Goal: Task Accomplishment & Management: Complete application form

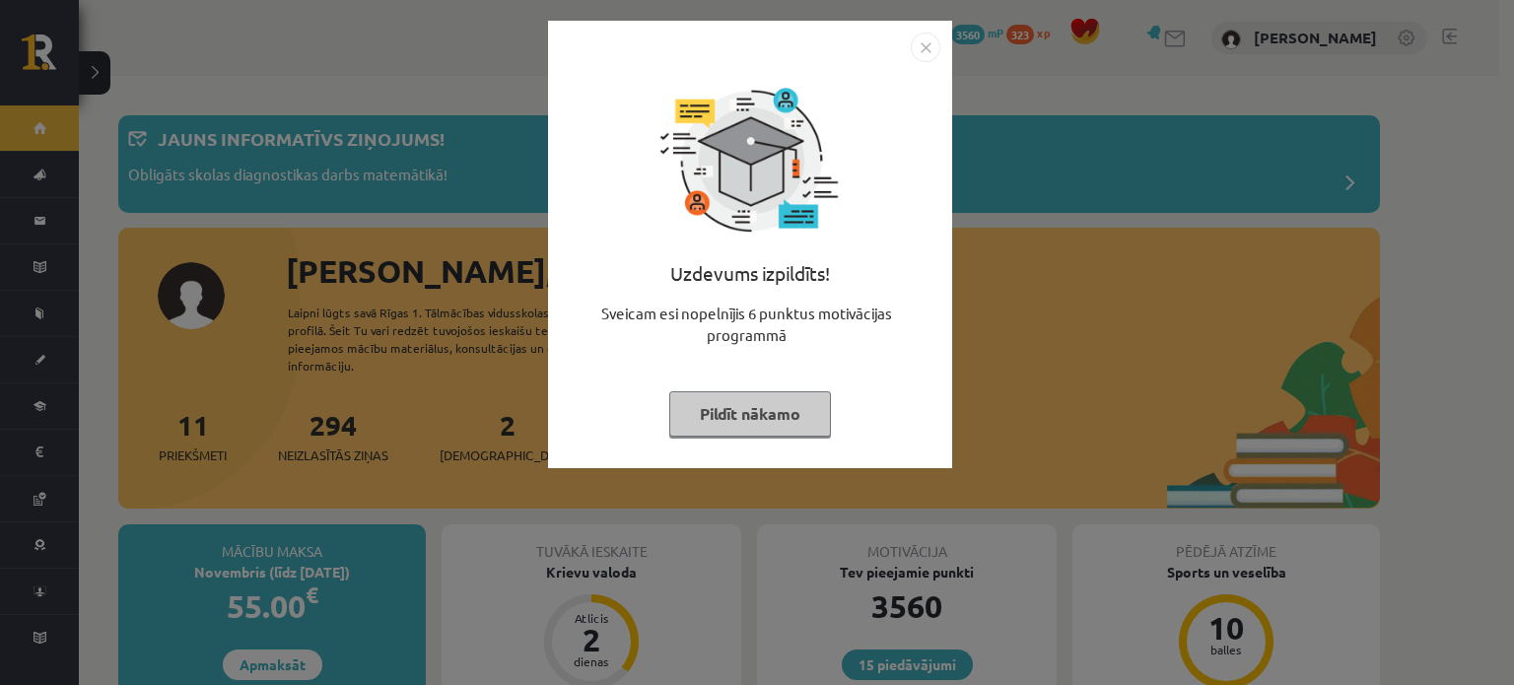
click at [919, 41] on img "Close" at bounding box center [926, 48] width 30 height 30
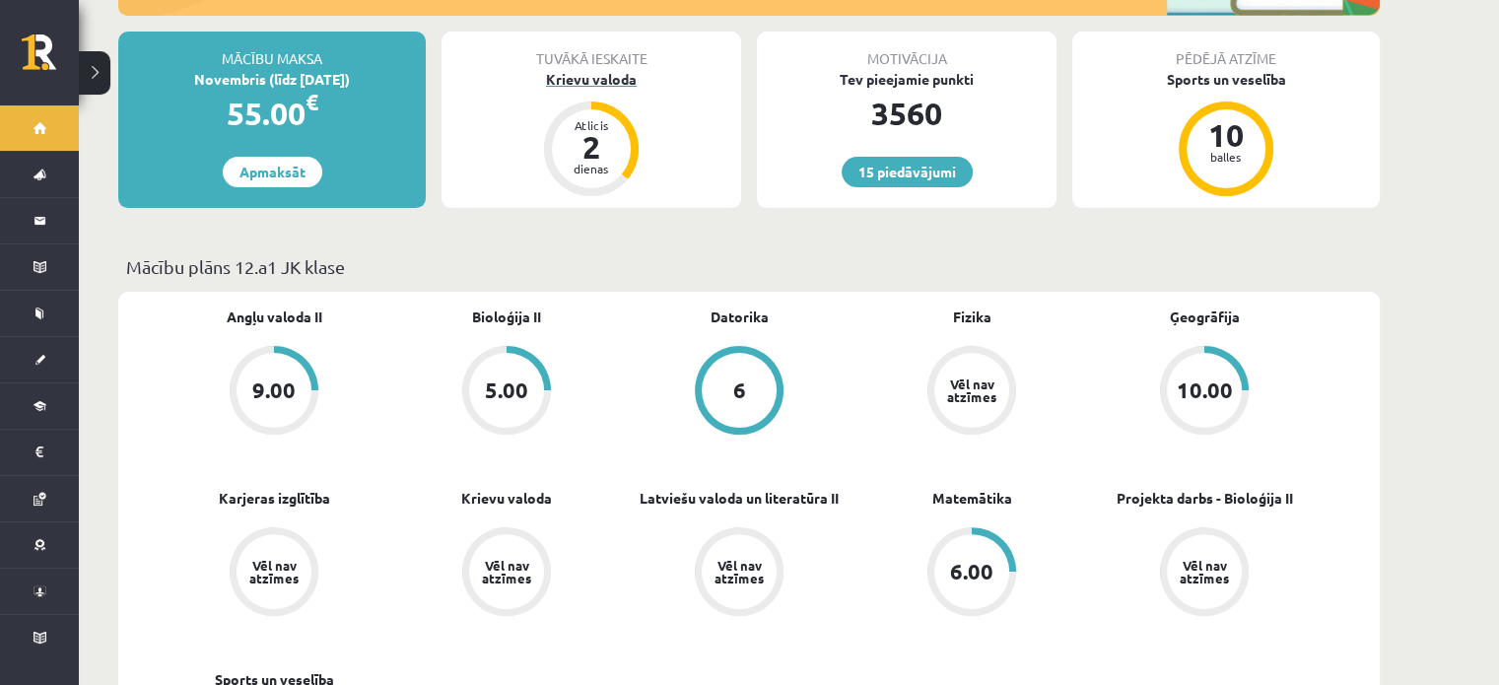
scroll to position [690, 0]
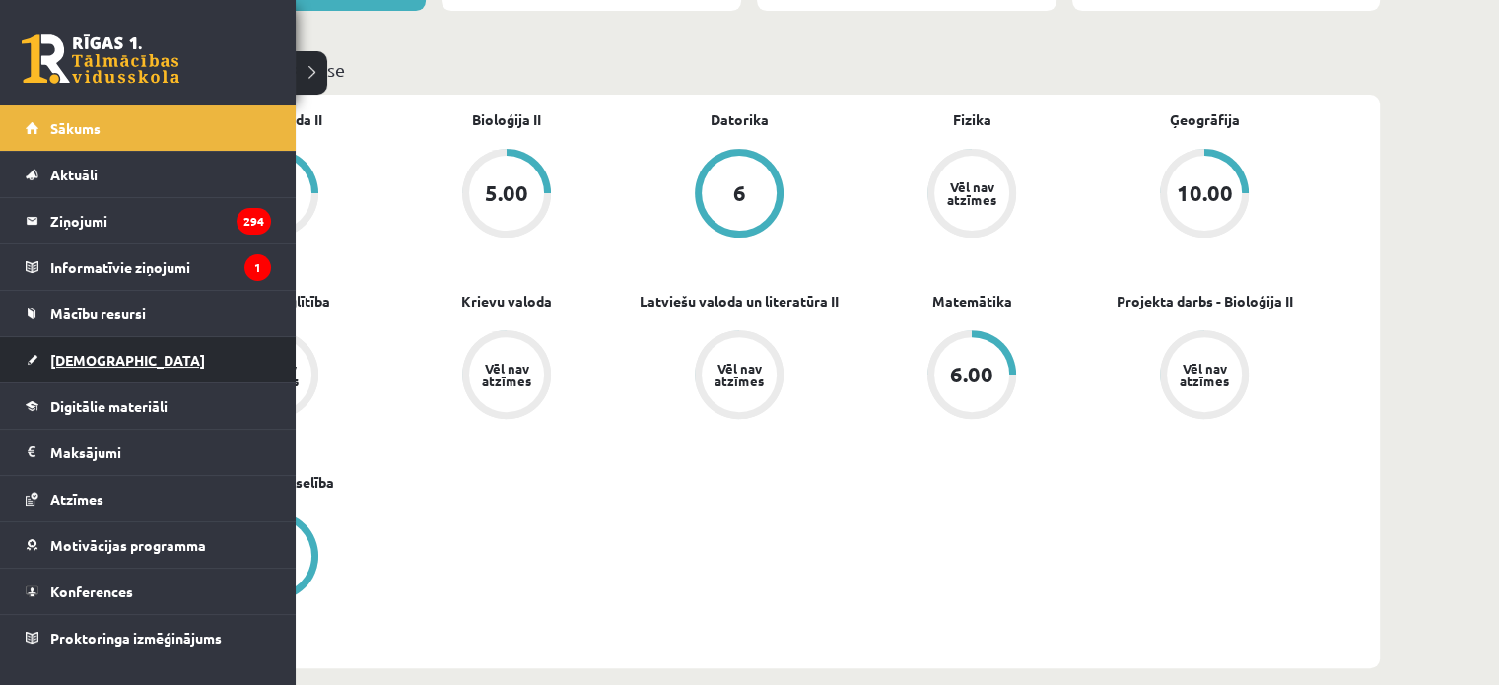
click at [113, 349] on link "[DEMOGRAPHIC_DATA]" at bounding box center [148, 359] width 245 height 45
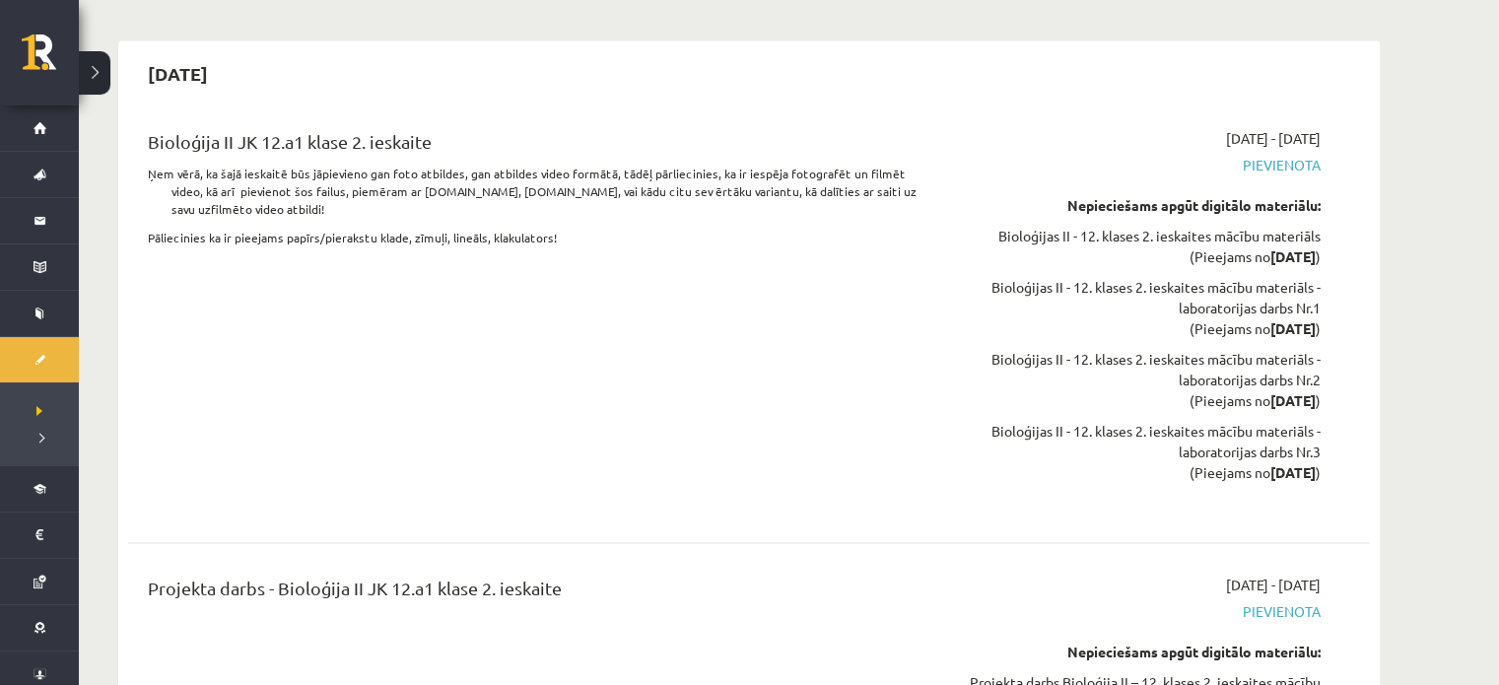
scroll to position [3056, 0]
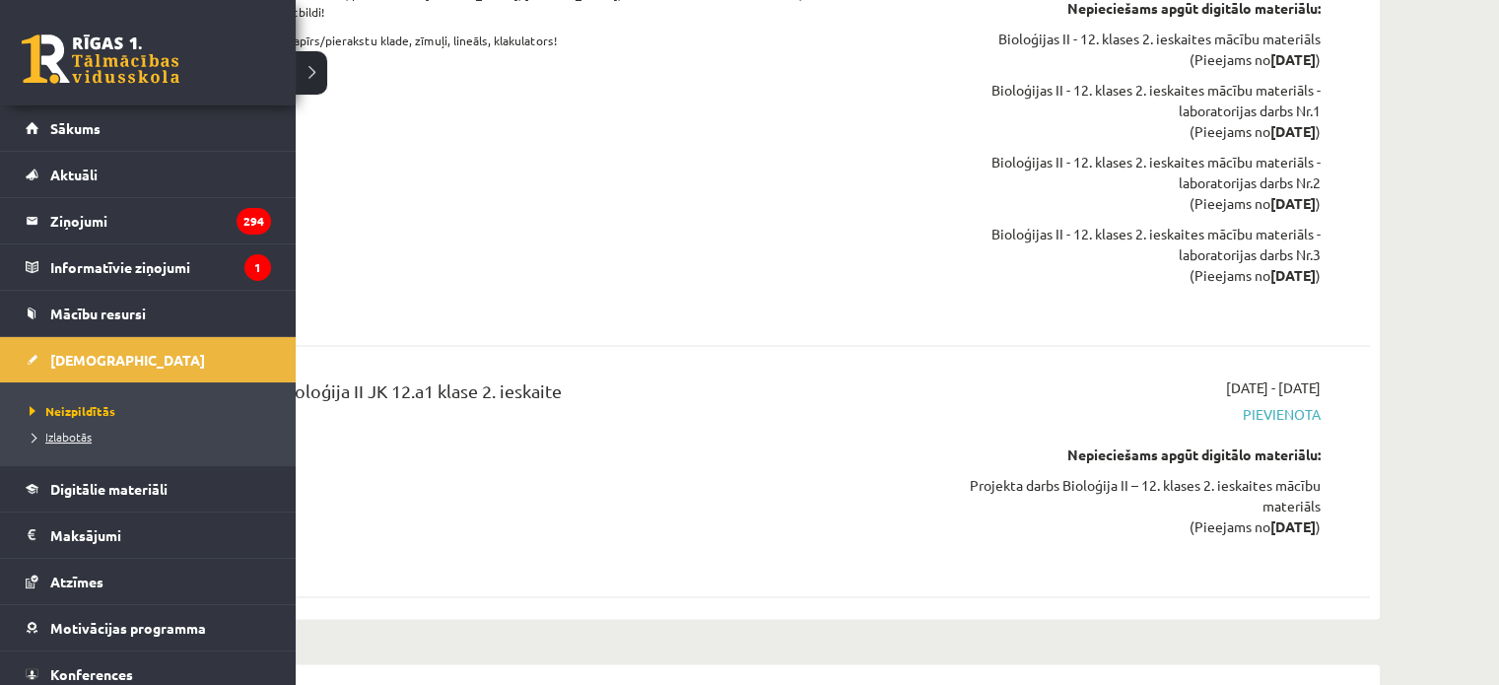
click at [59, 429] on span "Izlabotās" at bounding box center [58, 437] width 67 height 16
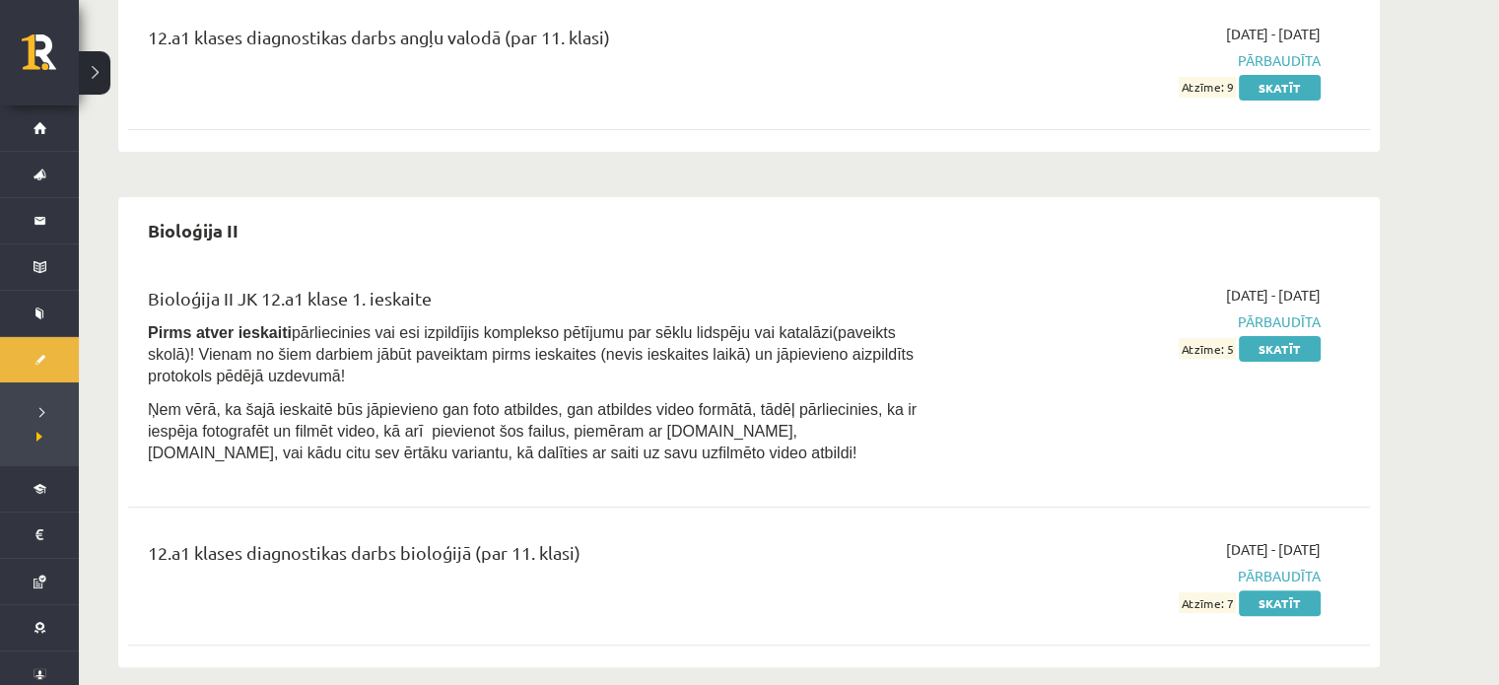
scroll to position [591, 0]
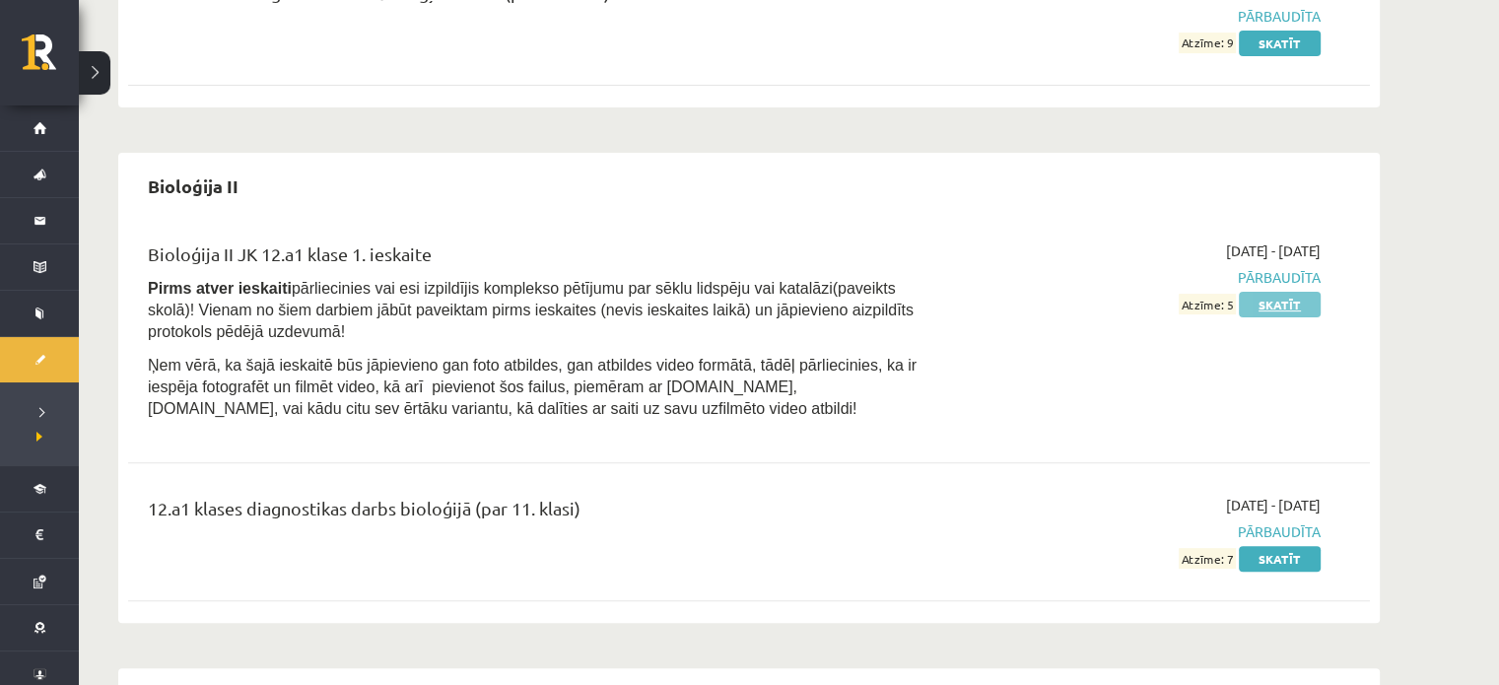
click at [1260, 300] on link "Skatīt" at bounding box center [1280, 305] width 82 height 26
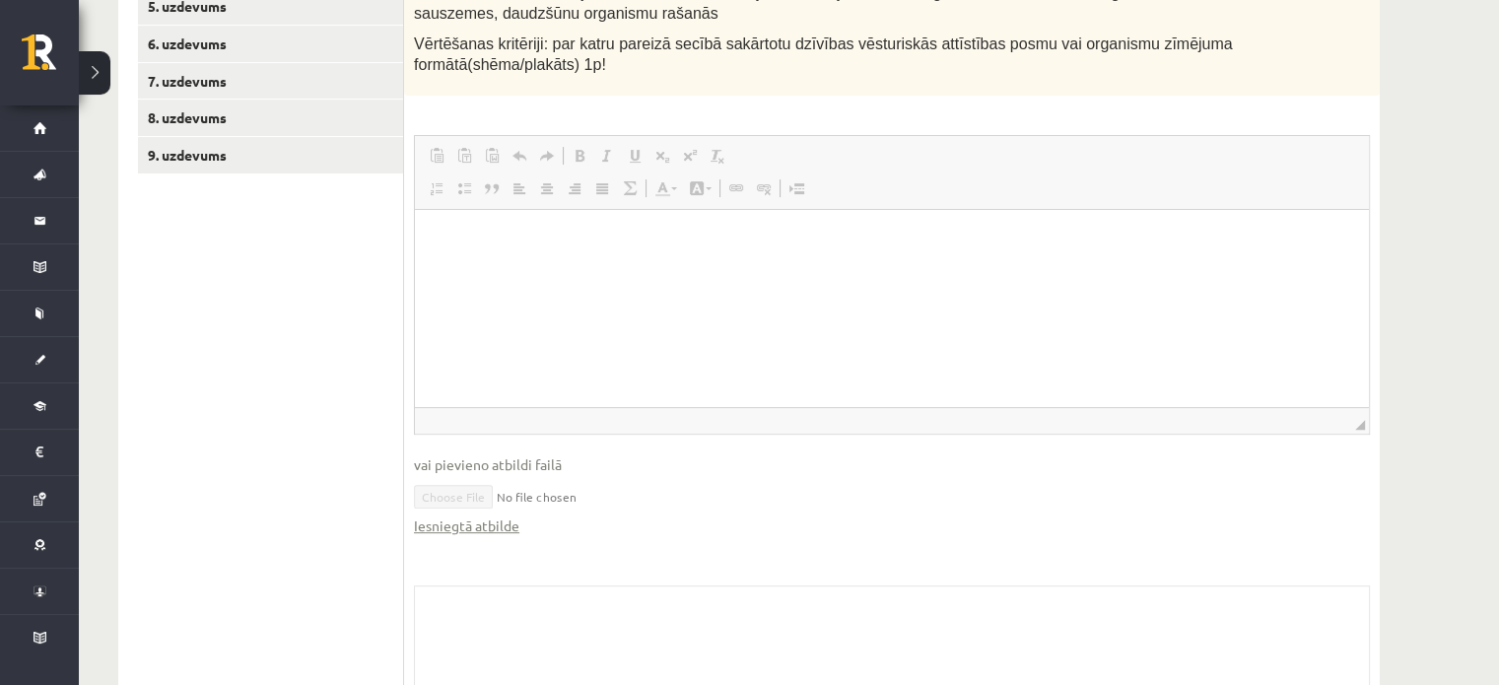
scroll to position [750, 0]
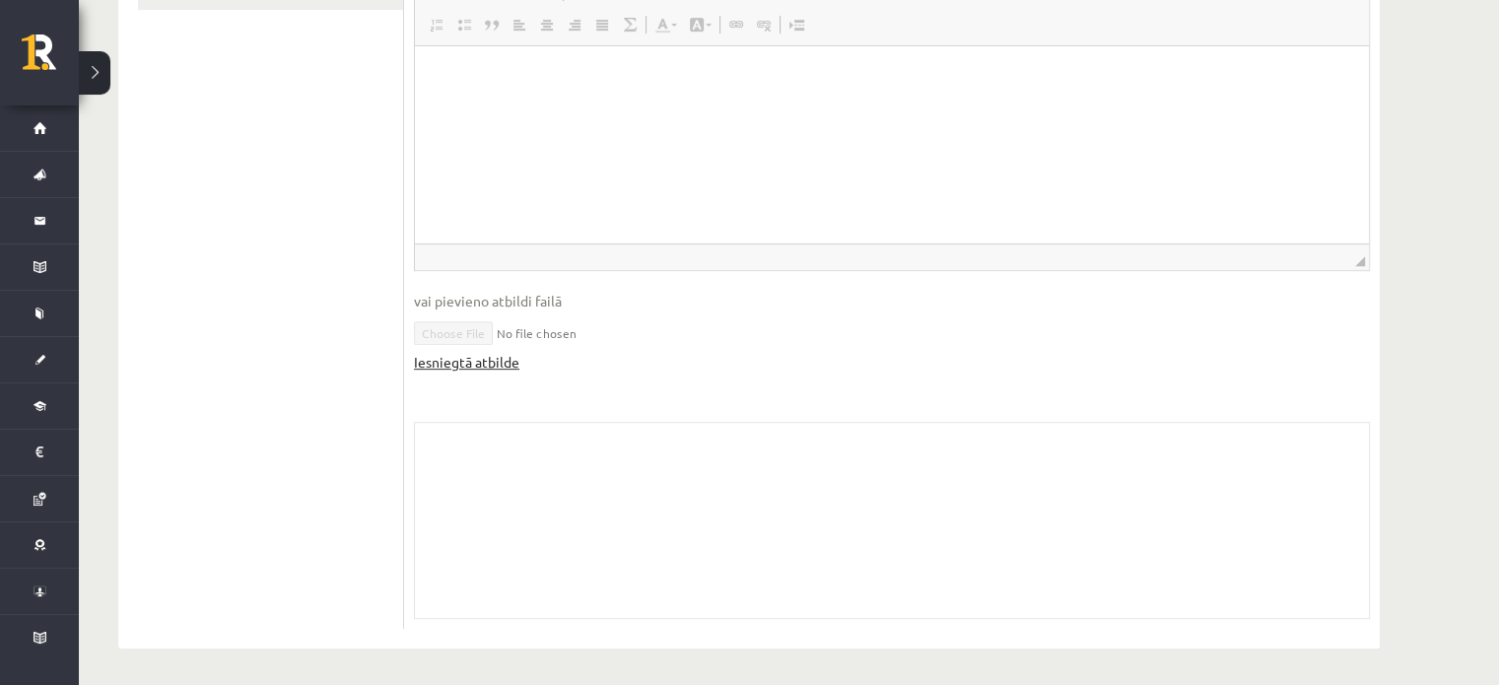
click at [479, 360] on link "Iesniegtā atbilde" at bounding box center [466, 362] width 105 height 21
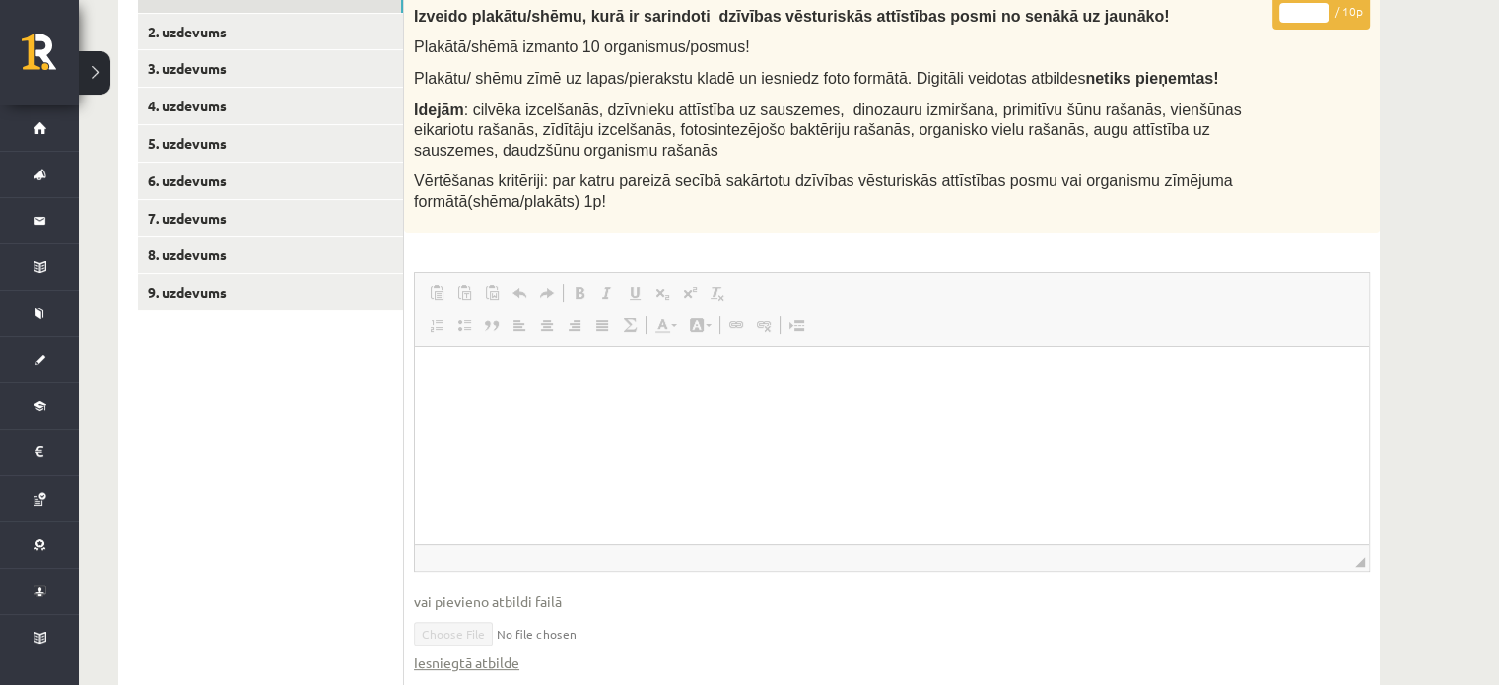
scroll to position [356, 0]
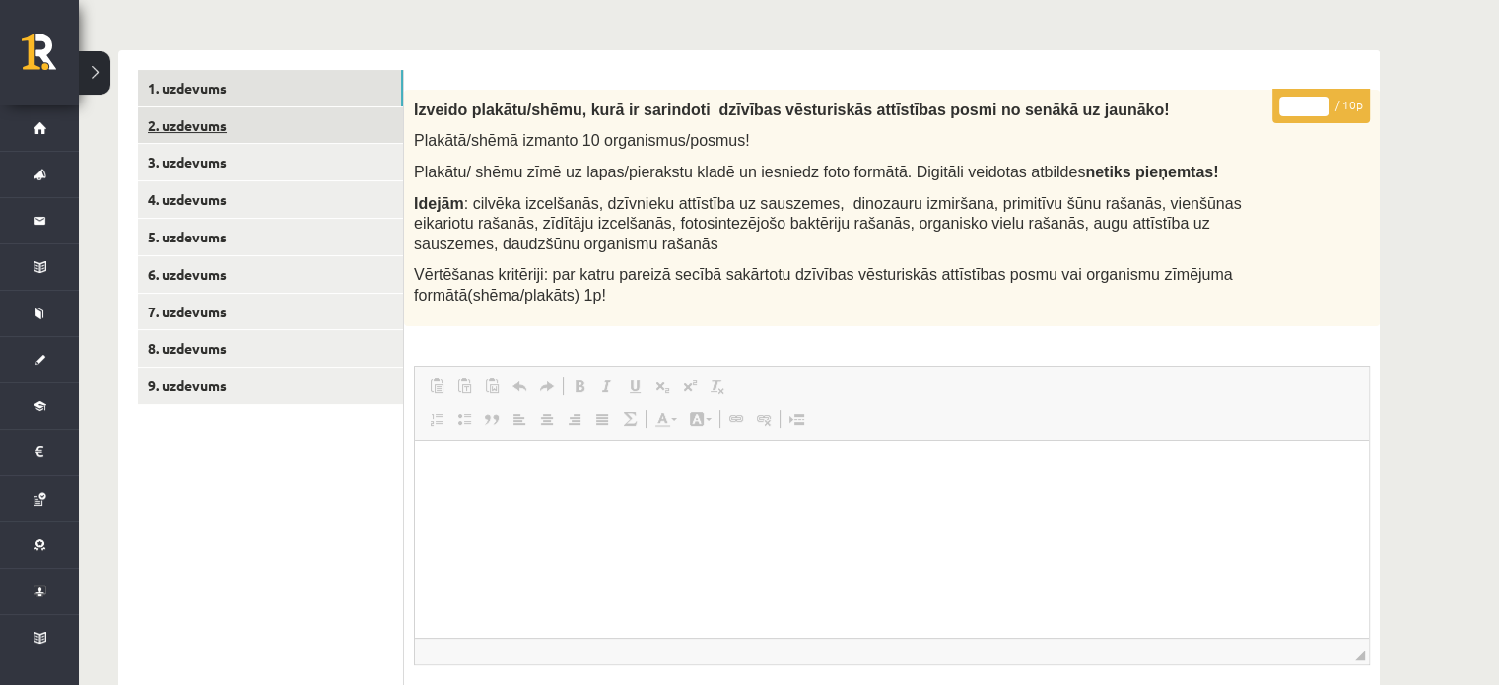
click at [284, 120] on link "2. uzdevums" at bounding box center [270, 125] width 265 height 36
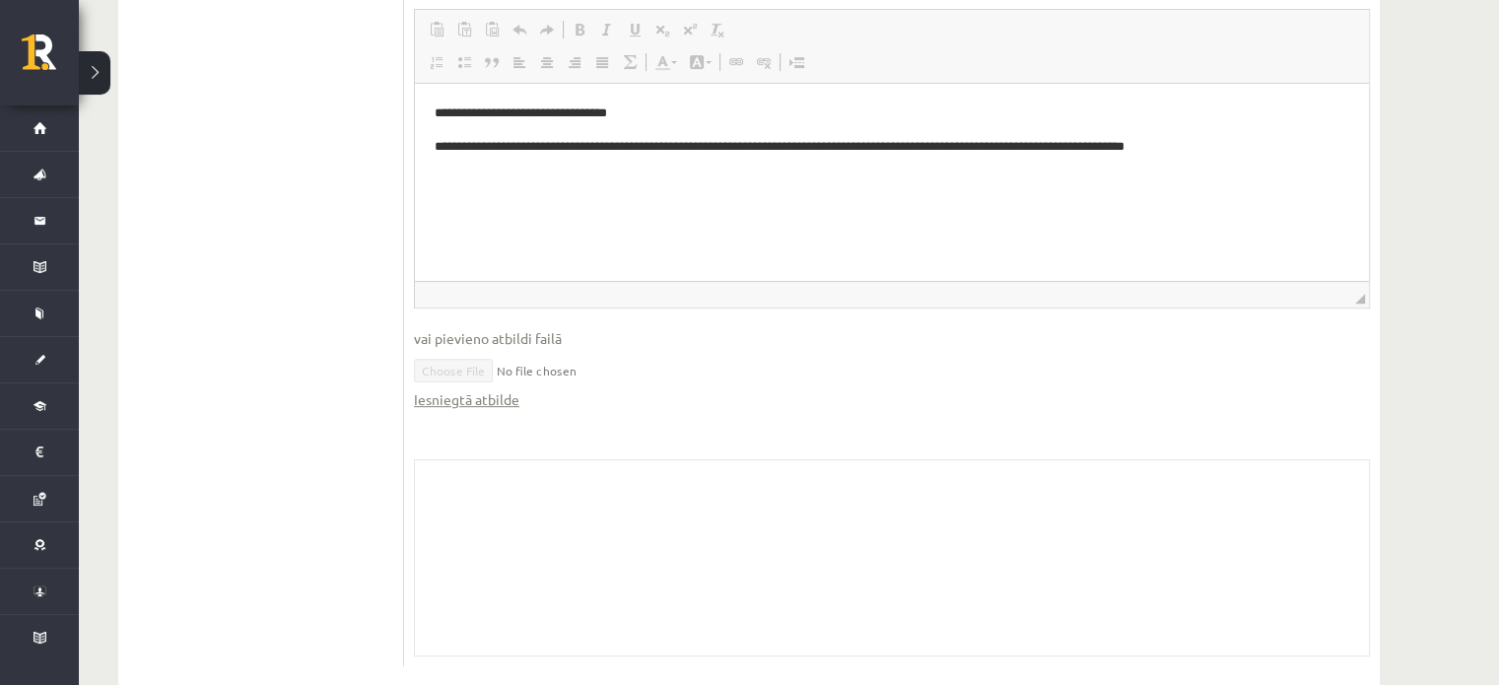
scroll to position [800, 0]
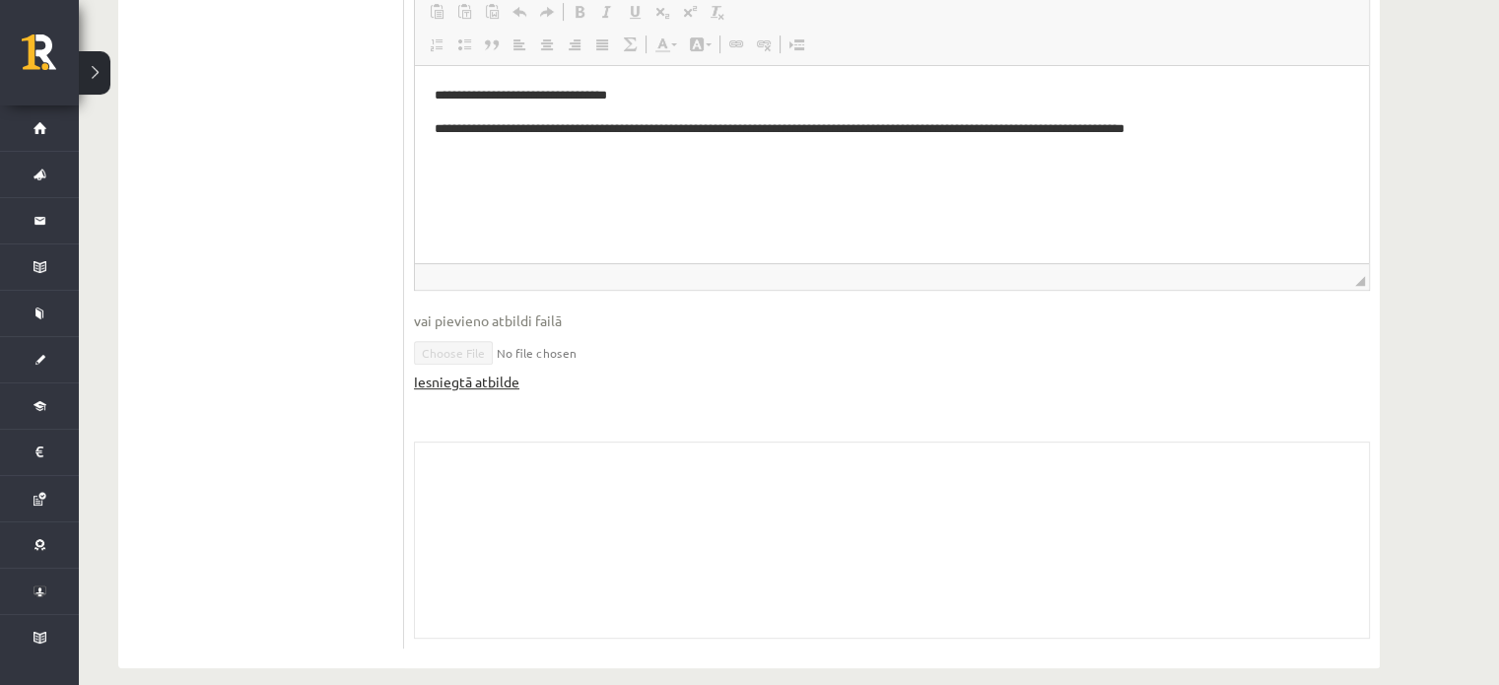
click at [493, 372] on link "Iesniegtā atbilde" at bounding box center [466, 382] width 105 height 21
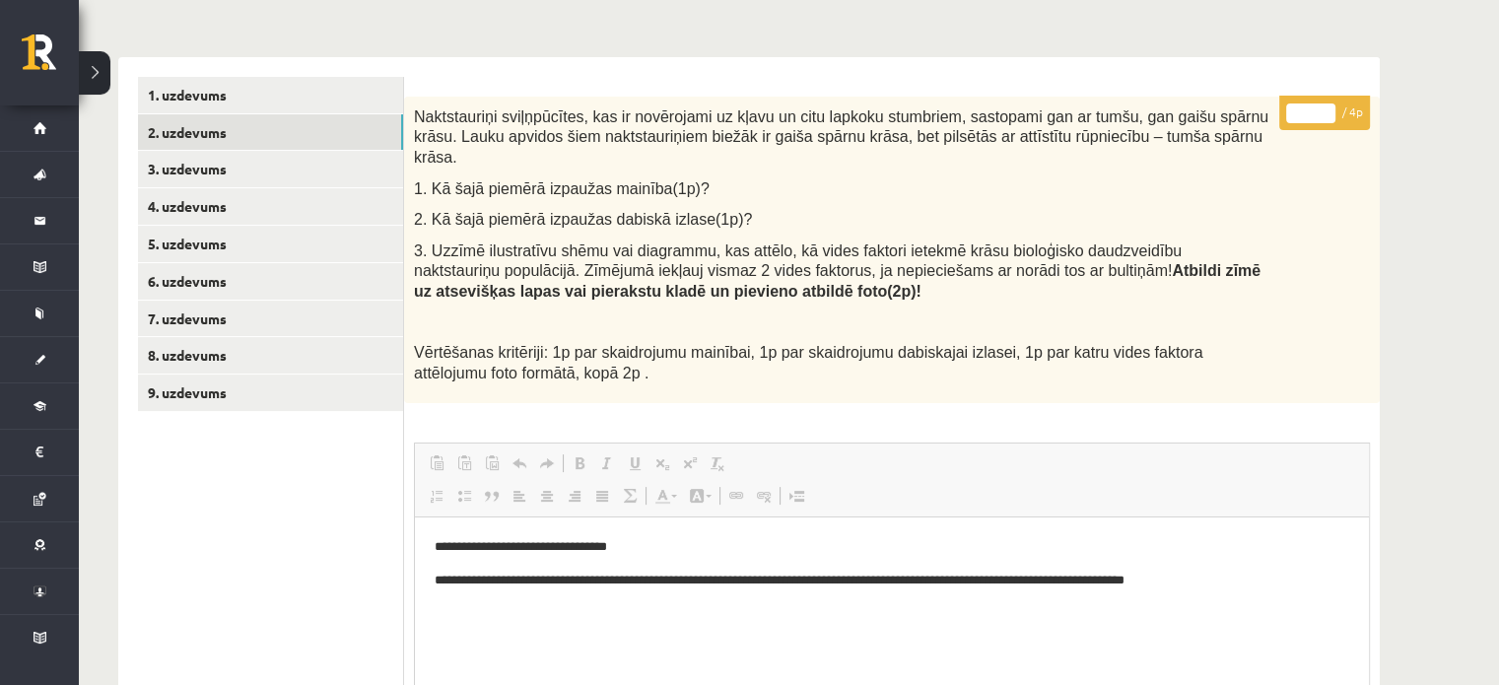
scroll to position [209, 0]
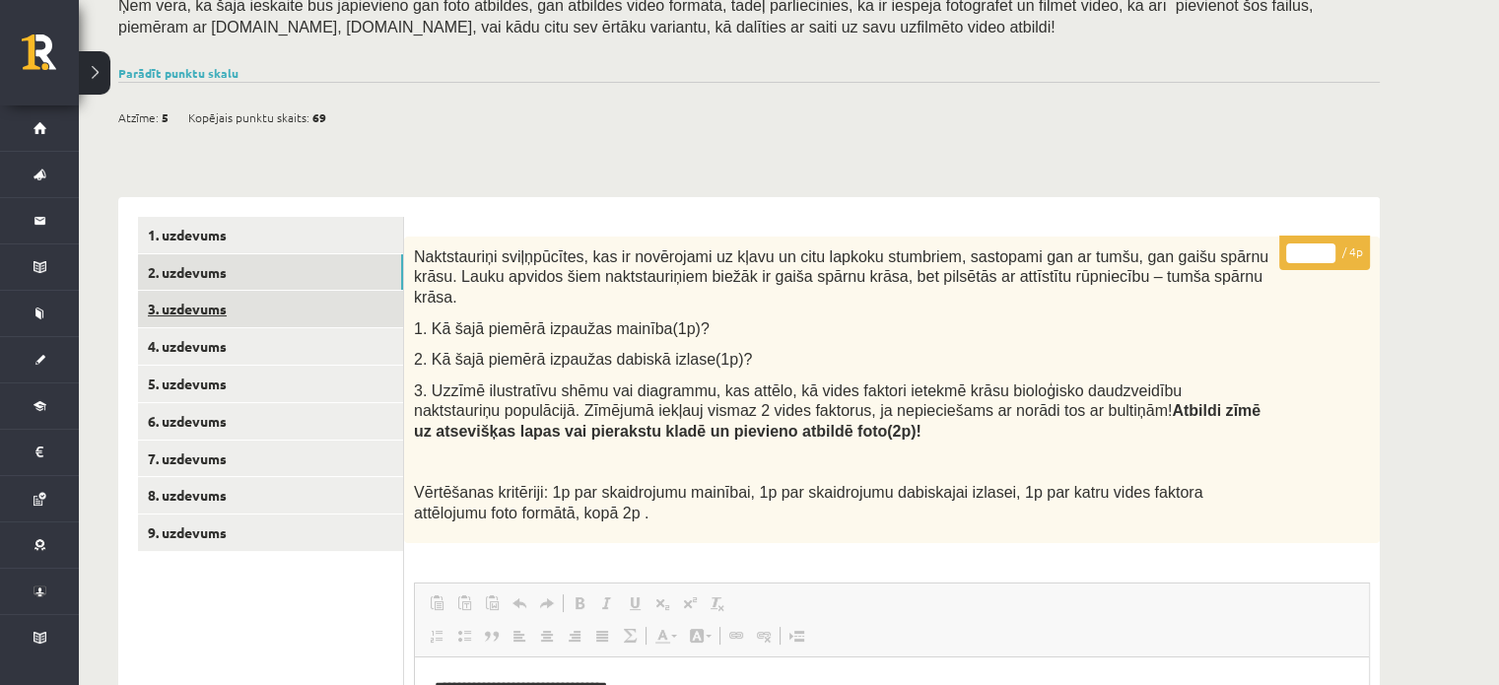
click at [271, 303] on link "3. uzdevums" at bounding box center [270, 309] width 265 height 36
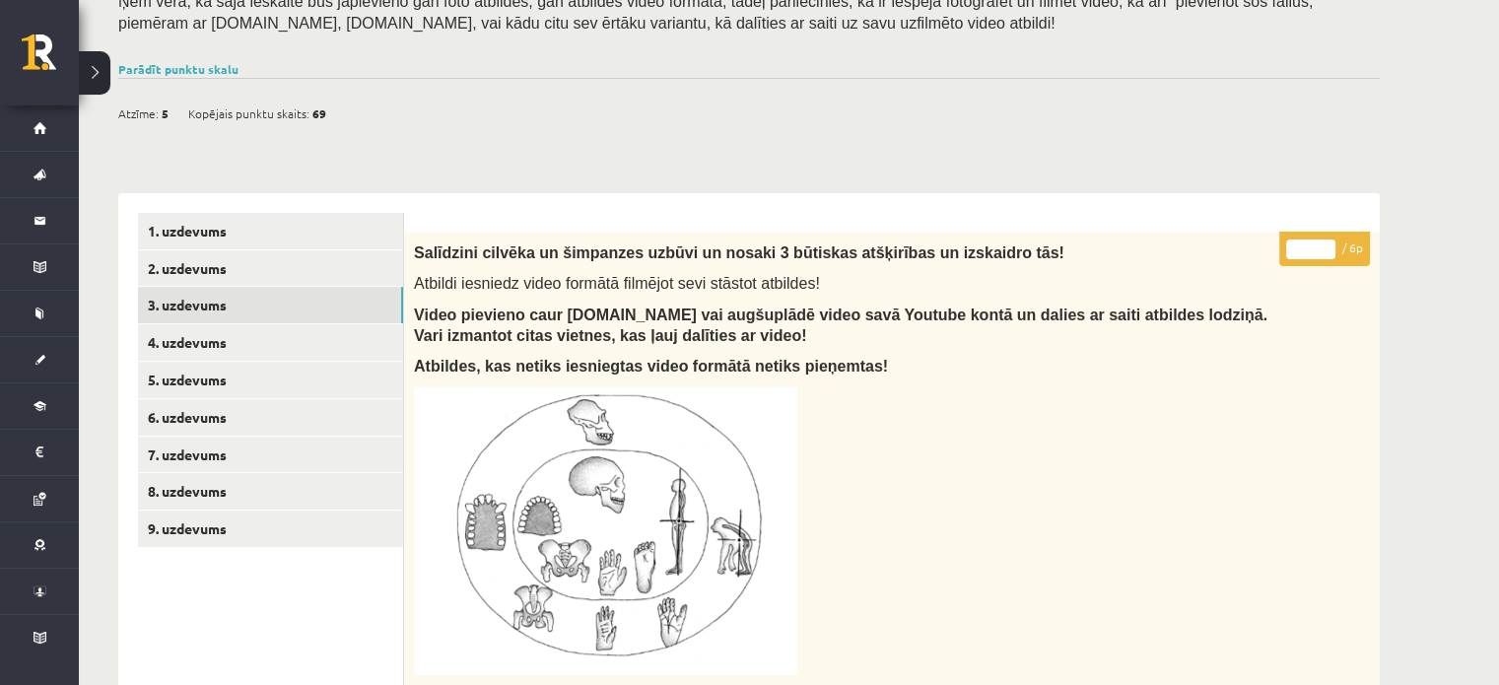
scroll to position [328, 0]
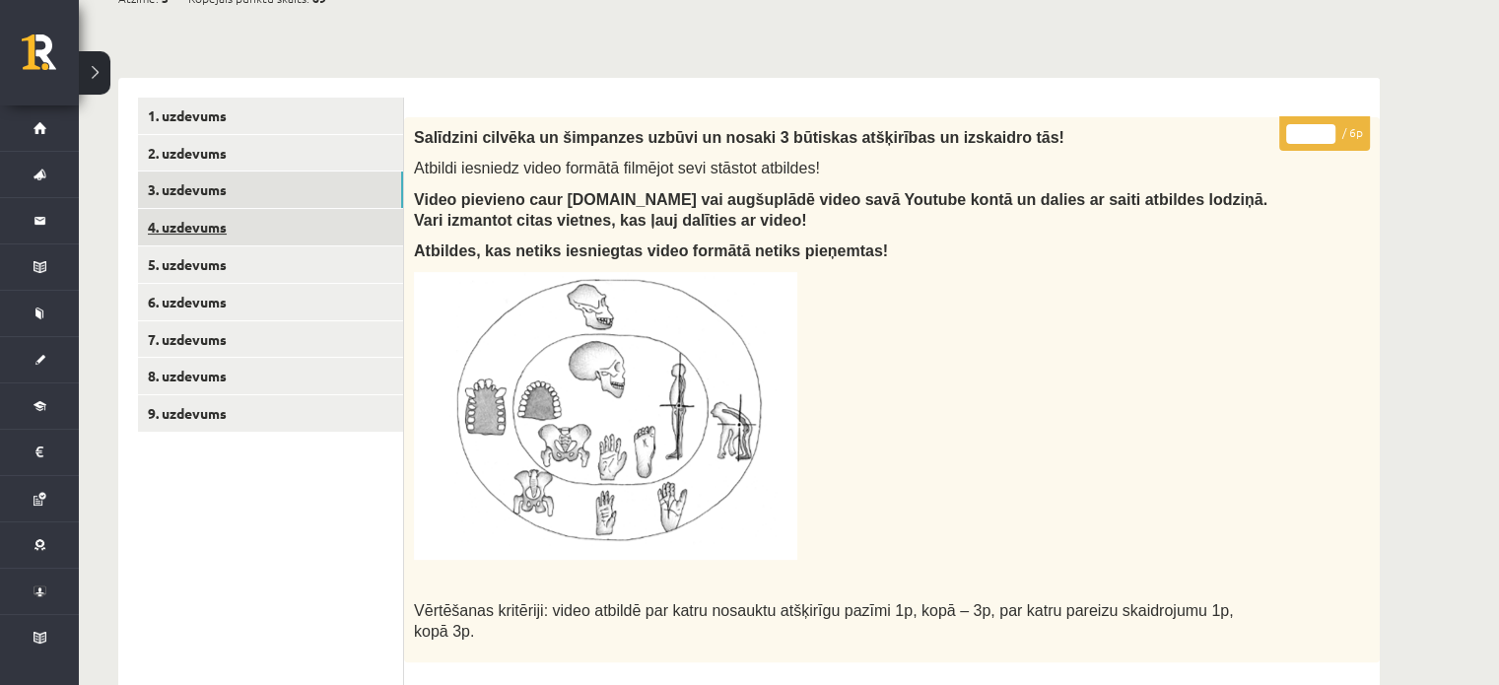
click at [275, 228] on link "4. uzdevums" at bounding box center [270, 227] width 265 height 36
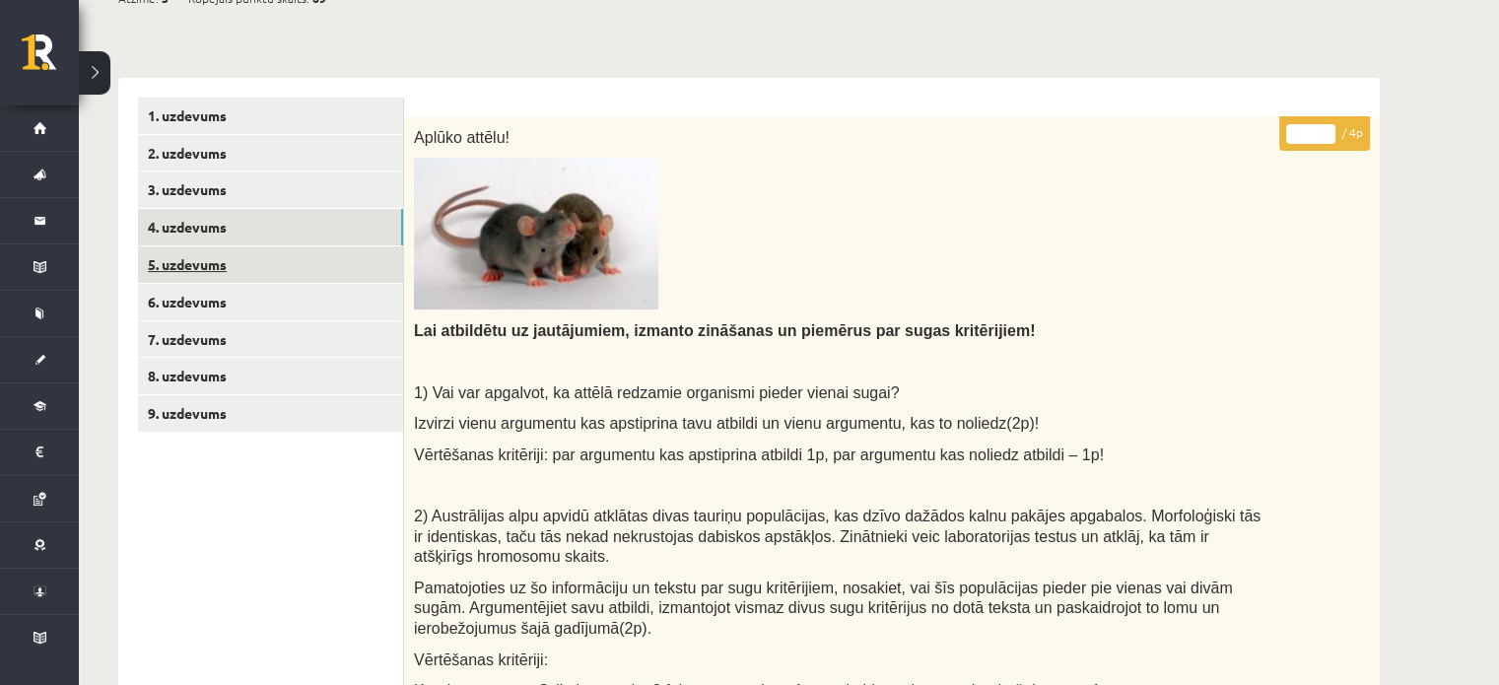
click at [340, 256] on link "5. uzdevums" at bounding box center [270, 264] width 265 height 36
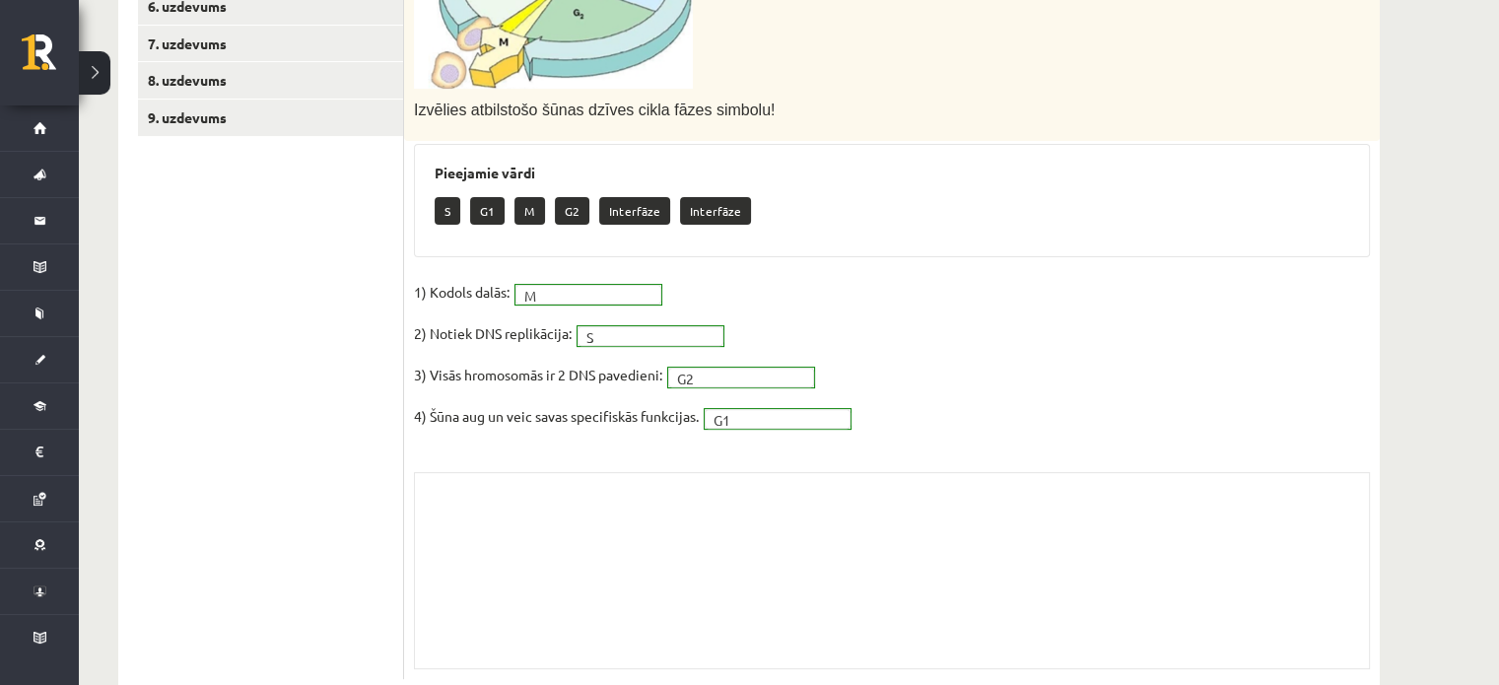
scroll to position [427, 0]
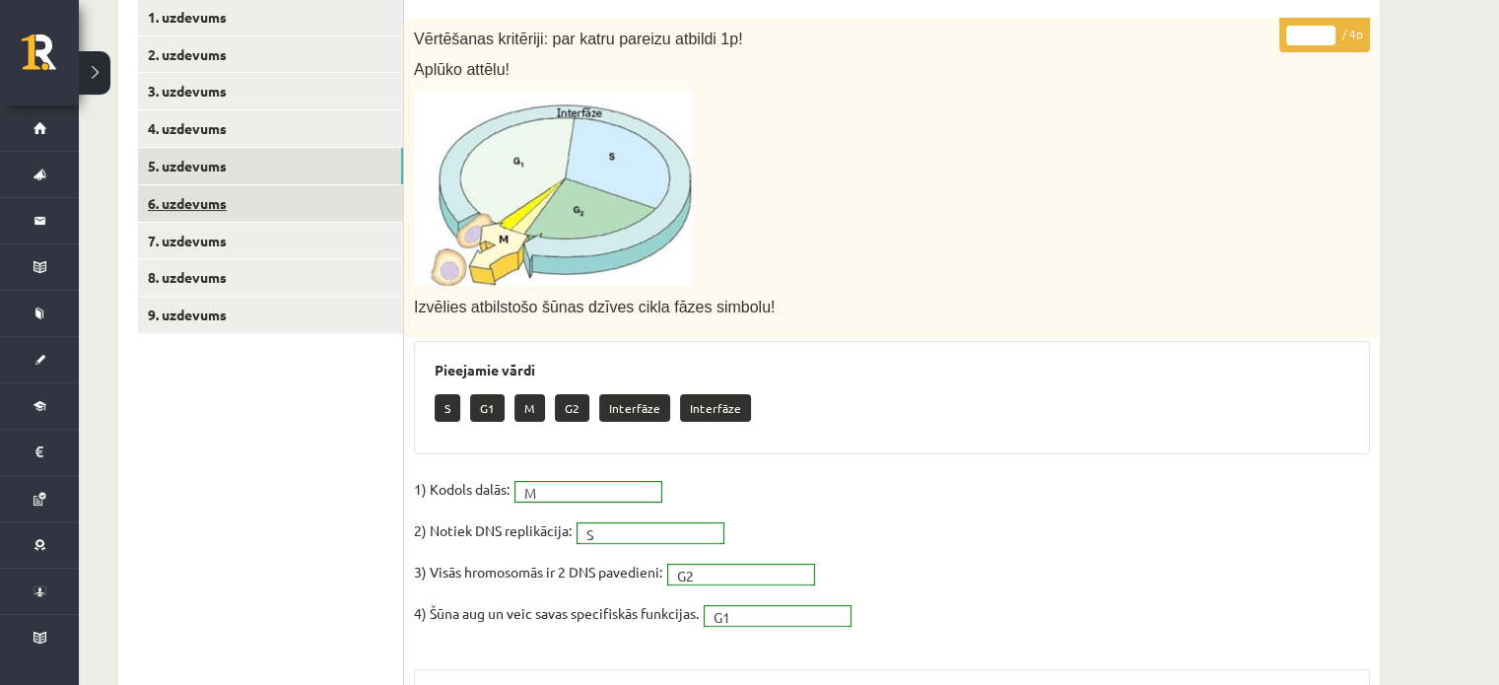
click at [264, 192] on link "6. uzdevums" at bounding box center [270, 203] width 265 height 36
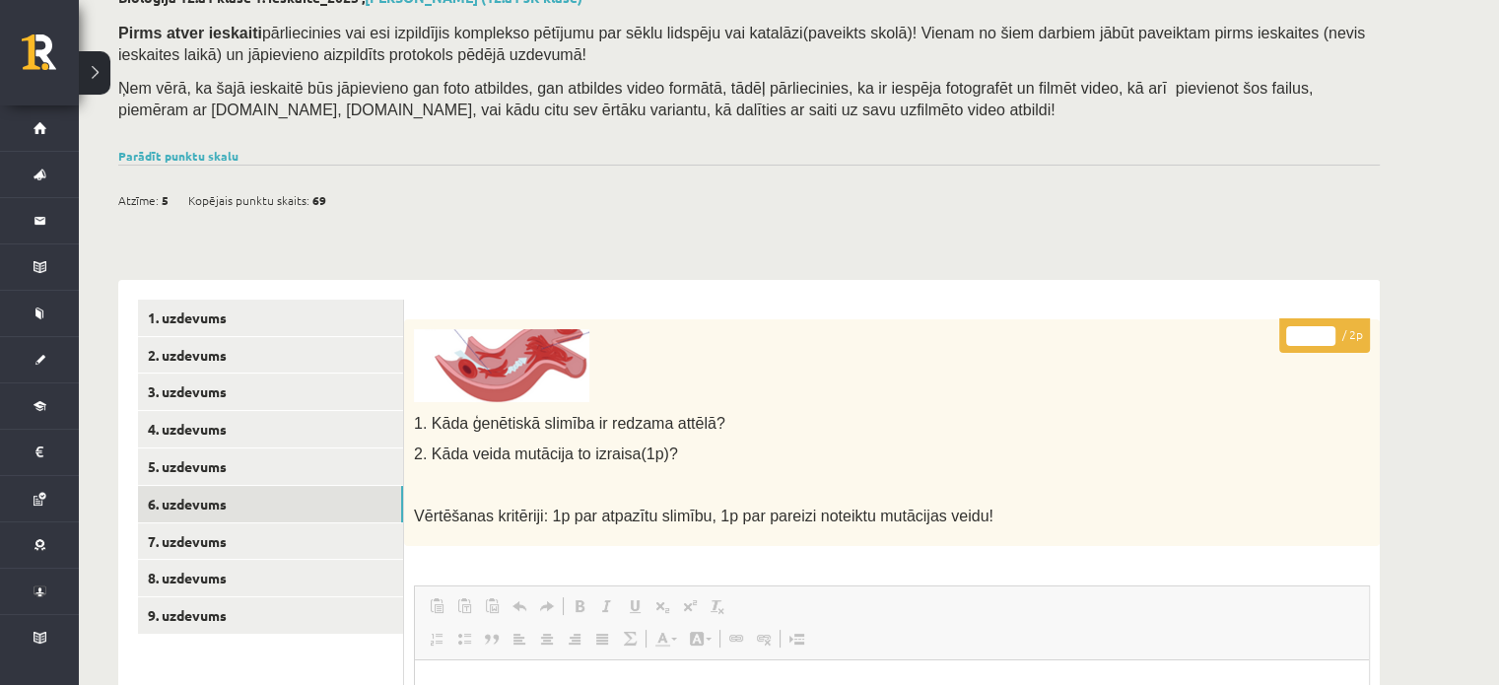
scroll to position [230, 0]
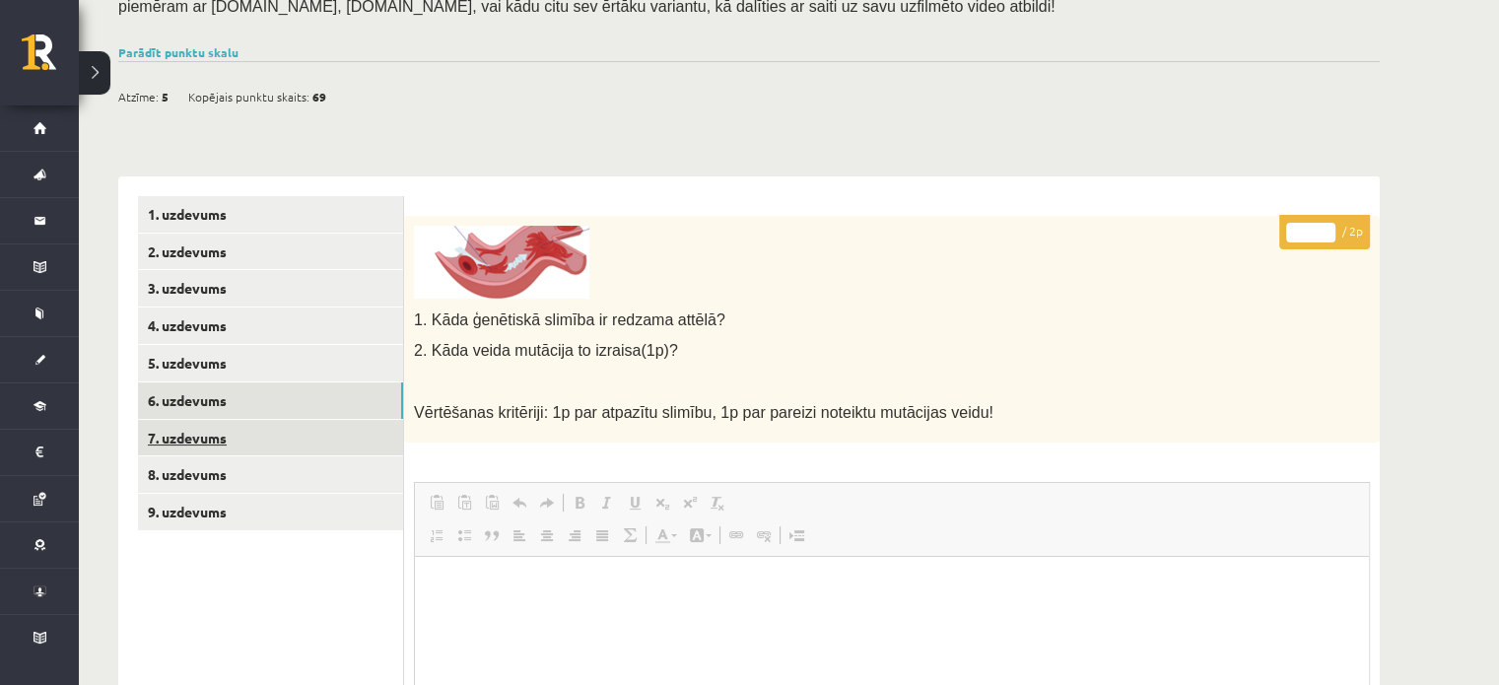
click at [241, 442] on link "7. uzdevums" at bounding box center [270, 438] width 265 height 36
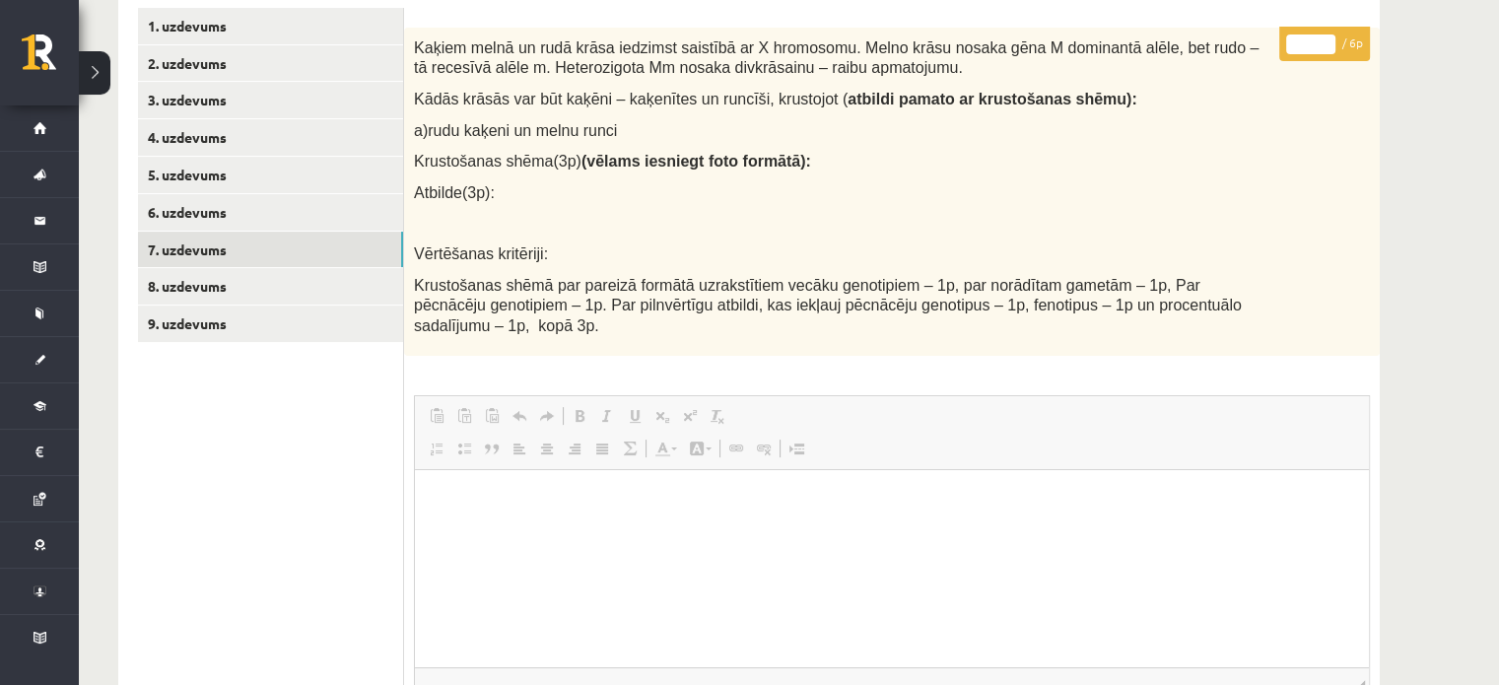
scroll to position [429, 0]
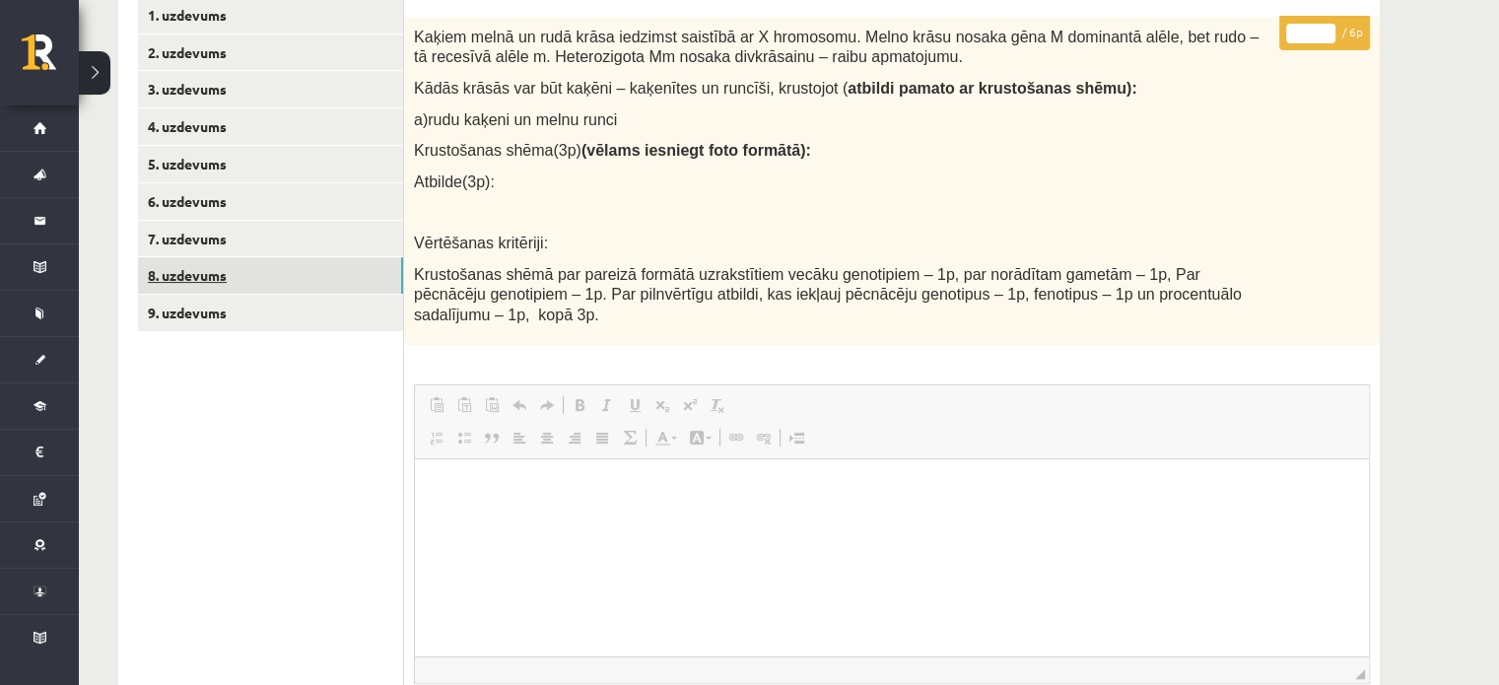
click at [269, 283] on link "8. uzdevums" at bounding box center [270, 275] width 265 height 36
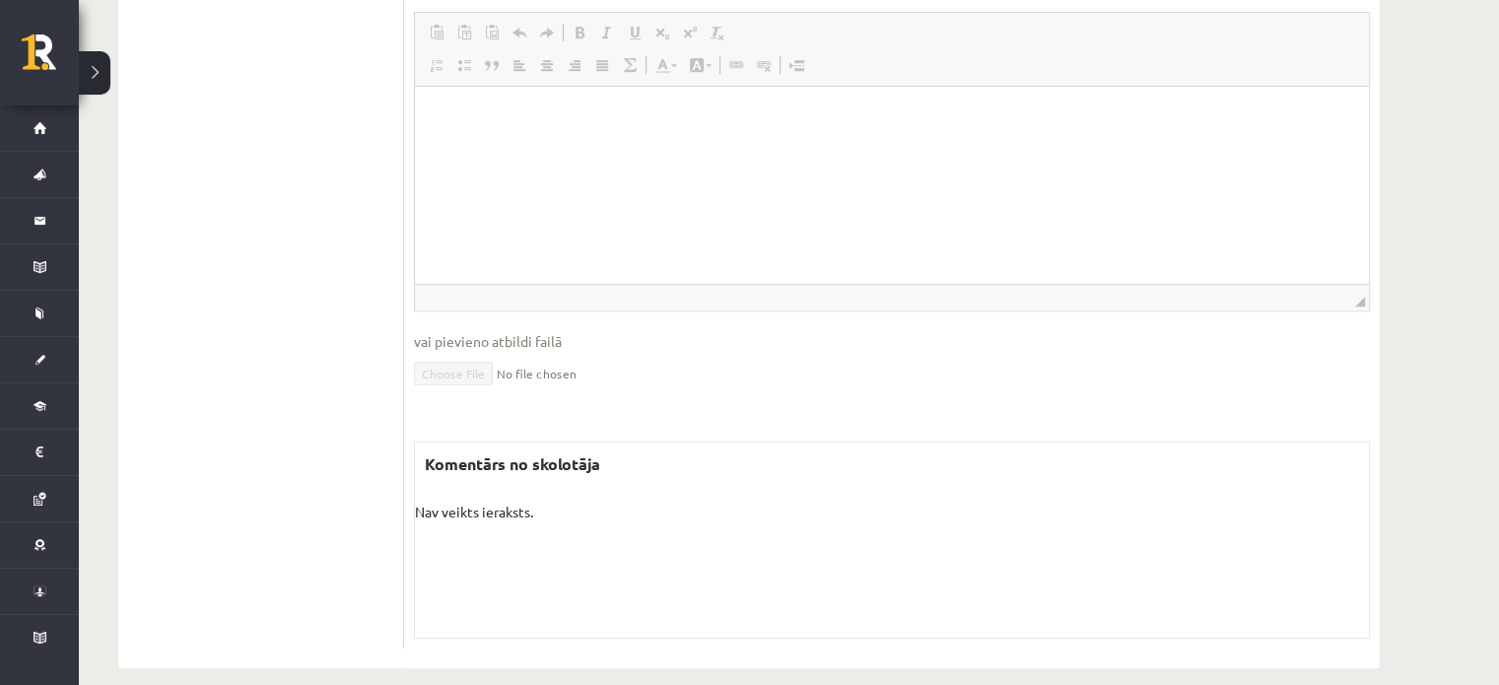
scroll to position [621, 0]
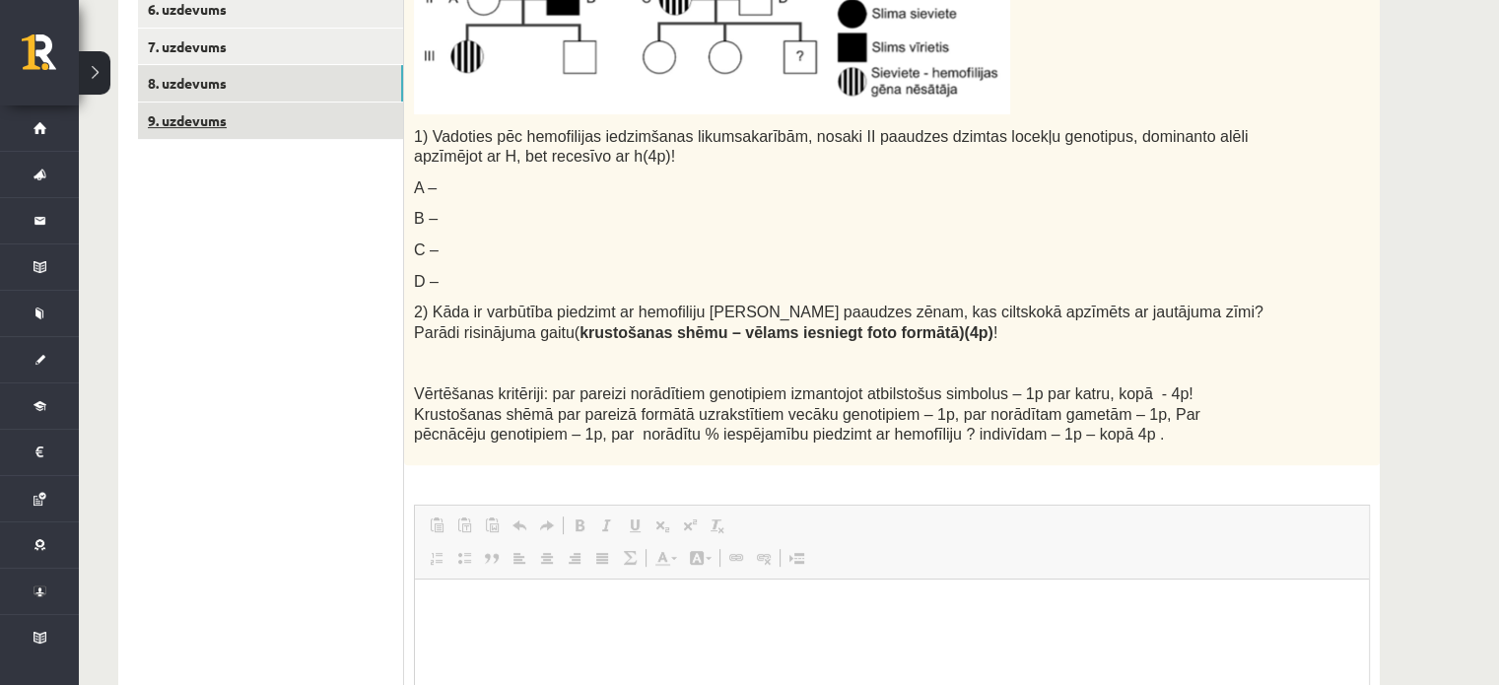
click at [242, 132] on link "9. uzdevums" at bounding box center [270, 121] width 265 height 36
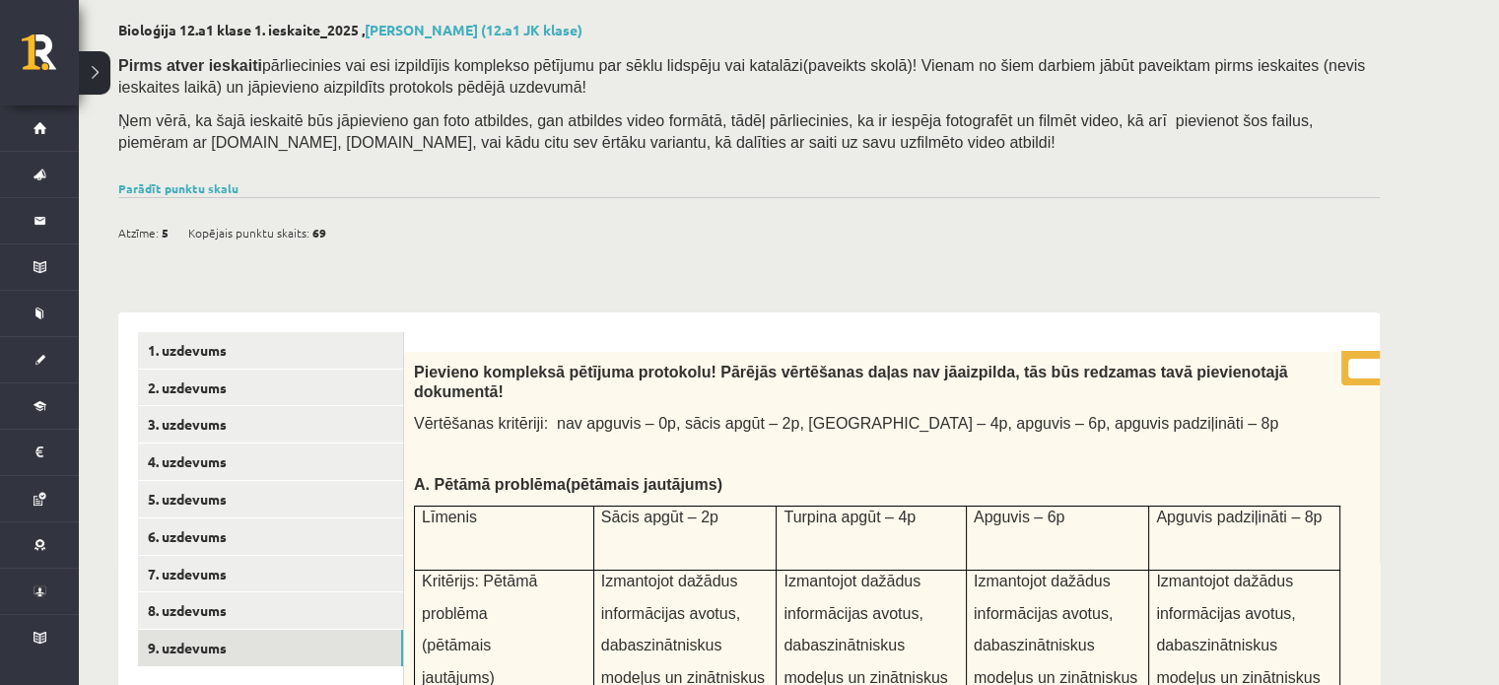
scroll to position [0, 0]
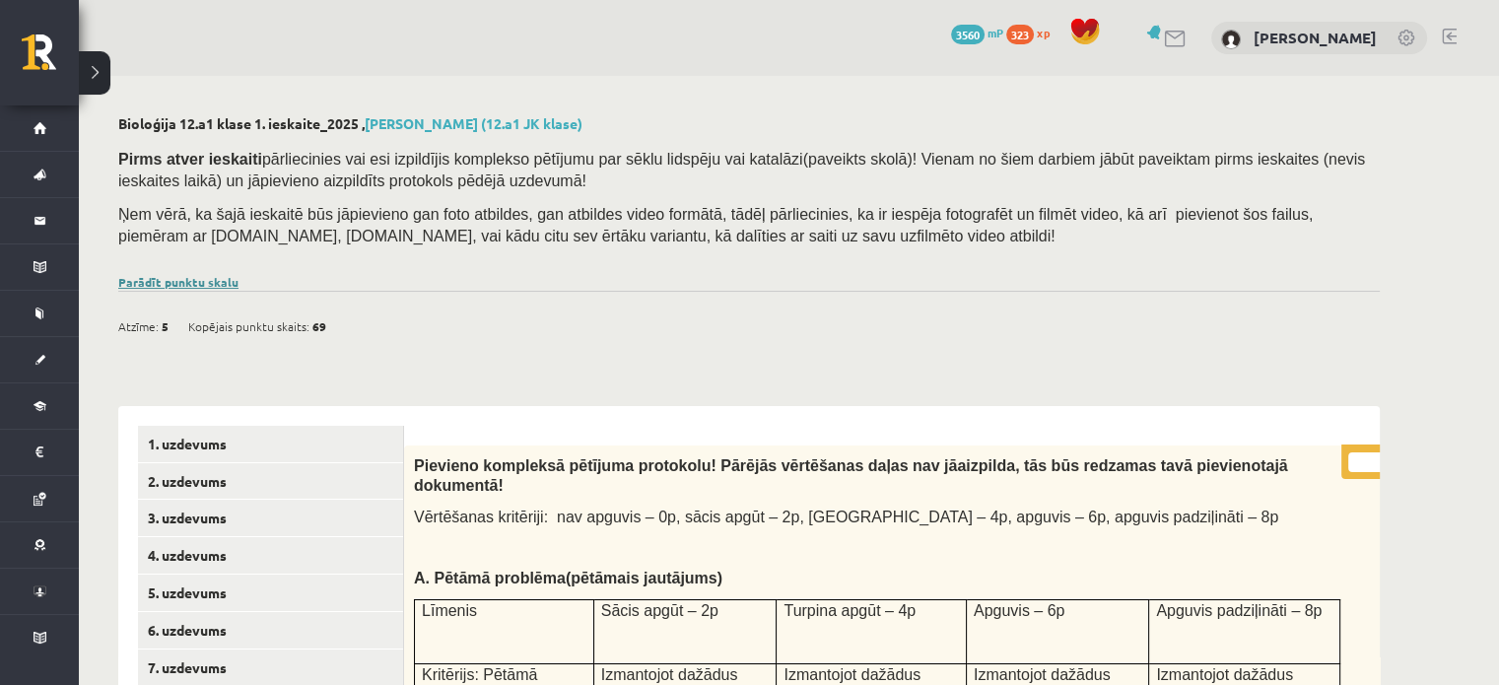
click at [182, 277] on link "Parādīt punktu skalu" at bounding box center [178, 282] width 120 height 16
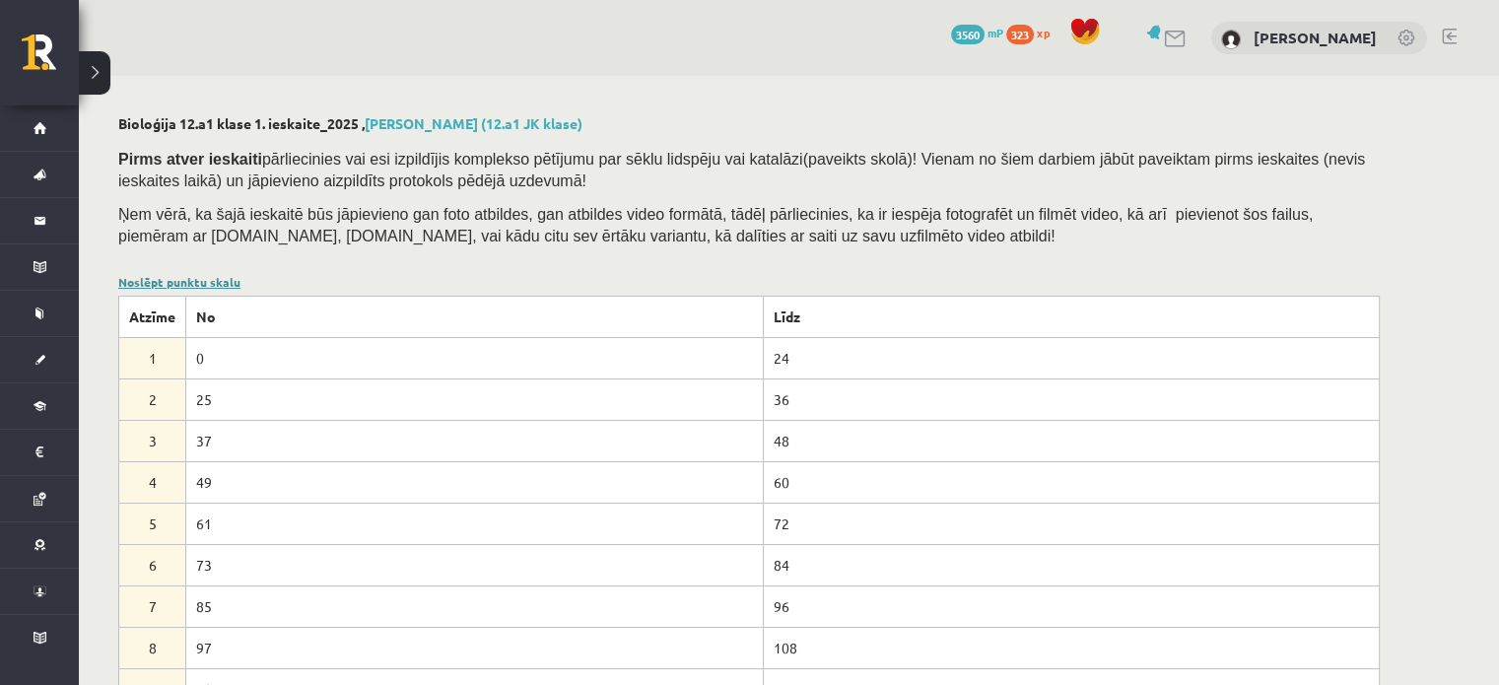
click at [170, 285] on link "Noslēpt punktu skalu" at bounding box center [179, 282] width 122 height 16
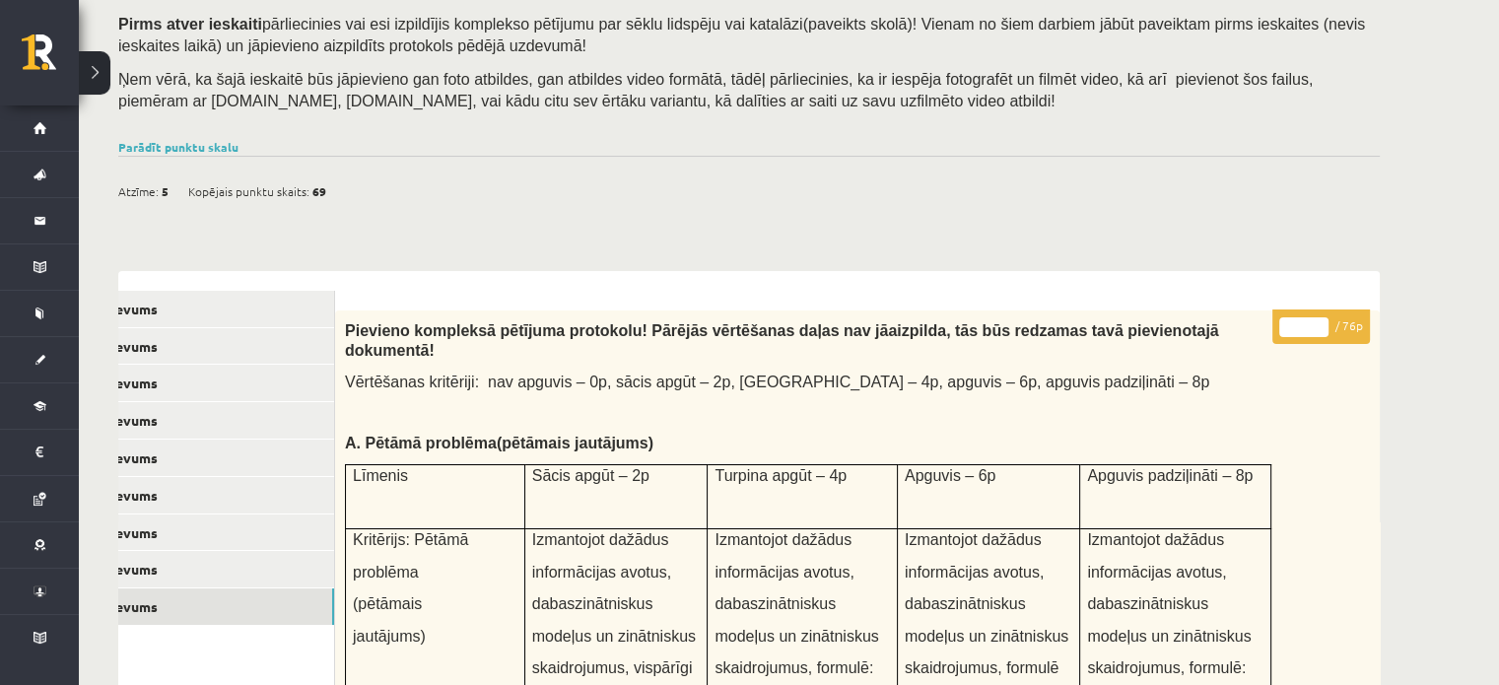
scroll to position [175, 0]
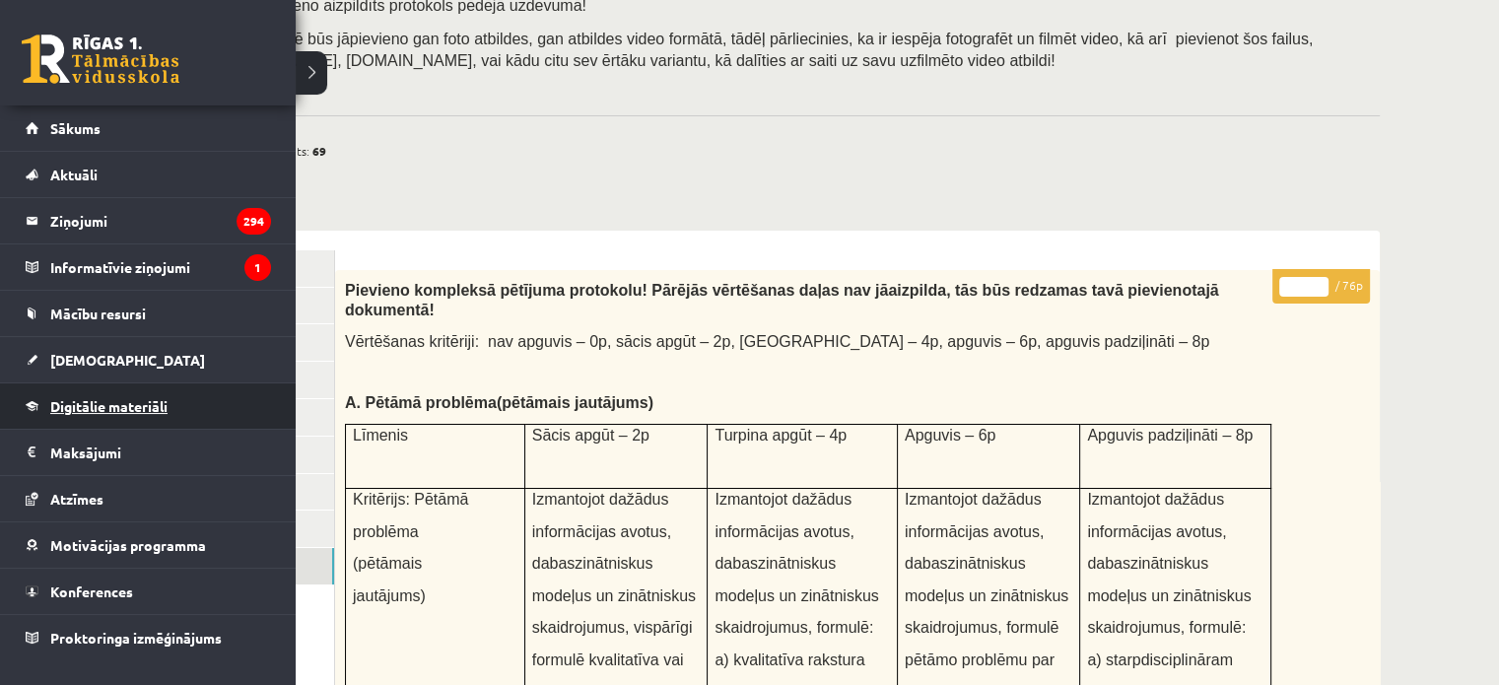
click at [142, 409] on span "Digitālie materiāli" at bounding box center [108, 406] width 117 height 18
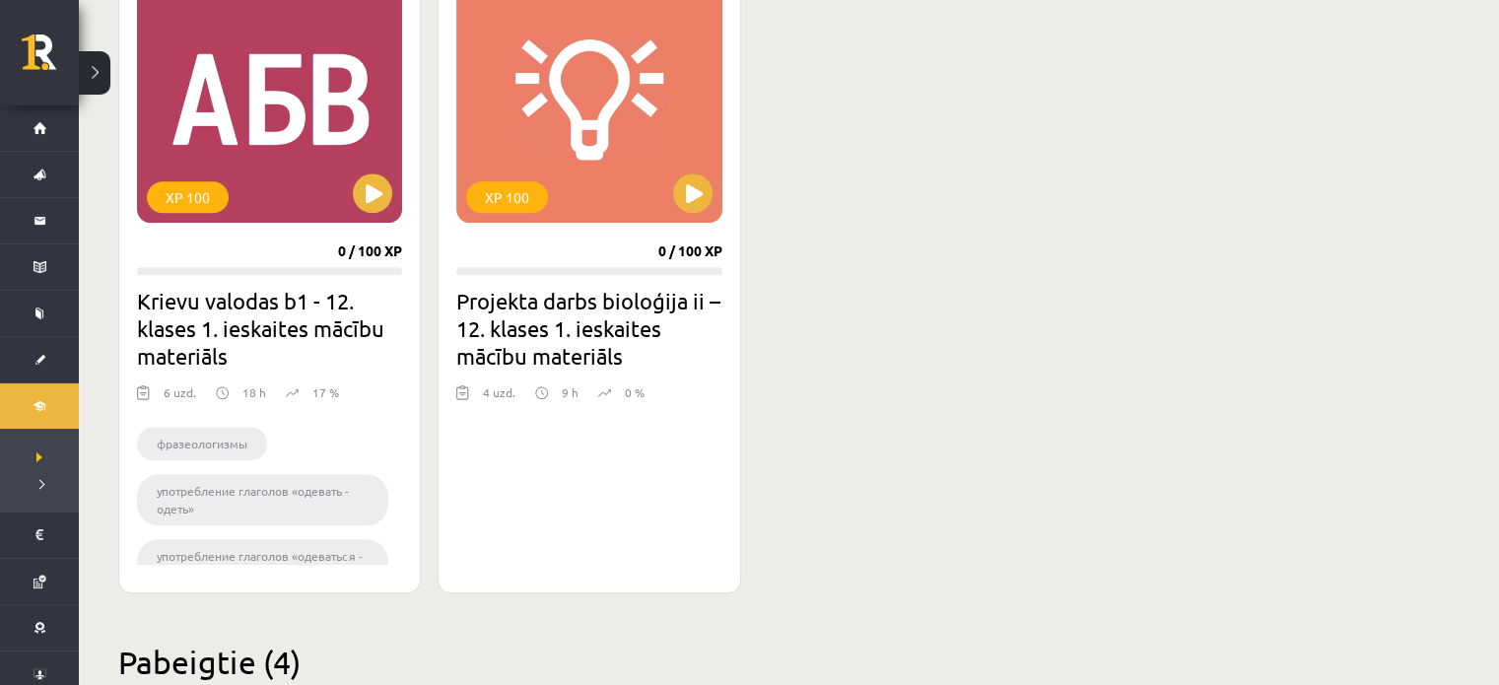
scroll to position [1654, 0]
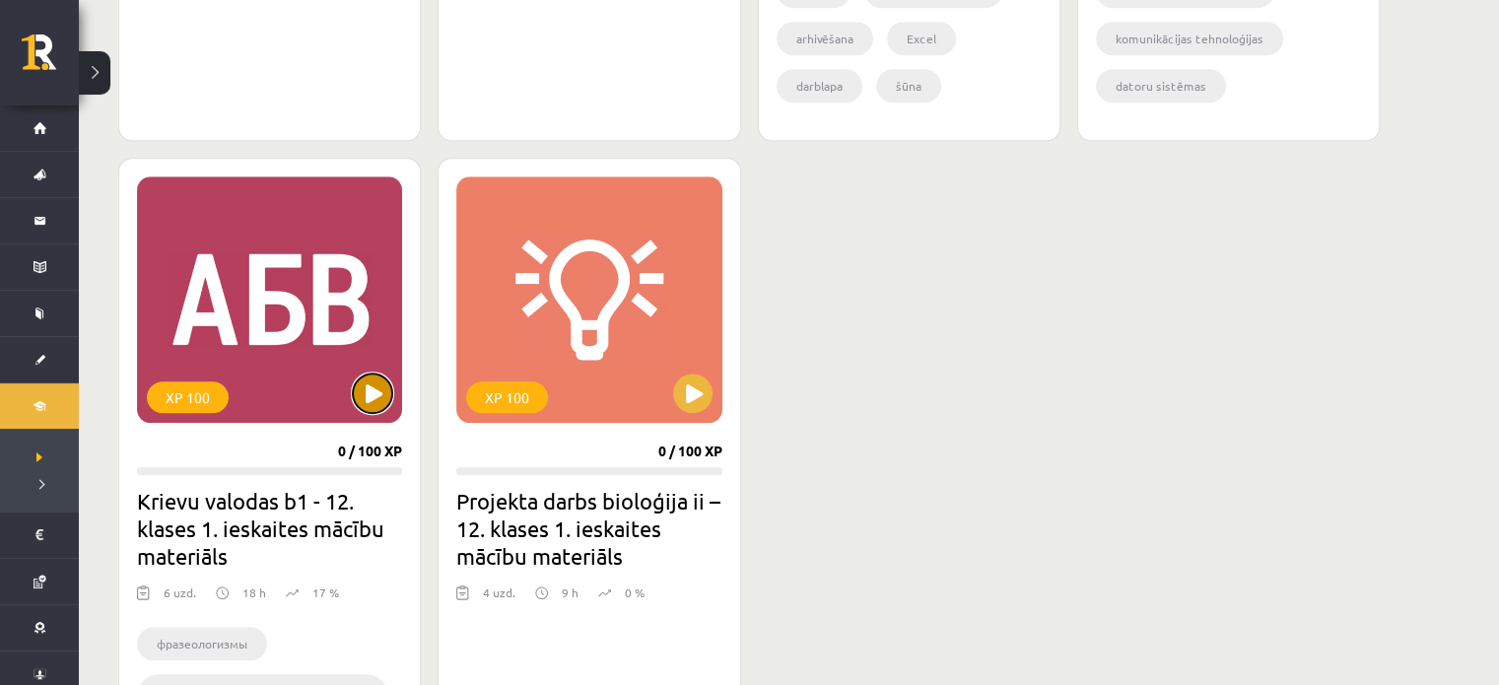
click at [383, 392] on button at bounding box center [372, 393] width 39 height 39
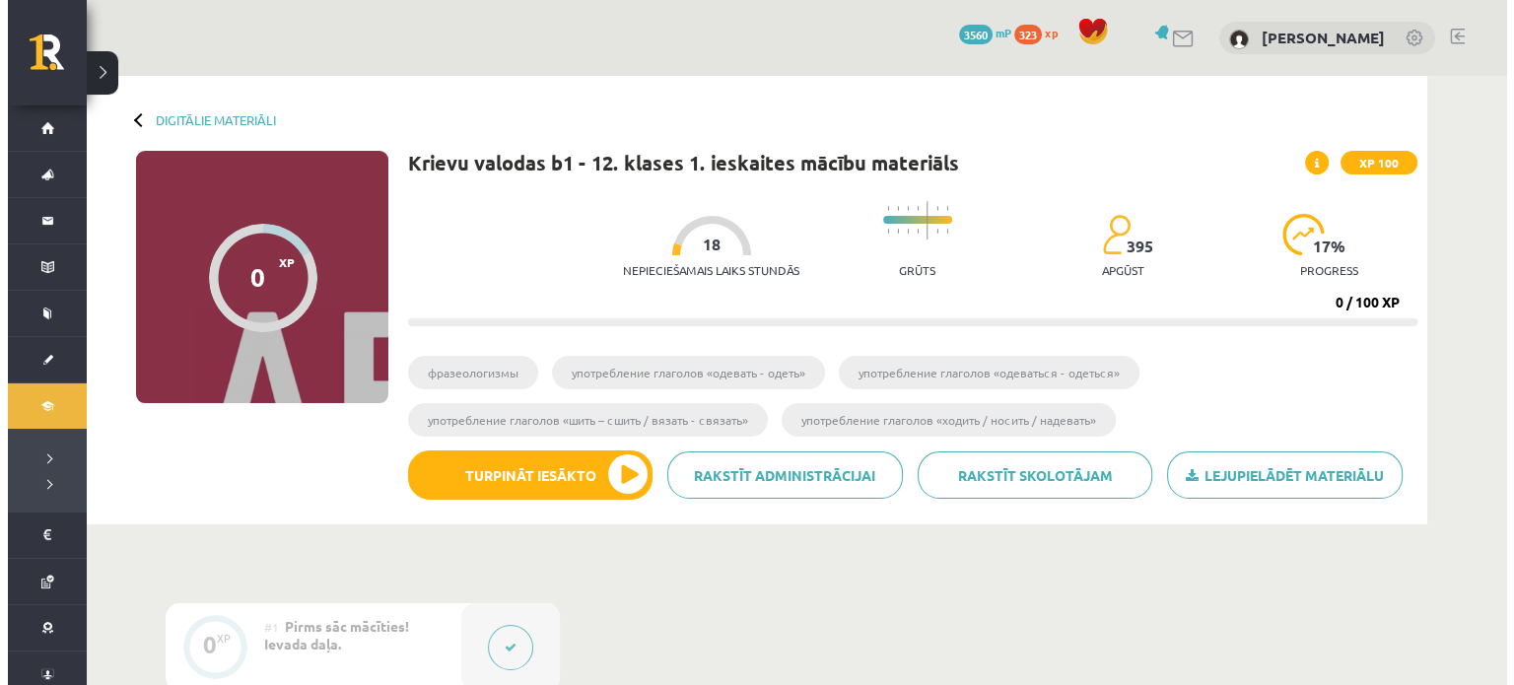
scroll to position [296, 0]
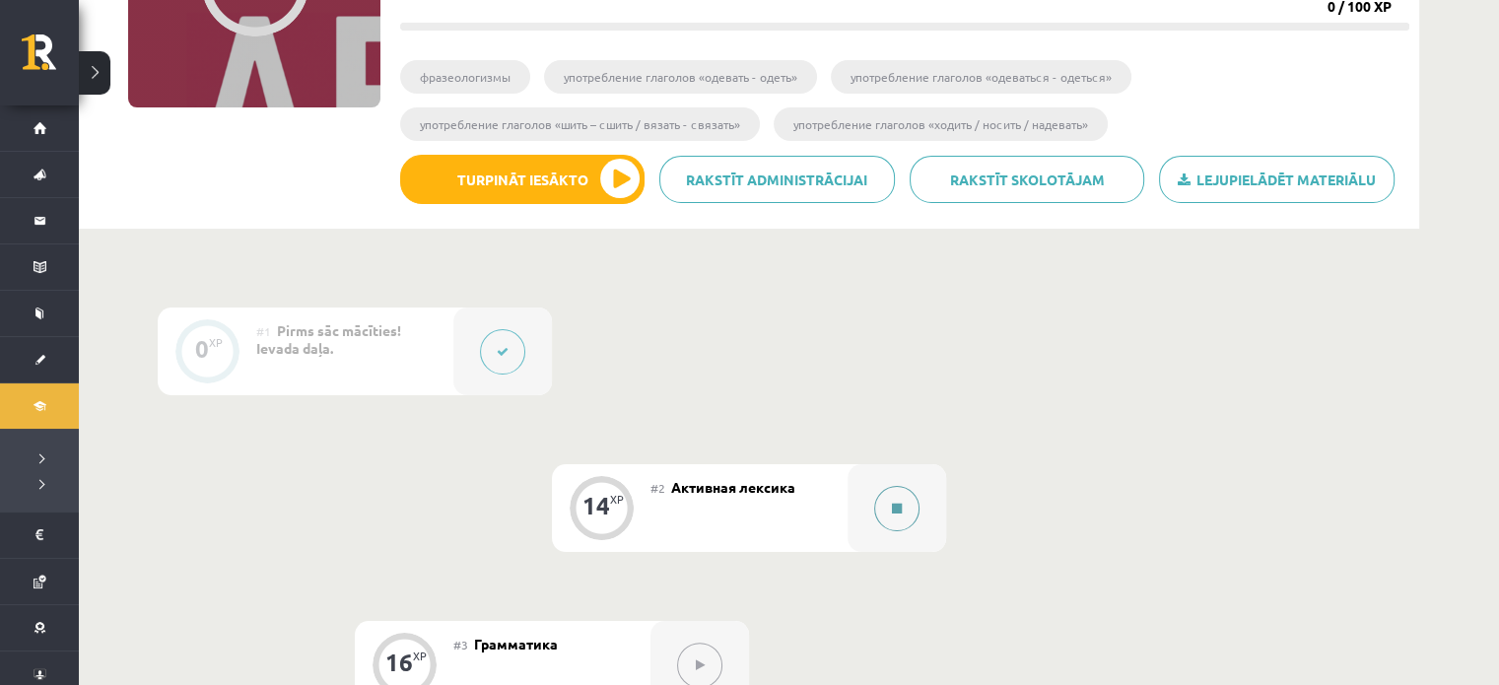
click at [899, 515] on button at bounding box center [896, 508] width 45 height 45
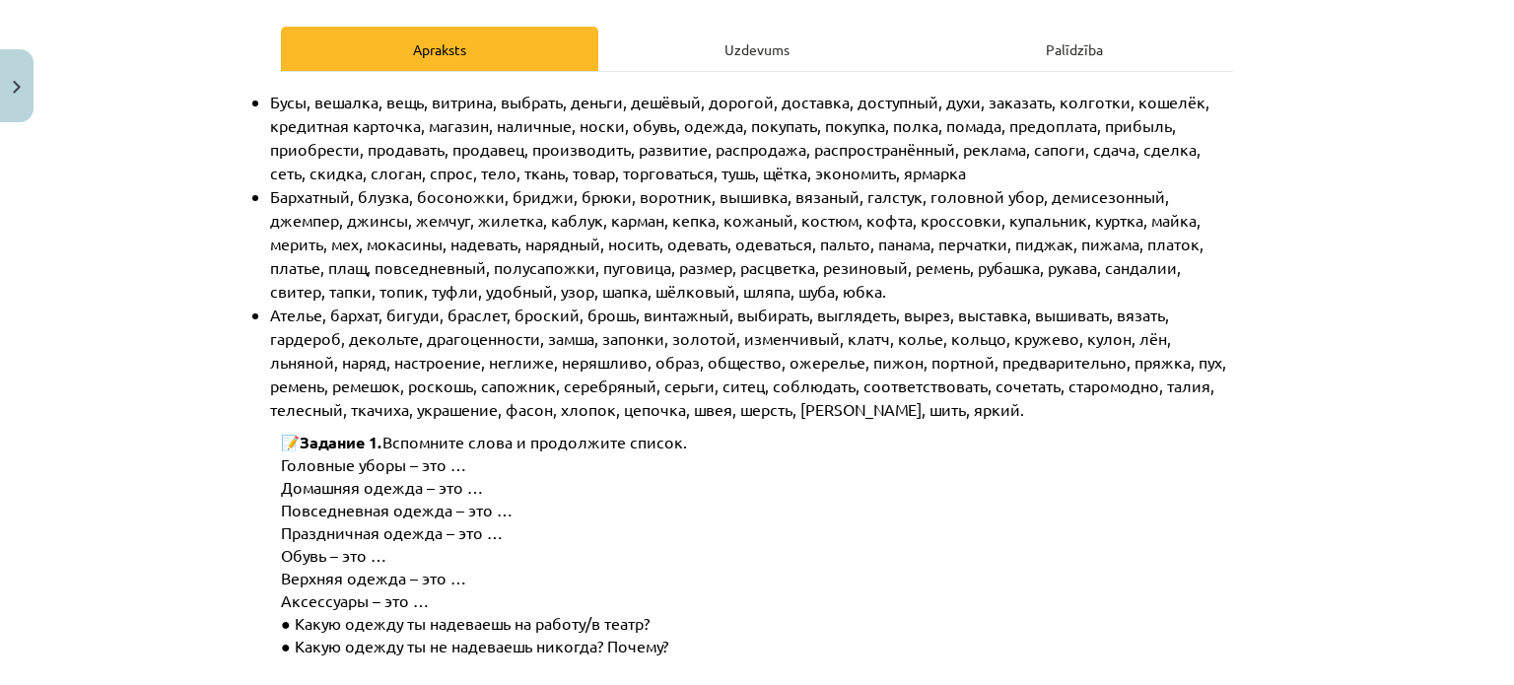
scroll to position [67, 0]
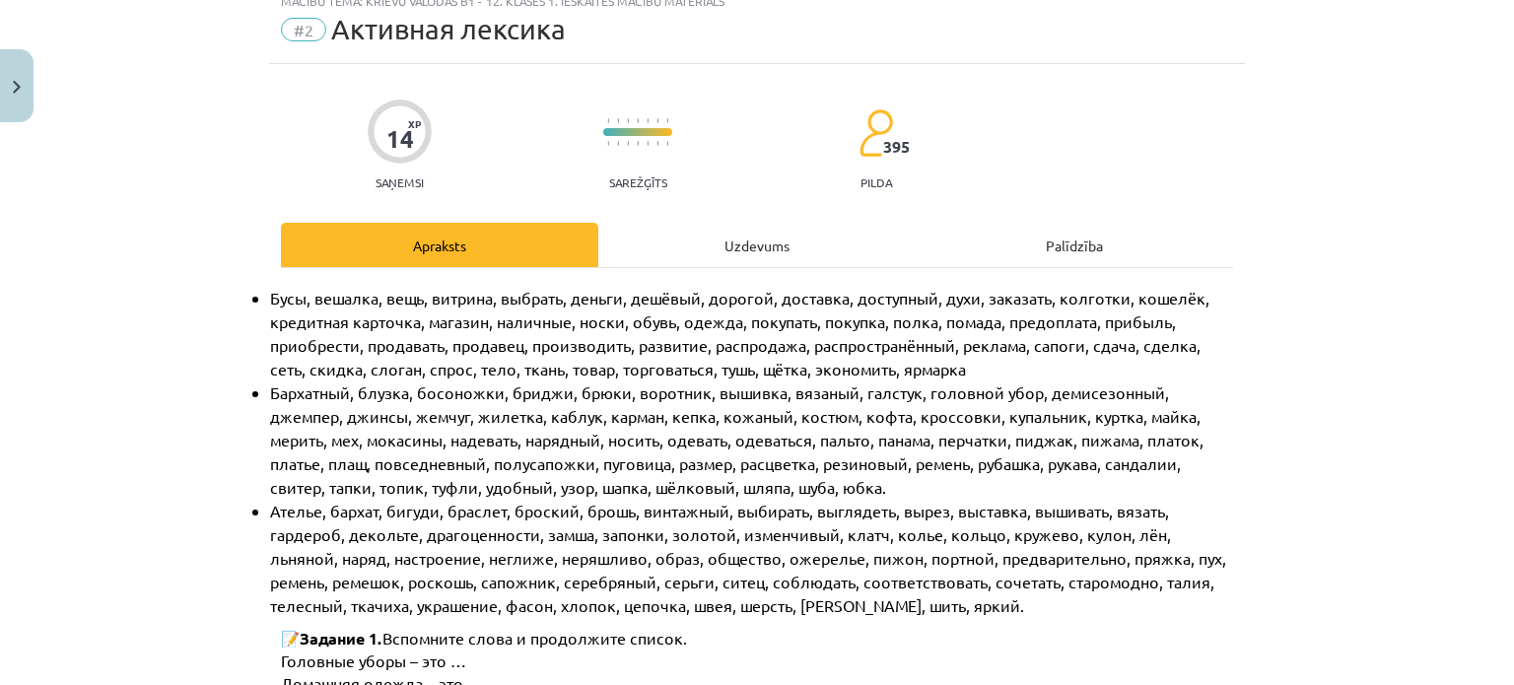
click at [757, 249] on div "Uzdevums" at bounding box center [756, 245] width 317 height 44
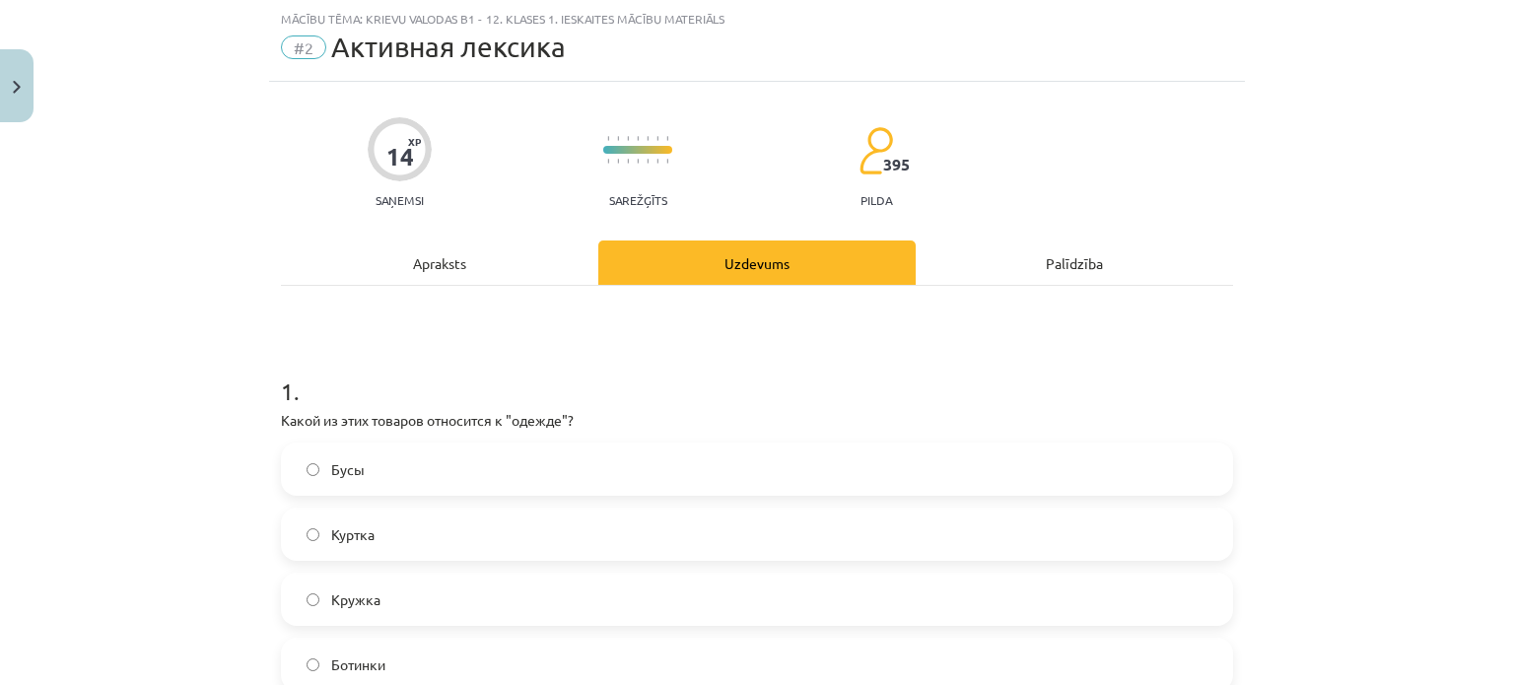
click at [449, 263] on div "Apraksts" at bounding box center [439, 263] width 317 height 44
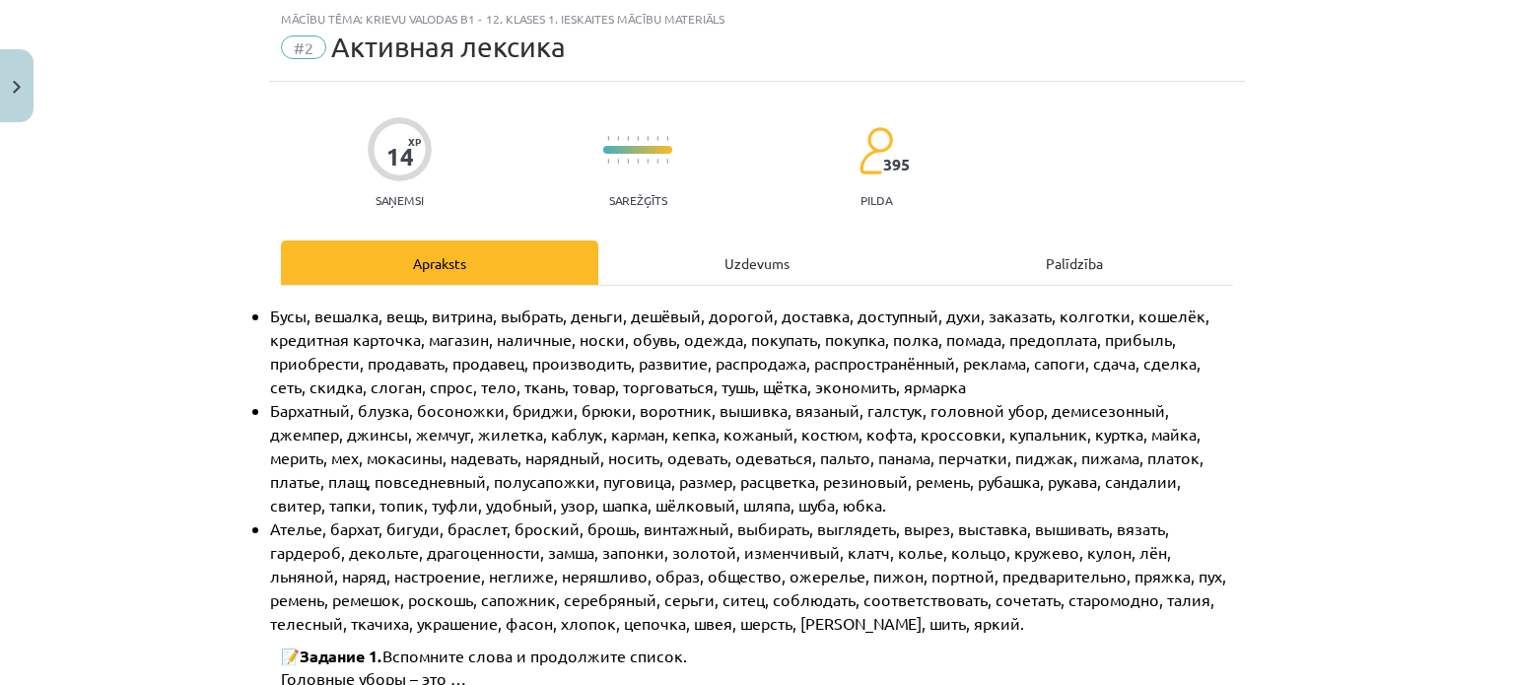
click at [743, 252] on div "Uzdevums" at bounding box center [756, 263] width 317 height 44
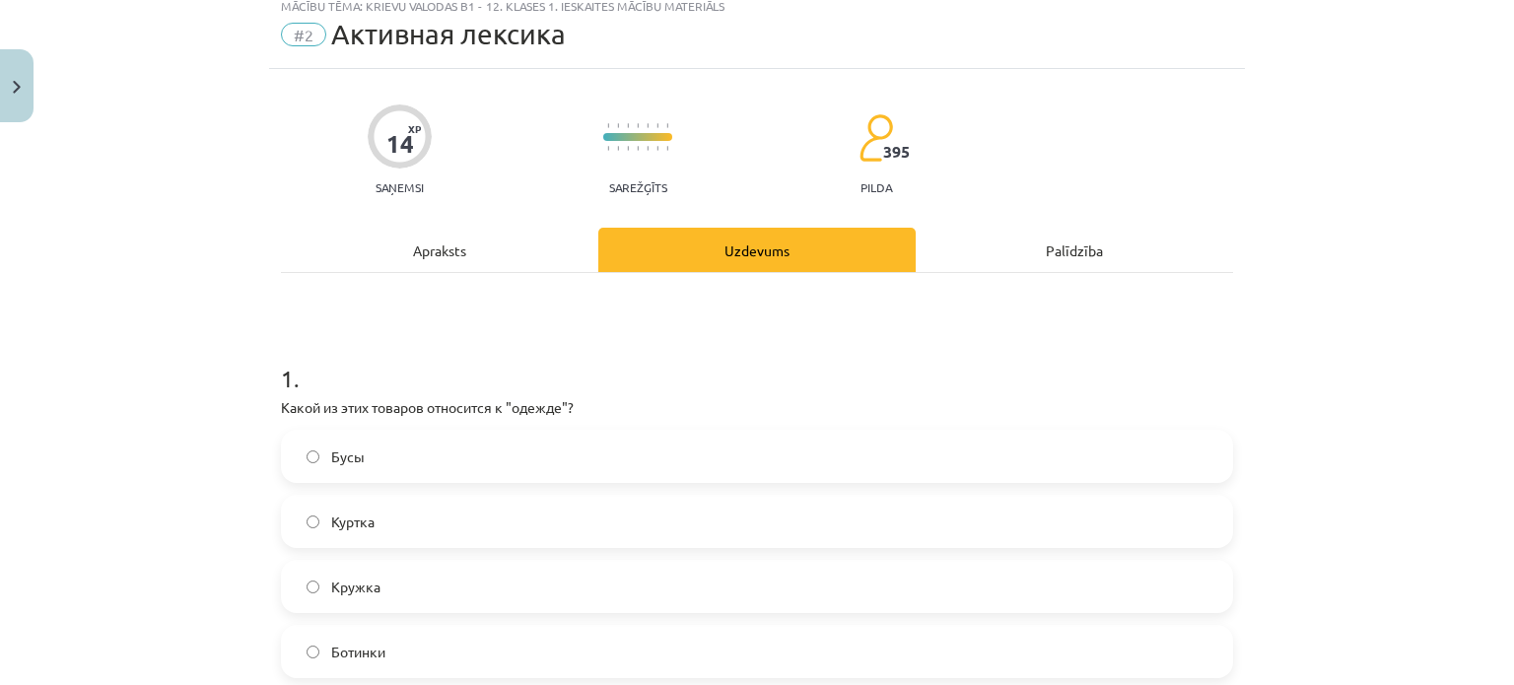
scroll to position [0, 0]
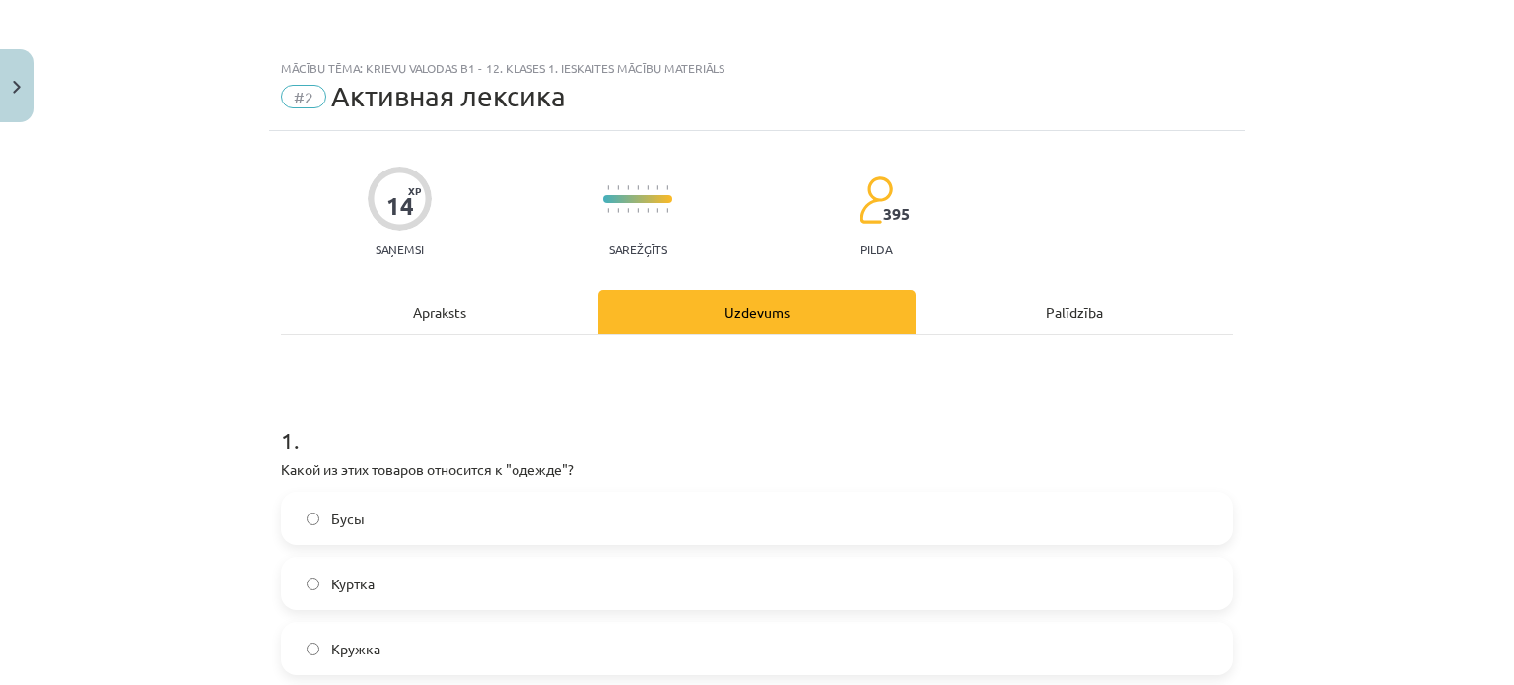
click at [379, 311] on div "Apraksts" at bounding box center [439, 312] width 317 height 44
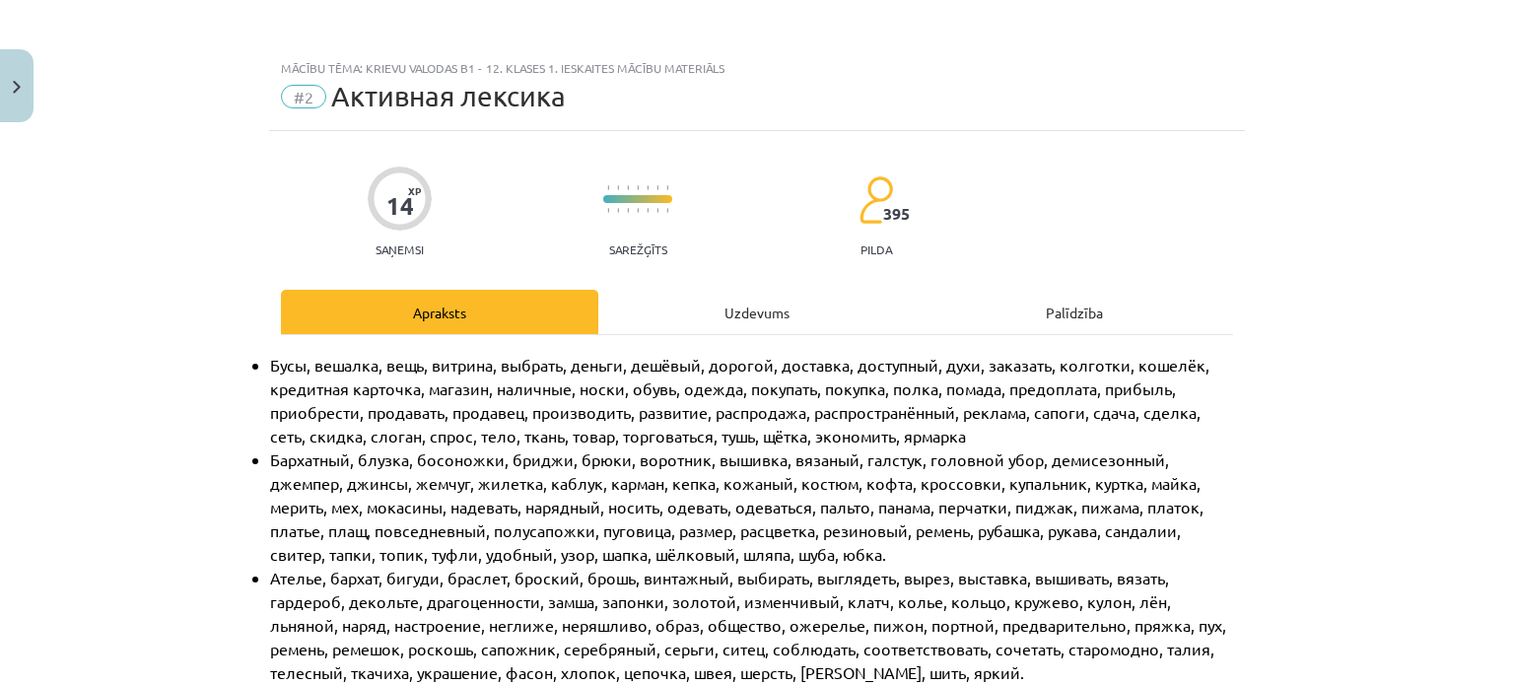
click at [722, 294] on div "Uzdevums" at bounding box center [756, 312] width 317 height 44
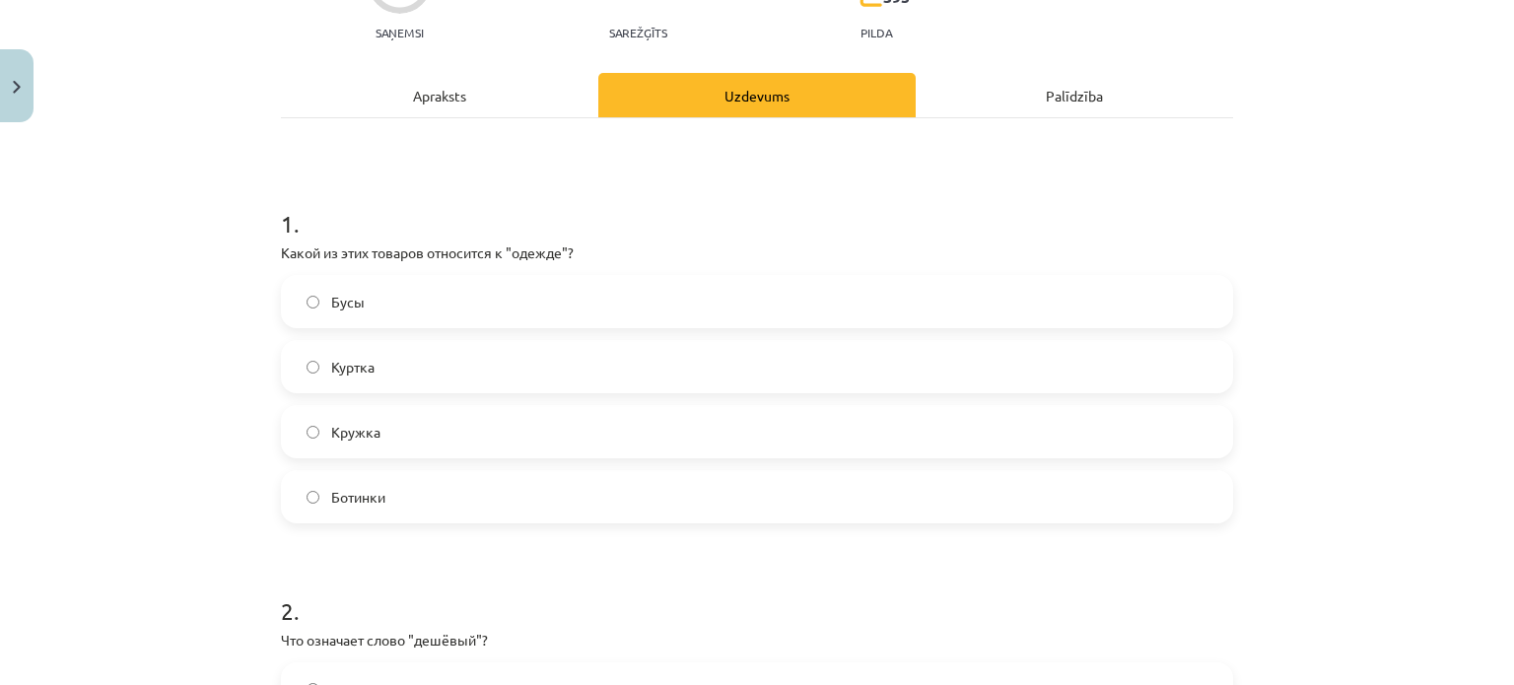
scroll to position [218, 0]
click at [453, 374] on label "Куртка" at bounding box center [757, 365] width 948 height 49
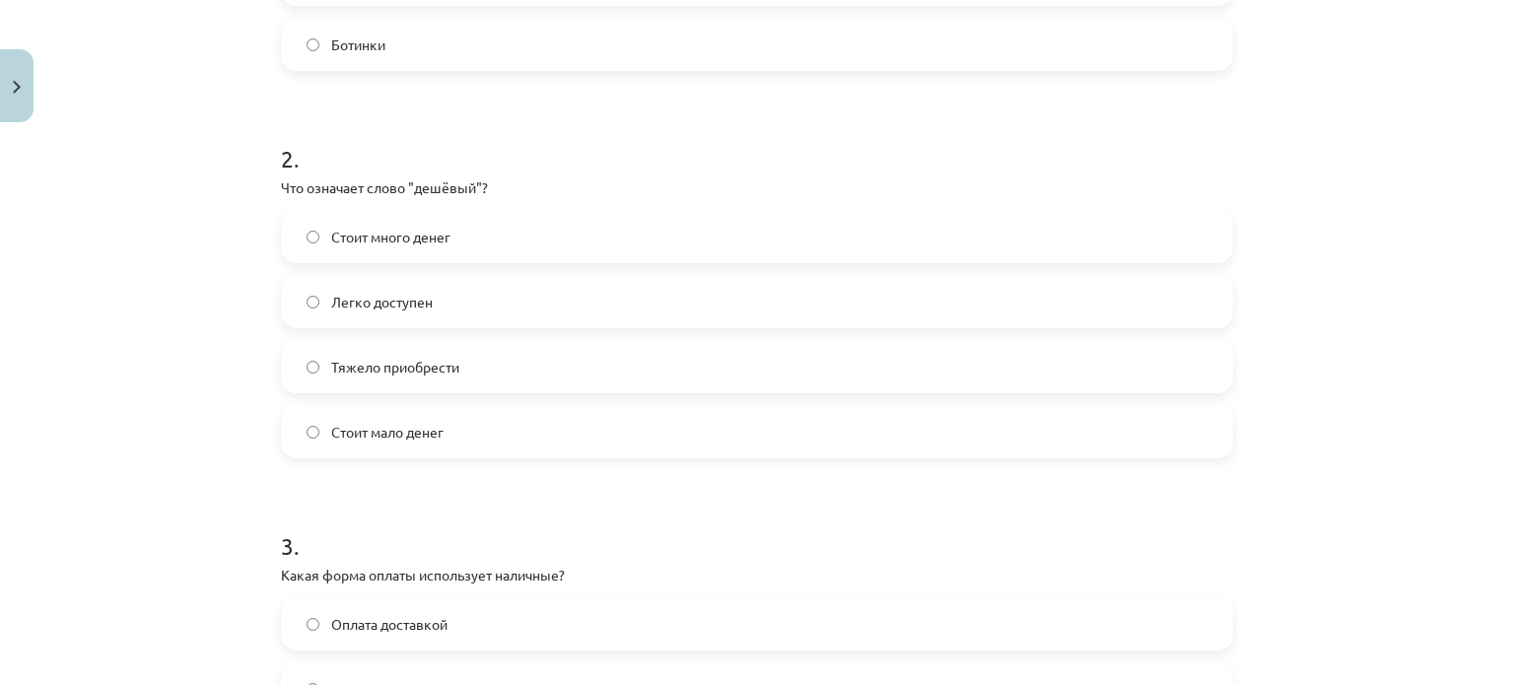
scroll to position [671, 0]
click at [481, 425] on label "Стоит мало денег" at bounding box center [757, 429] width 948 height 49
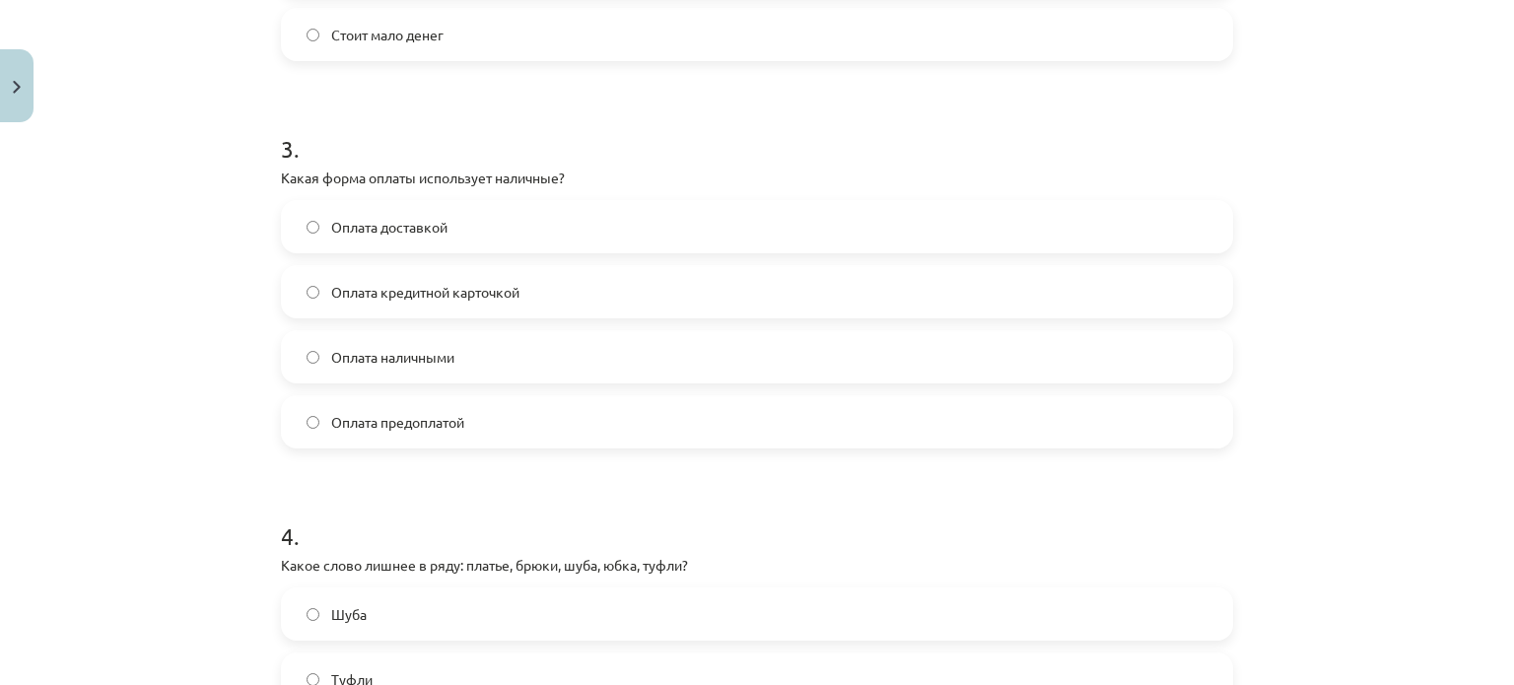
scroll to position [1070, 0]
click at [492, 361] on label "Оплата наличными" at bounding box center [757, 353] width 948 height 49
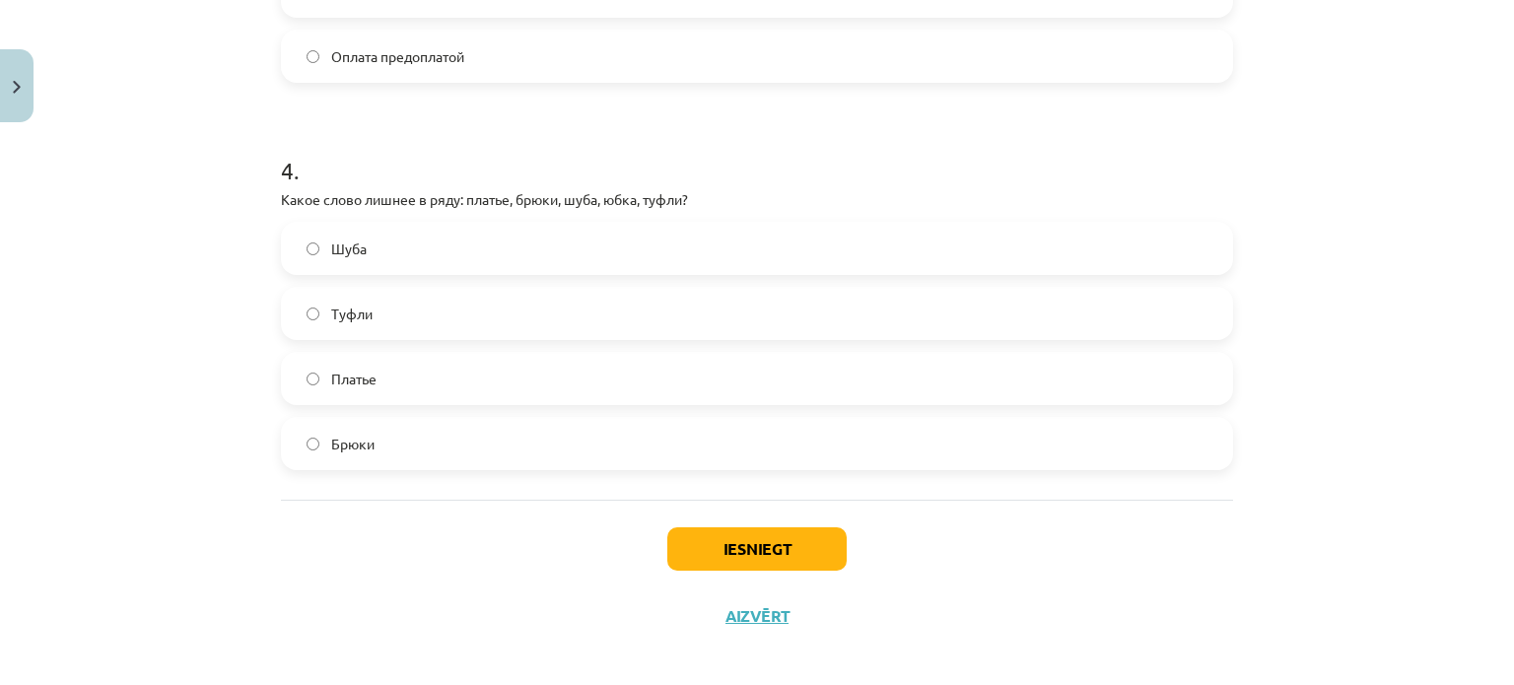
scroll to position [1445, 0]
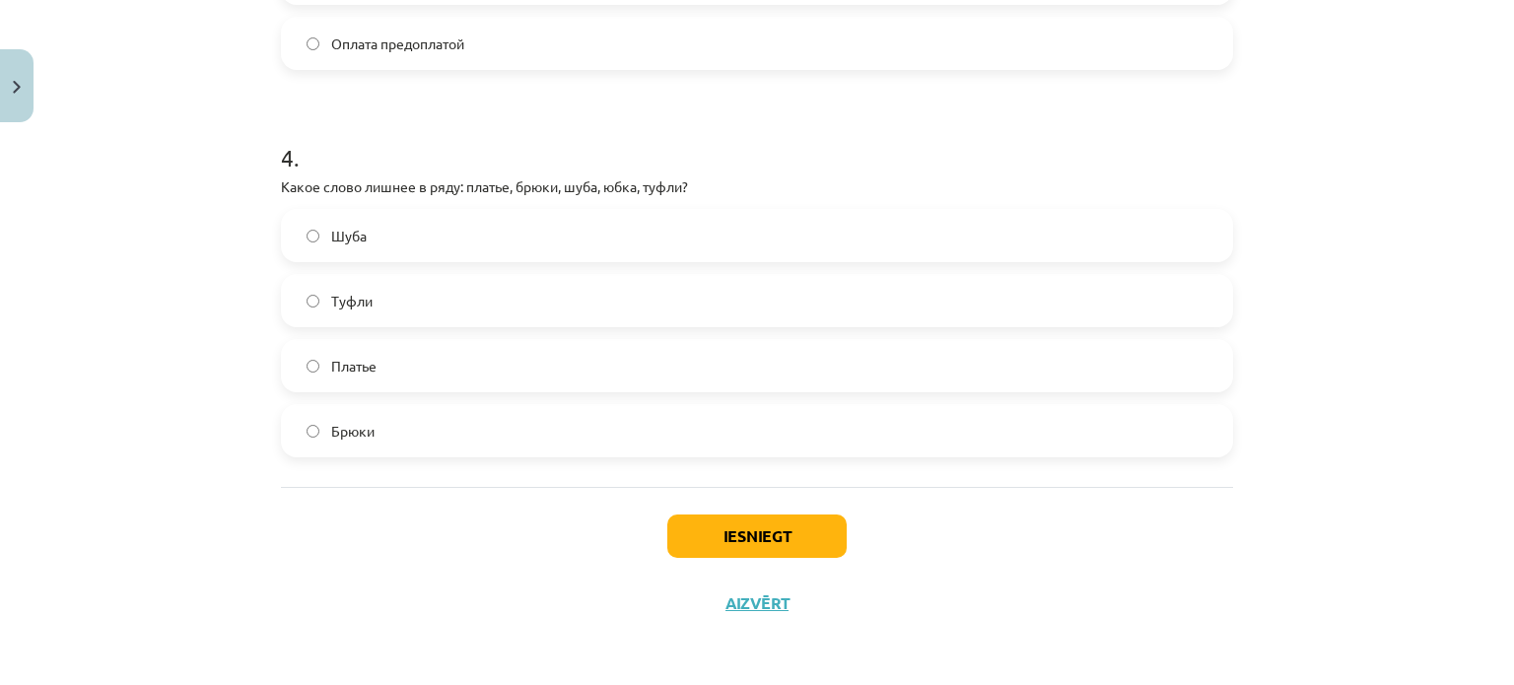
click at [381, 304] on label "Туфли" at bounding box center [757, 300] width 948 height 49
click at [745, 539] on button "Iesniegt" at bounding box center [756, 536] width 179 height 43
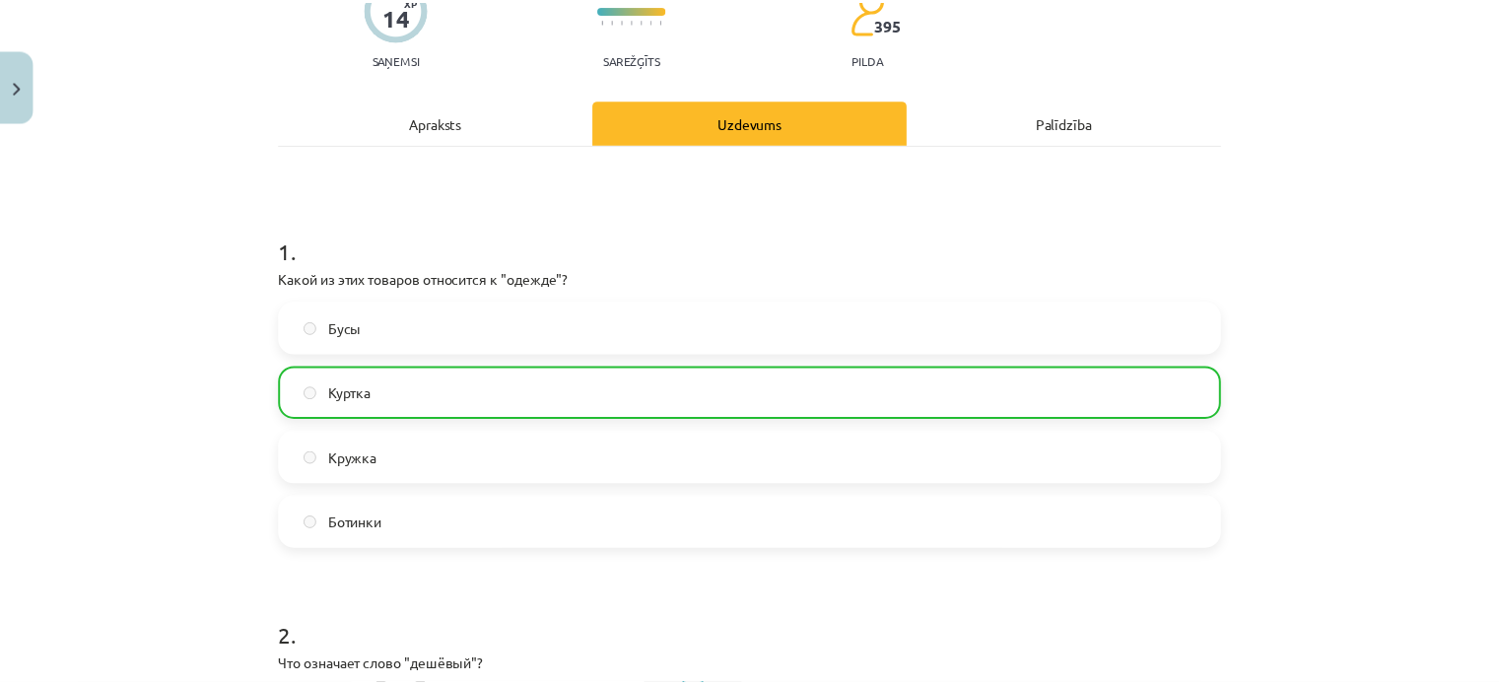
scroll to position [189, 0]
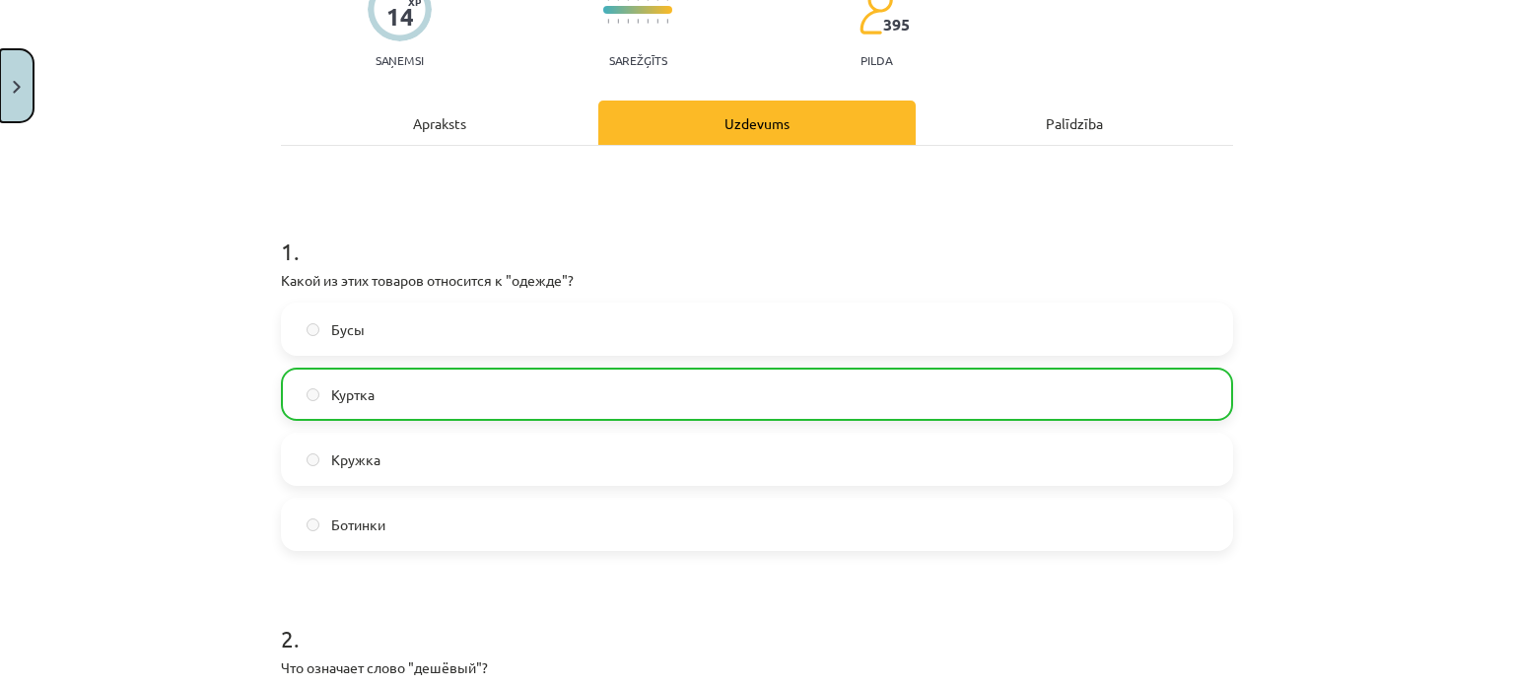
click at [0, 90] on button "Close" at bounding box center [17, 85] width 34 height 73
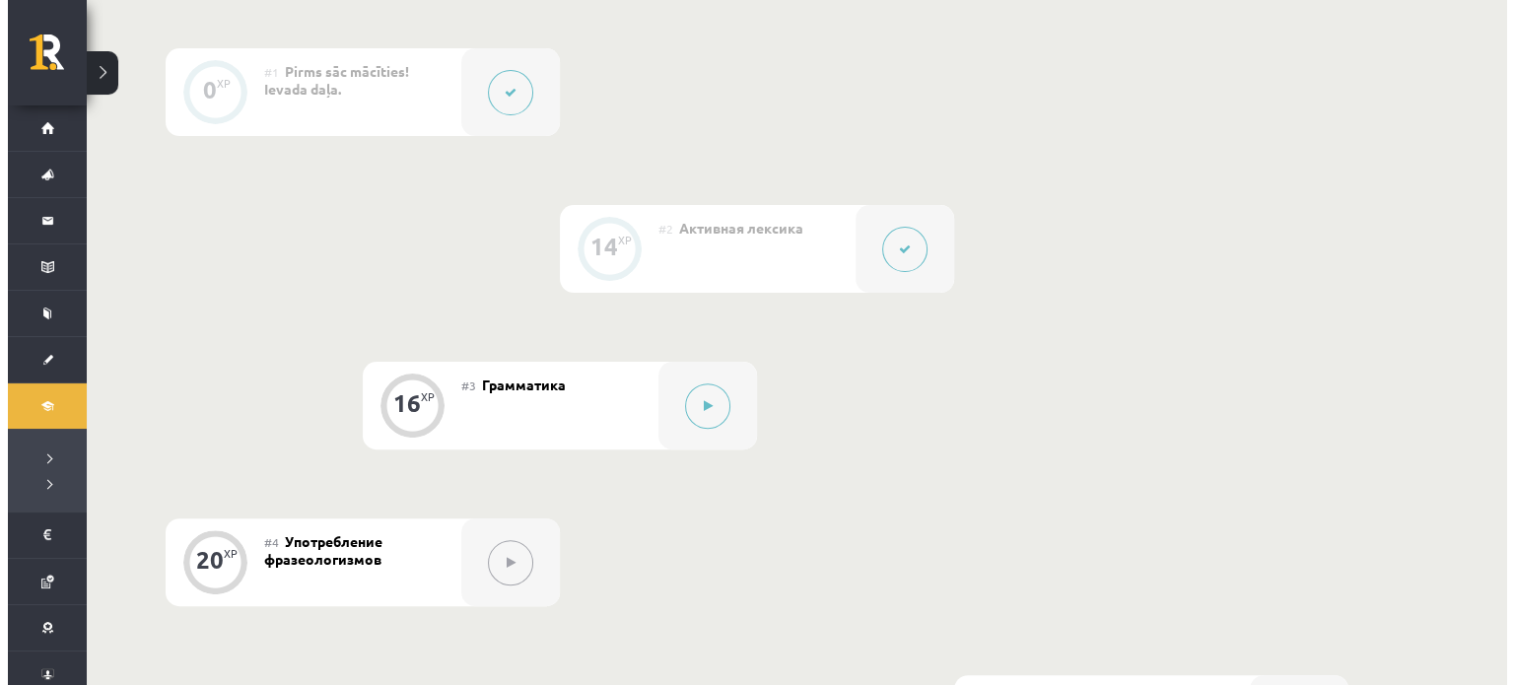
scroll to position [651, 0]
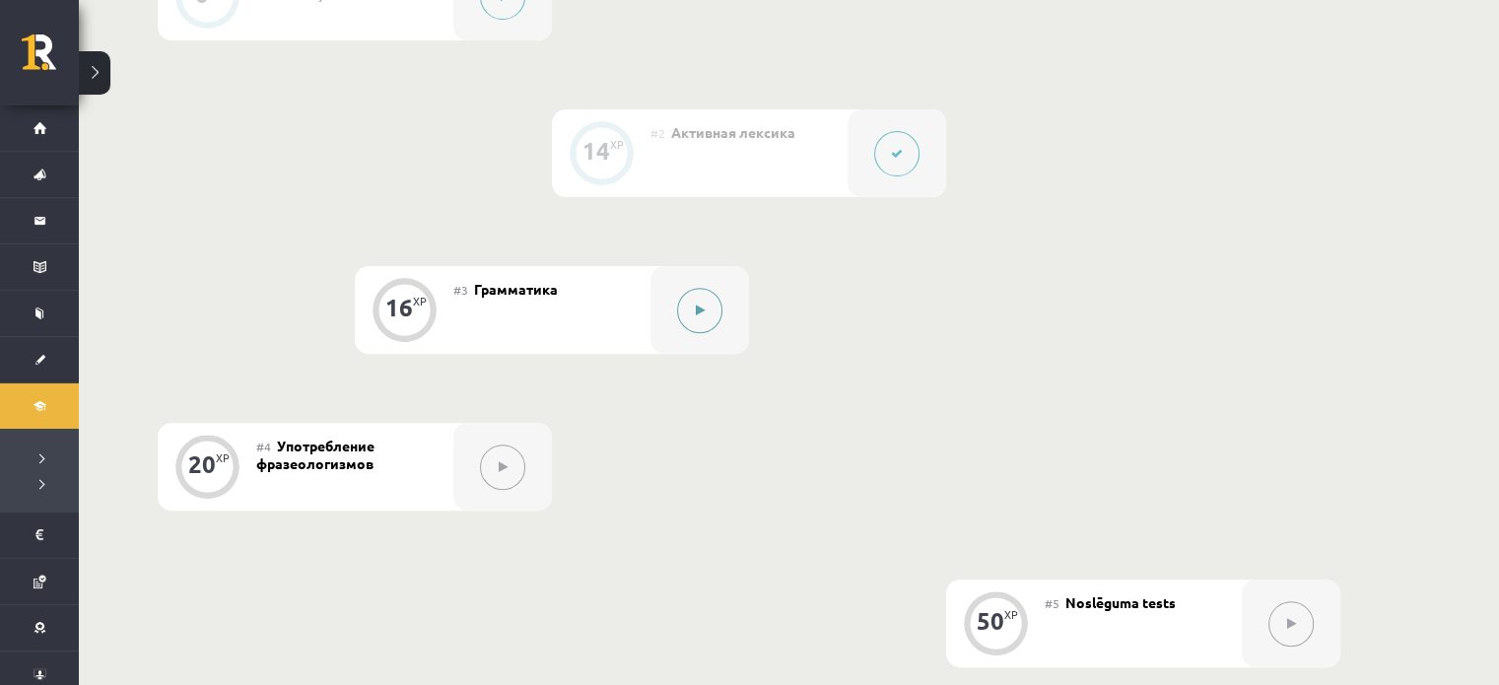
click at [710, 300] on button at bounding box center [699, 310] width 45 height 45
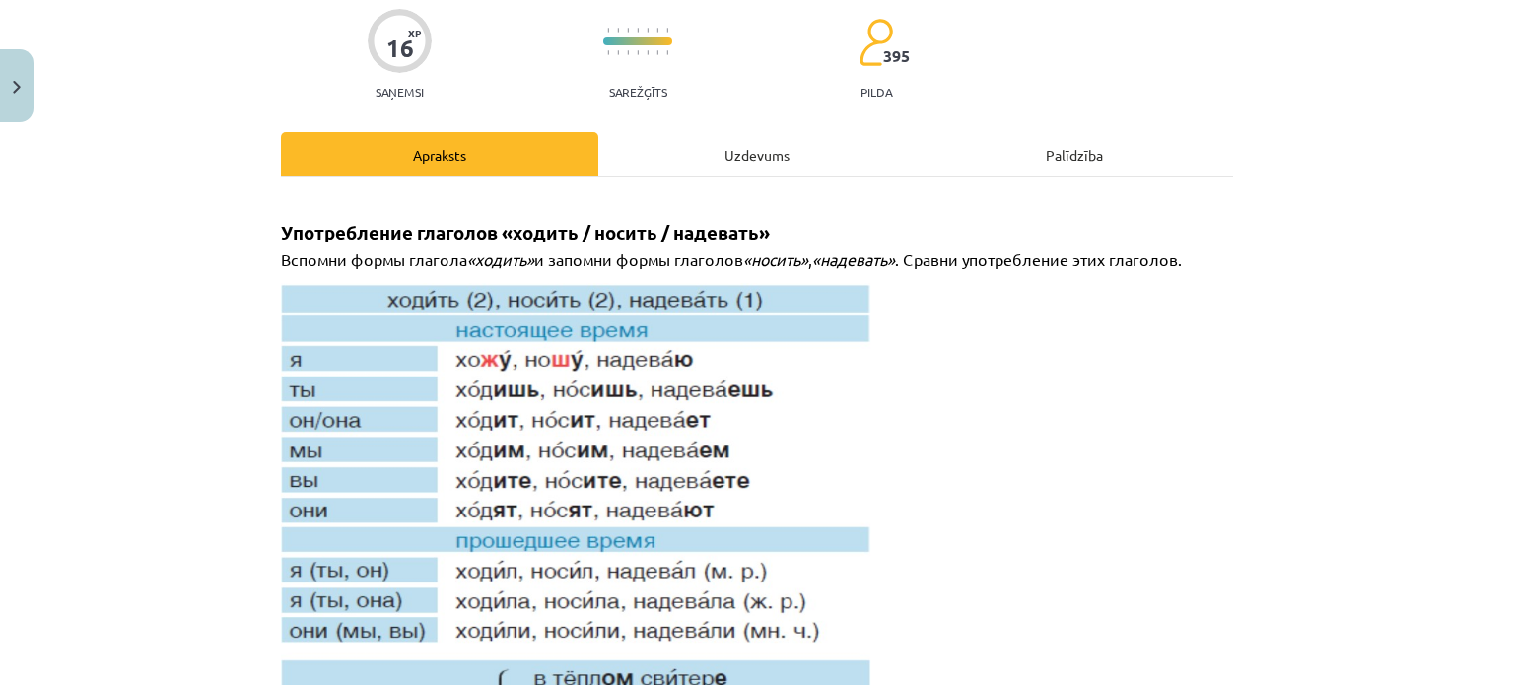
scroll to position [0, 0]
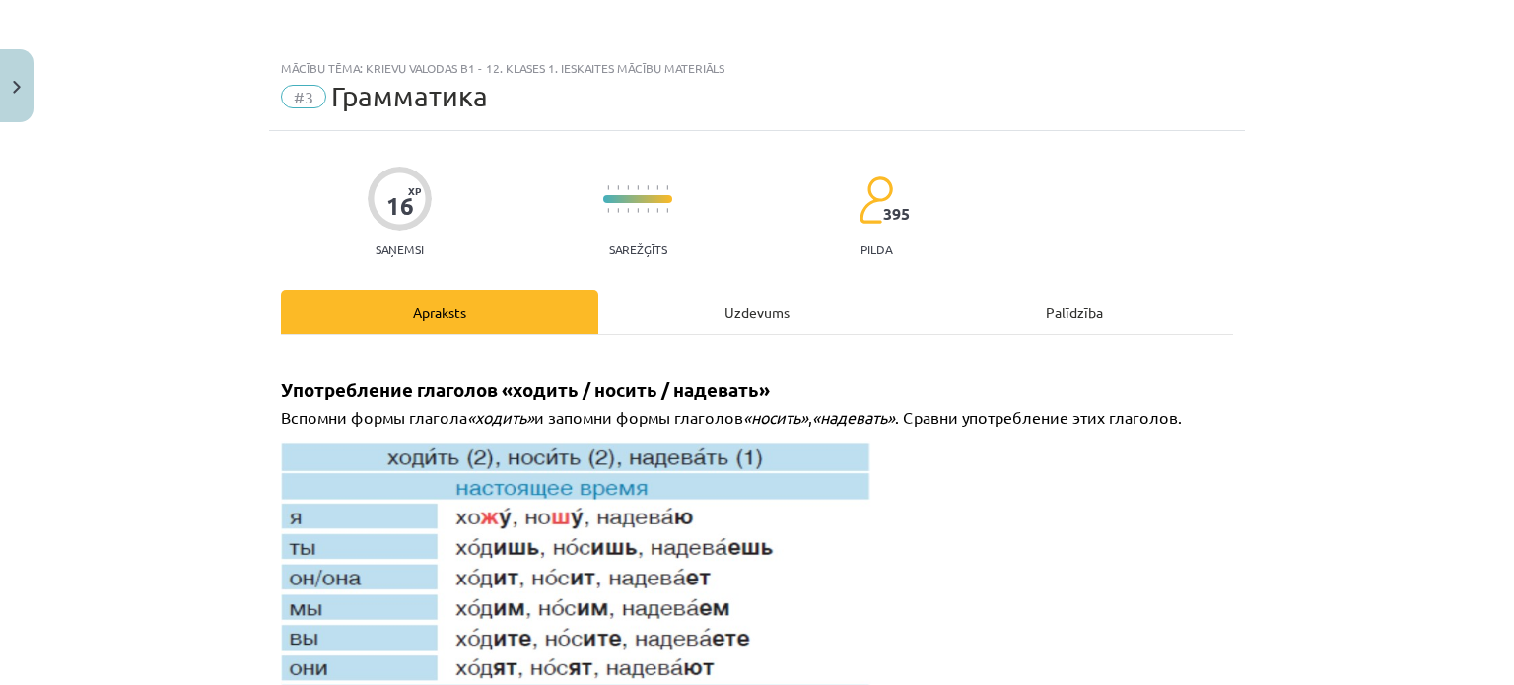
click at [760, 303] on div "Uzdevums" at bounding box center [756, 312] width 317 height 44
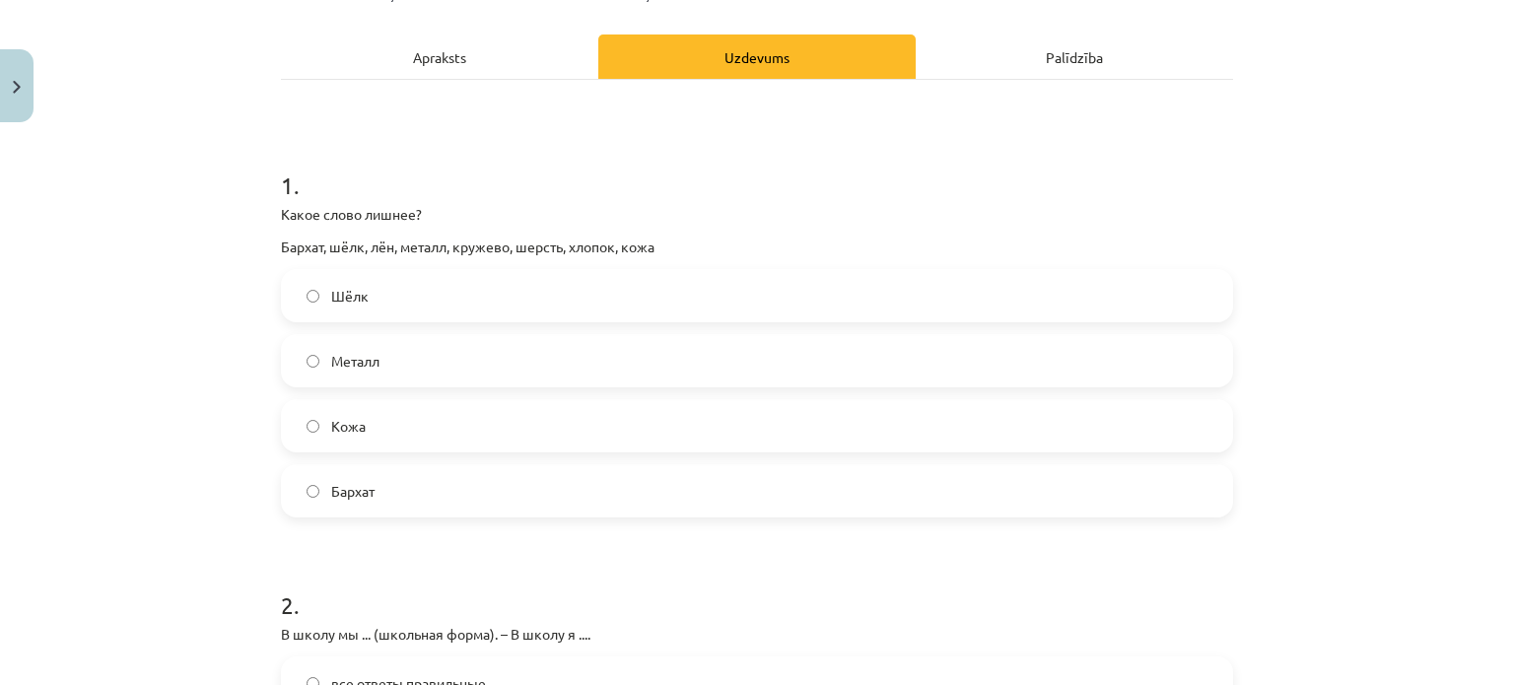
scroll to position [256, 0]
click at [453, 350] on label "Металл" at bounding box center [757, 359] width 948 height 49
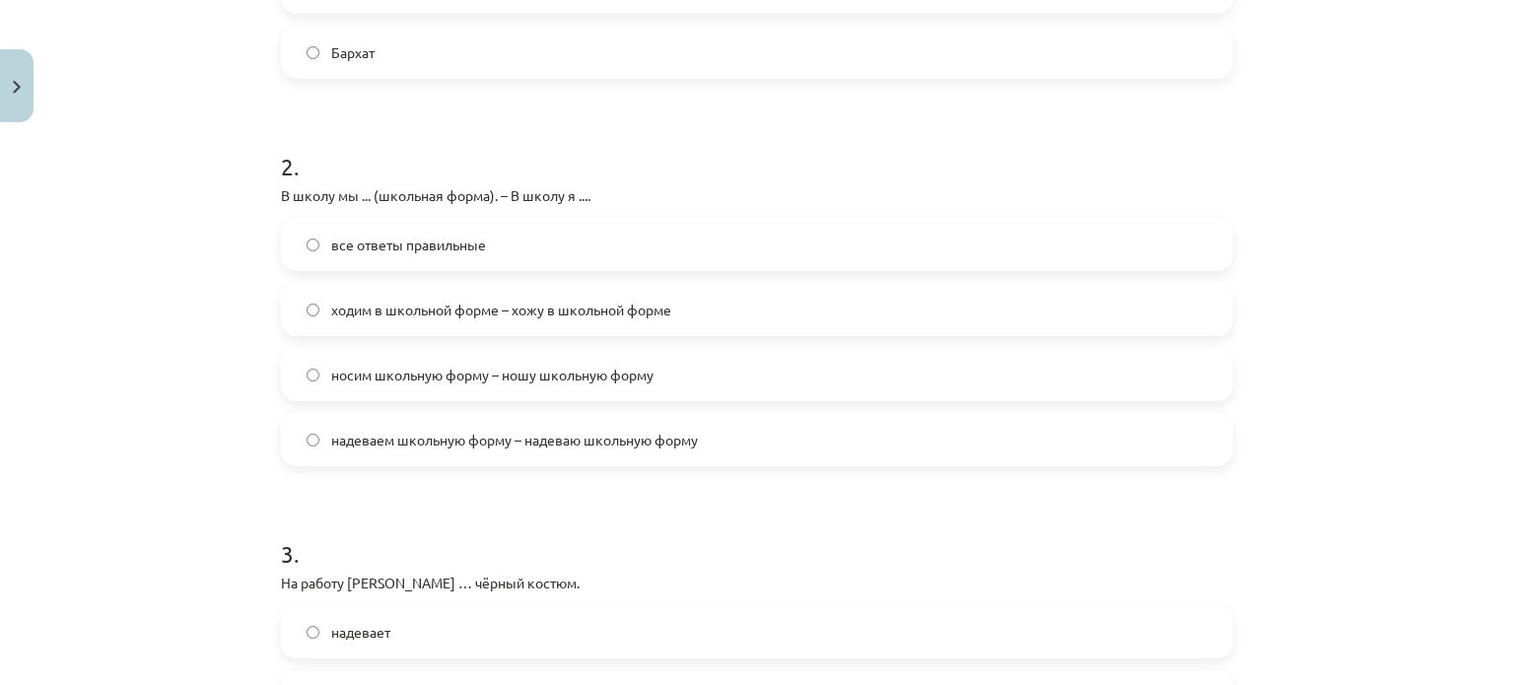
scroll to position [698, 0]
click at [565, 385] on label "носим школьную форму – ношу школьную форму" at bounding box center [757, 370] width 948 height 49
click at [552, 247] on label "все ответы правильные" at bounding box center [757, 240] width 948 height 49
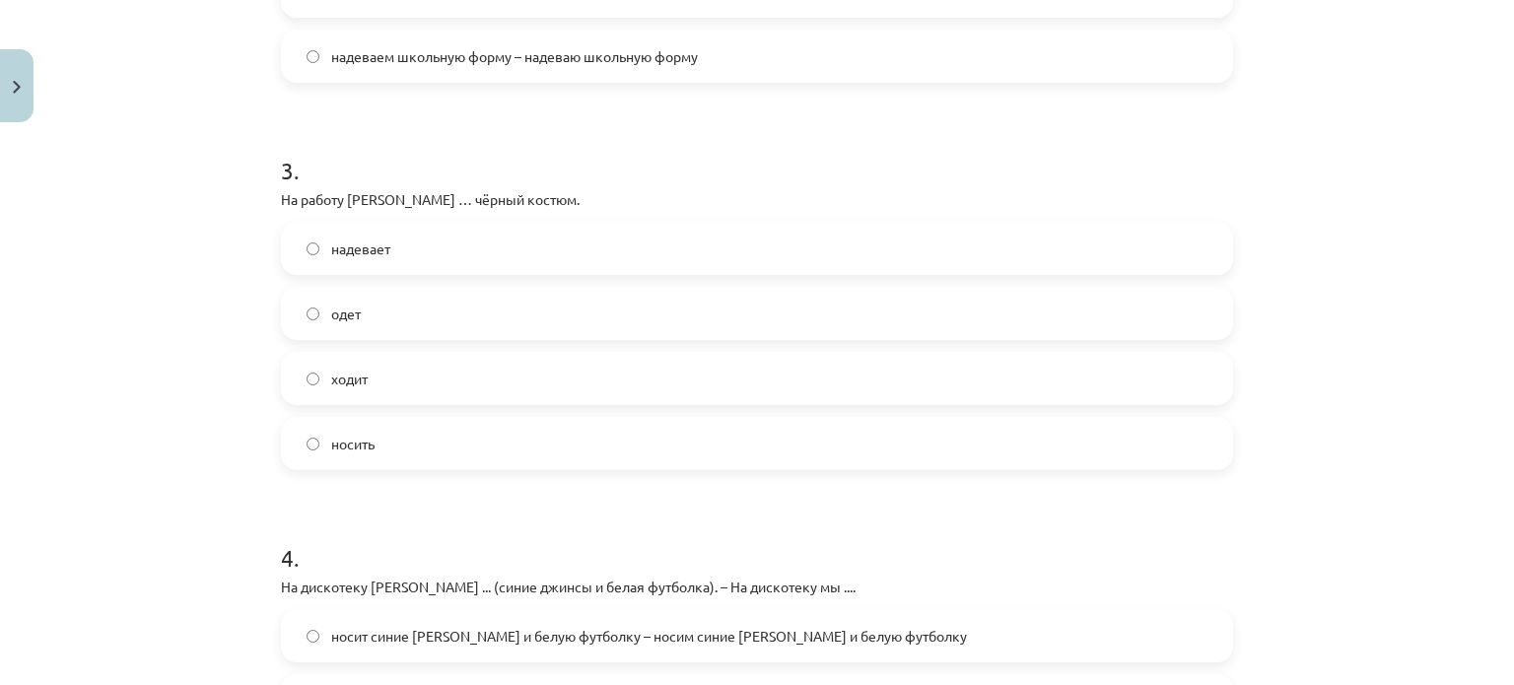
scroll to position [1078, 0]
click at [615, 260] on label "надевает" at bounding box center [757, 247] width 948 height 49
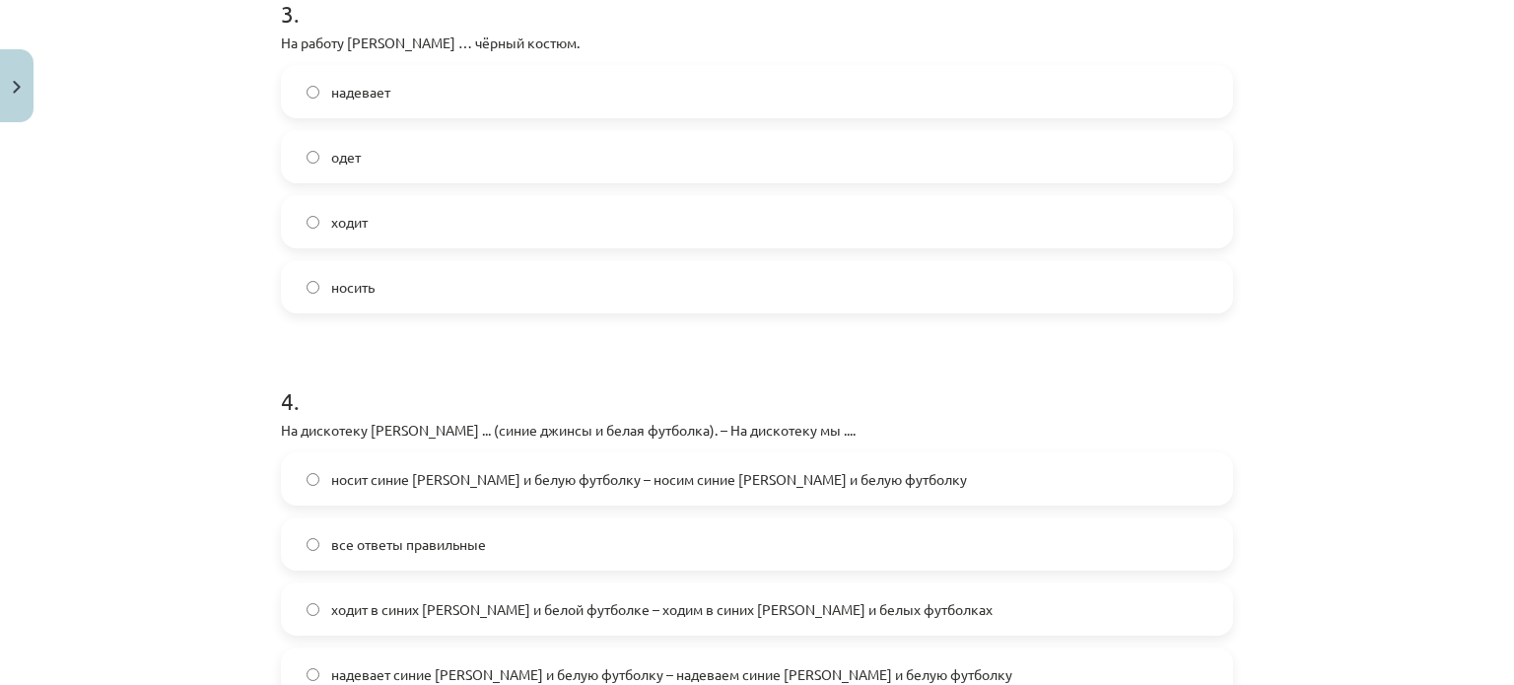
scroll to position [1235, 0]
click at [741, 422] on p "На дискотеку Янис ... (синие джинсы и белая футболка). – На дискотеку мы ...." at bounding box center [757, 429] width 952 height 21
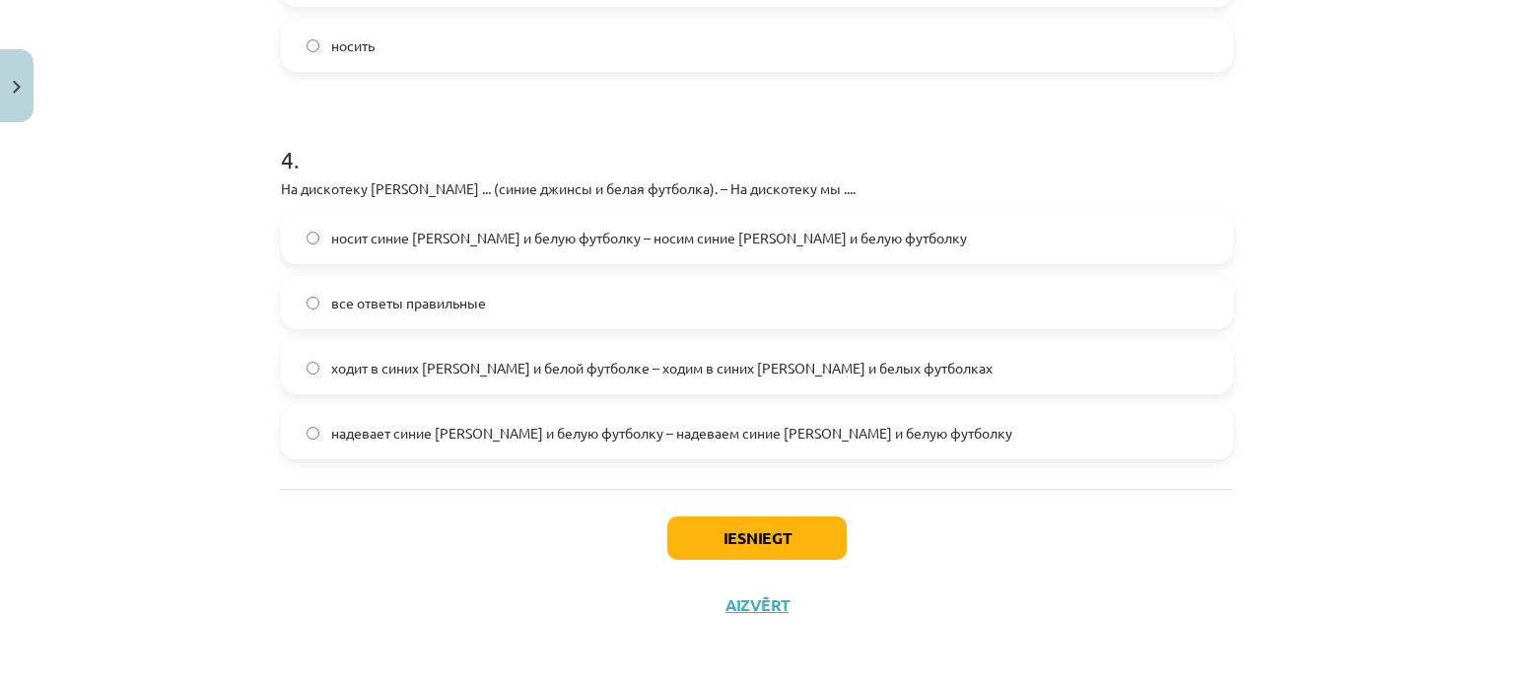
scroll to position [1478, 0]
click at [369, 342] on label "ходит в синих джинсах и белой футболке – ходим в синих джинсах и белых футболках" at bounding box center [757, 365] width 948 height 49
click at [722, 539] on button "Iesniegt" at bounding box center [756, 536] width 179 height 43
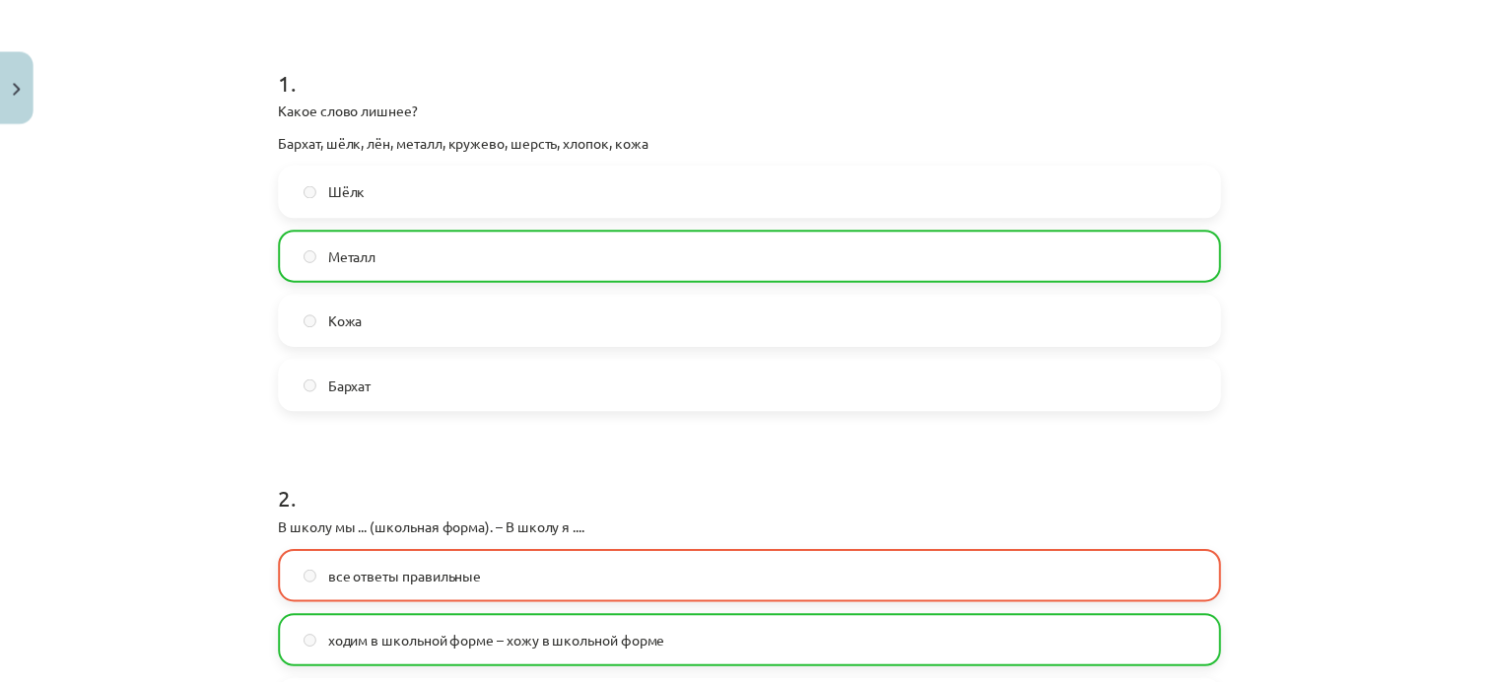
scroll to position [0, 0]
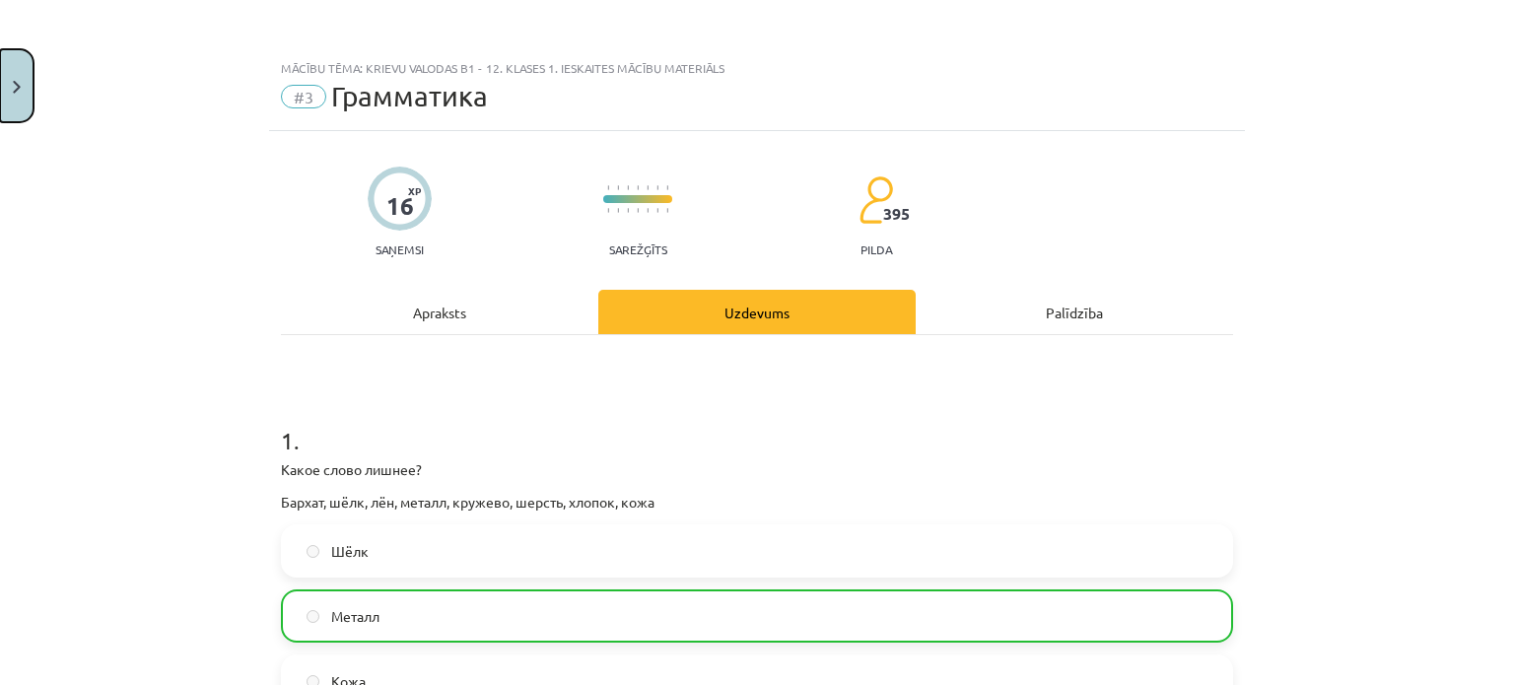
click at [0, 91] on button "Close" at bounding box center [17, 85] width 34 height 73
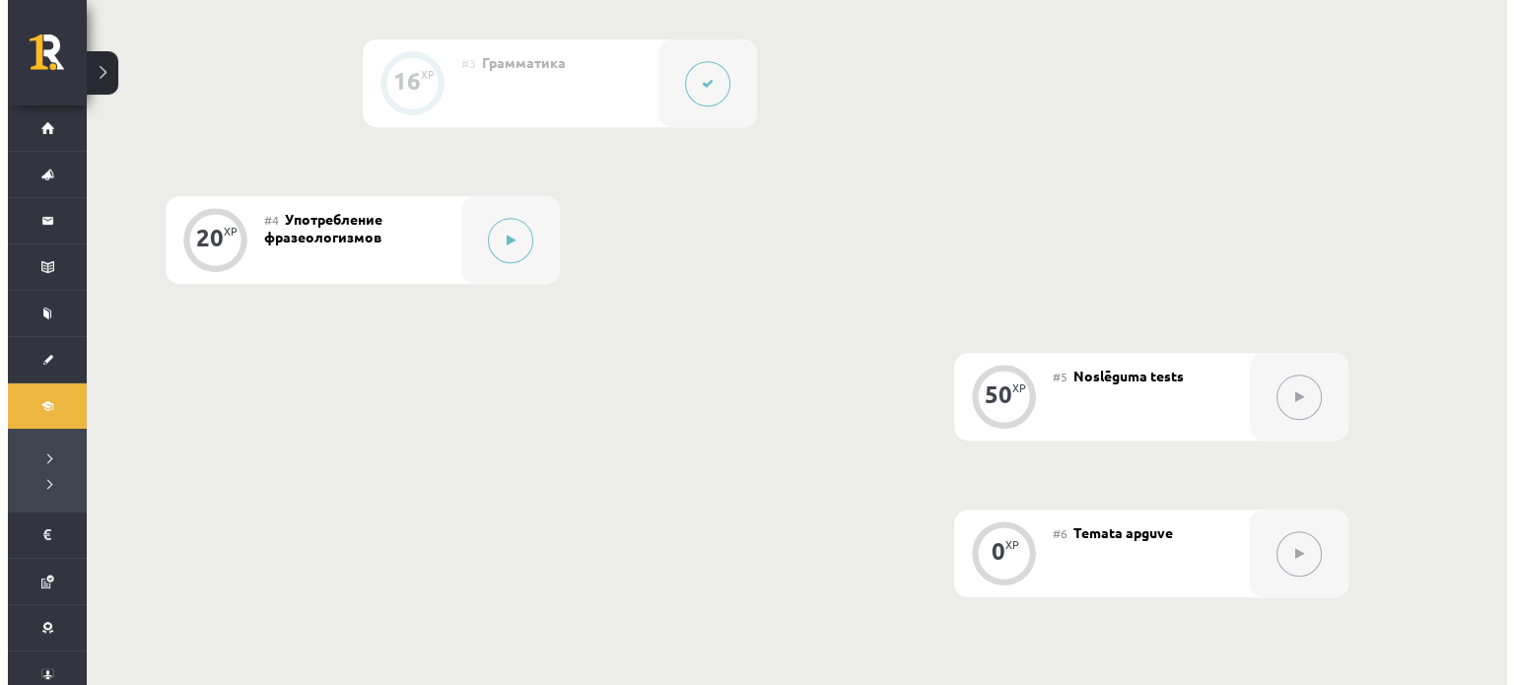
scroll to position [886, 0]
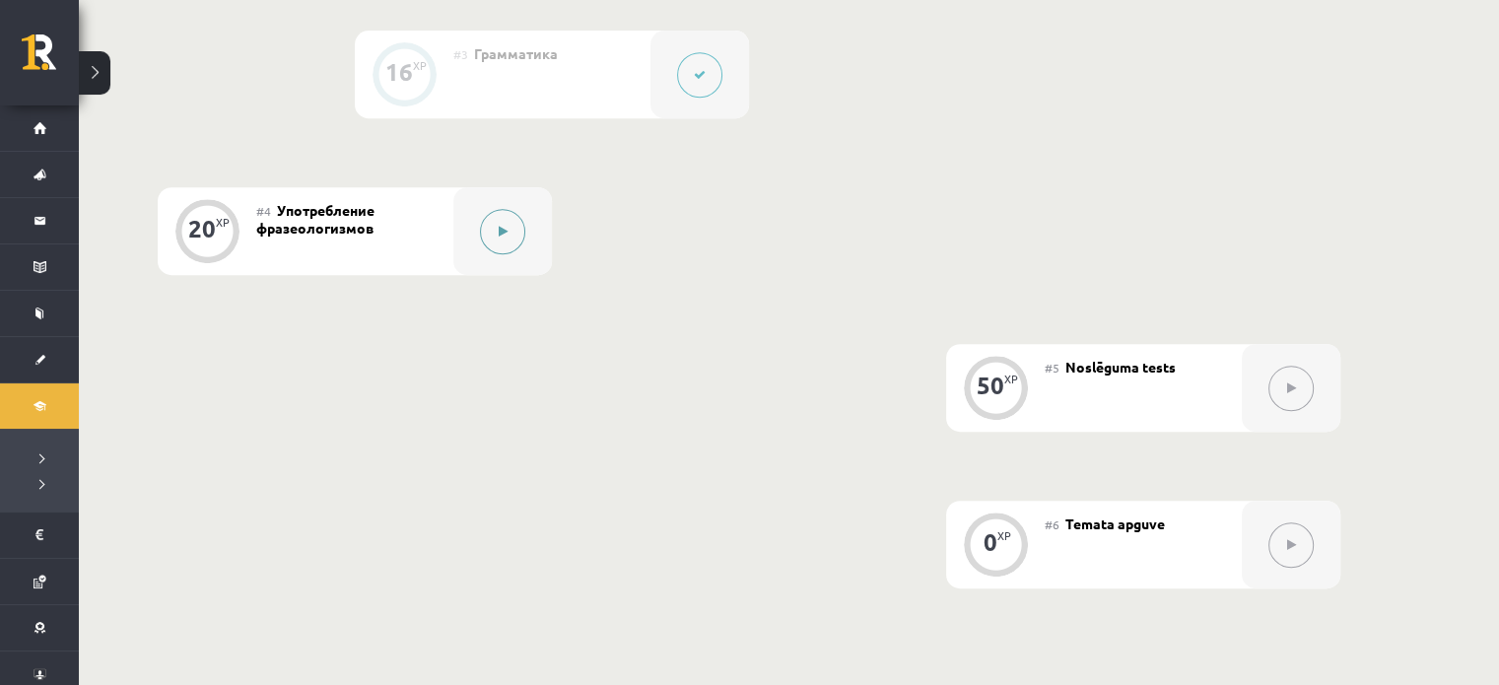
click at [520, 236] on button at bounding box center [502, 231] width 45 height 45
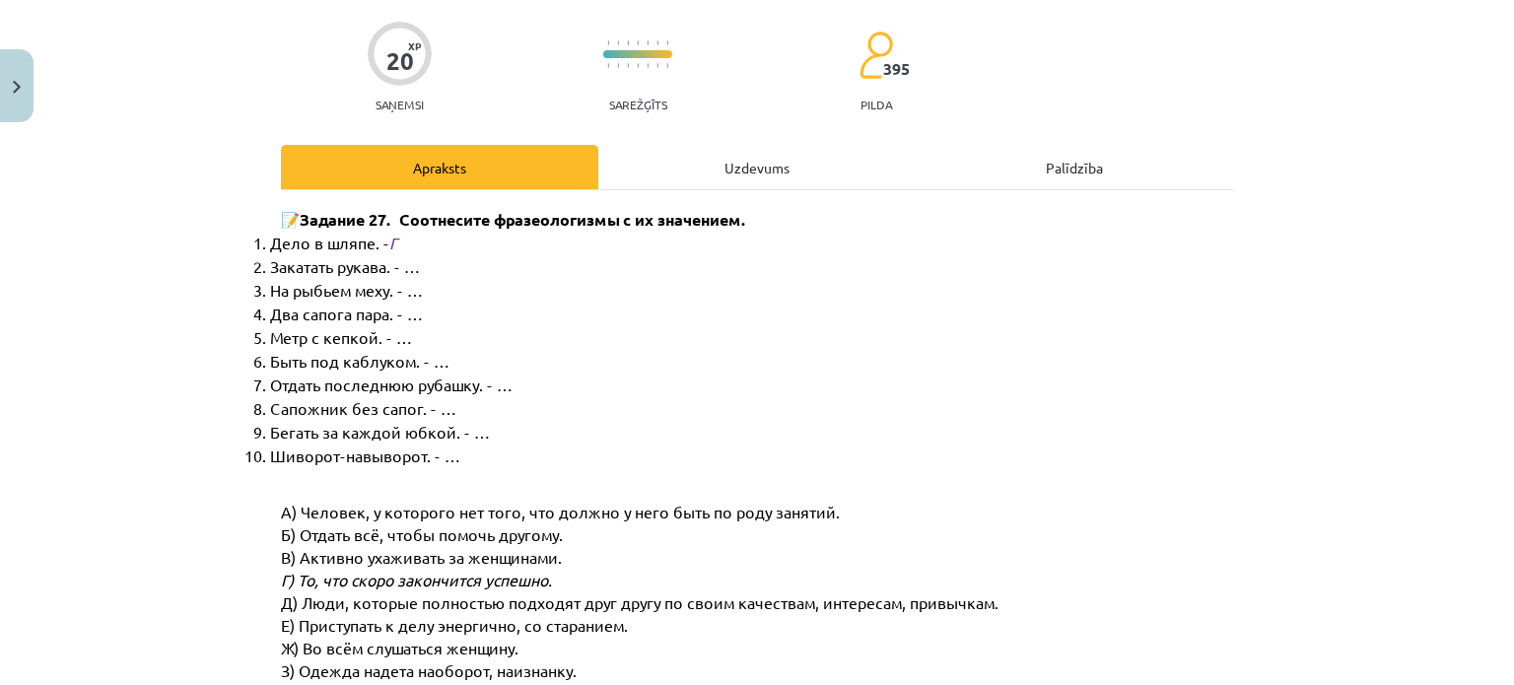
scroll to position [0, 0]
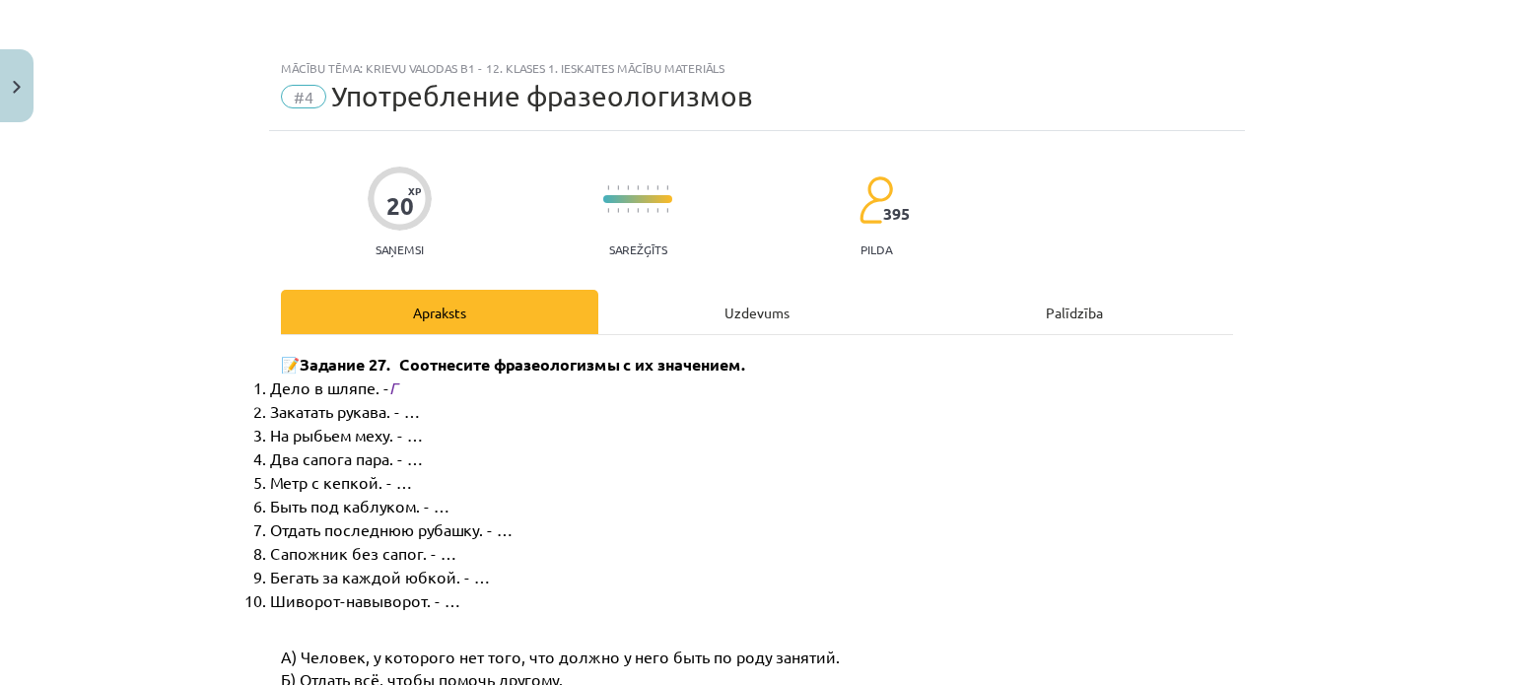
click at [755, 328] on div "Uzdevums" at bounding box center [756, 312] width 317 height 44
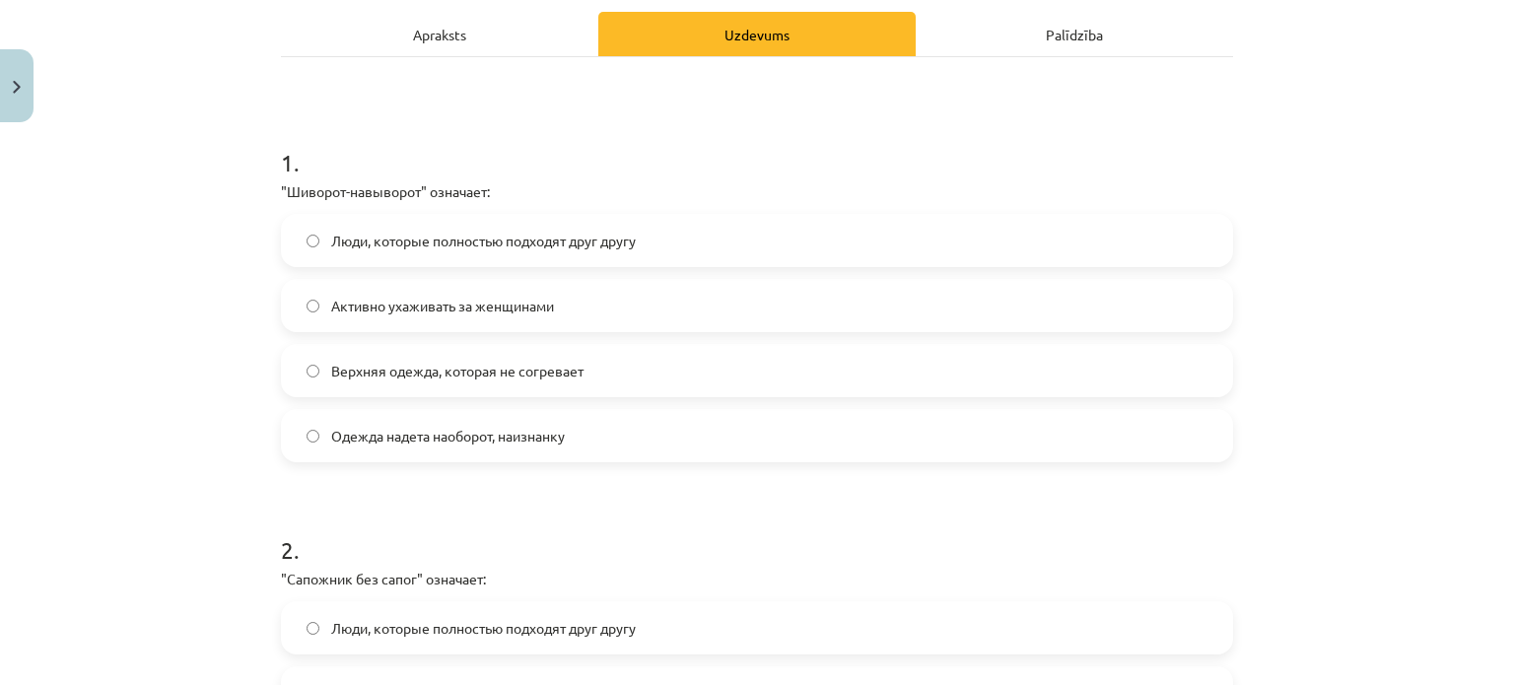
scroll to position [282, 0]
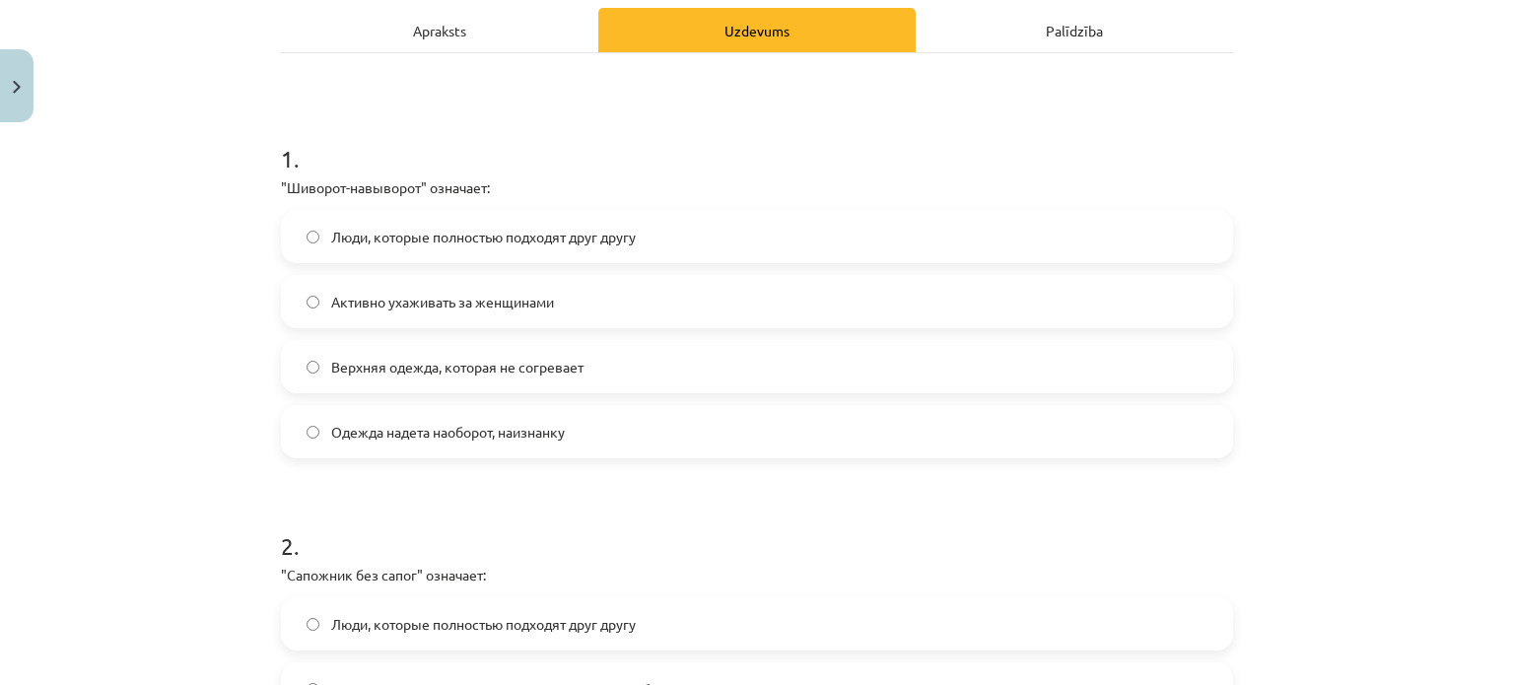
click at [661, 453] on label "Одежда надета наоборот, наизнанку" at bounding box center [757, 431] width 948 height 49
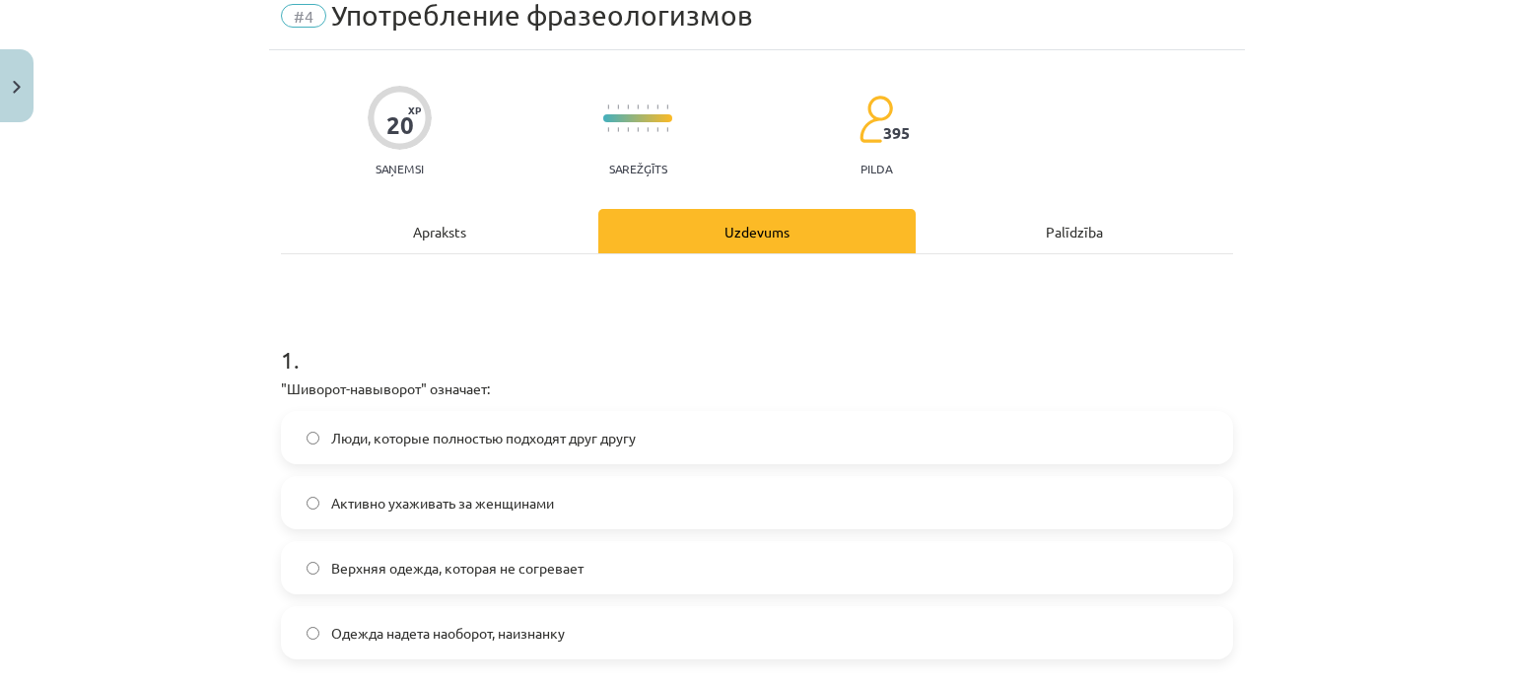
scroll to position [80, 0]
click at [382, 214] on div "Apraksts" at bounding box center [439, 232] width 317 height 44
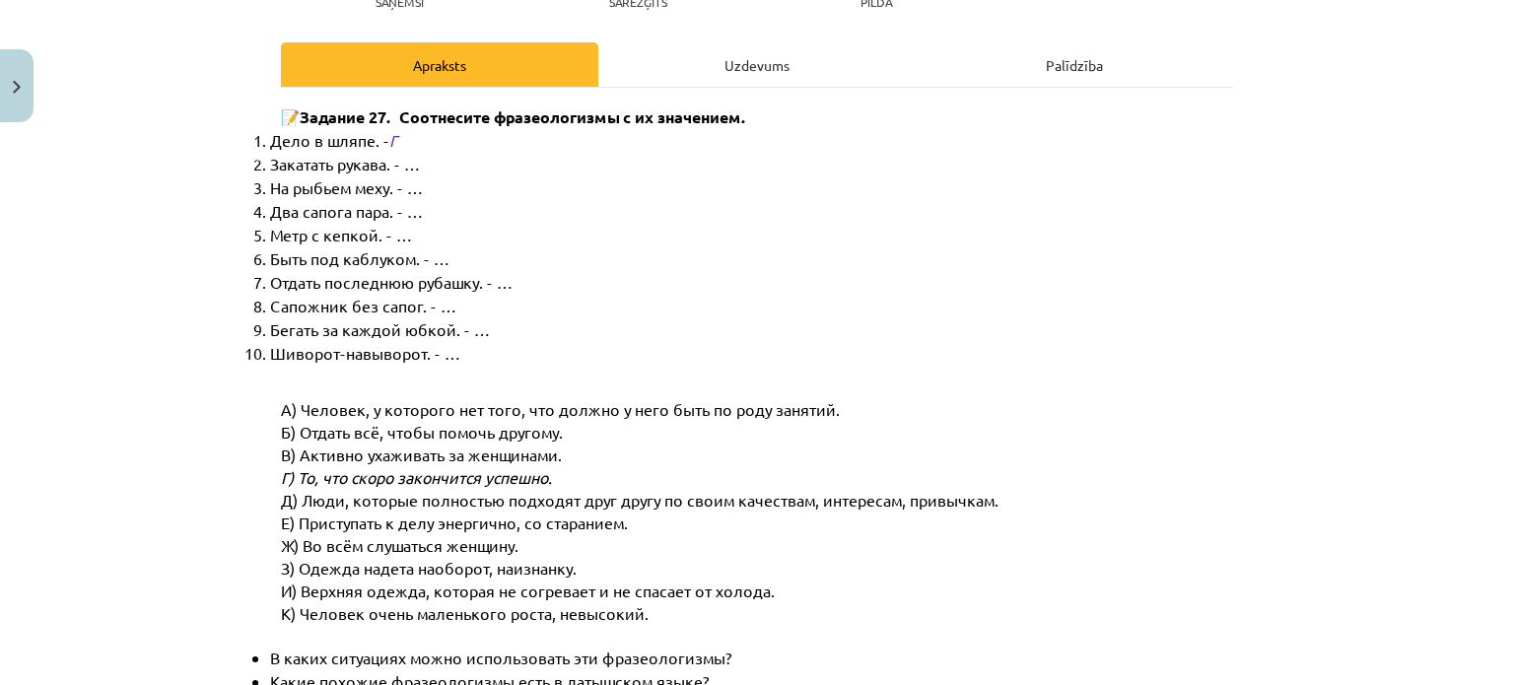
scroll to position [246, 0]
click at [725, 62] on div "Uzdevums" at bounding box center [756, 65] width 317 height 44
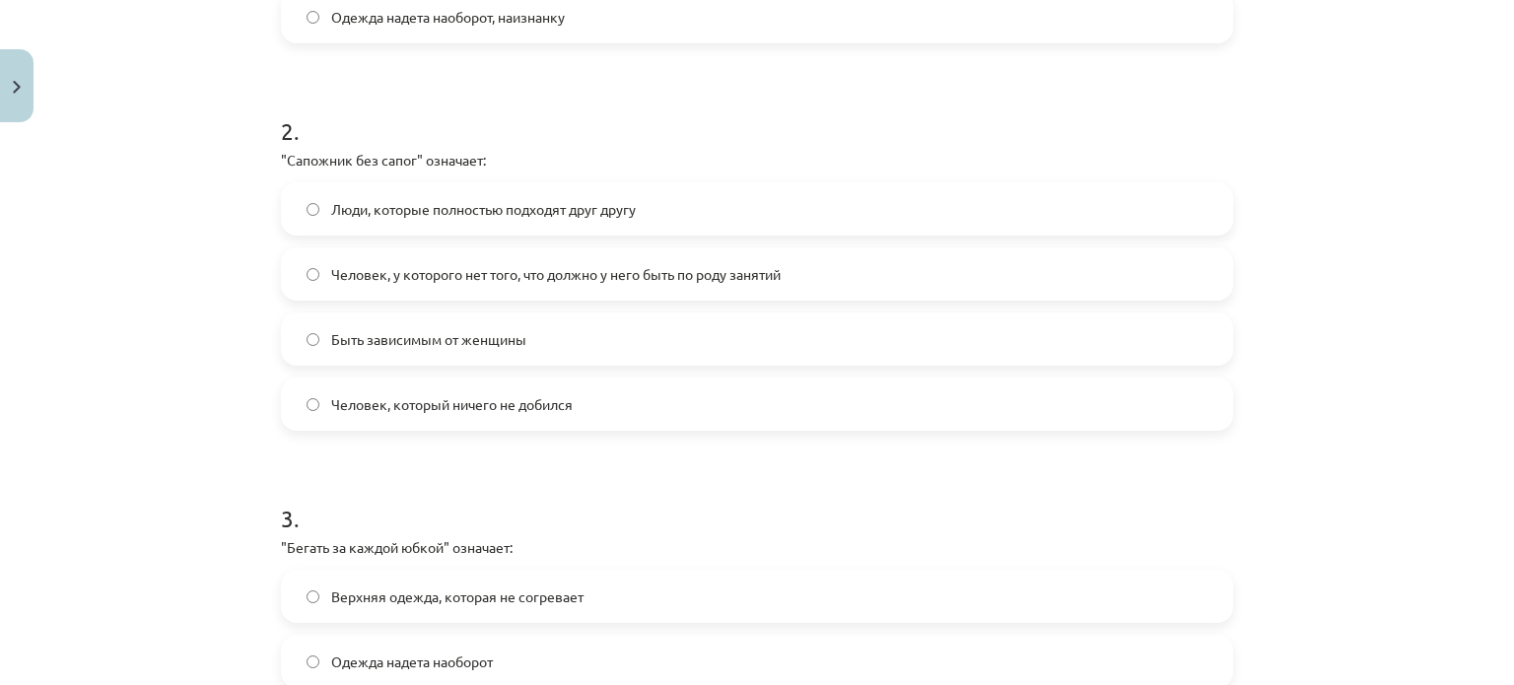
scroll to position [699, 0]
click at [536, 273] on span "Человек, у которого нет того, что должно у него быть по роду занятий" at bounding box center [556, 272] width 450 height 21
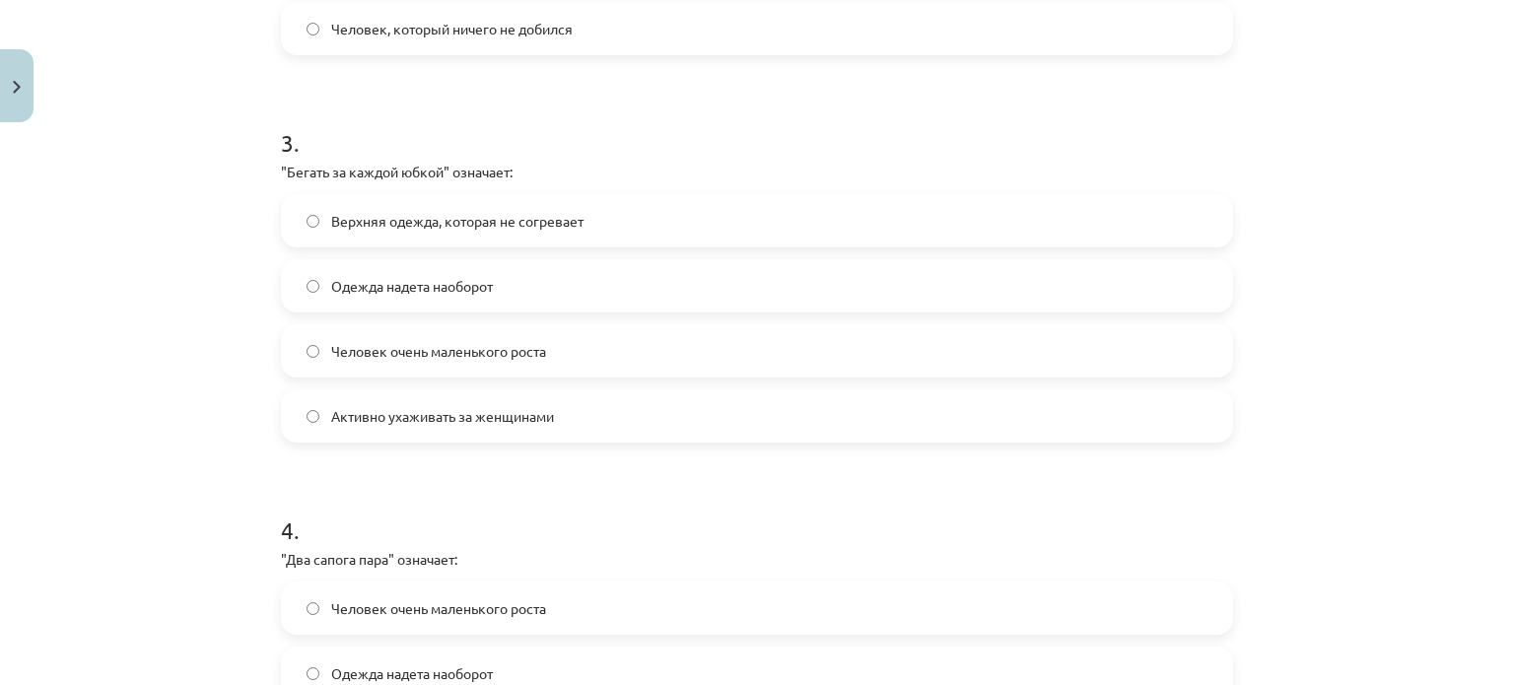
scroll to position [1076, 0]
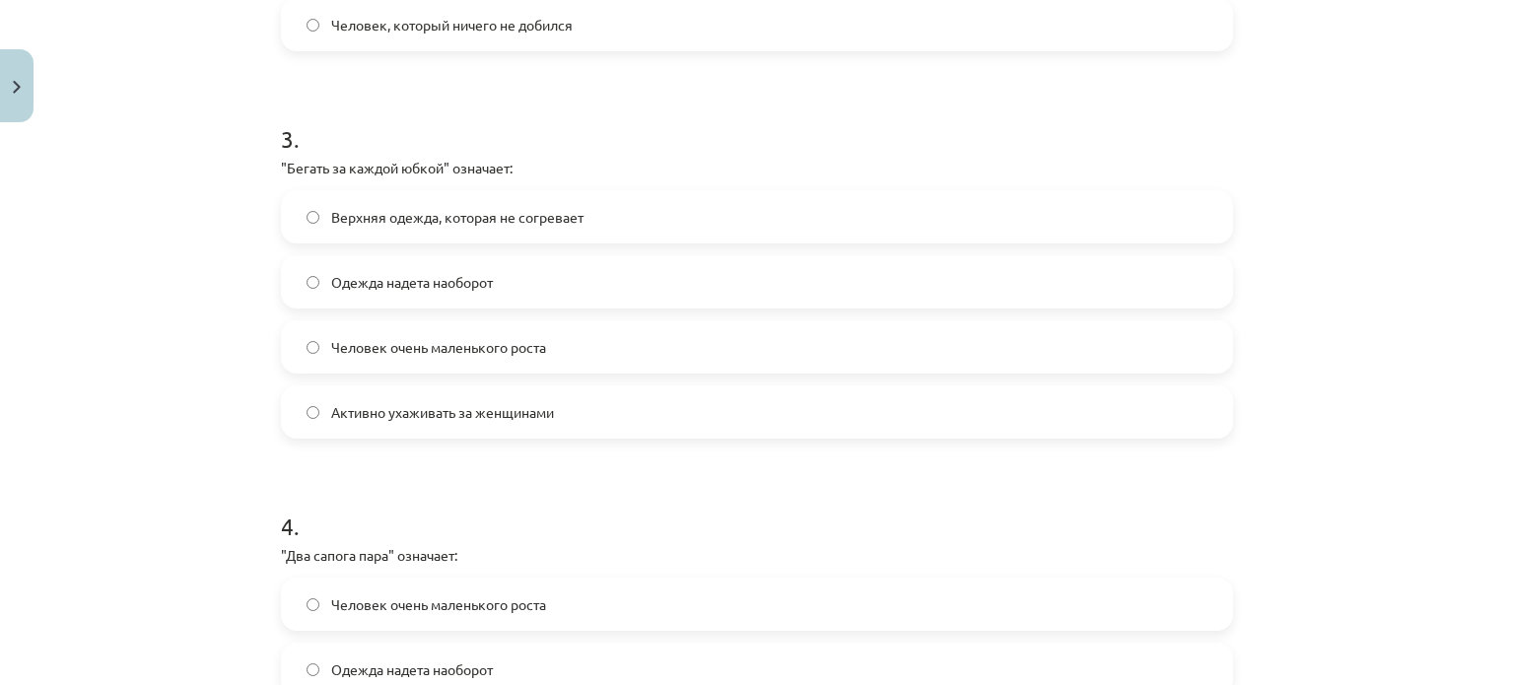
click at [546, 409] on span "Активно ухаживать за женщинами" at bounding box center [442, 412] width 223 height 21
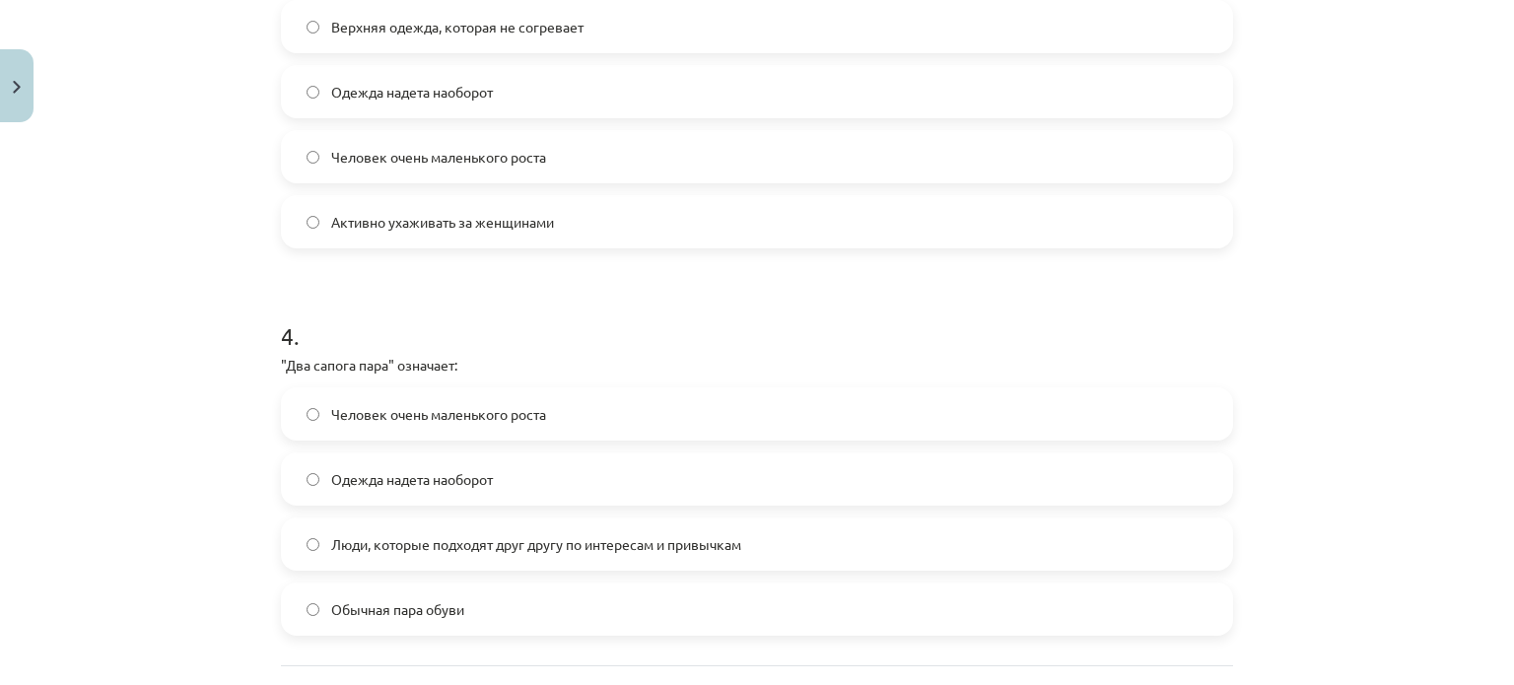
scroll to position [1445, 0]
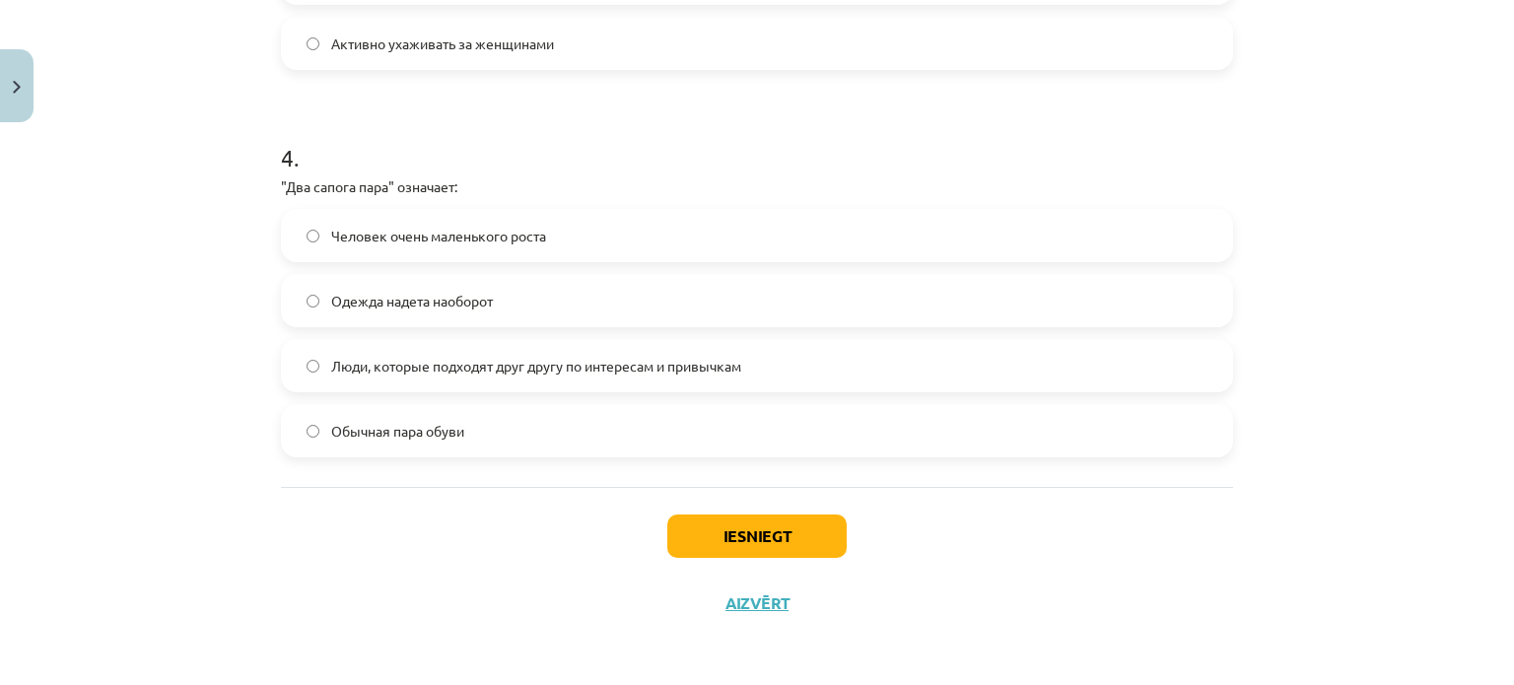
click at [508, 347] on label "Люди, которые подходят друг другу по интересам и привычкам" at bounding box center [757, 365] width 948 height 49
click at [769, 519] on button "Iesniegt" at bounding box center [756, 536] width 179 height 43
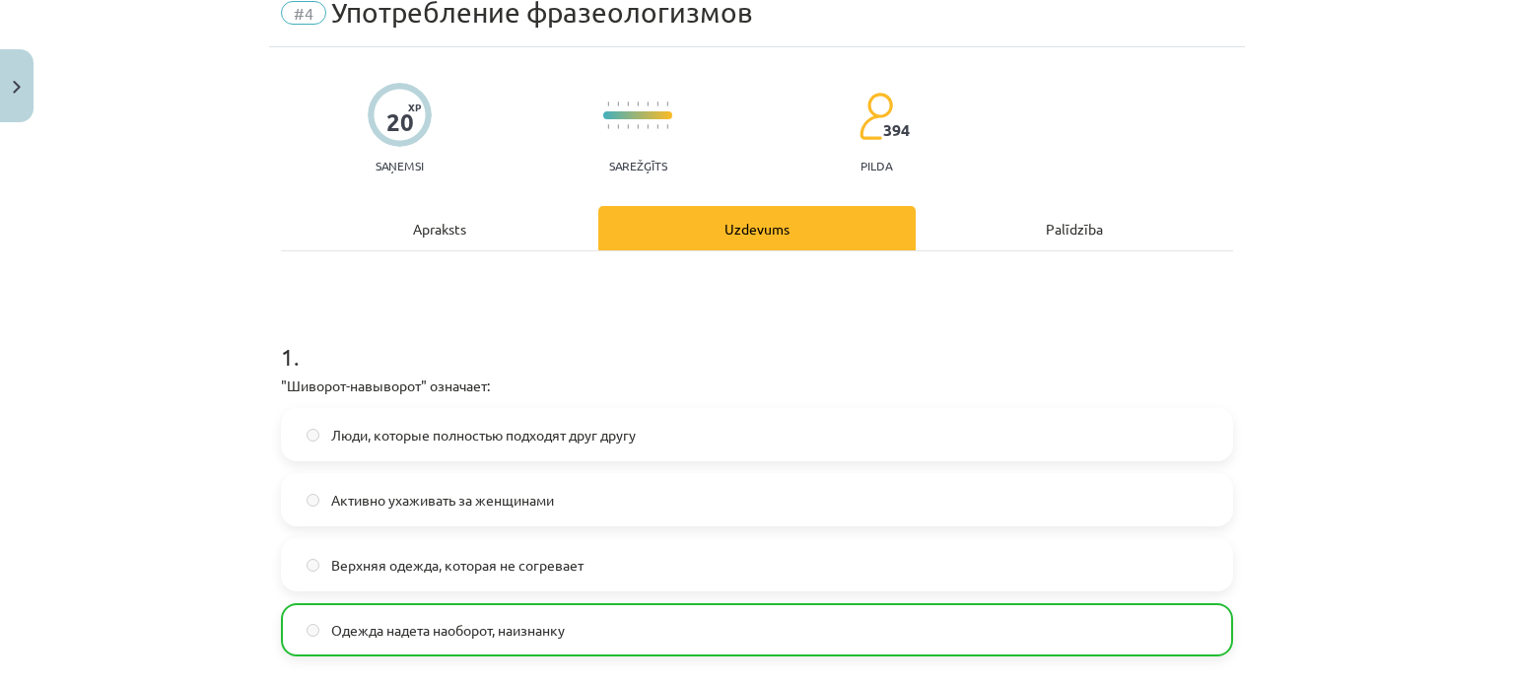
scroll to position [83, 0]
click at [0, 120] on button "Close" at bounding box center [17, 85] width 34 height 73
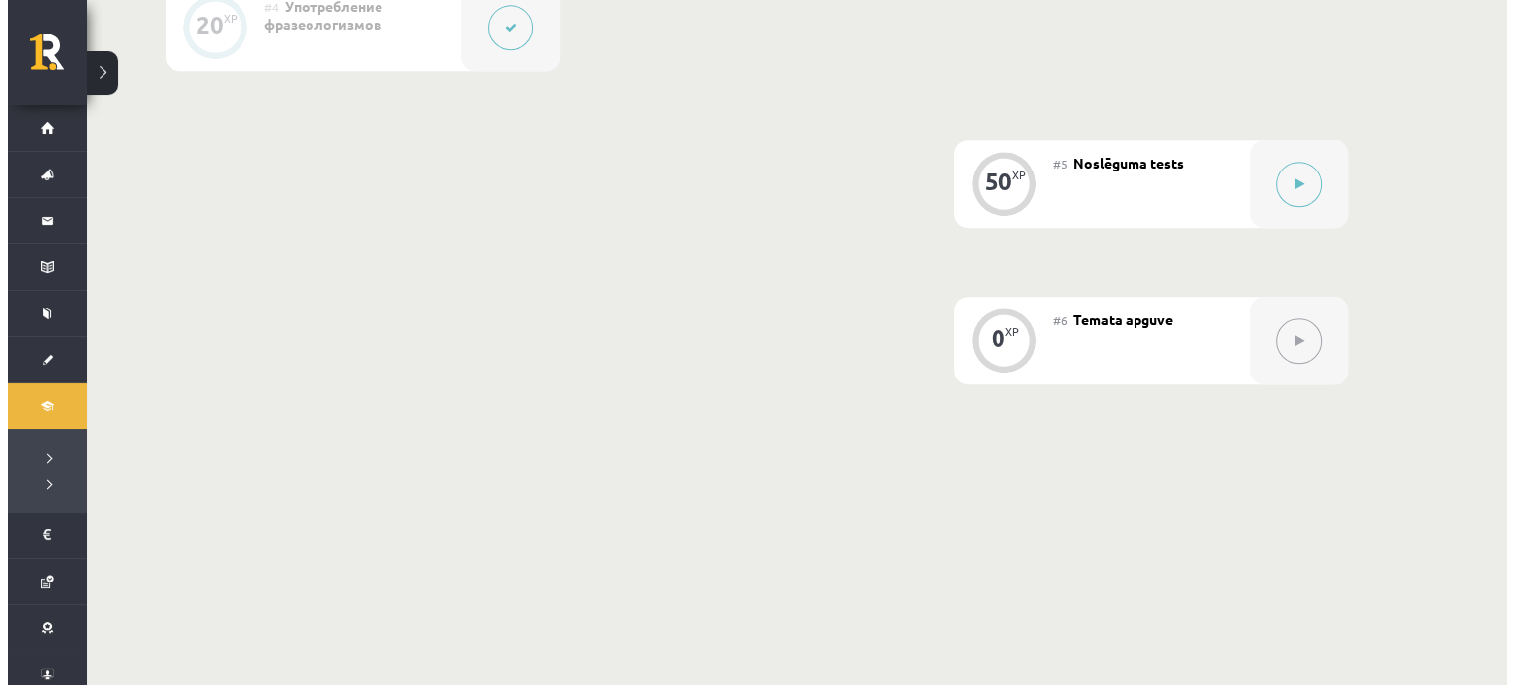
scroll to position [1091, 0]
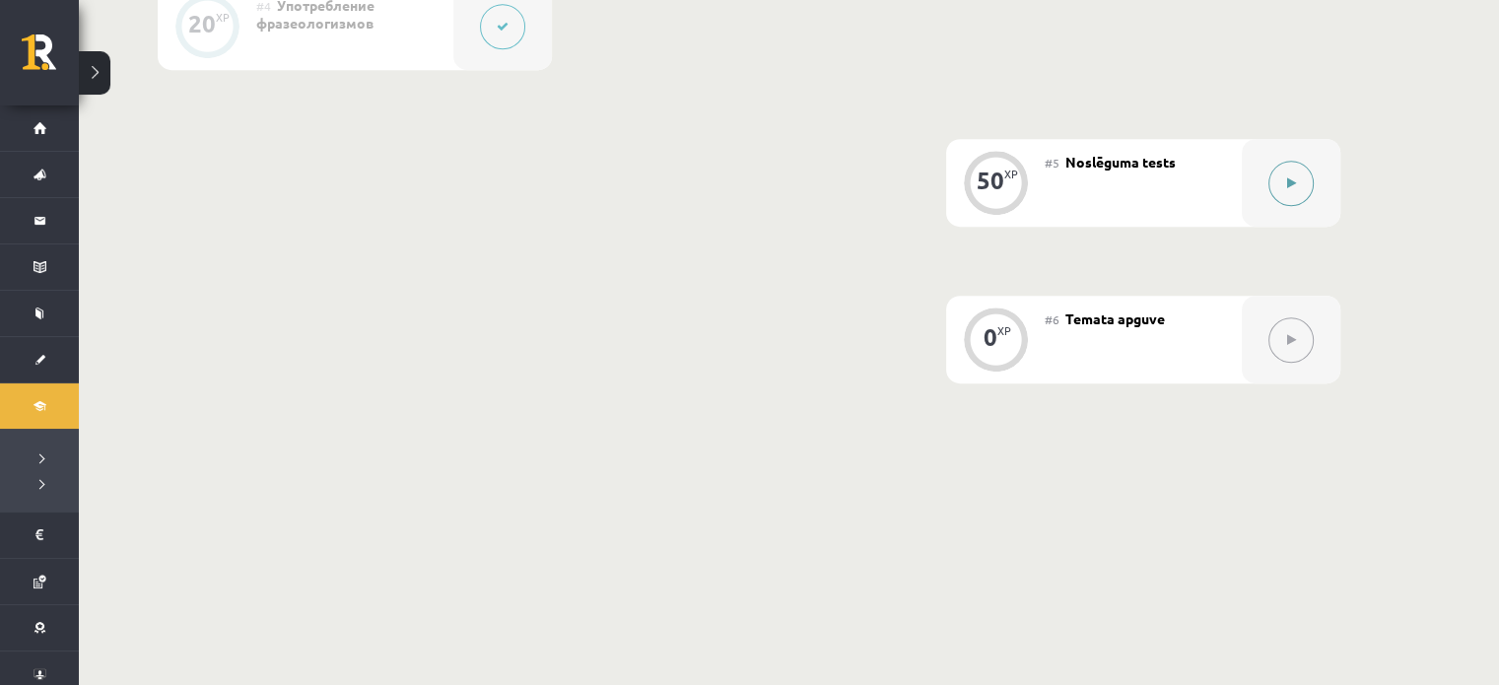
click at [1291, 177] on icon at bounding box center [1291, 183] width 9 height 12
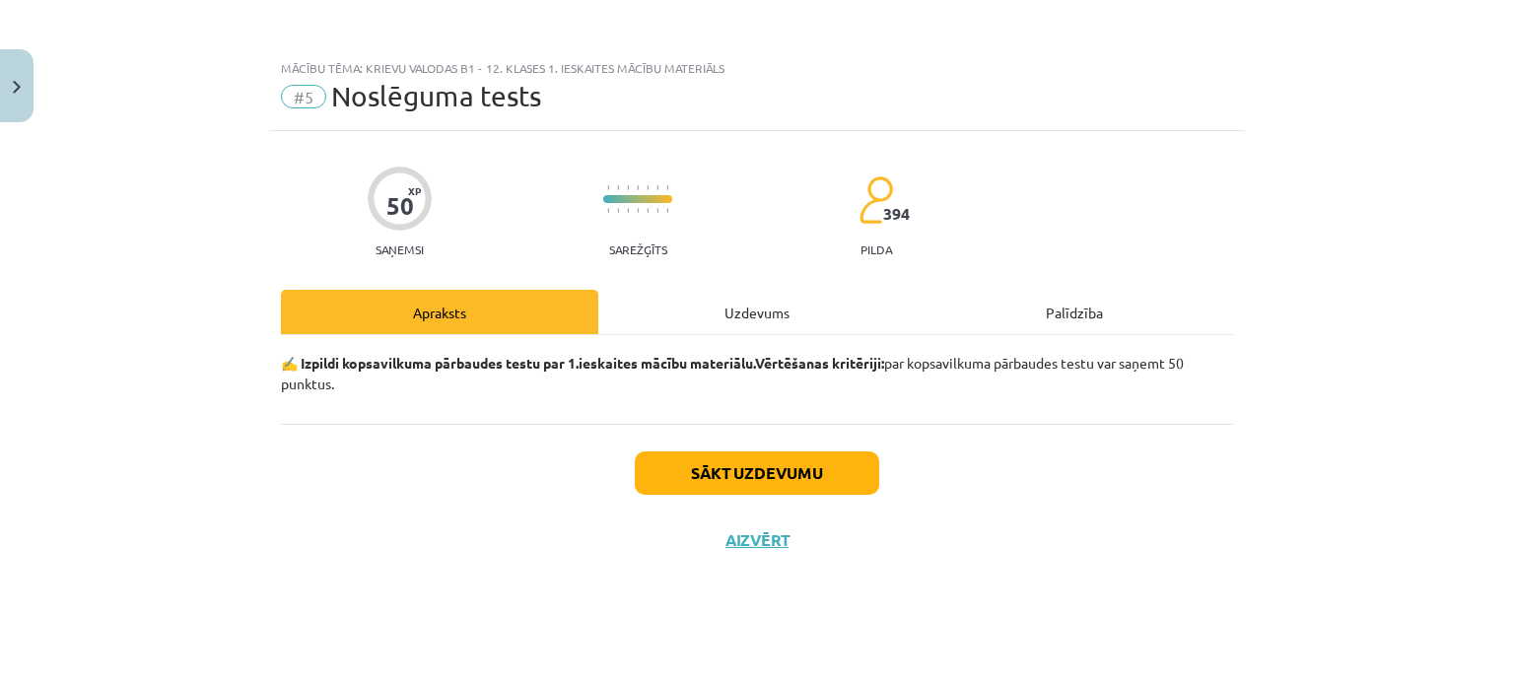
click at [728, 309] on div "Uzdevums" at bounding box center [756, 312] width 317 height 44
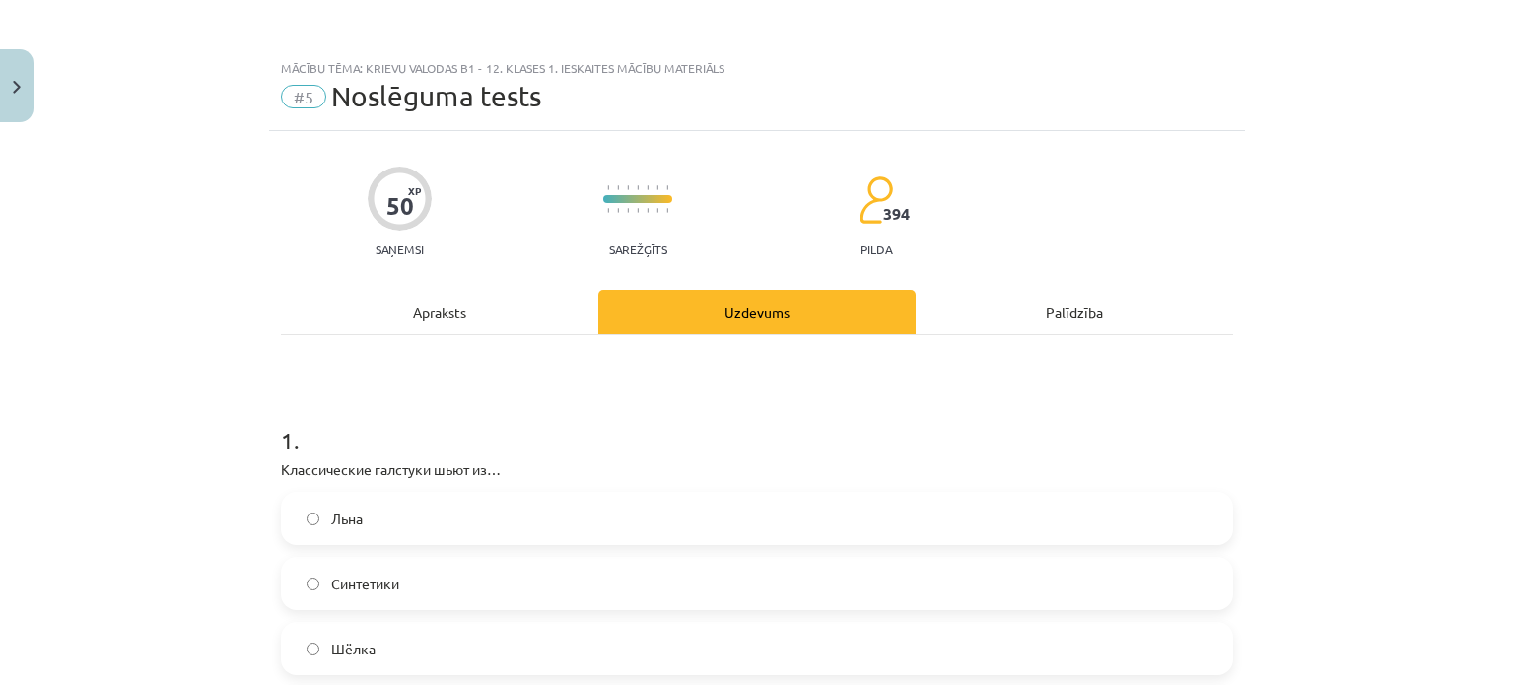
scroll to position [295, 0]
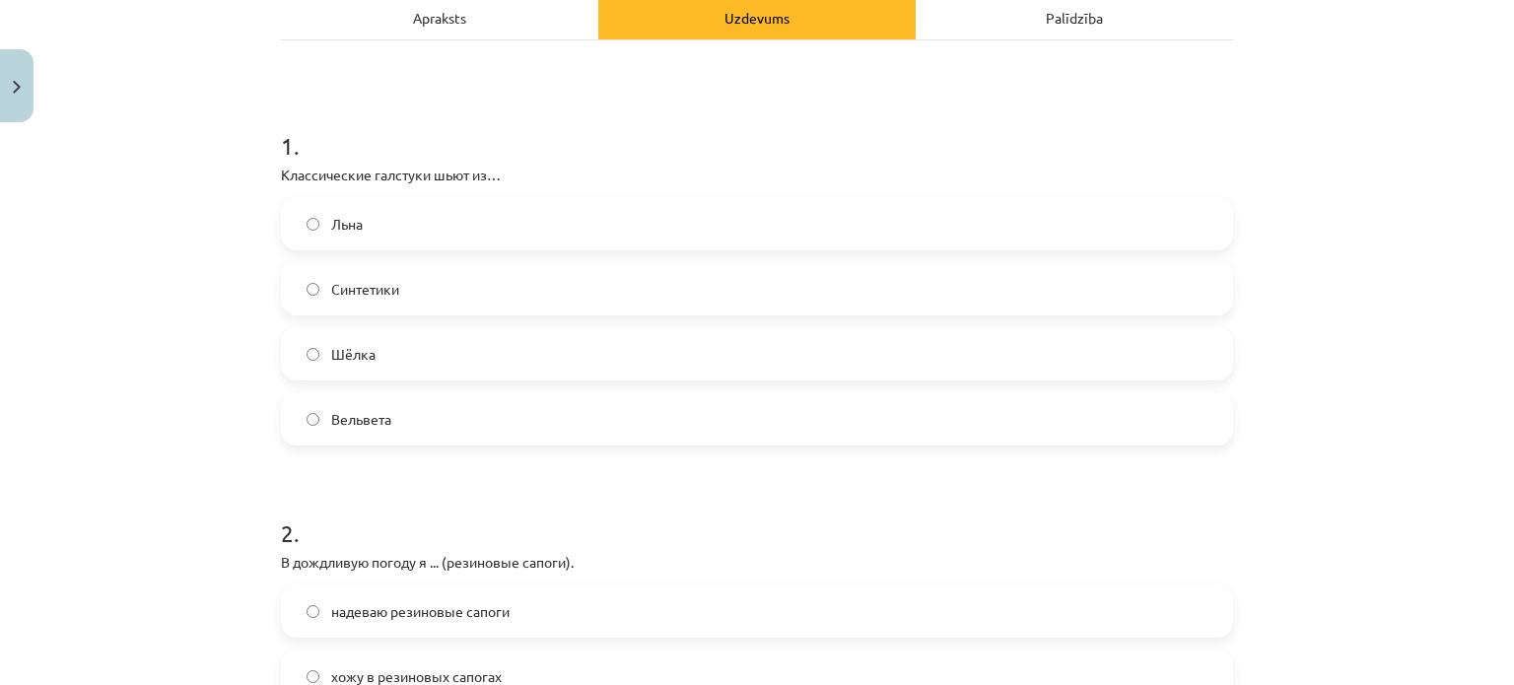
click at [483, 371] on label "Шёлка" at bounding box center [757, 353] width 948 height 49
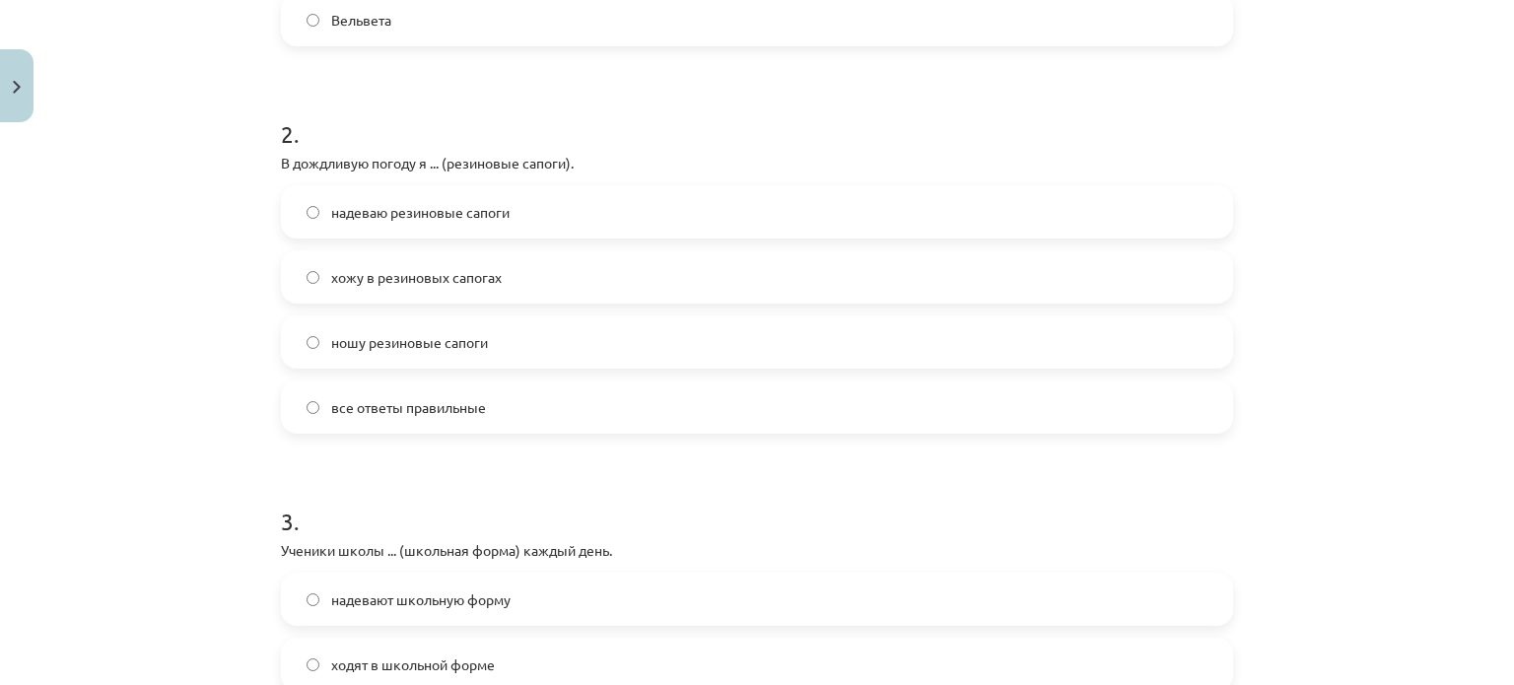
scroll to position [694, 0]
click at [615, 266] on label "хожу в резиновых сапогах" at bounding box center [757, 276] width 948 height 49
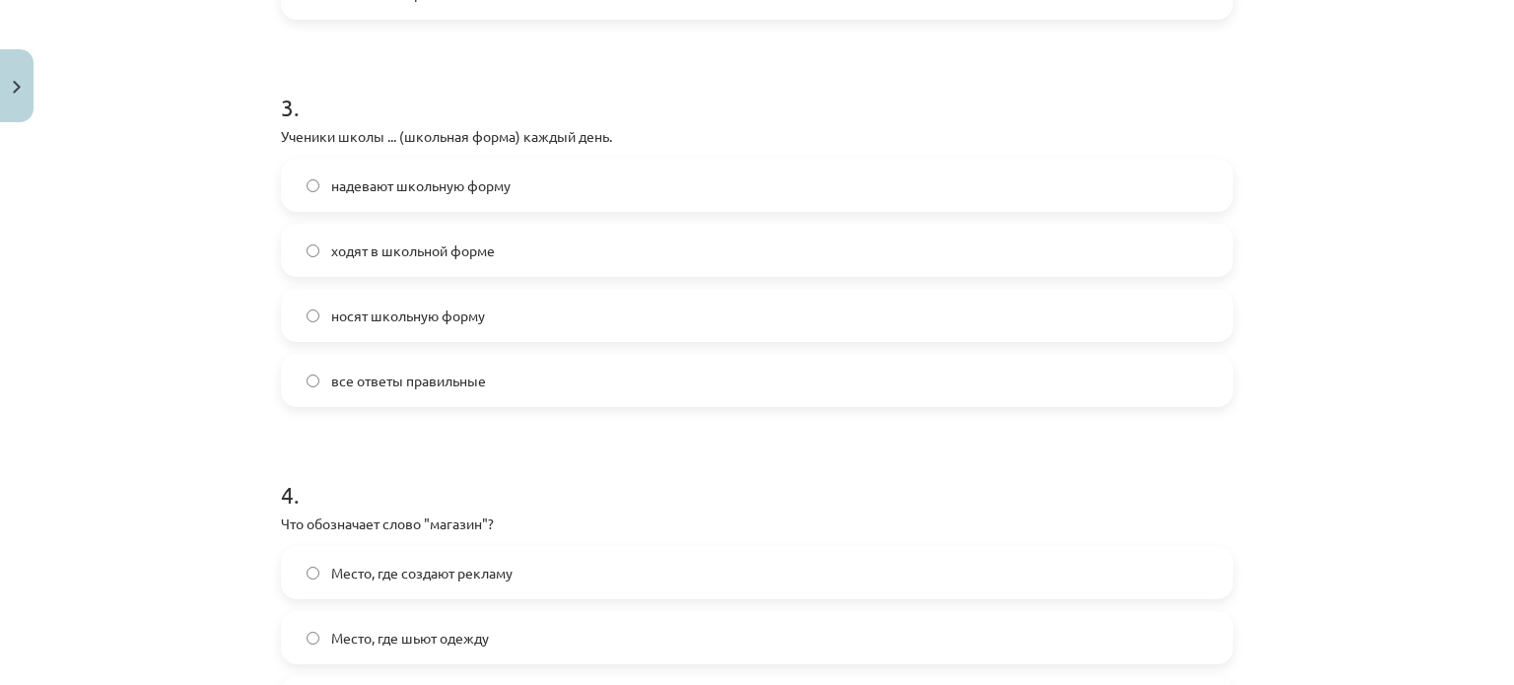
scroll to position [1108, 0]
click at [348, 258] on span "ходят в школьной форме" at bounding box center [413, 251] width 164 height 21
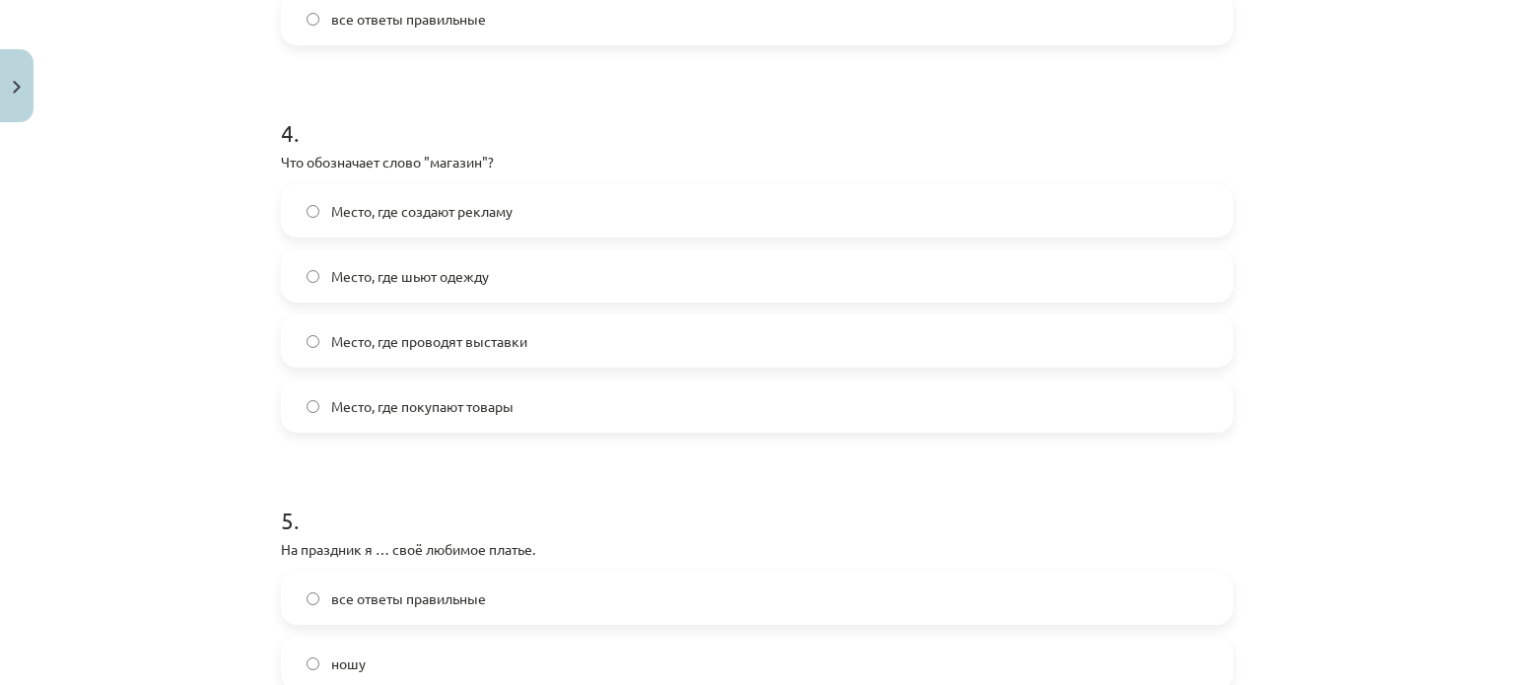
scroll to position [1479, 0]
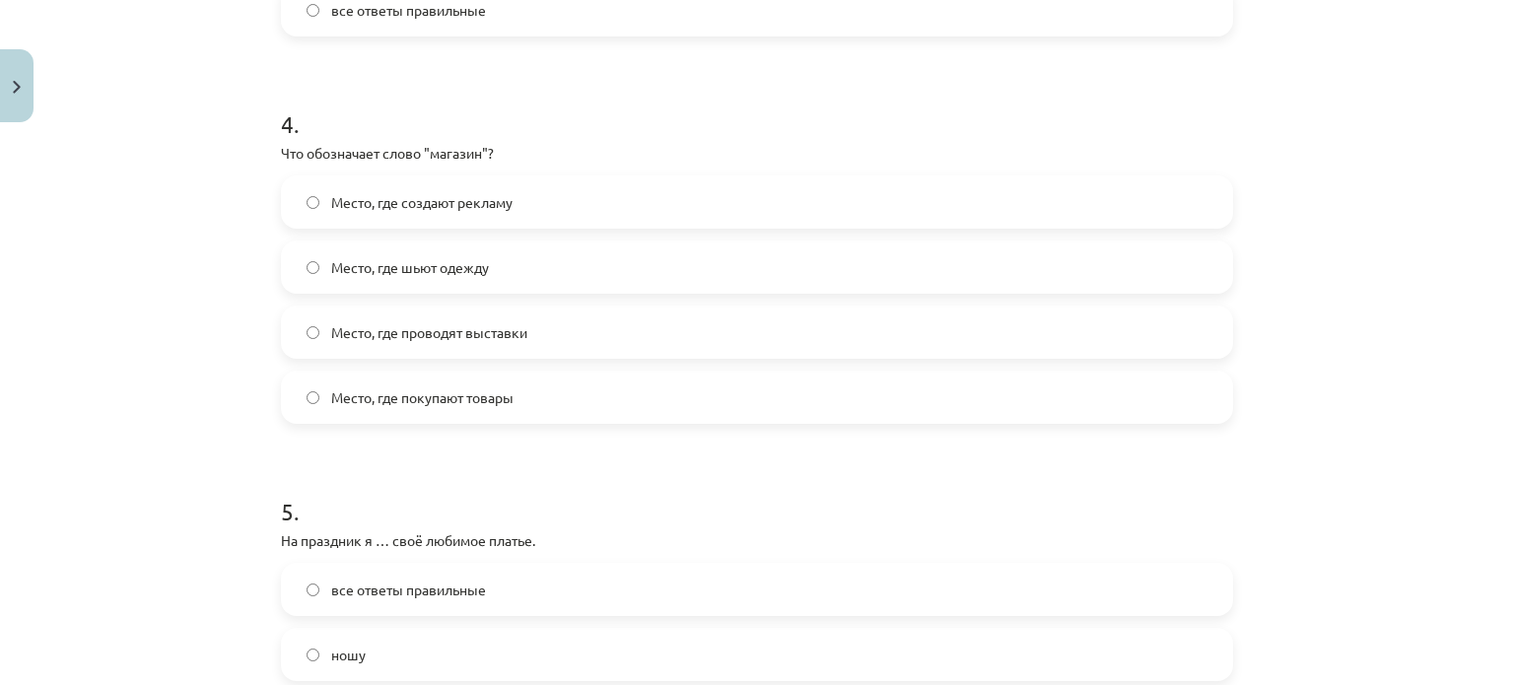
click at [541, 396] on label "Место, где покупают товары" at bounding box center [757, 397] width 948 height 49
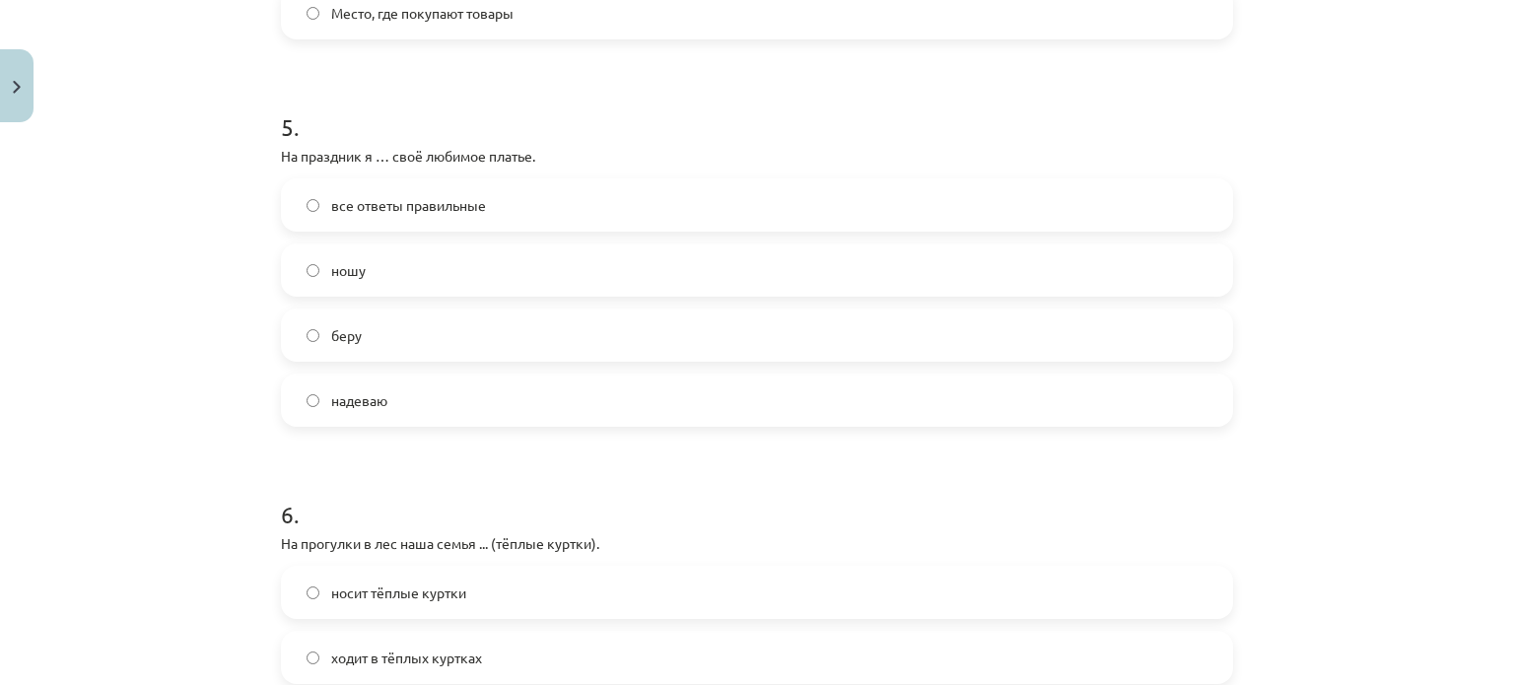
scroll to position [1881, 0]
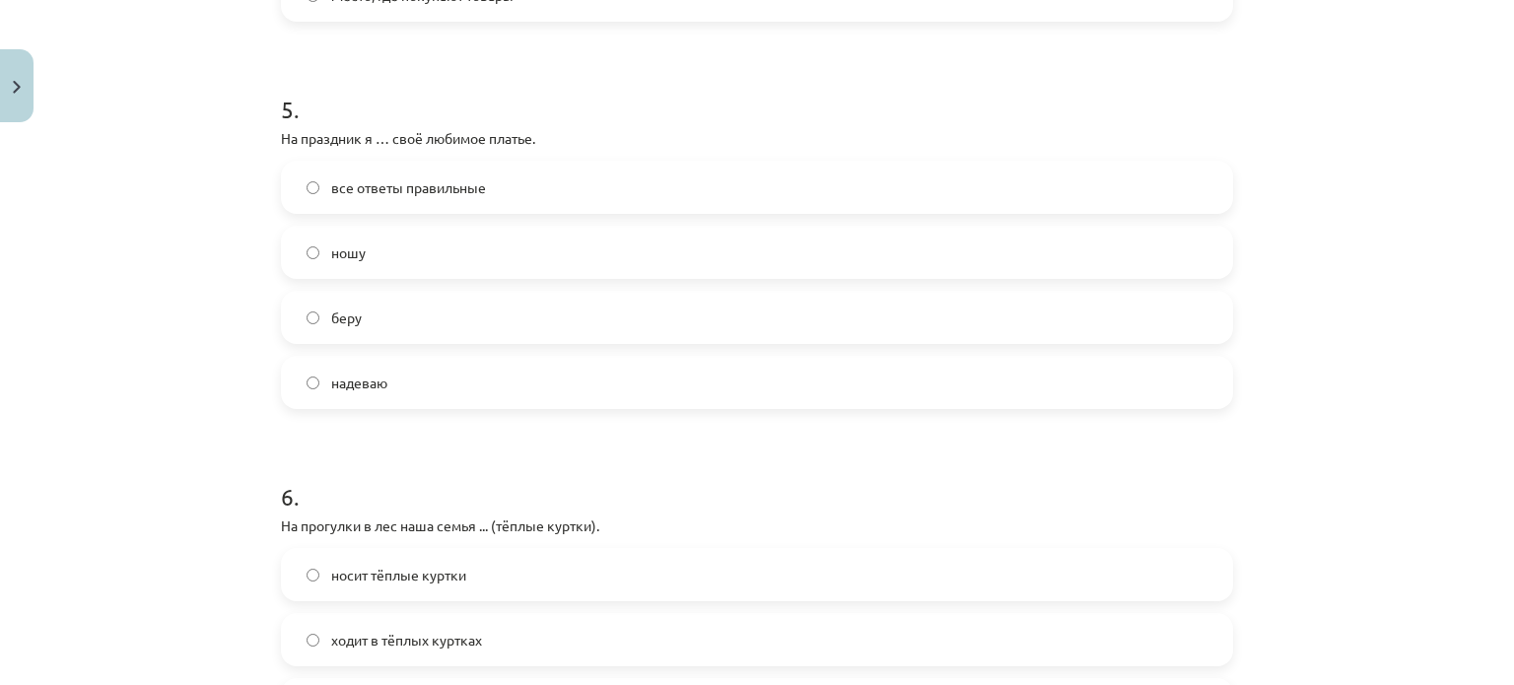
click at [313, 366] on label "надеваю" at bounding box center [757, 382] width 948 height 49
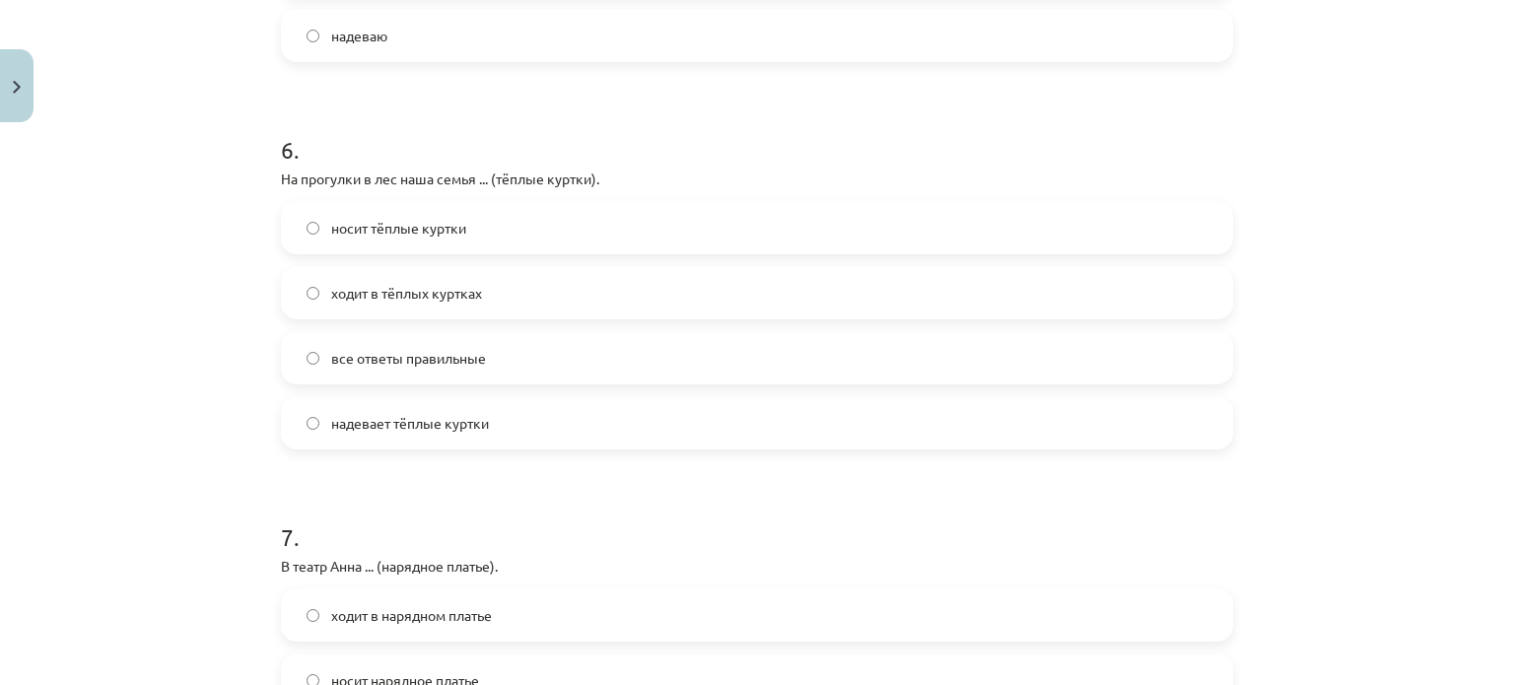
scroll to position [2230, 0]
click at [576, 279] on label "ходит в тёплых куртках" at bounding box center [757, 290] width 948 height 49
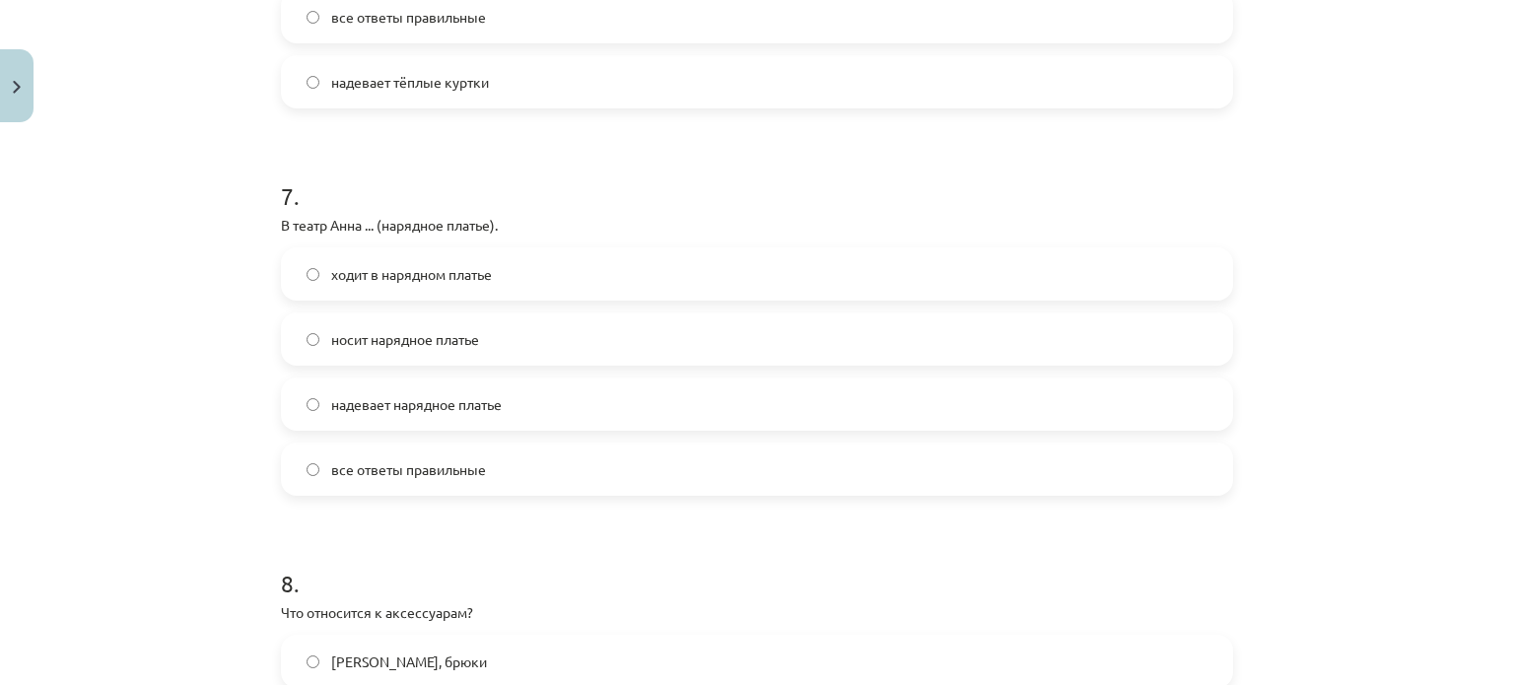
scroll to position [2637, 0]
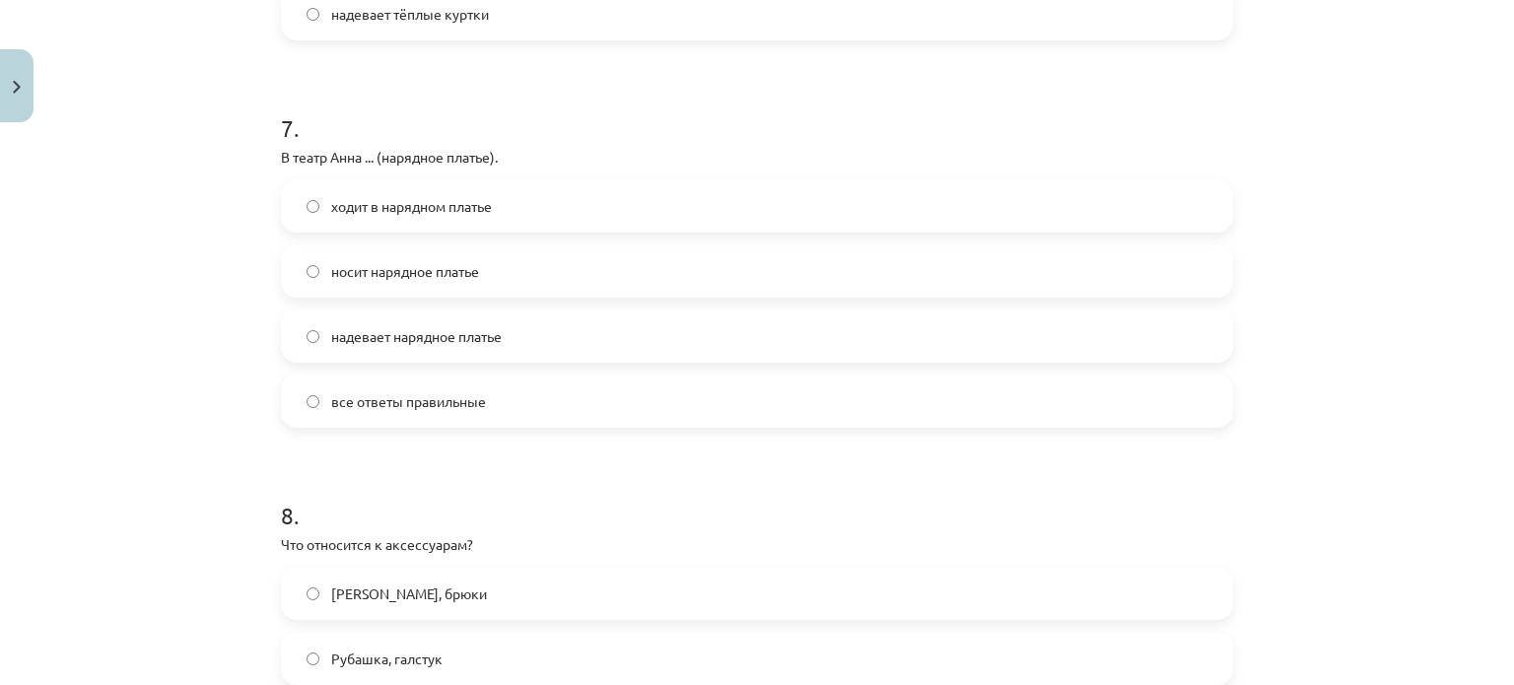
click at [792, 210] on label "ходит в нарядном платье" at bounding box center [757, 205] width 948 height 49
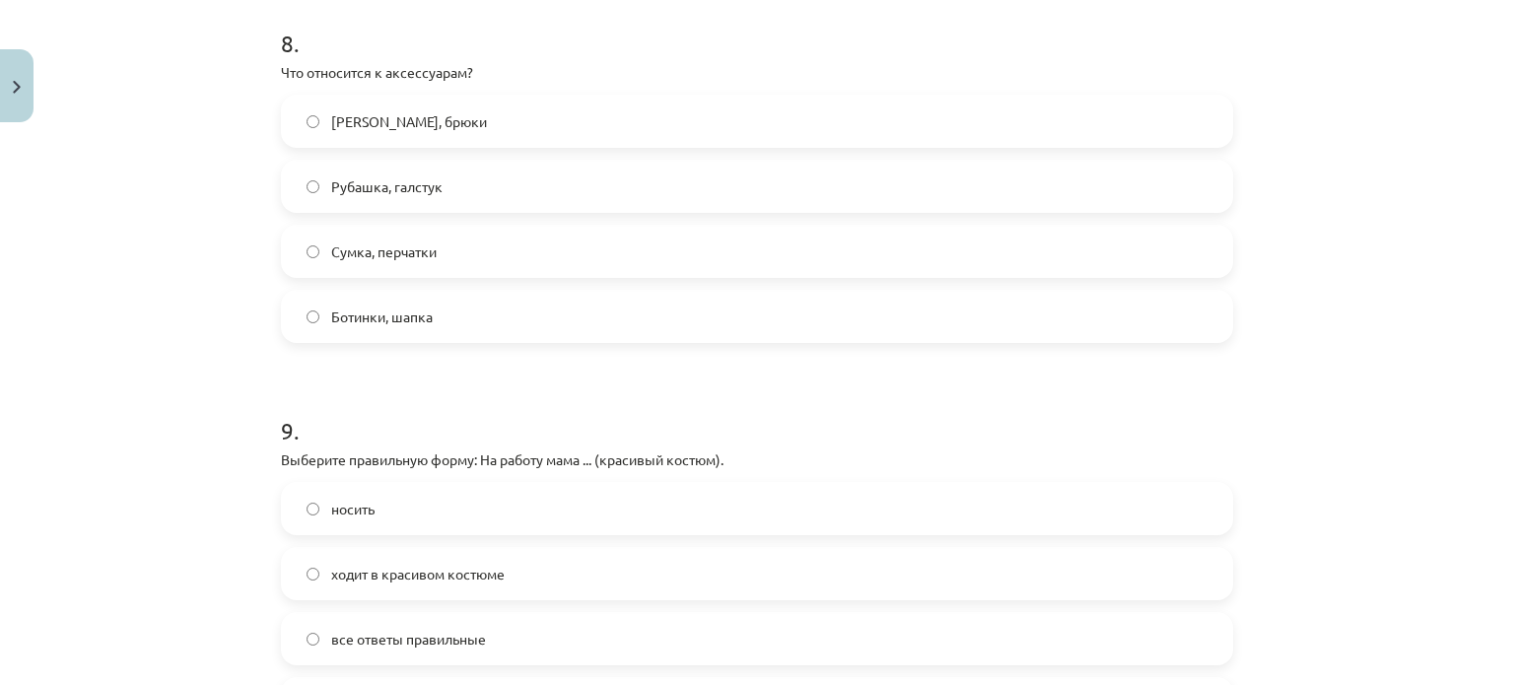
scroll to position [3115, 0]
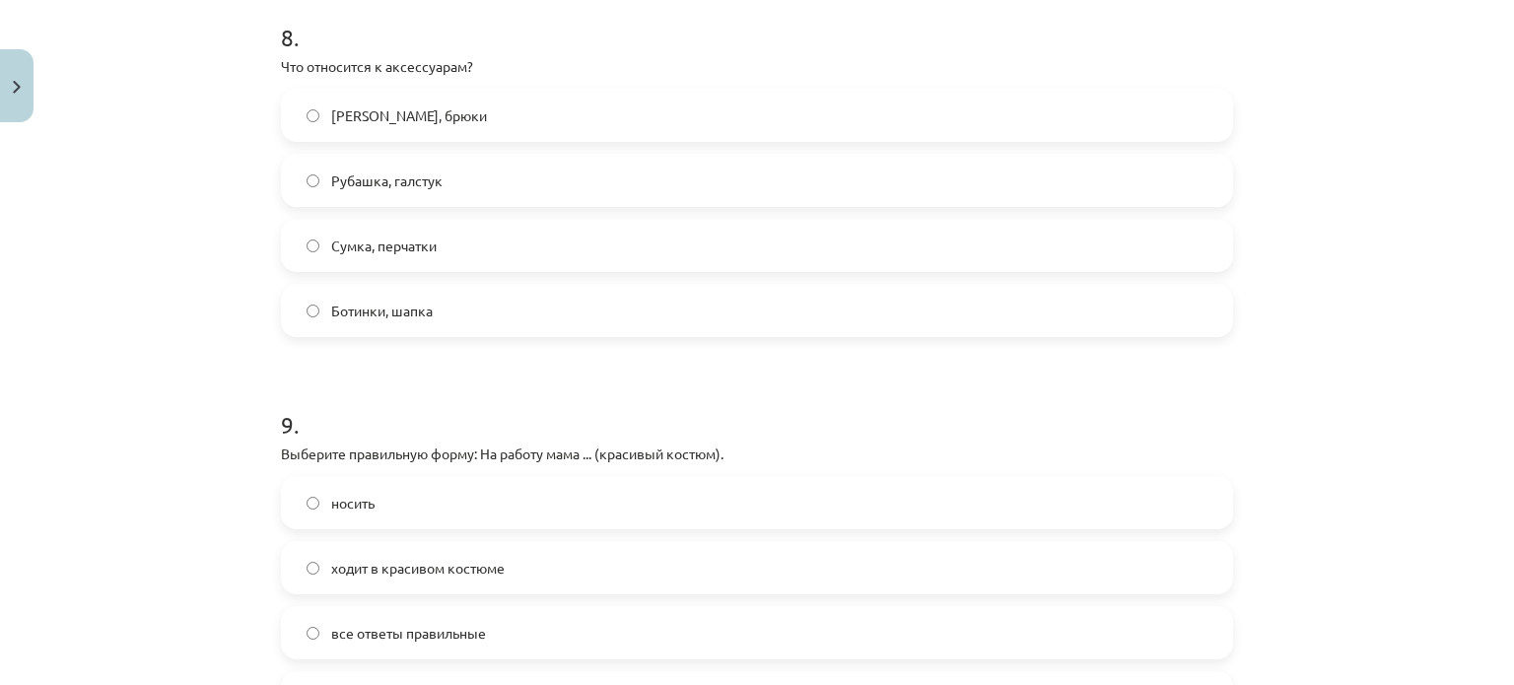
click at [729, 238] on label "Сумка, перчатки" at bounding box center [757, 245] width 948 height 49
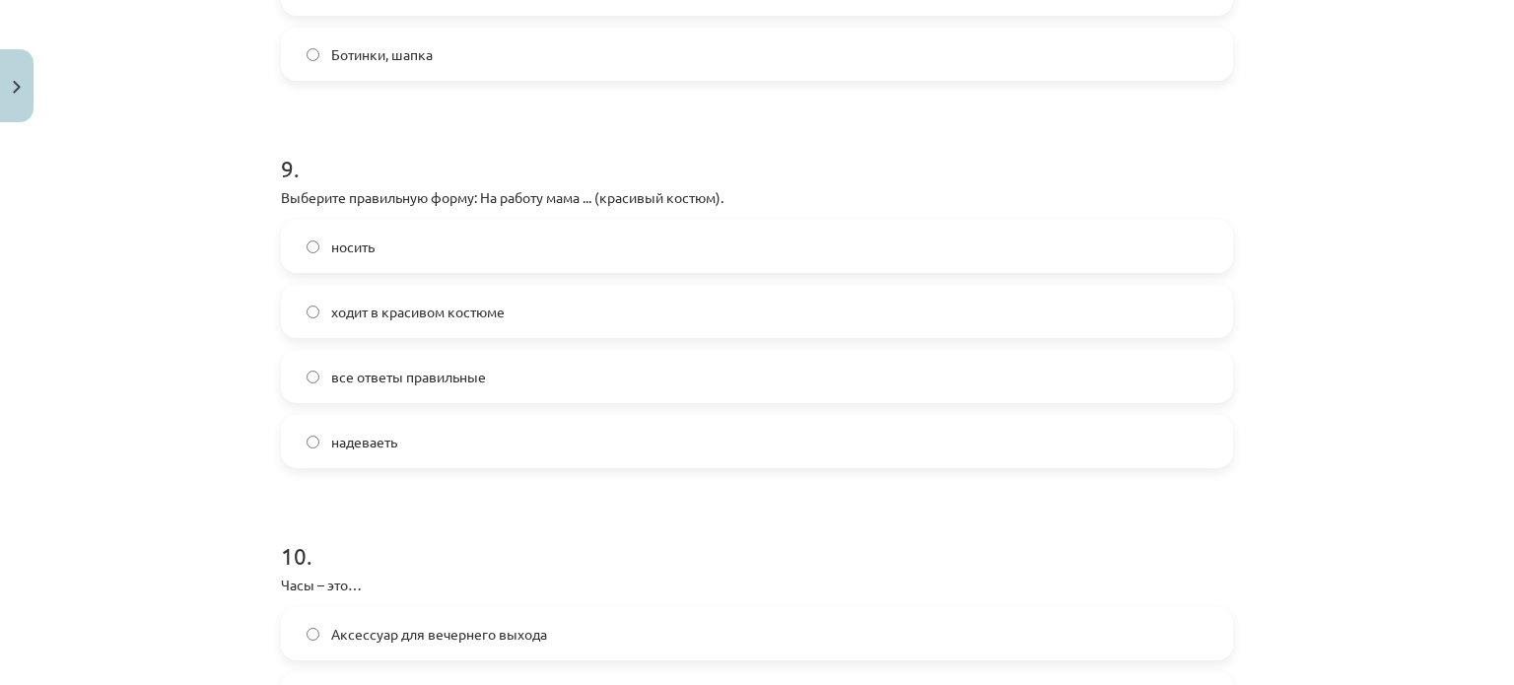
scroll to position [3375, 0]
click at [503, 307] on label "ходит в красивом костюме" at bounding box center [757, 307] width 948 height 49
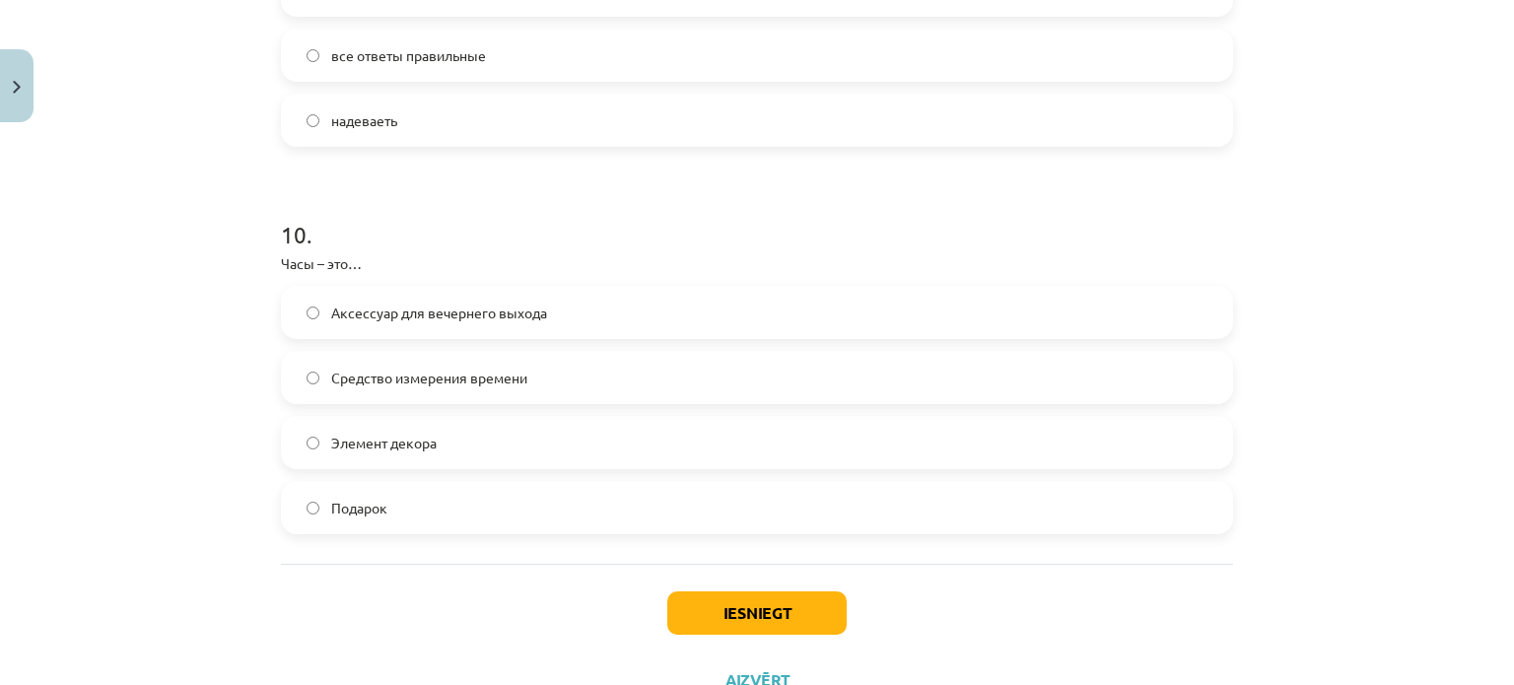
scroll to position [3695, 0]
click at [394, 376] on span "Средство измерения времени" at bounding box center [429, 376] width 196 height 21
click at [676, 622] on button "Iesniegt" at bounding box center [756, 610] width 179 height 43
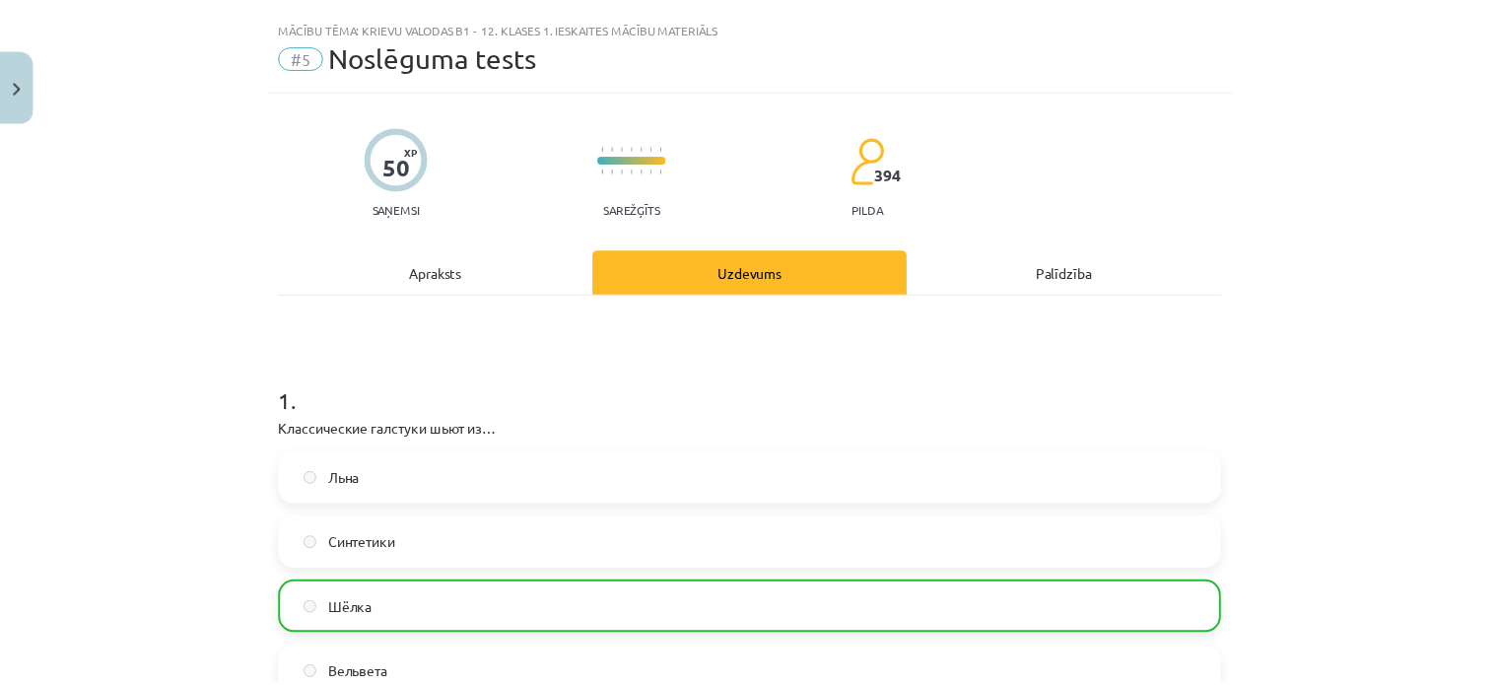
scroll to position [0, 0]
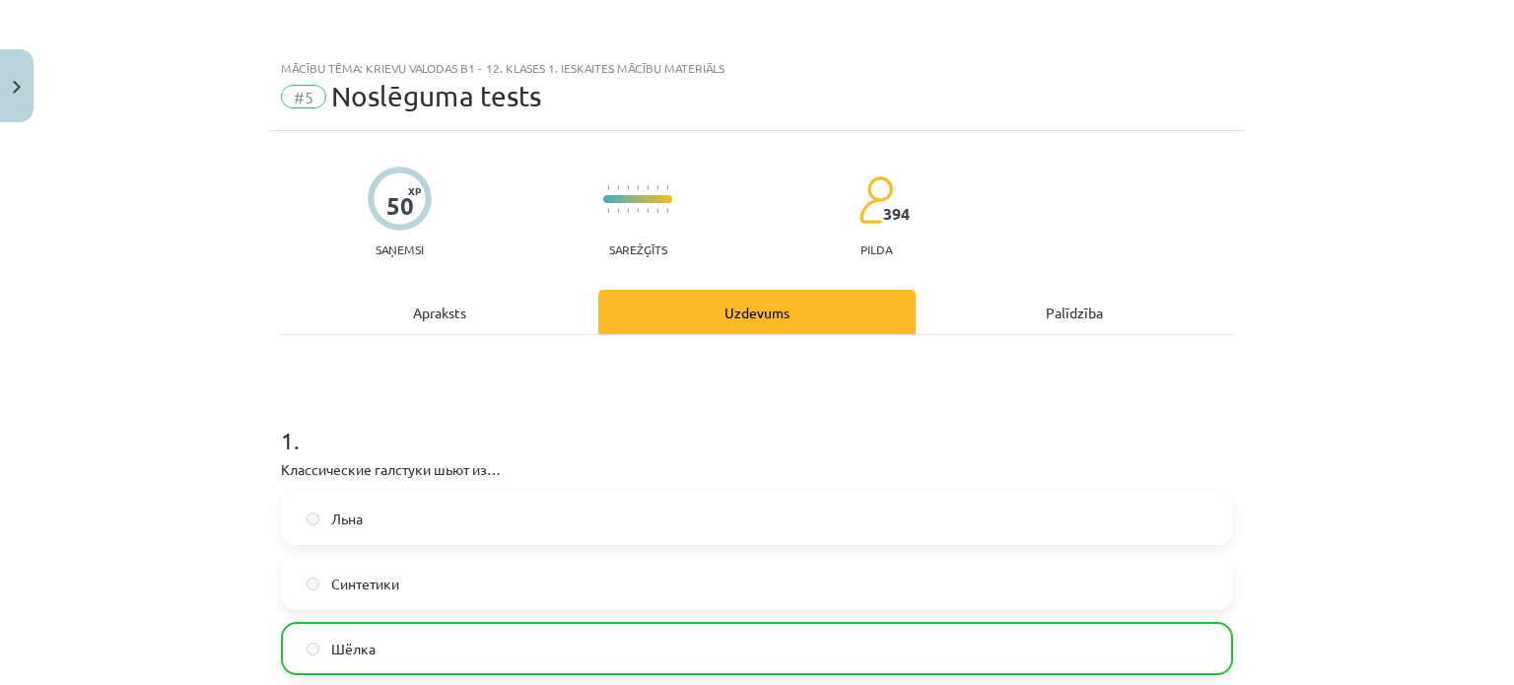
click at [35, 74] on div "Mācību tēma: Krievu valodas b1 - 12. klases 1. ieskaites mācību materiāls #5 No…" at bounding box center [757, 342] width 1514 height 685
click at [0, 77] on button "Close" at bounding box center [17, 85] width 34 height 73
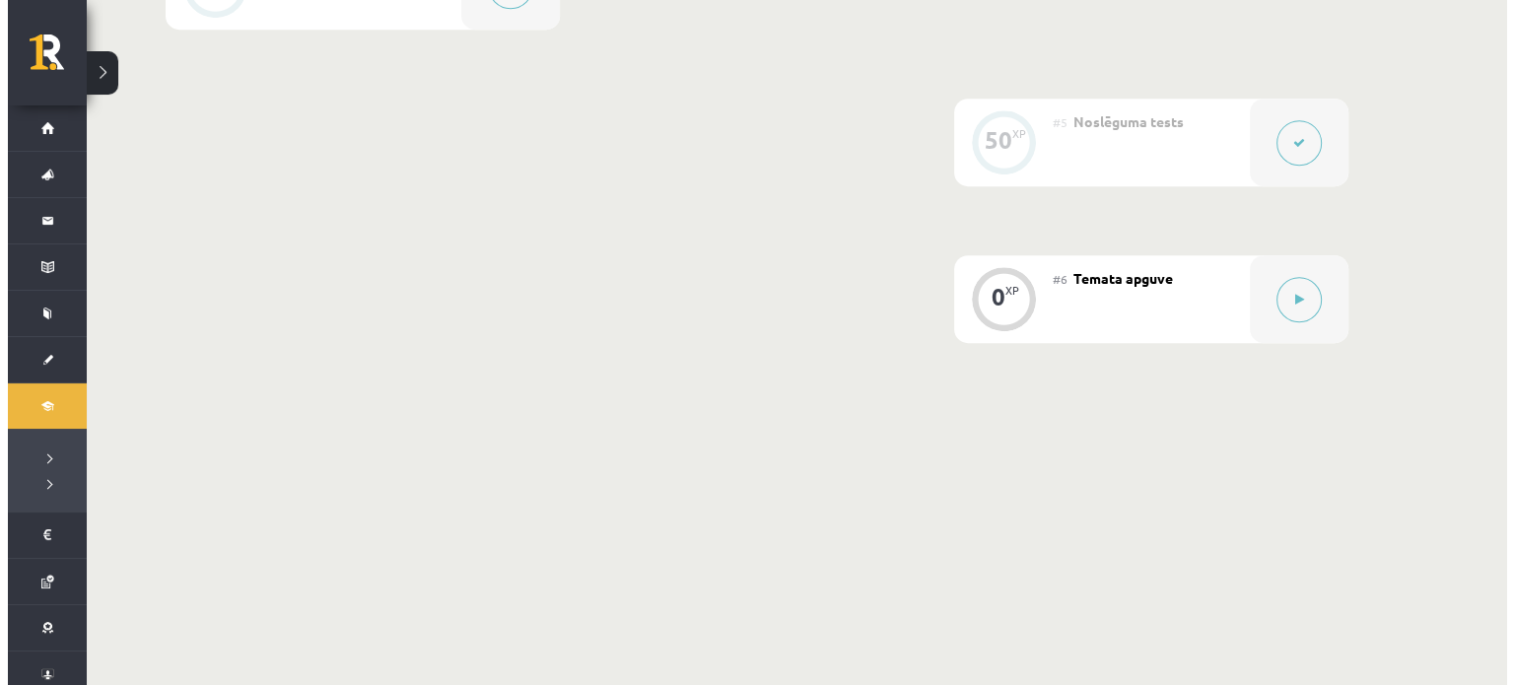
scroll to position [1134, 0]
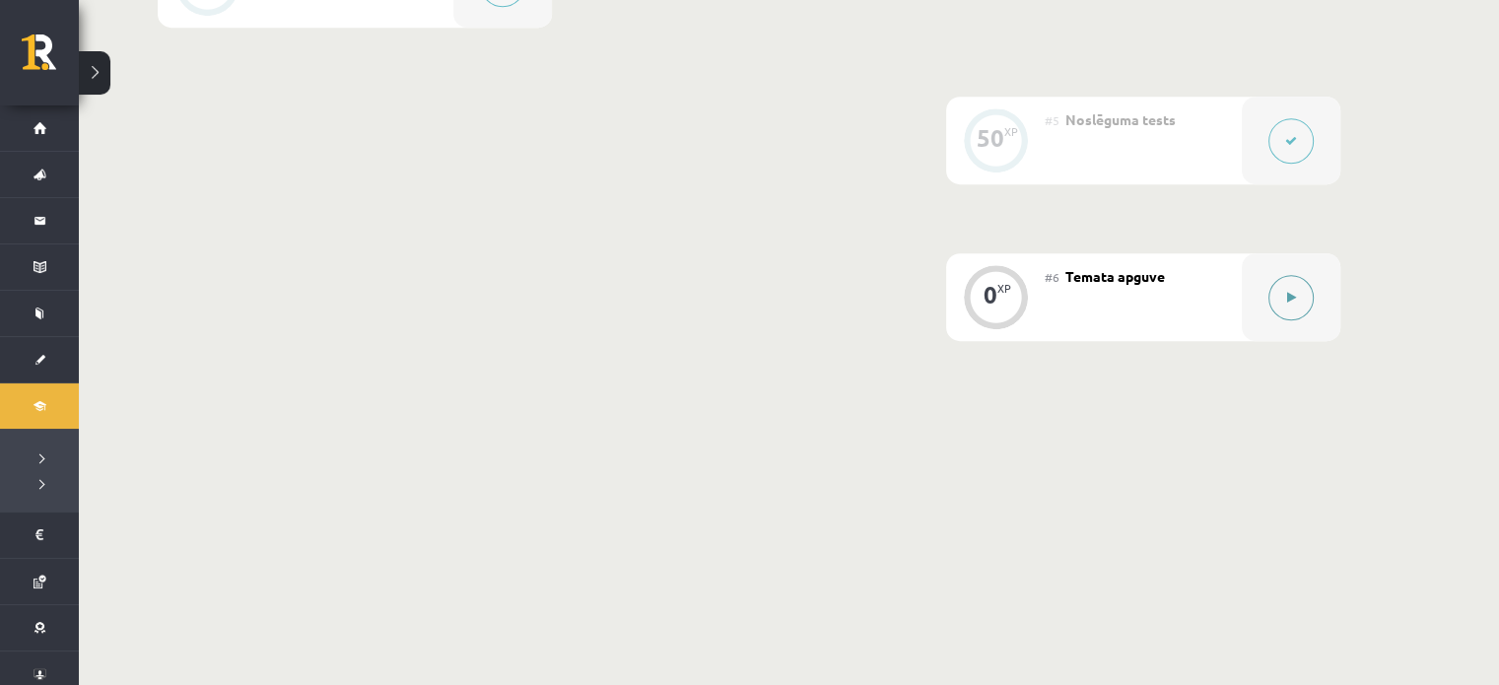
click at [1305, 308] on button at bounding box center [1291, 297] width 45 height 45
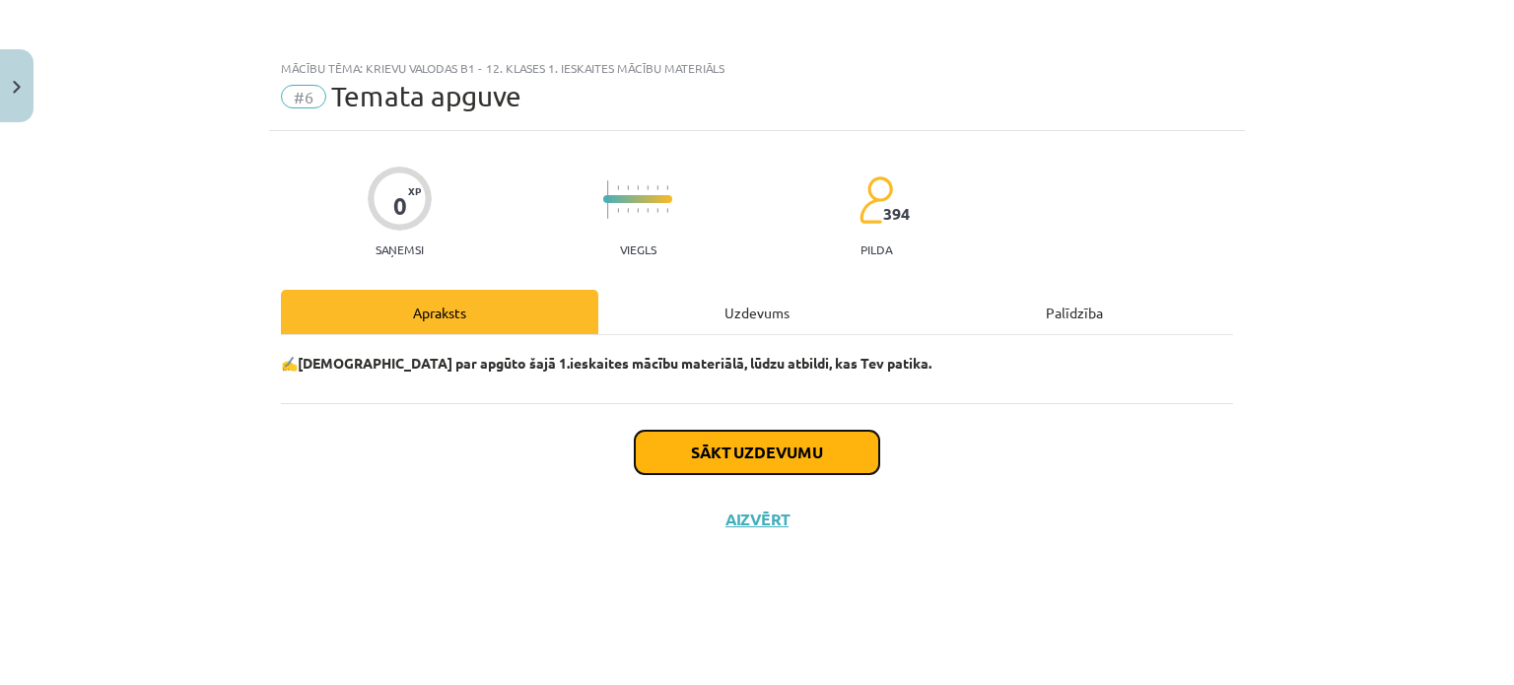
click at [749, 443] on button "Sākt uzdevumu" at bounding box center [757, 452] width 244 height 43
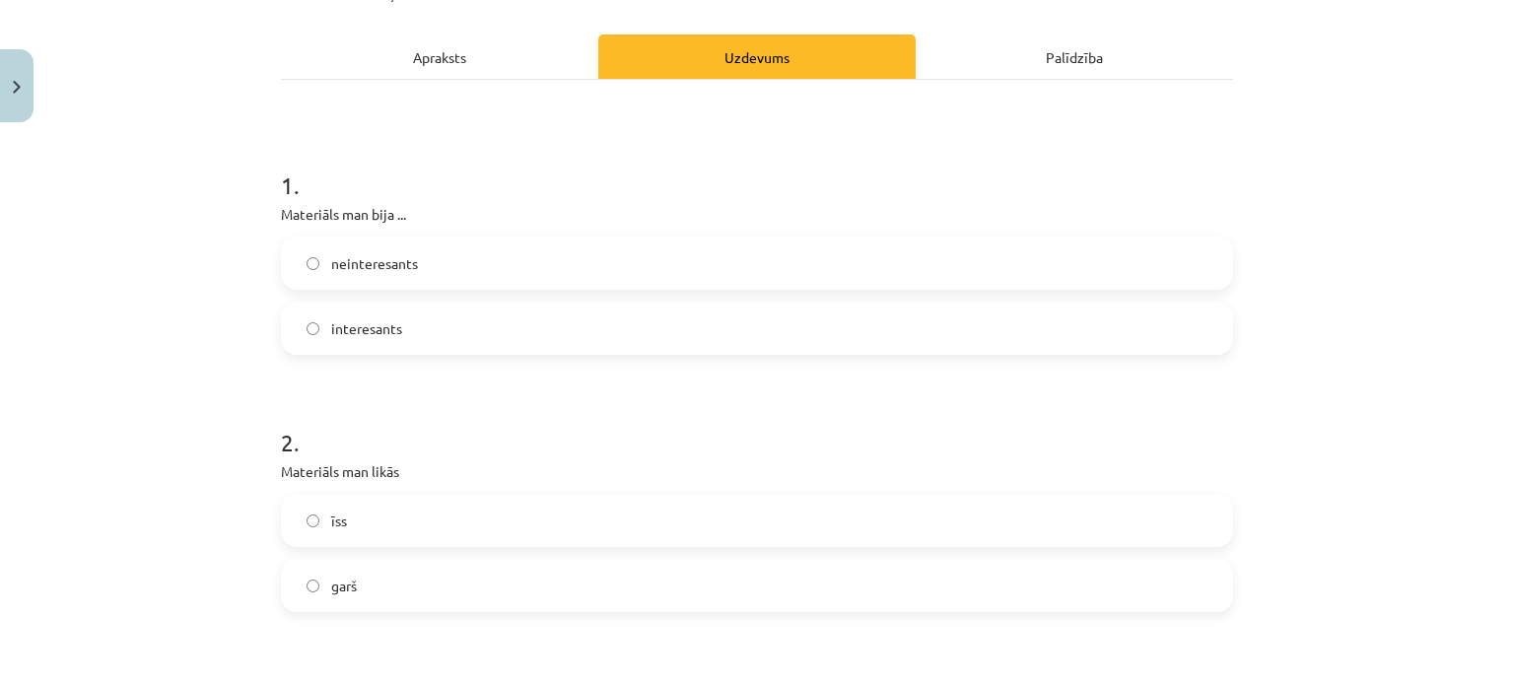
scroll to position [298, 0]
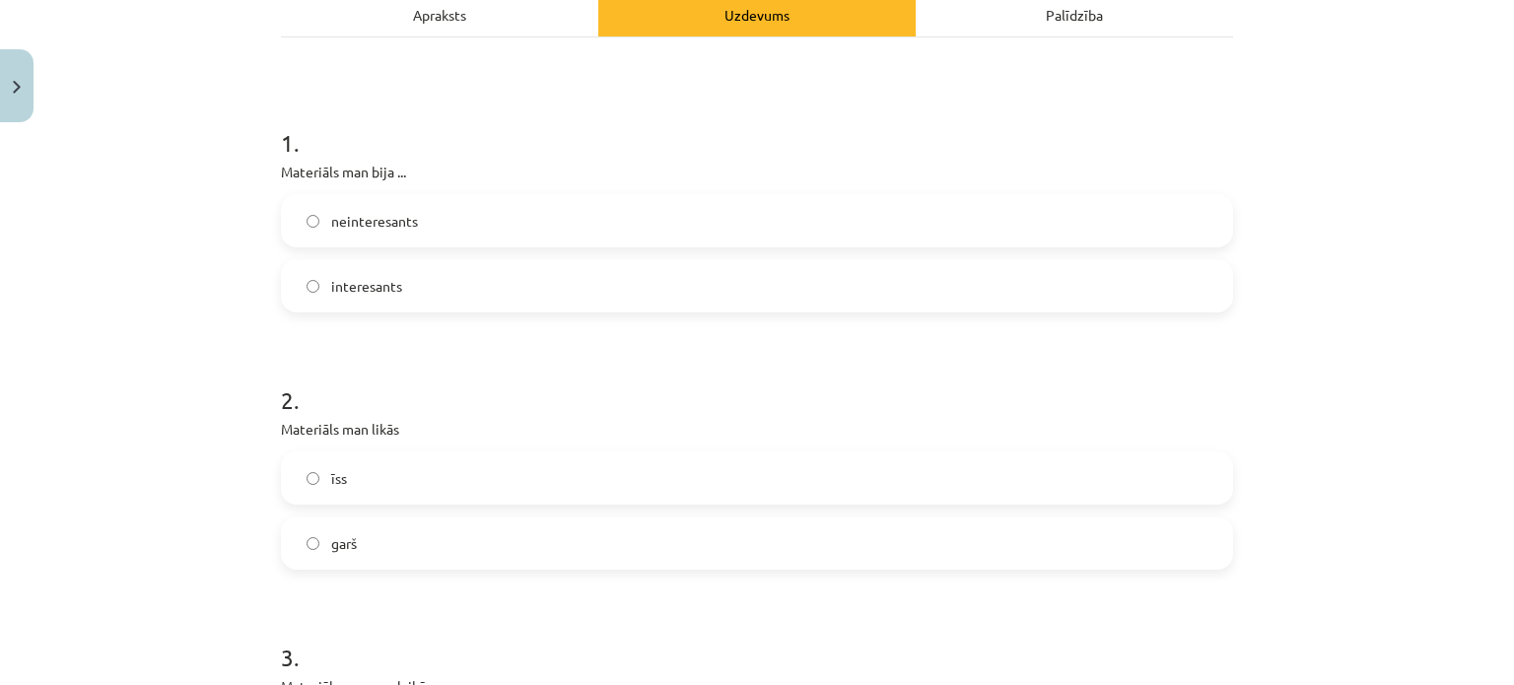
click at [469, 286] on label "interesants" at bounding box center [757, 285] width 948 height 49
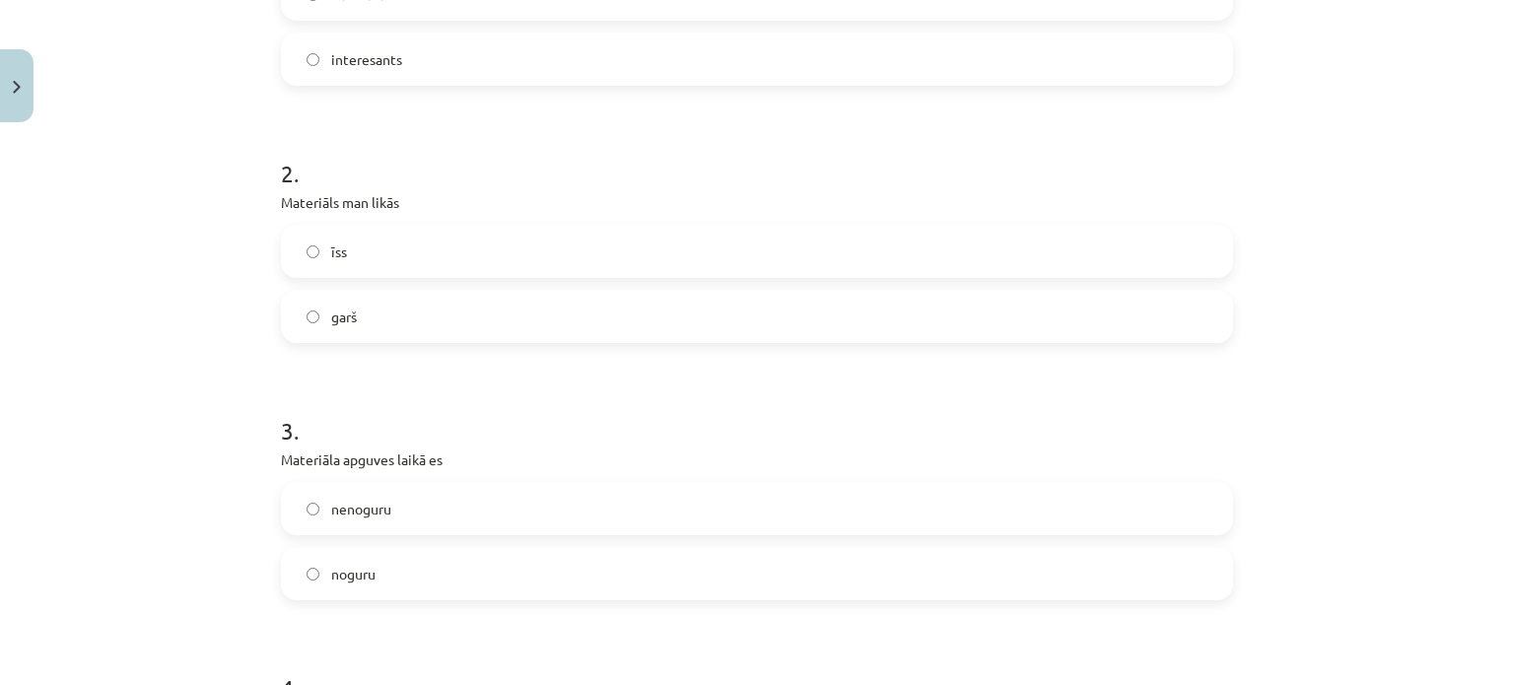
click at [368, 331] on label "garš" at bounding box center [757, 316] width 948 height 49
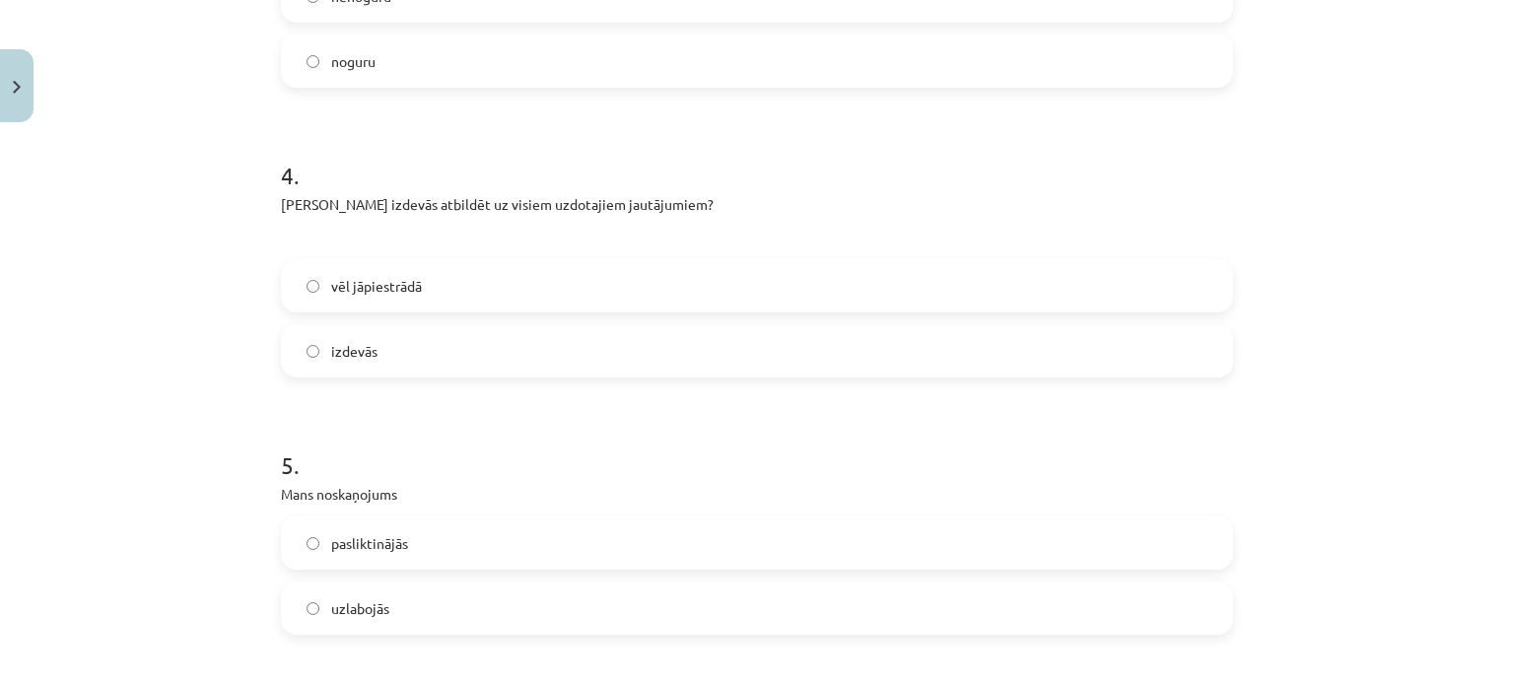
scroll to position [1037, 0]
click at [367, 271] on label "vēl jāpiestrādā" at bounding box center [757, 285] width 948 height 49
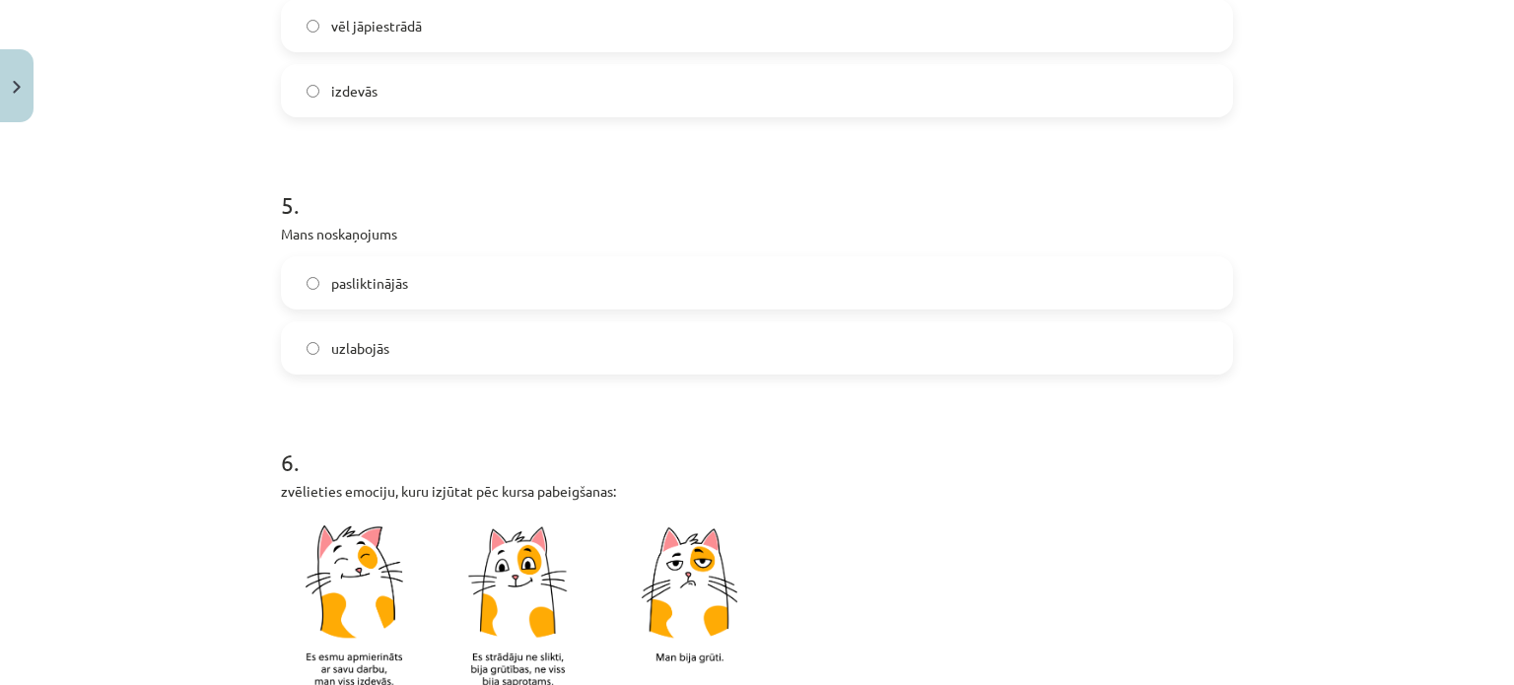
scroll to position [1299, 0]
click at [368, 343] on span "uzlabojās" at bounding box center [360, 346] width 58 height 21
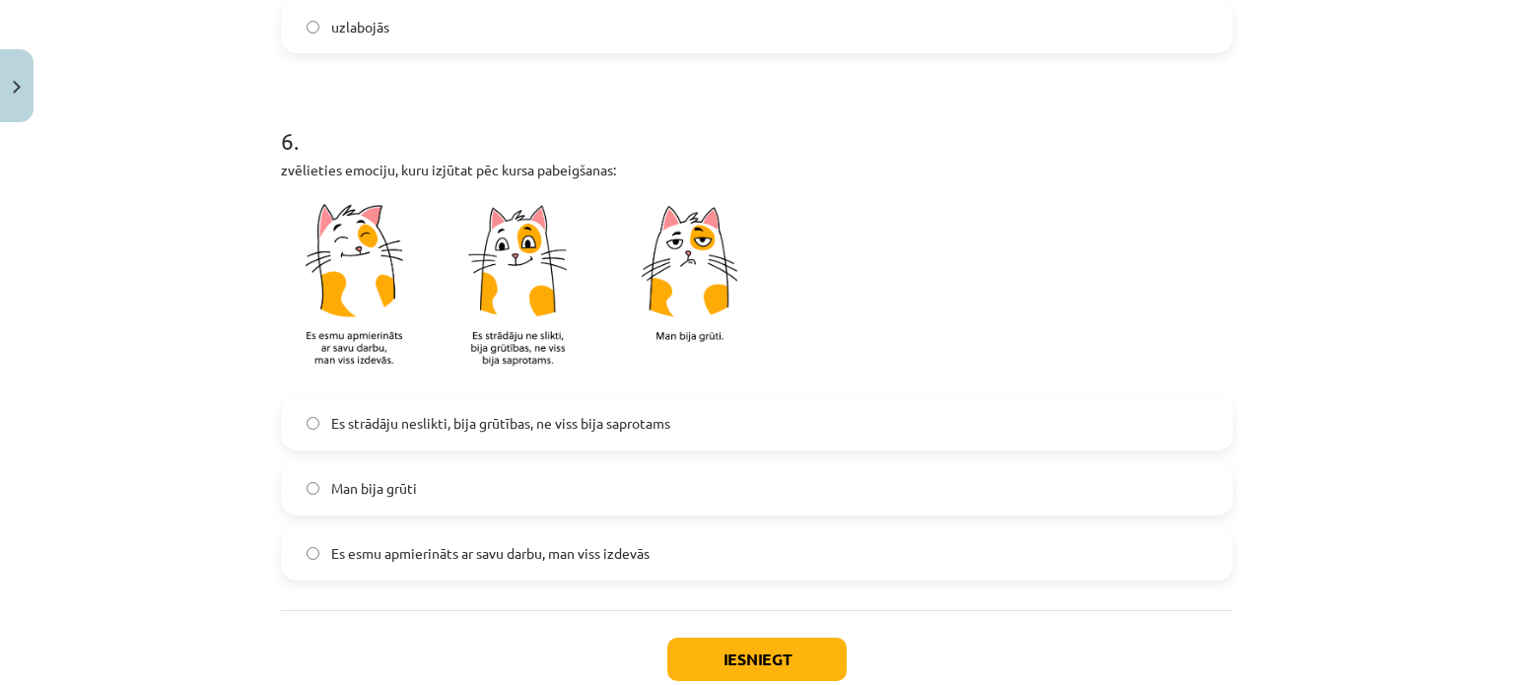
scroll to position [1721, 0]
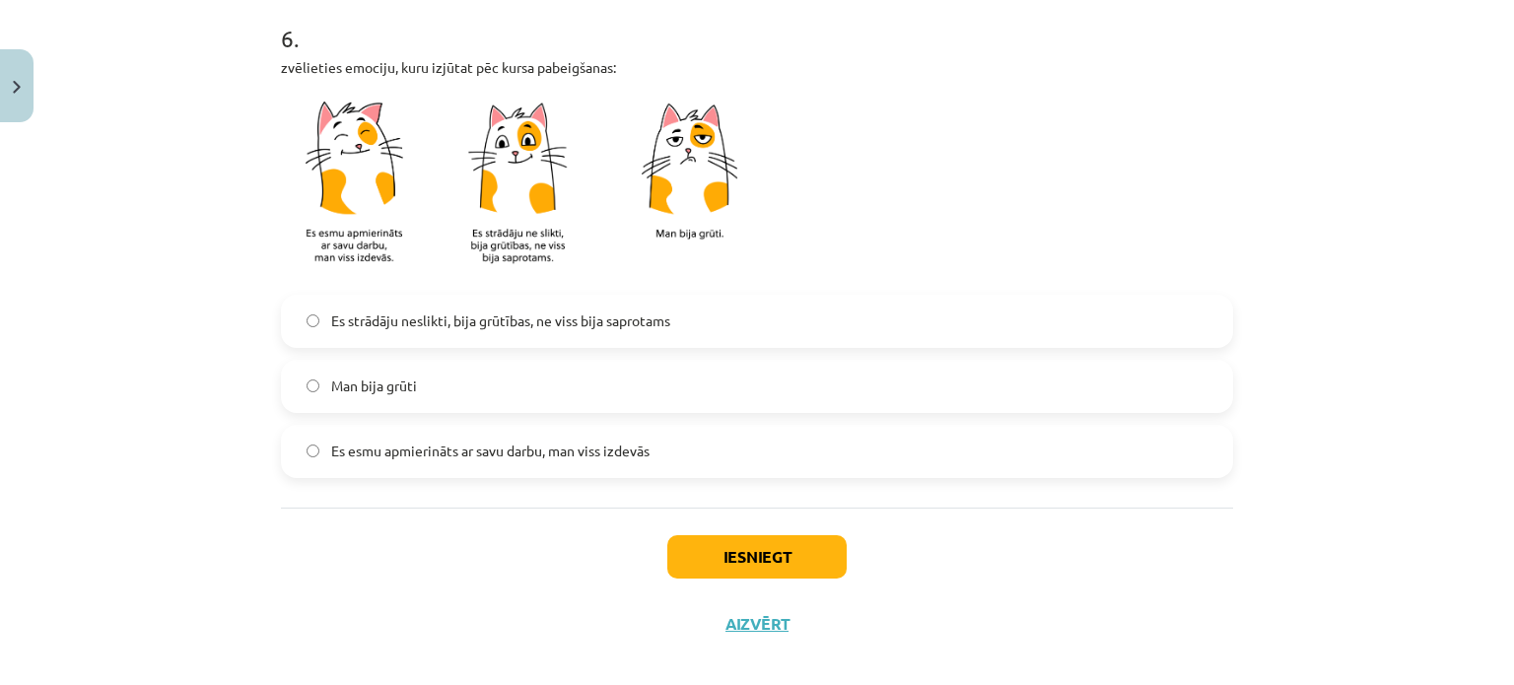
click at [398, 320] on span "Es strādāju neslikti, bija grūtības, ne viss bija saprotams" at bounding box center [500, 321] width 339 height 21
click at [708, 537] on button "Iesniegt" at bounding box center [756, 556] width 179 height 43
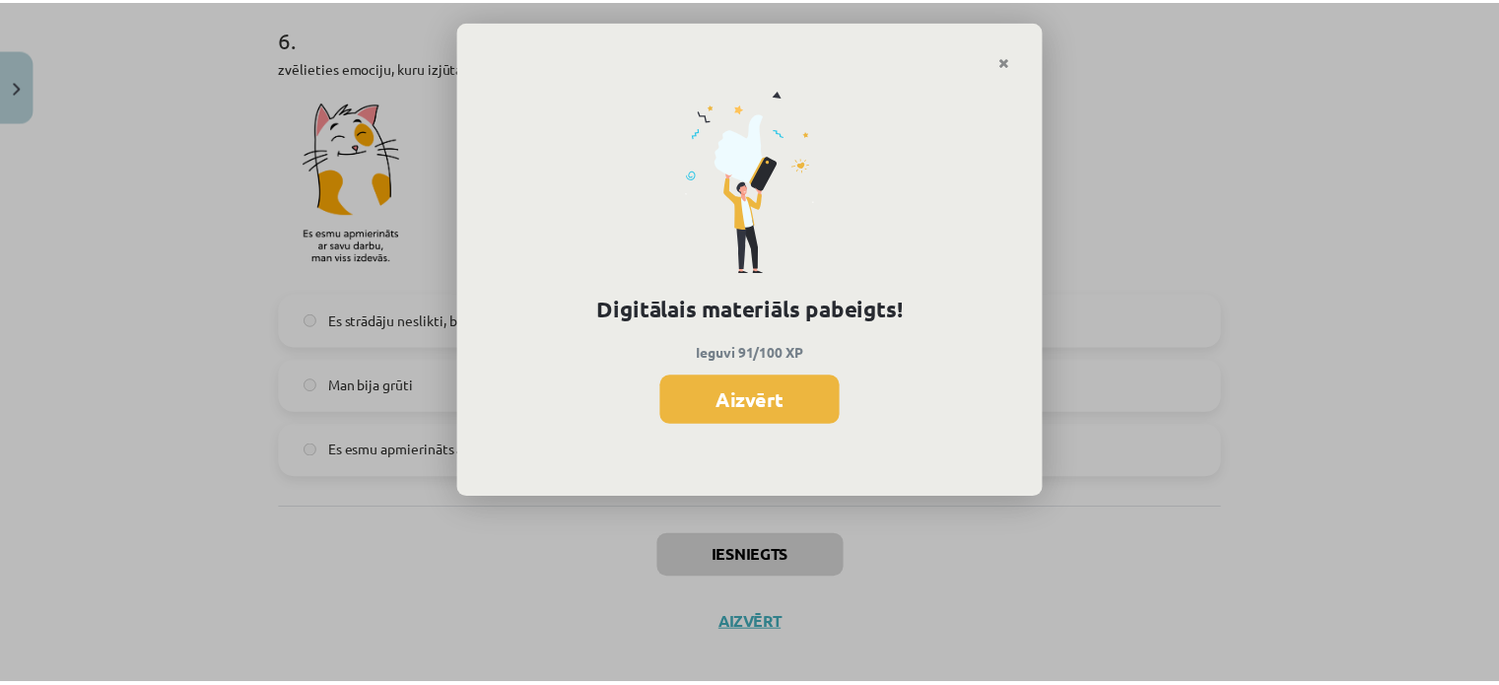
scroll to position [1132, 0]
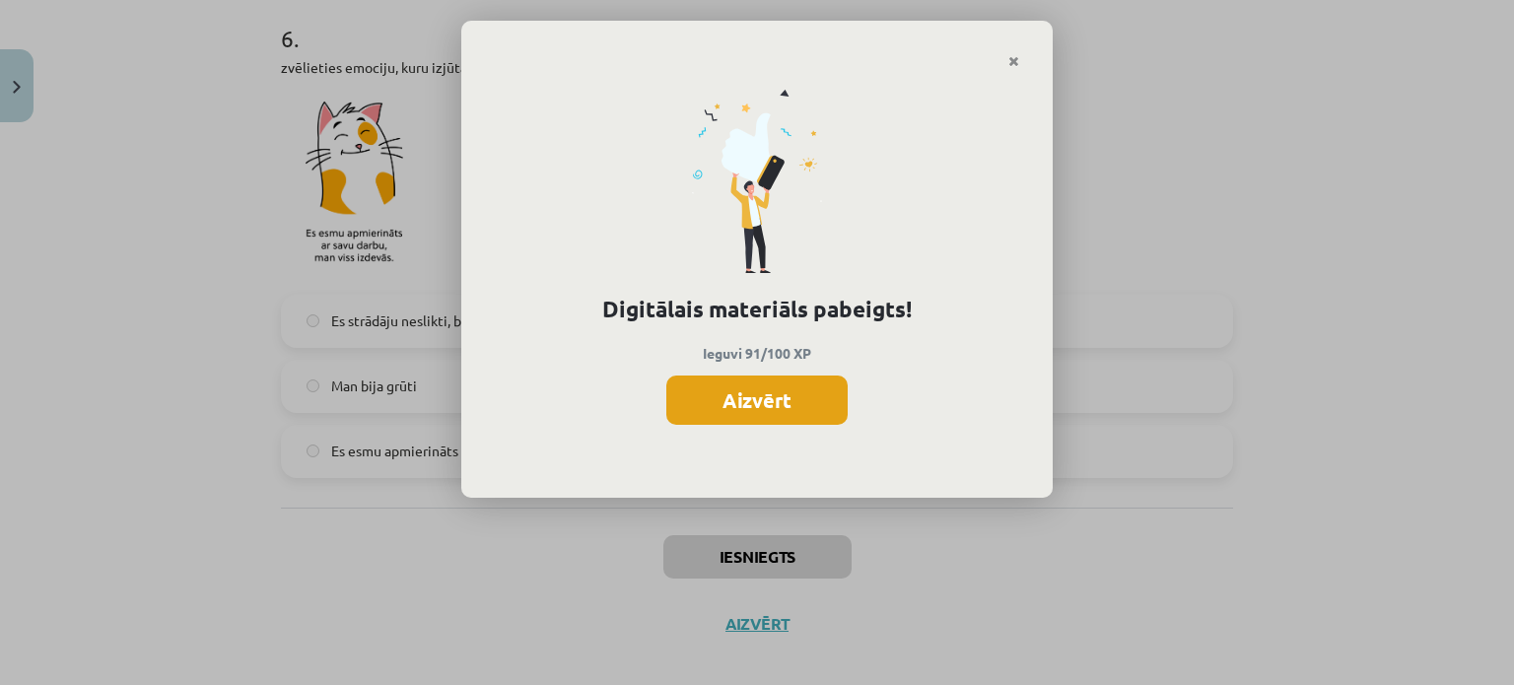
click at [712, 398] on button "Aizvērt" at bounding box center [756, 400] width 181 height 49
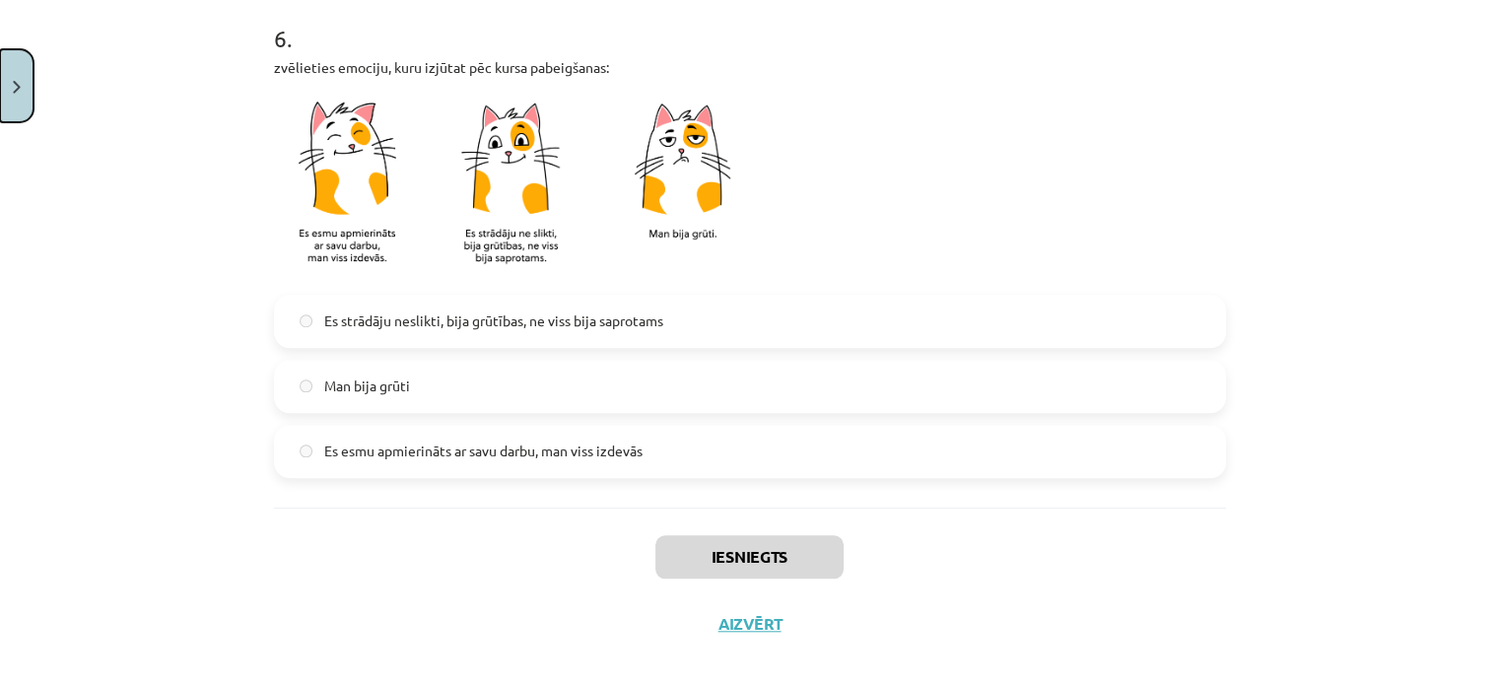
click at [0, 91] on button "Close" at bounding box center [17, 85] width 34 height 73
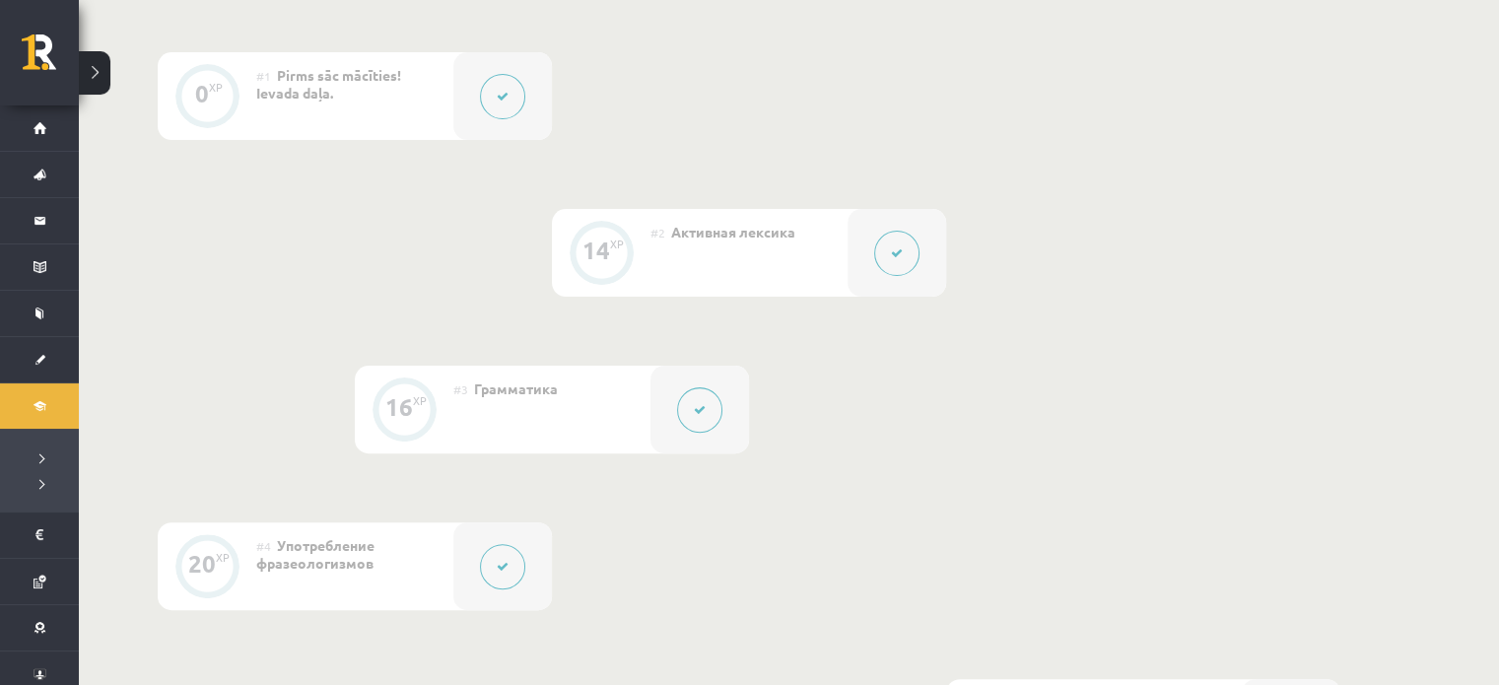
scroll to position [0, 0]
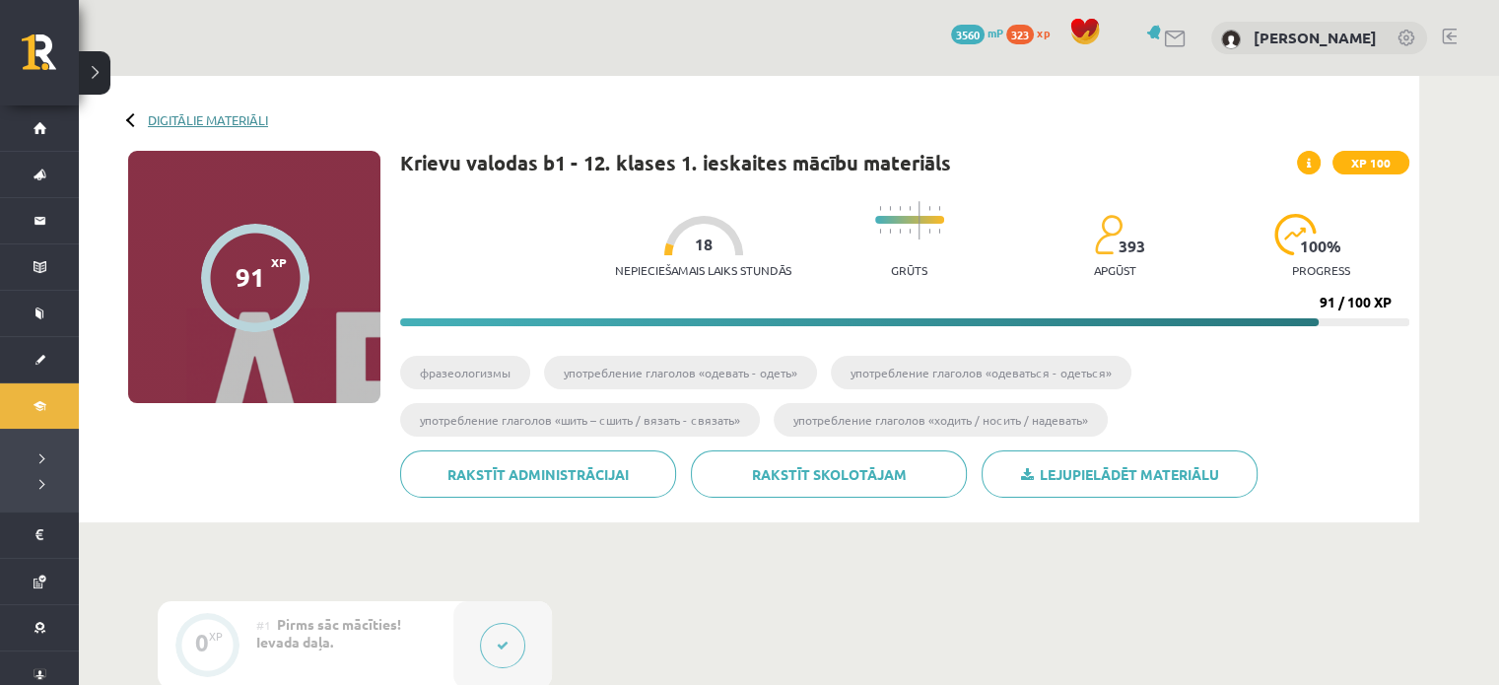
click at [152, 117] on link "Digitālie materiāli" at bounding box center [208, 119] width 120 height 15
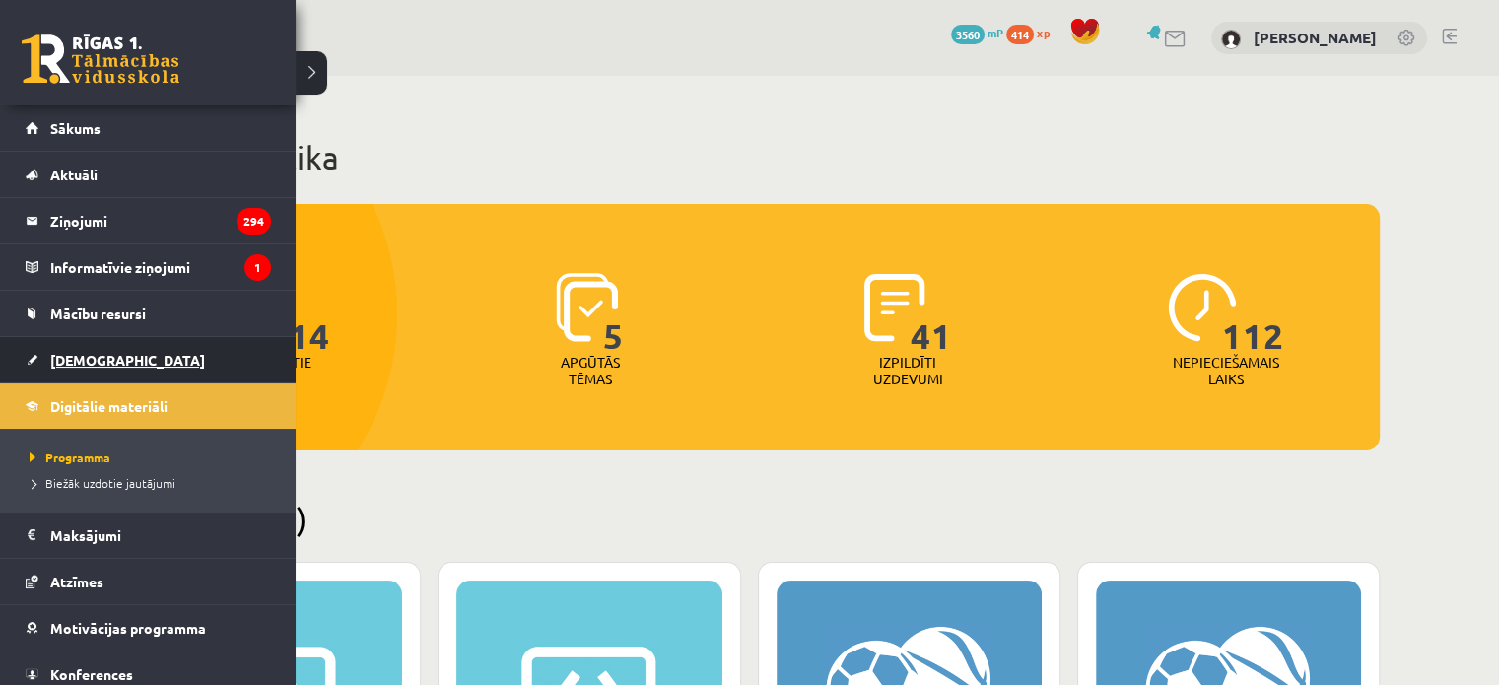
click at [38, 355] on link "[DEMOGRAPHIC_DATA]" at bounding box center [148, 359] width 245 height 45
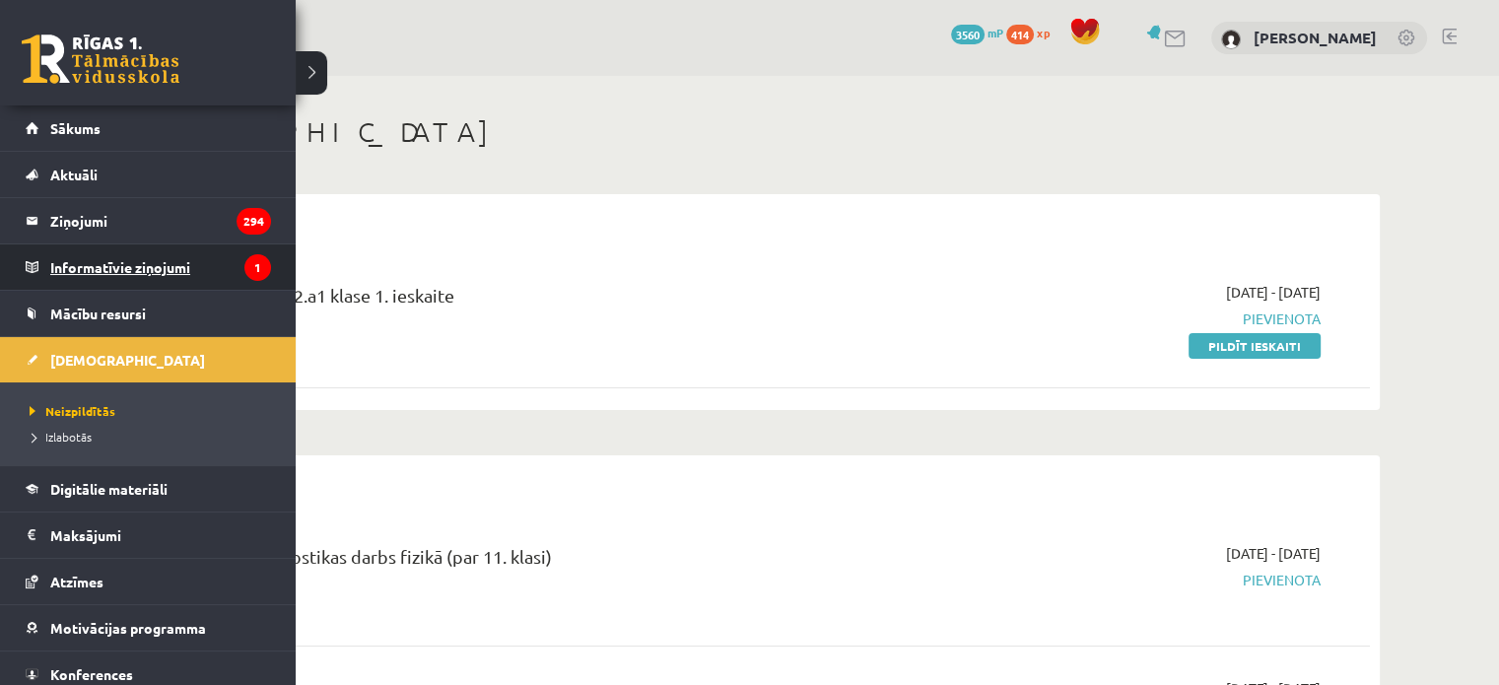
click at [95, 252] on legend "Informatīvie ziņojumi 1" at bounding box center [160, 266] width 221 height 45
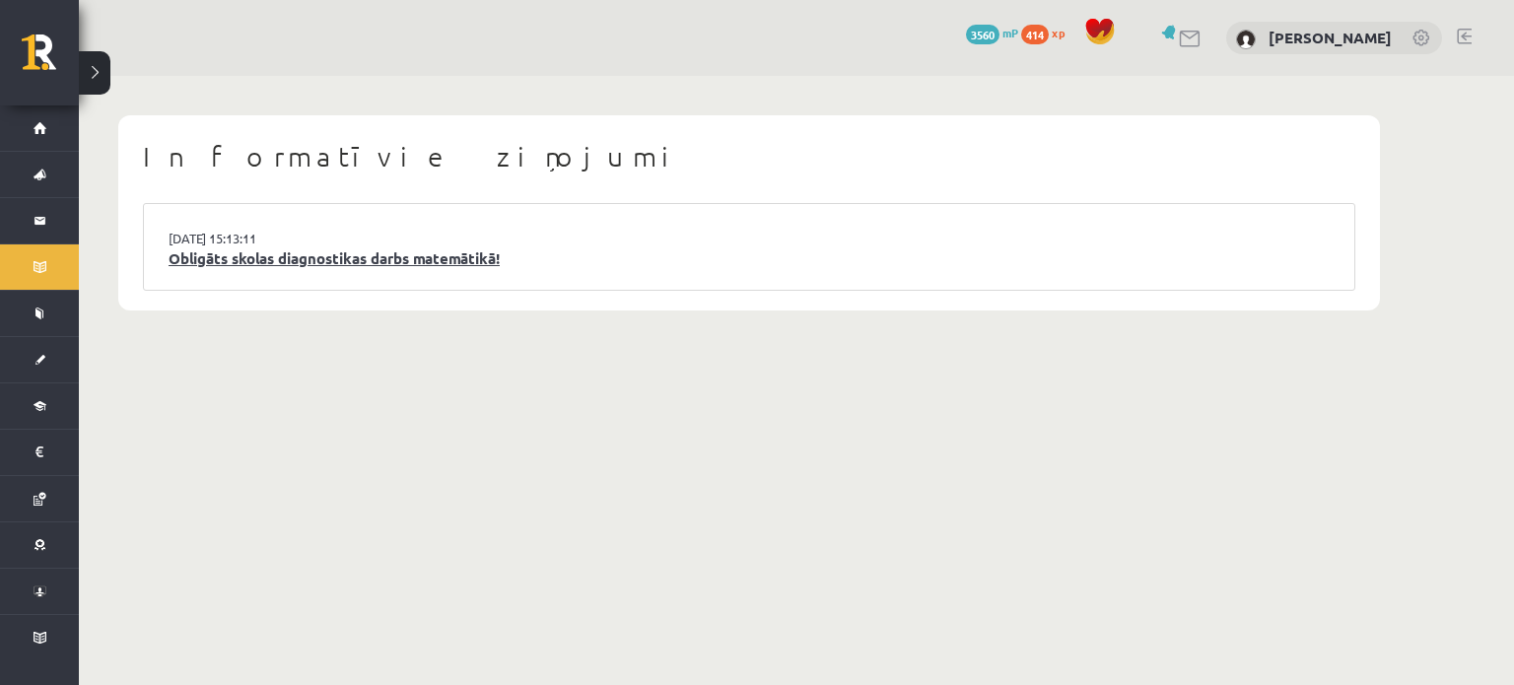
click at [360, 251] on link "Obligāts skolas diagnostikas darbs matemātikā!" at bounding box center [749, 258] width 1161 height 23
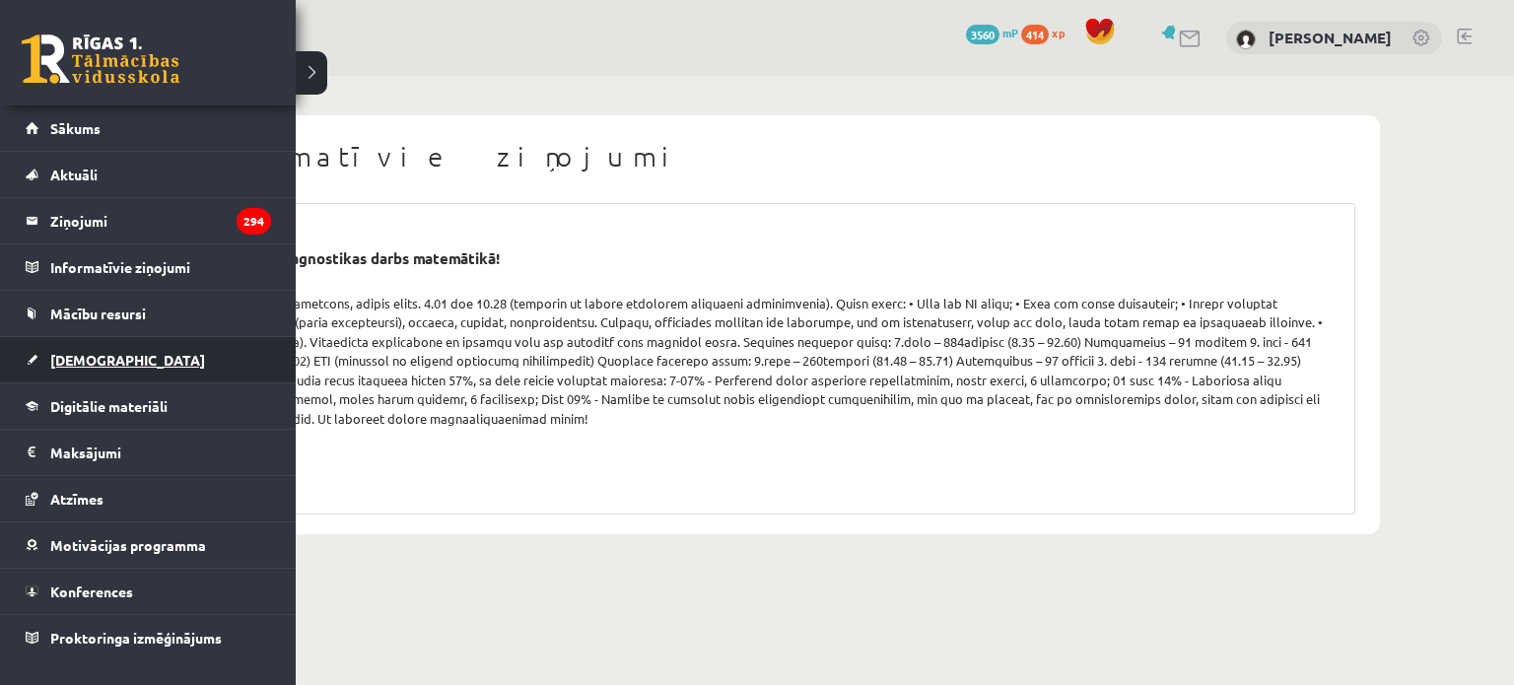
click at [119, 371] on link "[DEMOGRAPHIC_DATA]" at bounding box center [148, 359] width 245 height 45
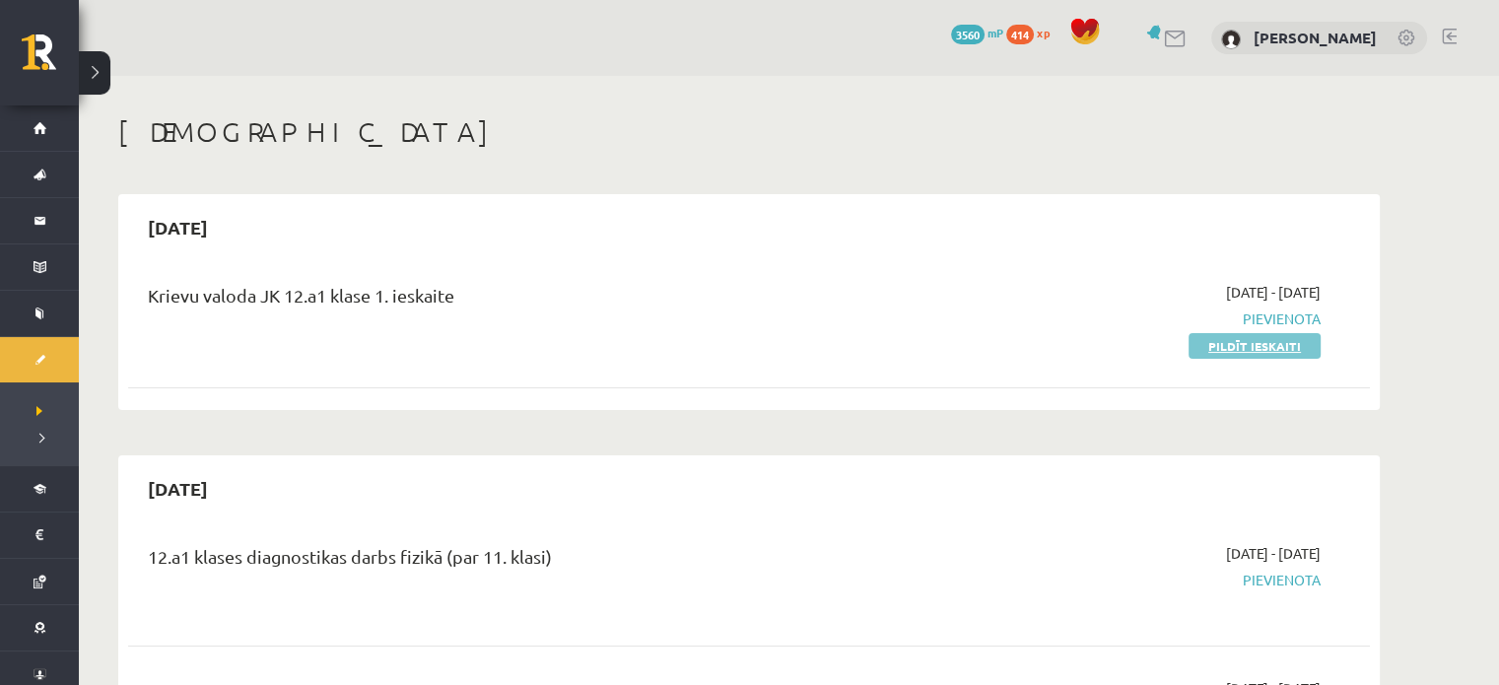
click at [1206, 347] on link "Pildīt ieskaiti" at bounding box center [1255, 346] width 132 height 26
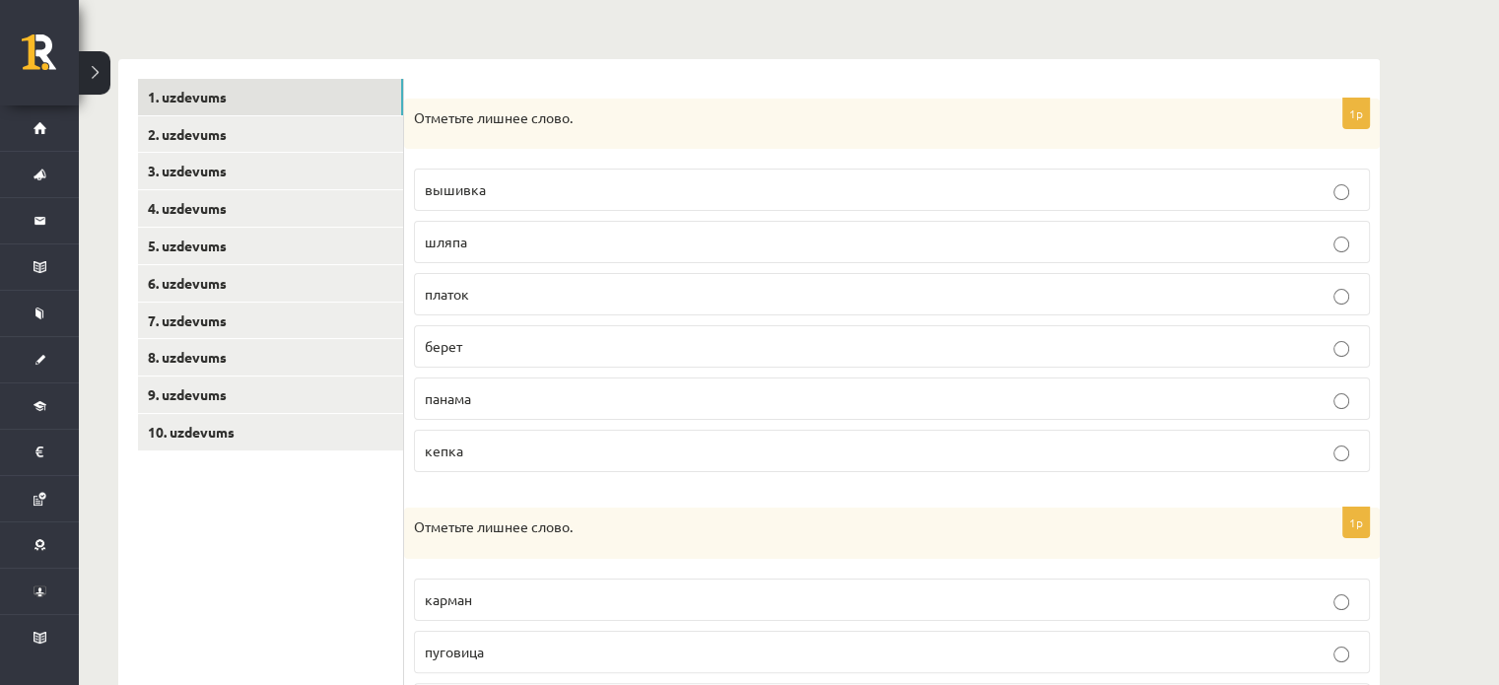
scroll to position [279, 0]
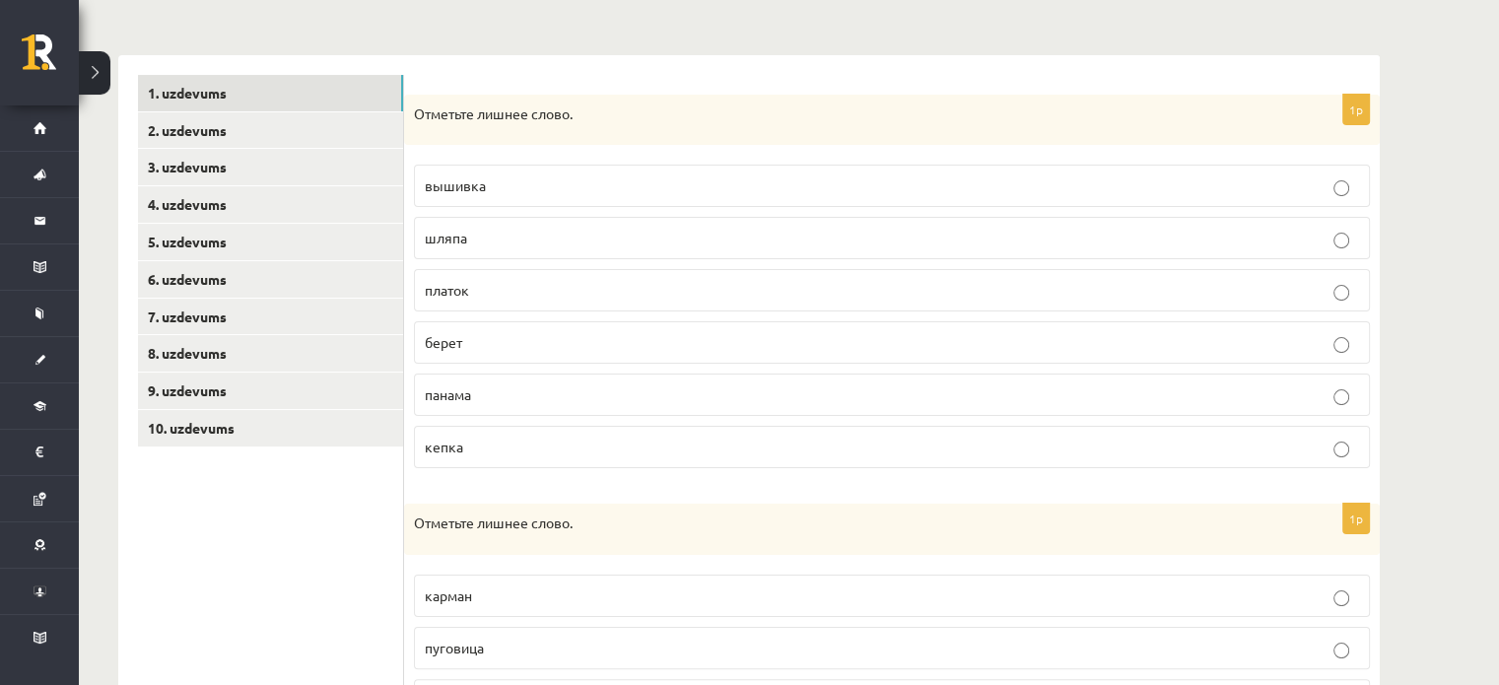
click at [682, 196] on p "вышивка" at bounding box center [892, 185] width 935 height 21
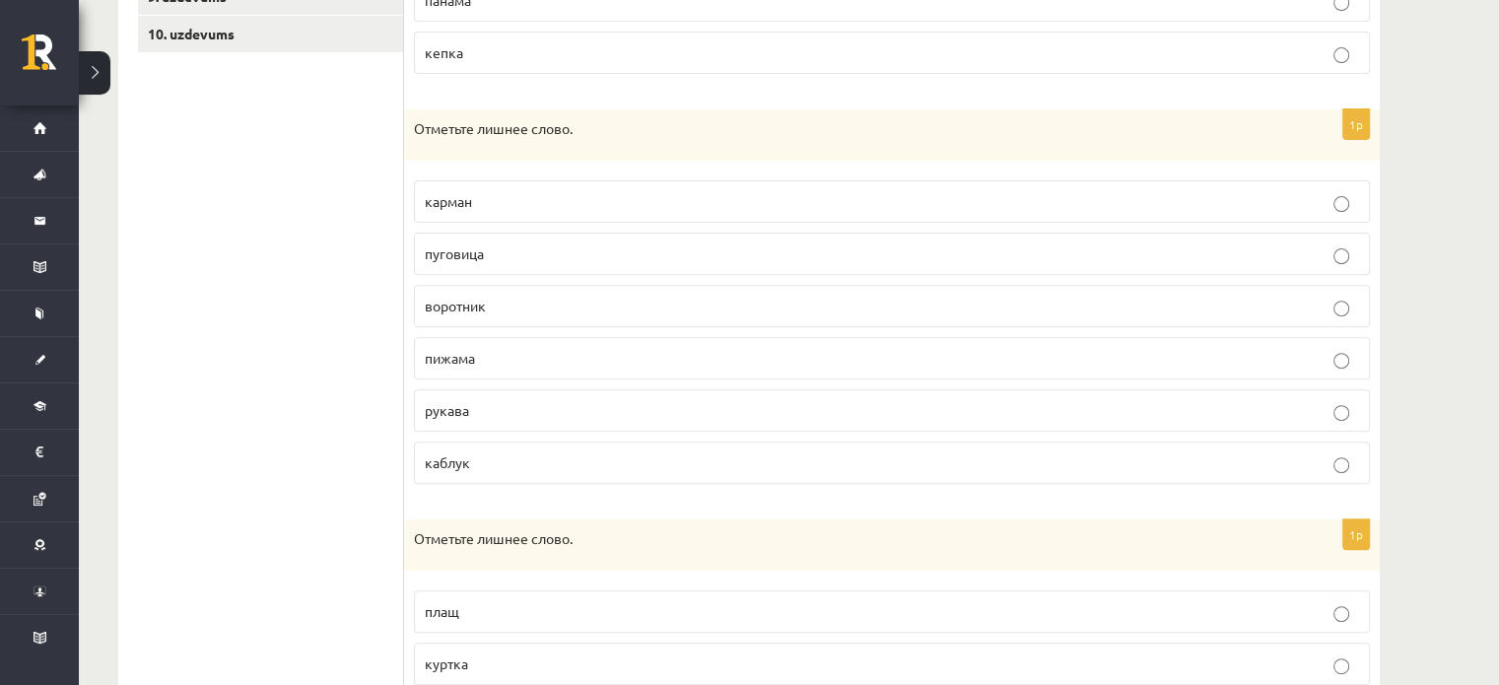
scroll to position [674, 0]
click at [485, 458] on p "каблук" at bounding box center [892, 461] width 935 height 21
click at [446, 360] on span "пижама" at bounding box center [450, 357] width 50 height 18
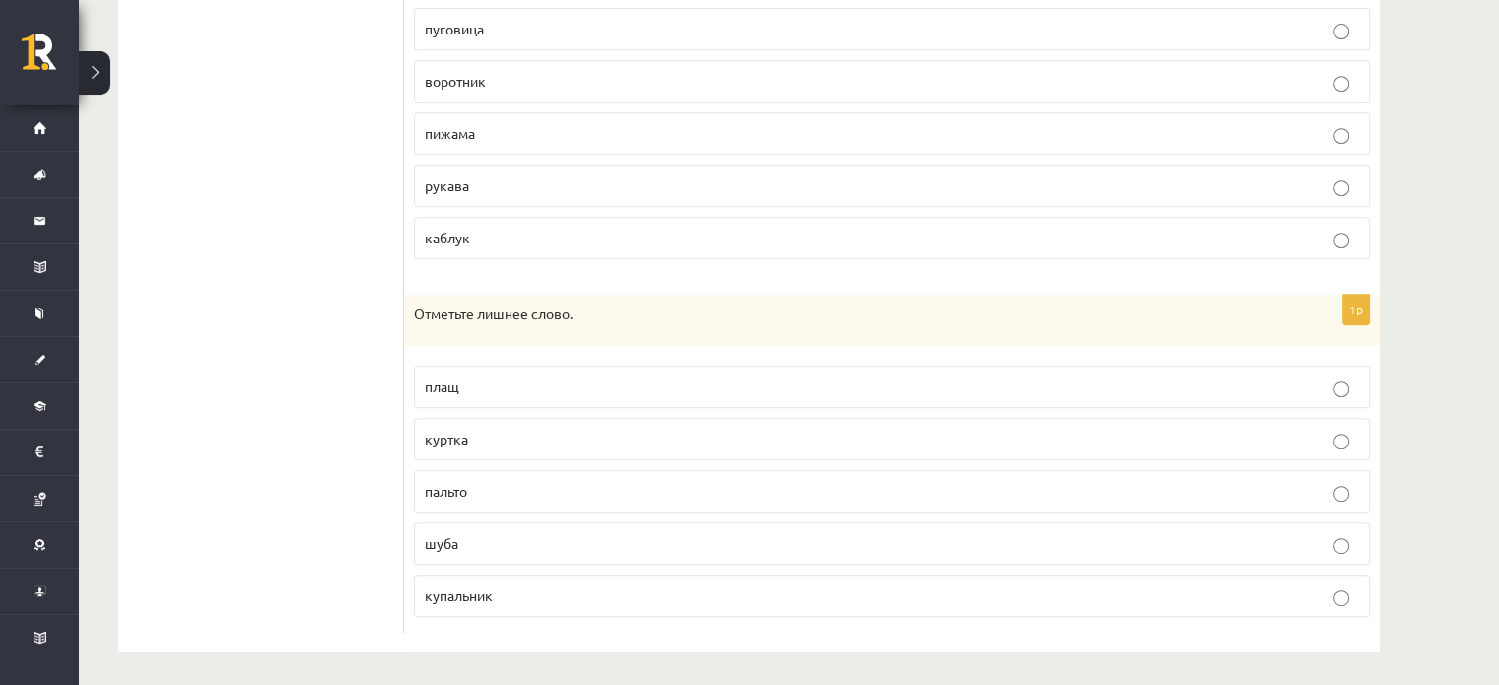
click at [569, 600] on label "купальник" at bounding box center [892, 596] width 956 height 42
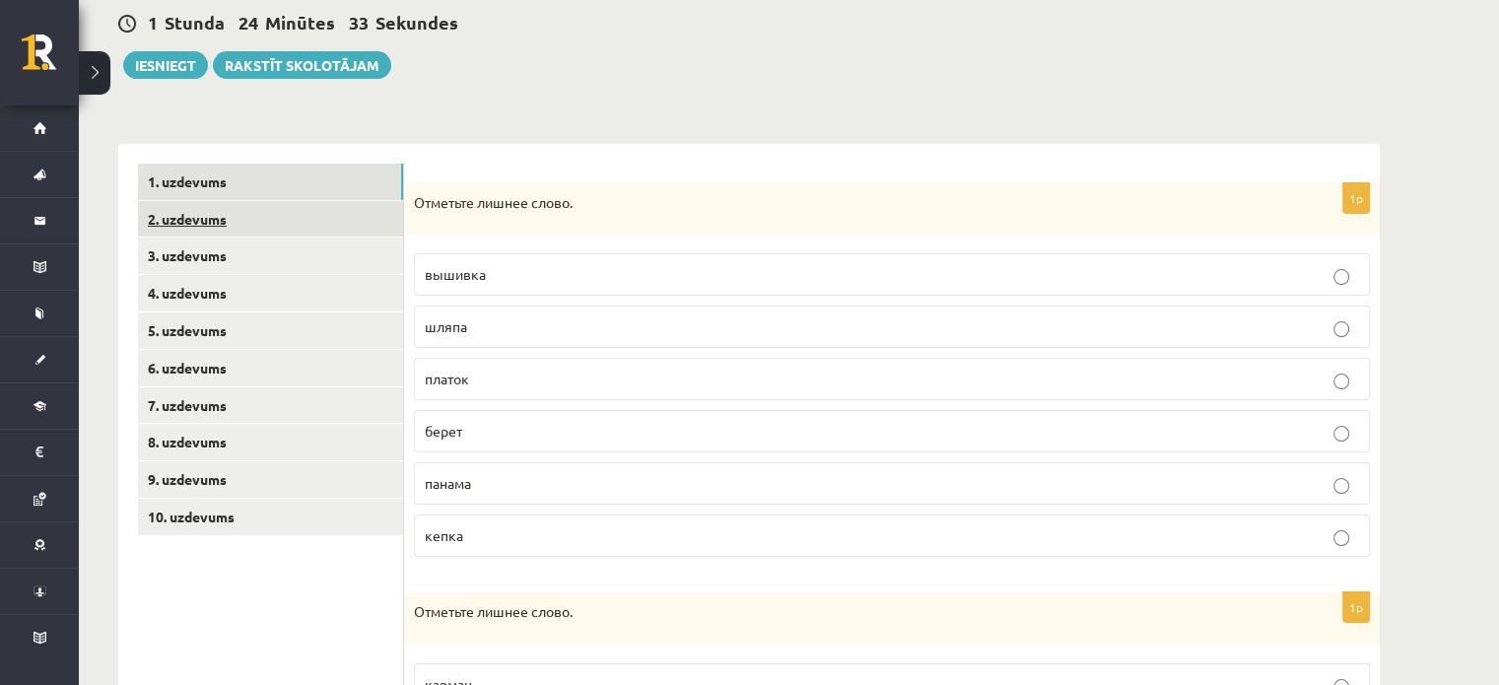
scroll to position [104, 0]
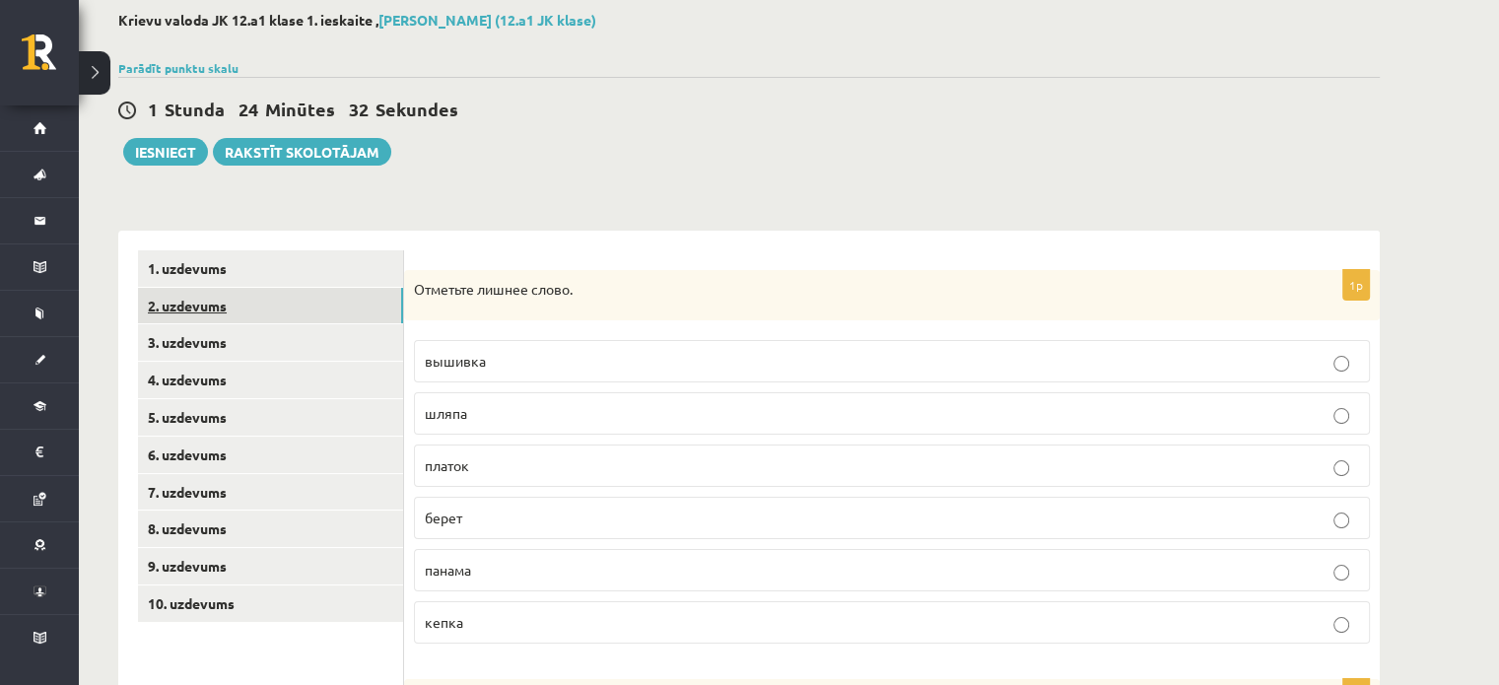
click at [219, 296] on link "2. uzdevums" at bounding box center [270, 306] width 265 height 36
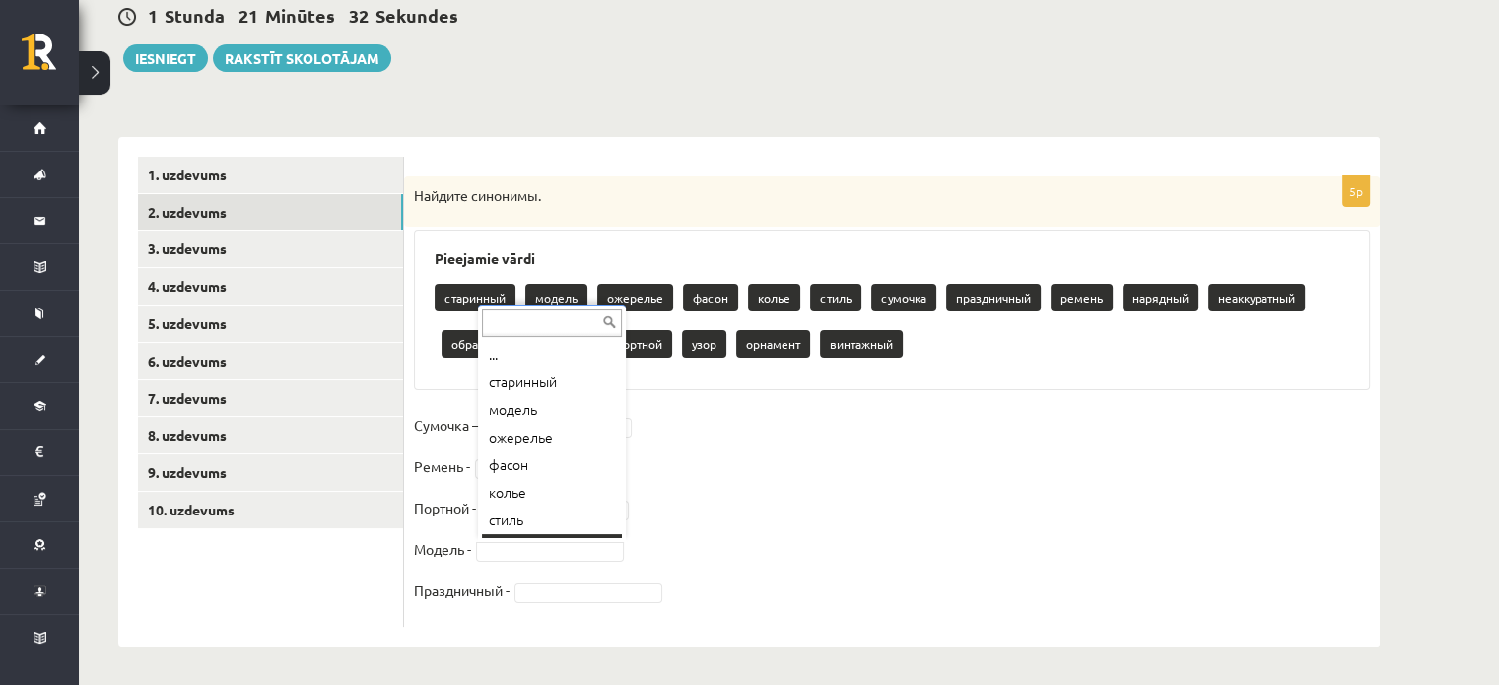
scroll to position [24, 0]
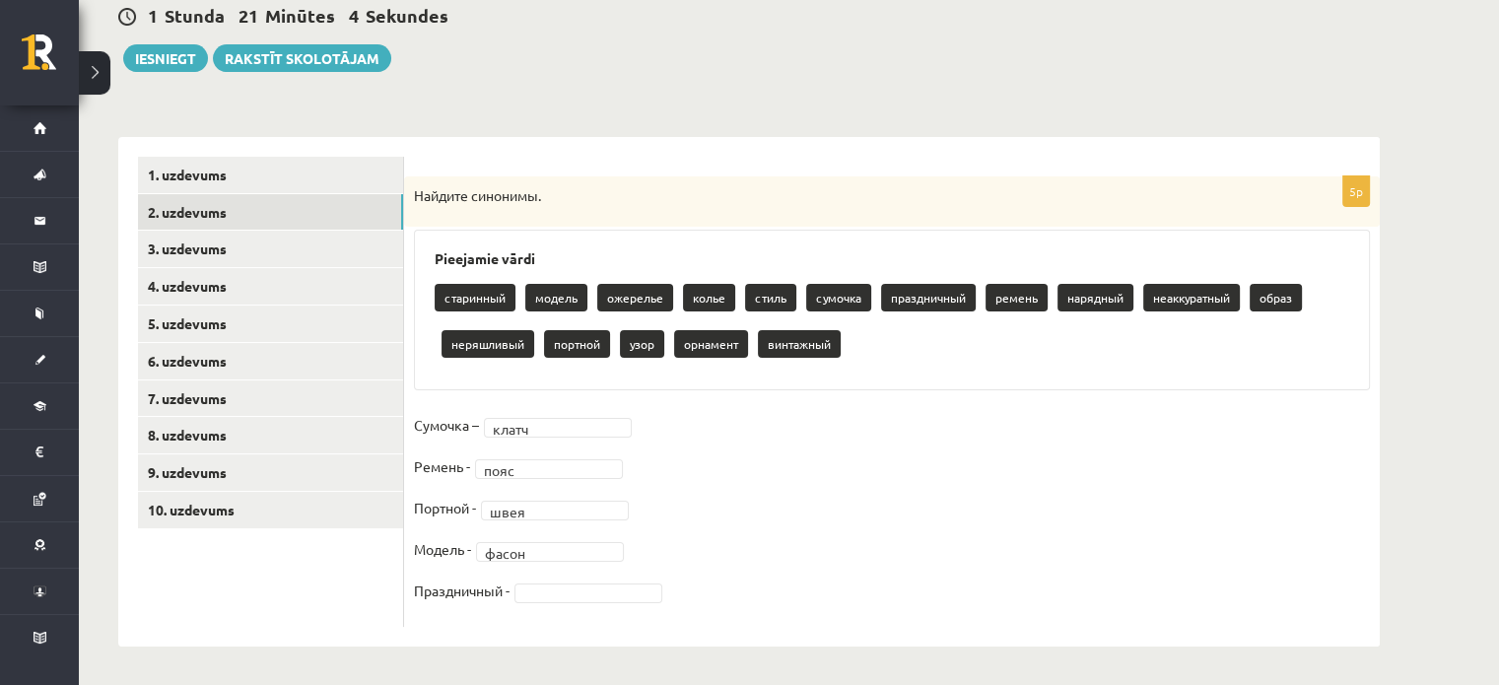
click at [607, 603] on fieldset "Сумочка – клатч ***** Ремень - пояс **** Портной - швея **** Модель - фасон ***…" at bounding box center [892, 513] width 956 height 207
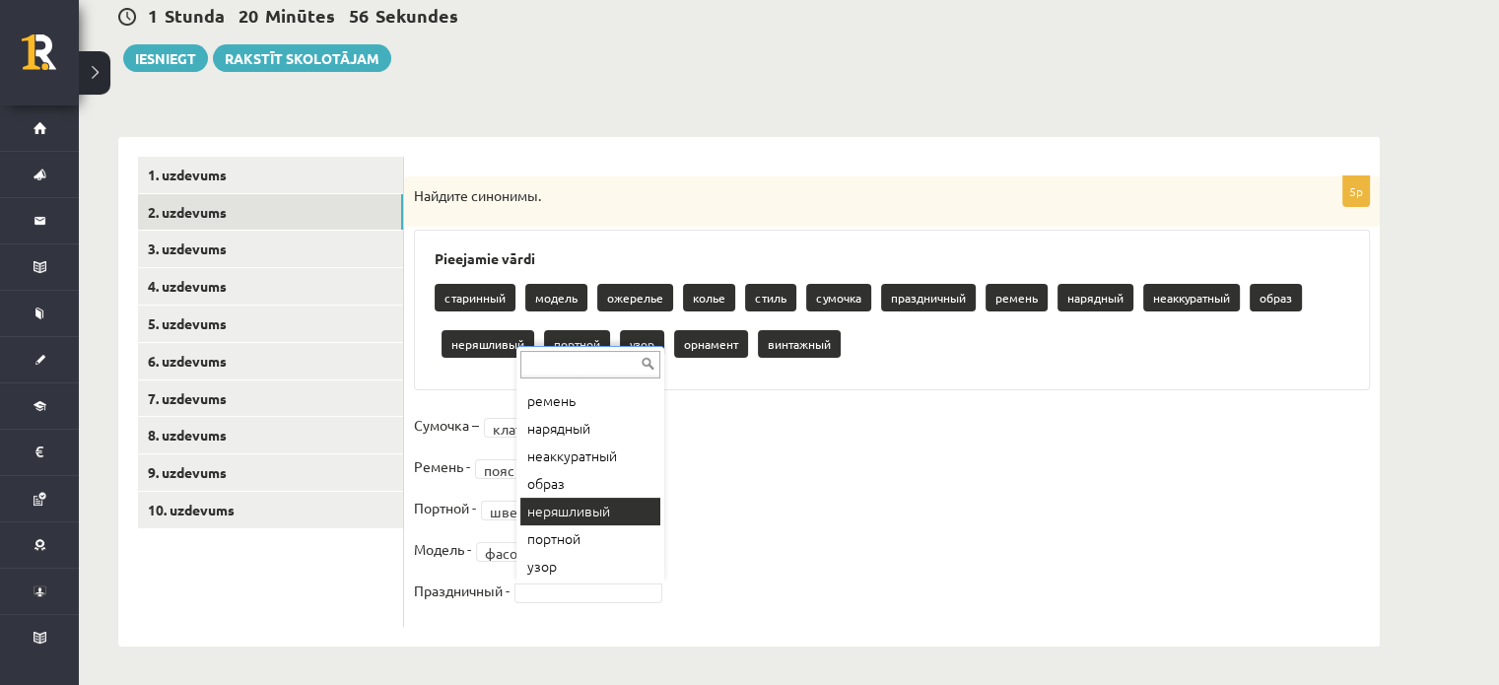
scroll to position [211, 0]
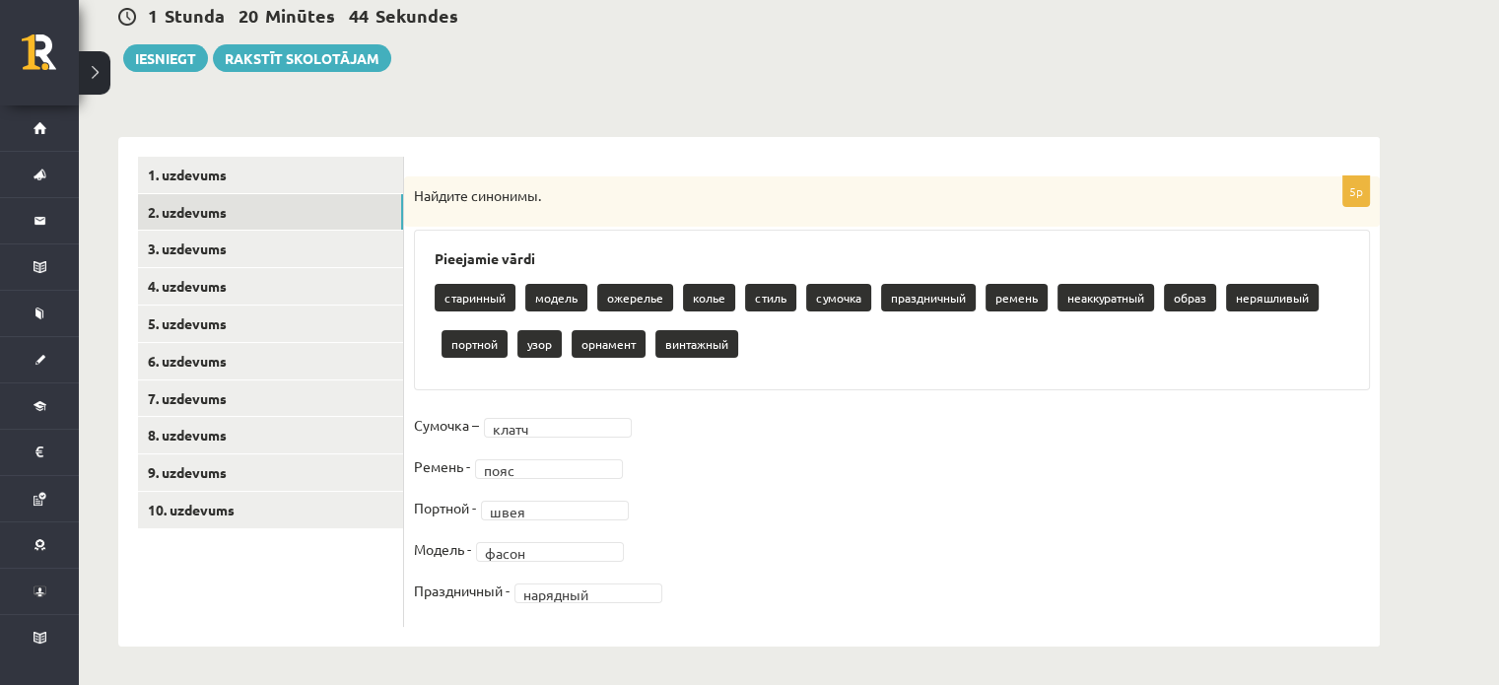
click at [733, 507] on fieldset "Сумочка – клатч ***** Ремень - пояс **** Портной - швея **** Модель - фасон ***…" at bounding box center [892, 513] width 956 height 207
click at [222, 247] on link "3. uzdevums" at bounding box center [270, 249] width 265 height 36
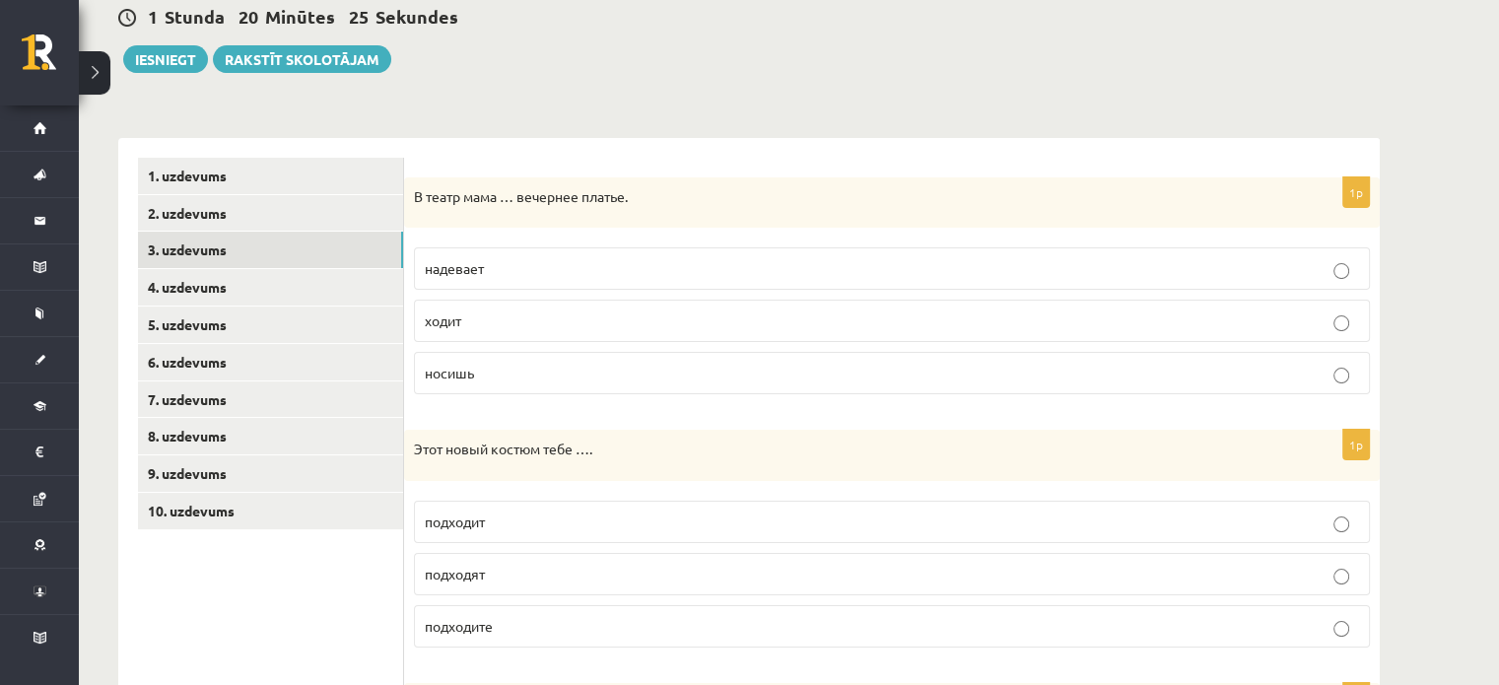
scroll to position [194, 0]
click at [754, 265] on p "надевает" at bounding box center [892, 270] width 935 height 21
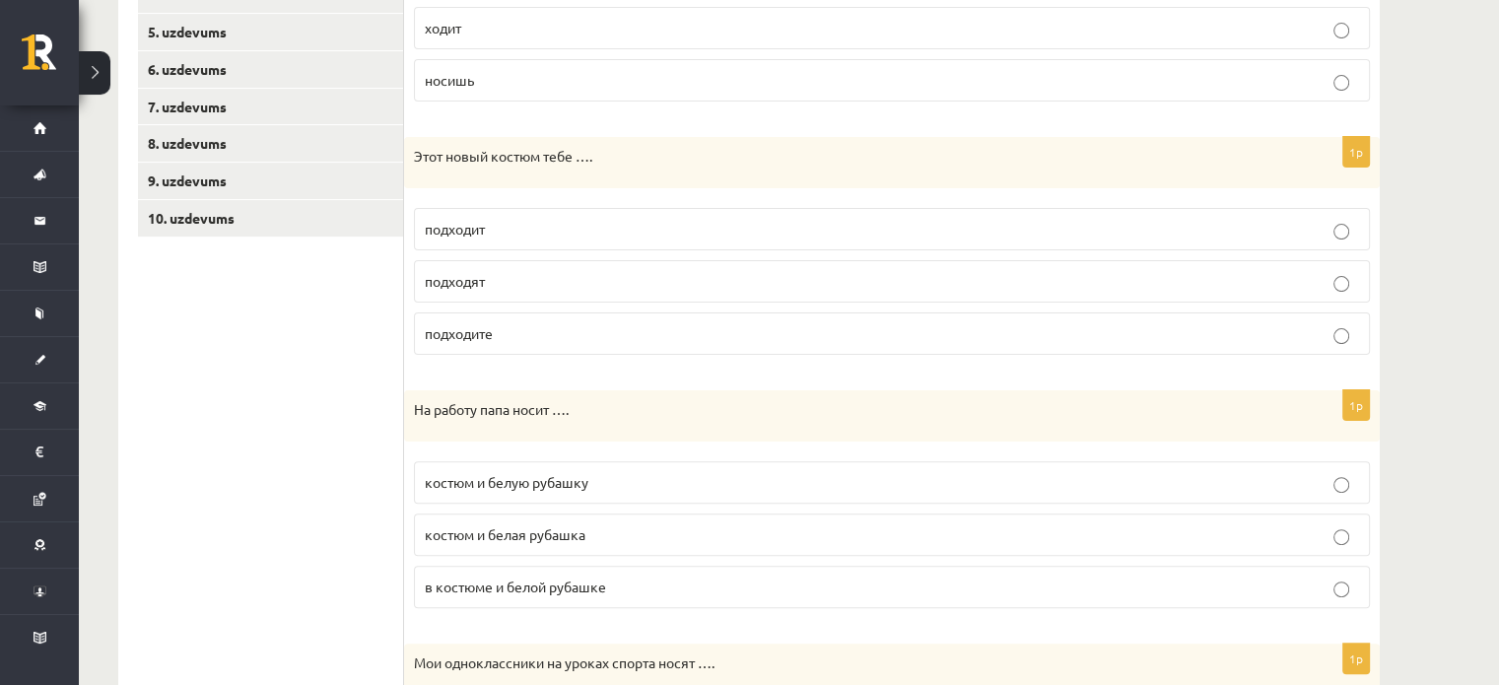
scroll to position [496, 0]
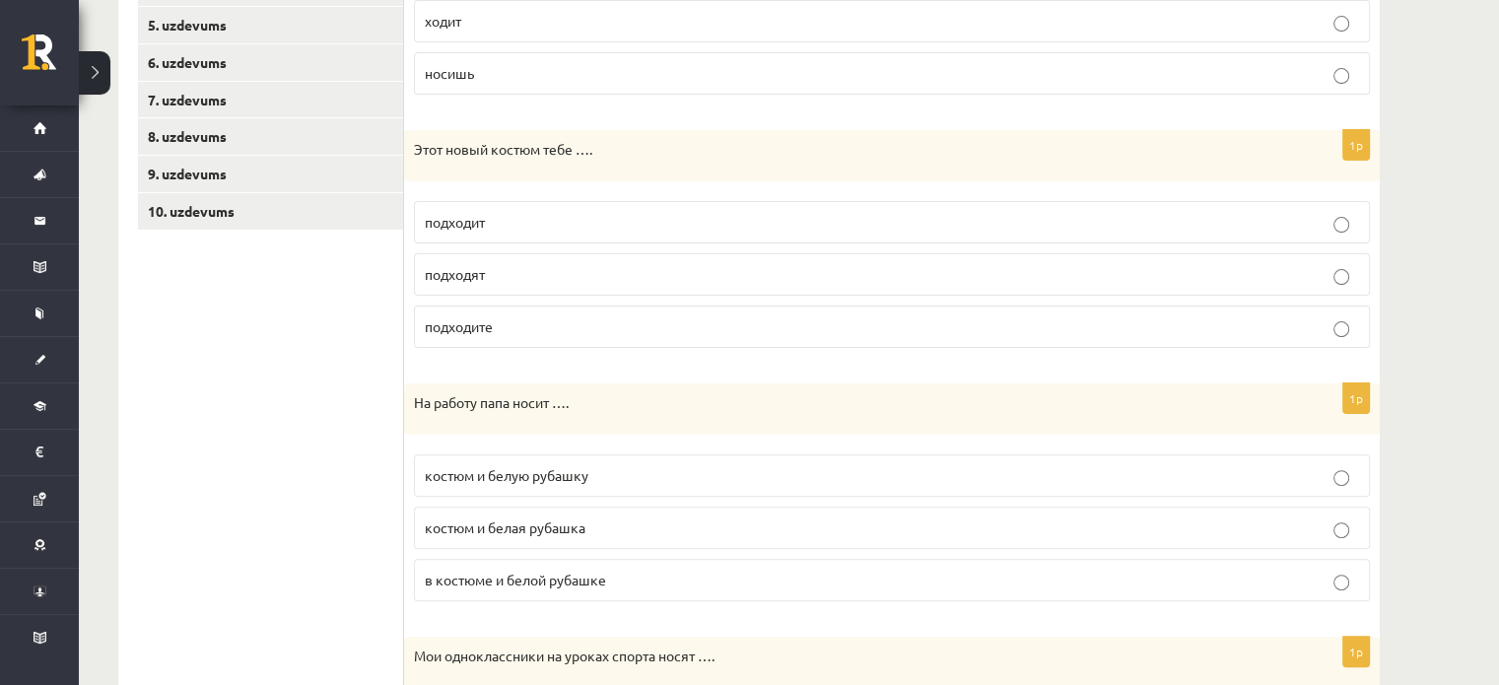
click at [773, 216] on p "подходит" at bounding box center [892, 222] width 935 height 21
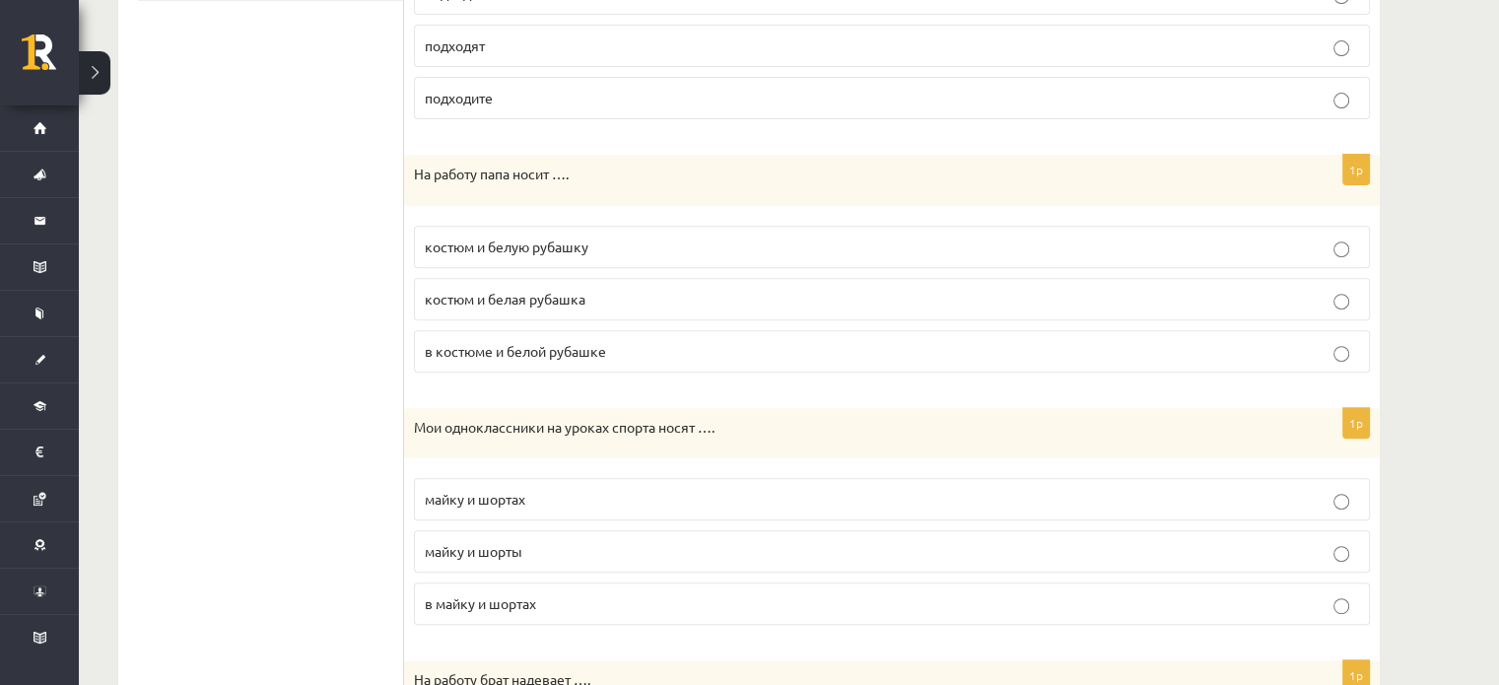
scroll to position [726, 0]
click at [779, 243] on p "костюм и белую рубашку" at bounding box center [892, 246] width 935 height 21
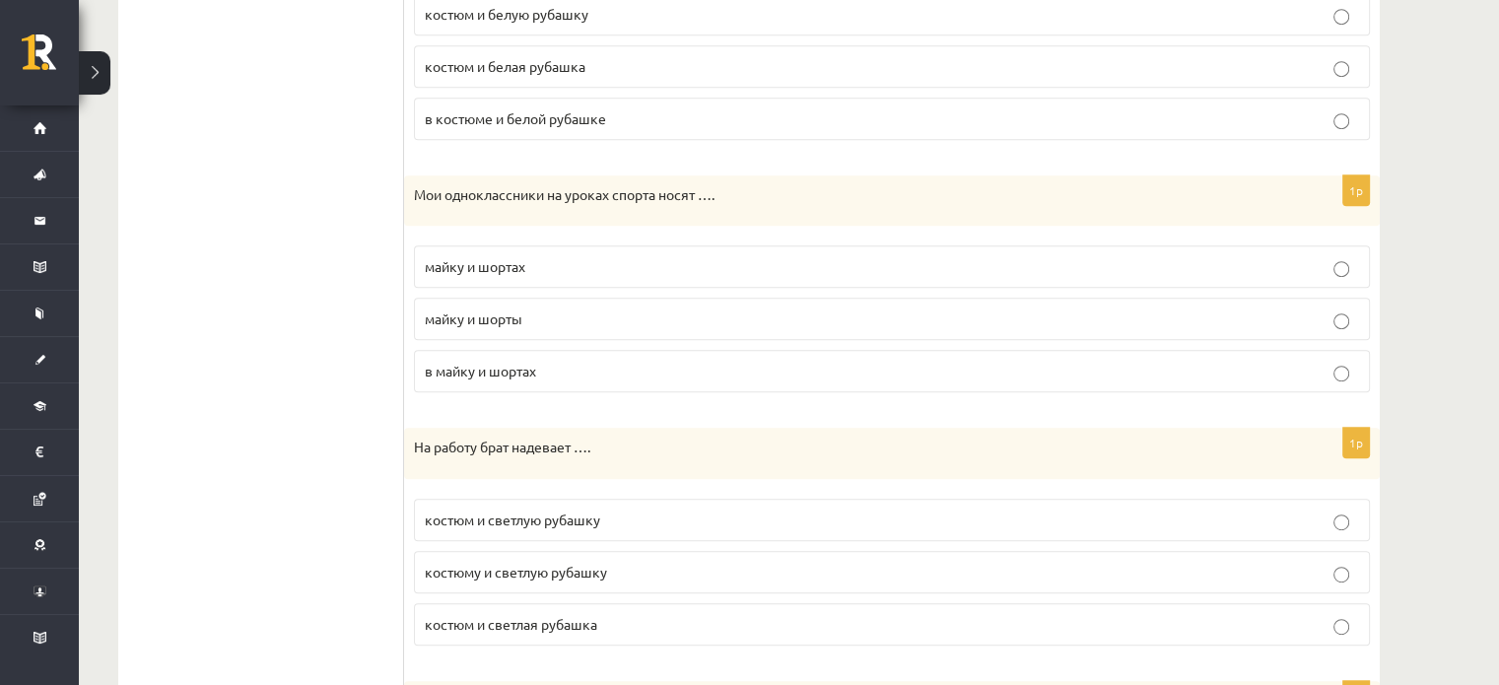
scroll to position [979, 0]
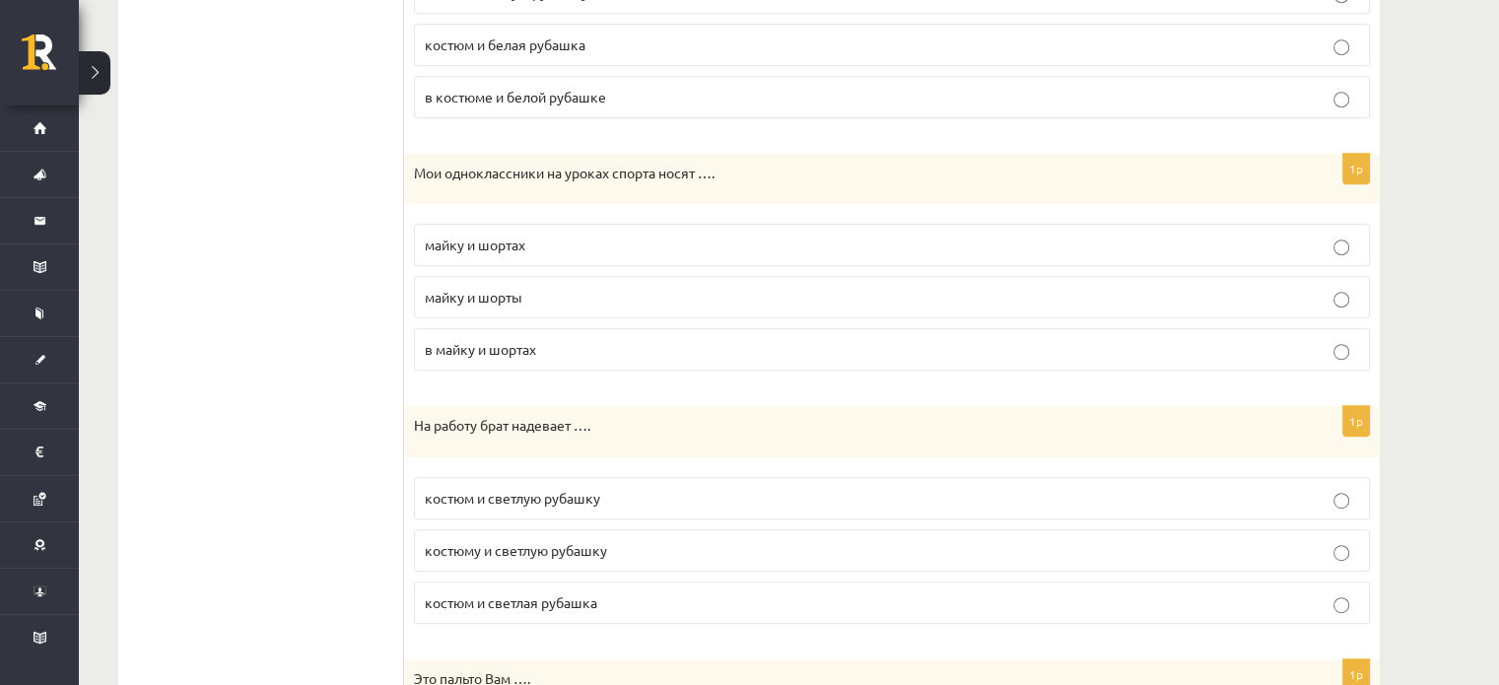
click at [779, 299] on p "майку и шорты" at bounding box center [892, 297] width 935 height 21
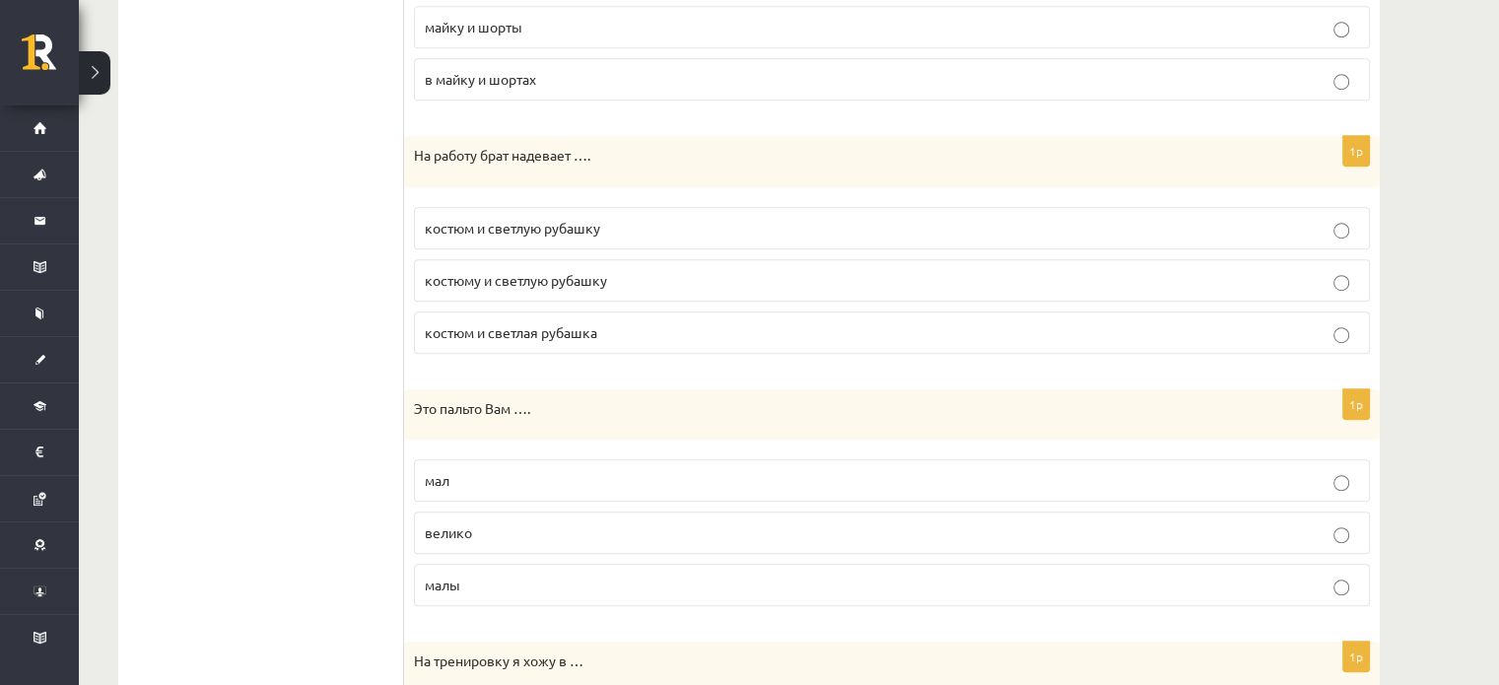
scroll to position [1250, 0]
click at [872, 227] on p "костюм и светлую рубашку" at bounding box center [892, 227] width 935 height 21
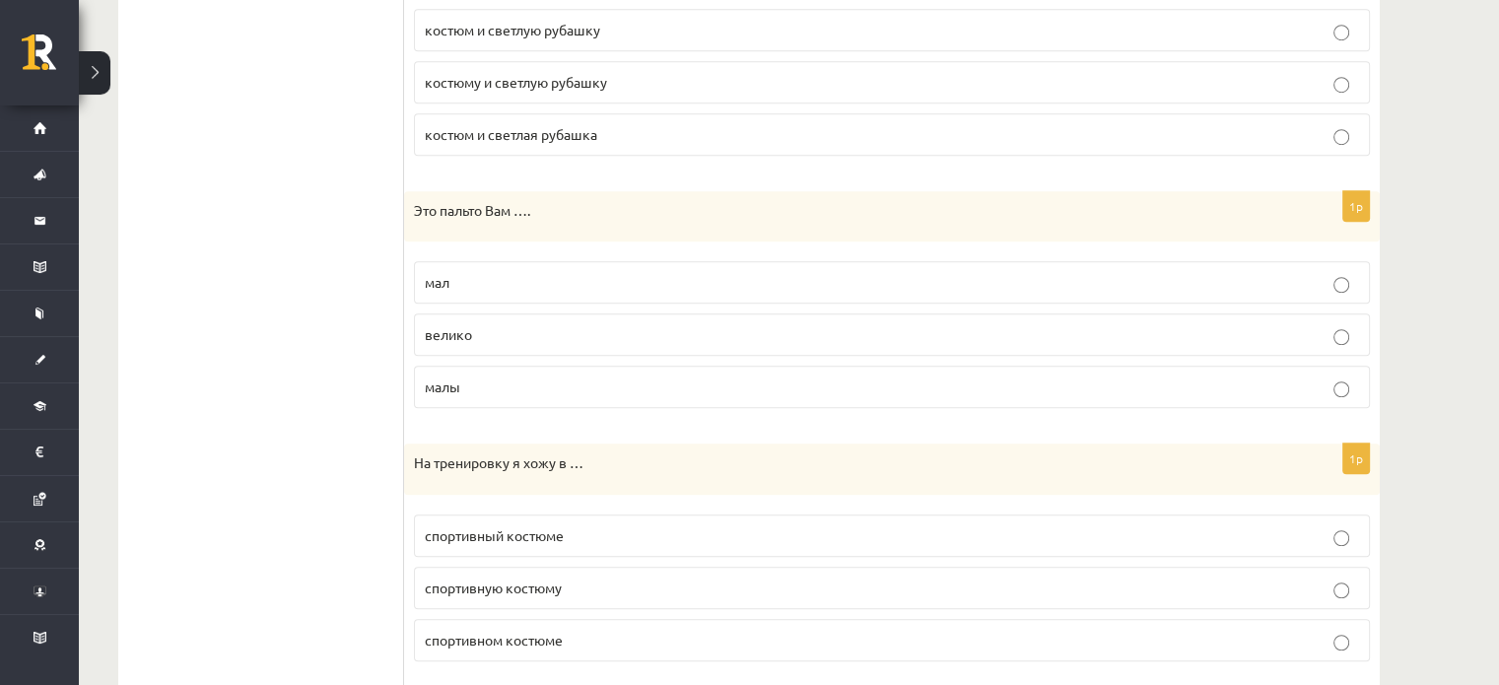
scroll to position [1447, 0]
click at [733, 262] on label "мал" at bounding box center [892, 282] width 956 height 42
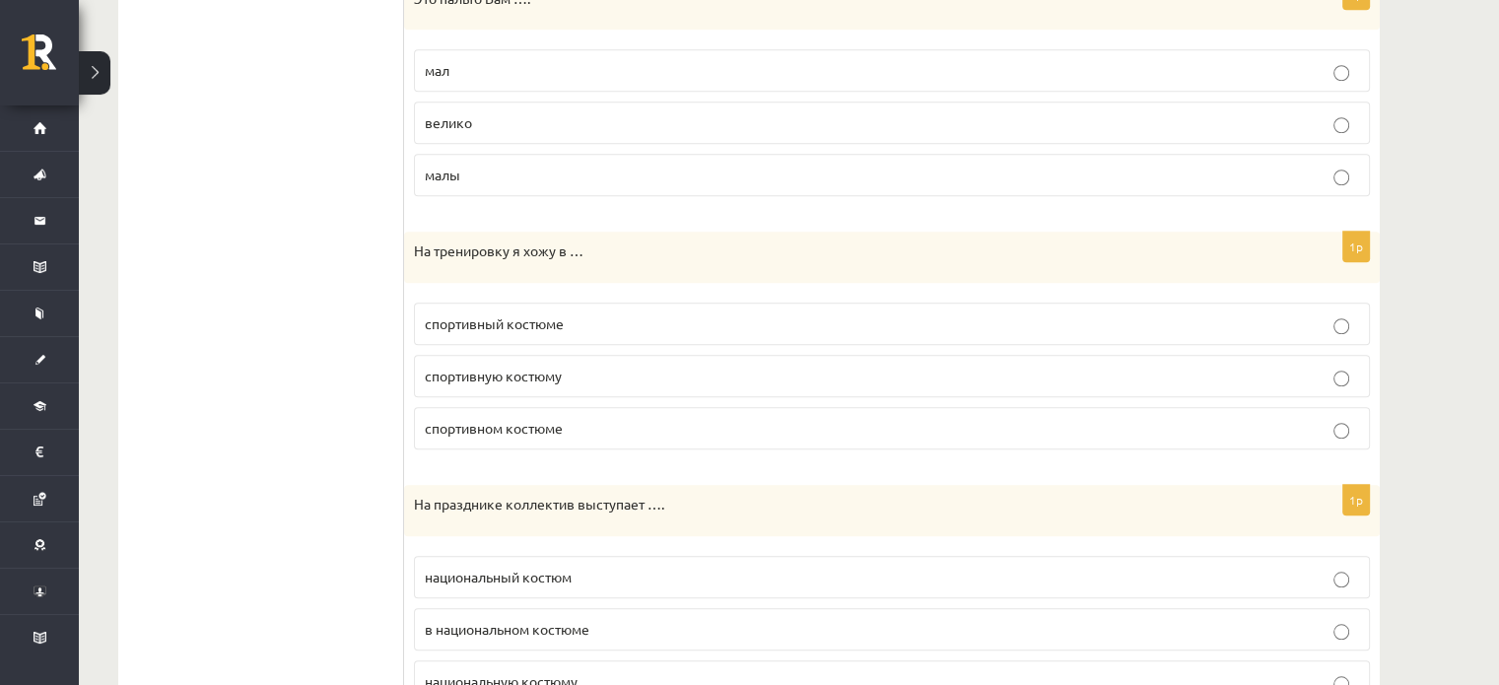
scroll to position [1657, 0]
click at [840, 424] on p "спортивном костюме" at bounding box center [892, 430] width 935 height 21
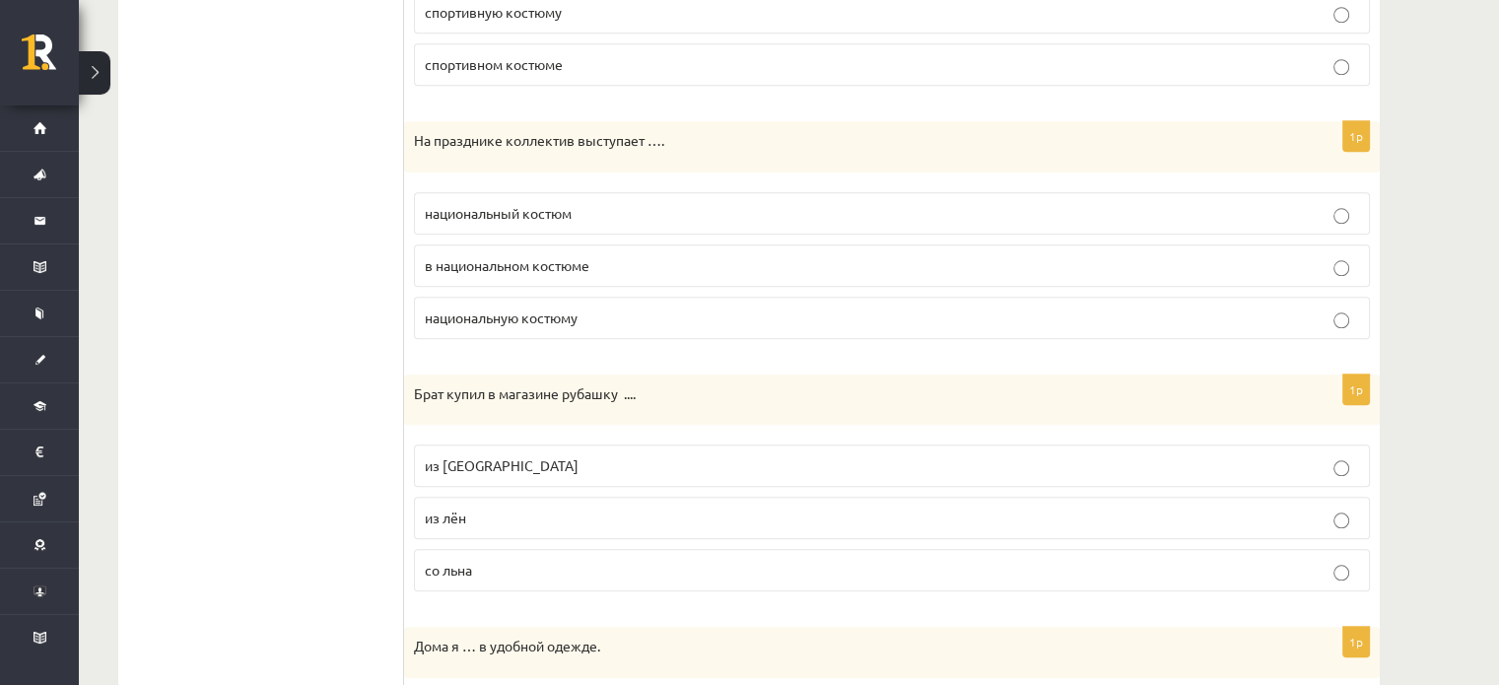
scroll to position [2026, 0]
click at [863, 242] on label "в национальном костюме" at bounding box center [892, 263] width 956 height 42
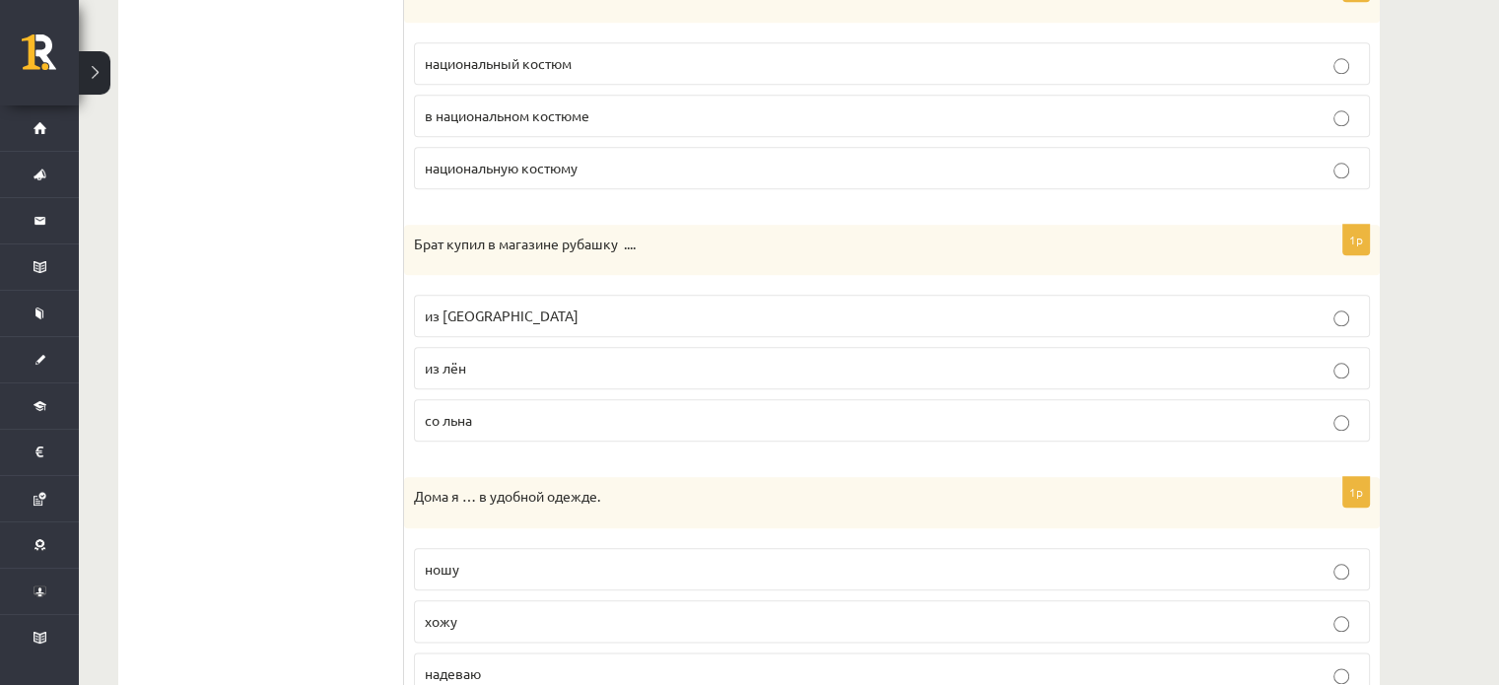
scroll to position [2245, 0]
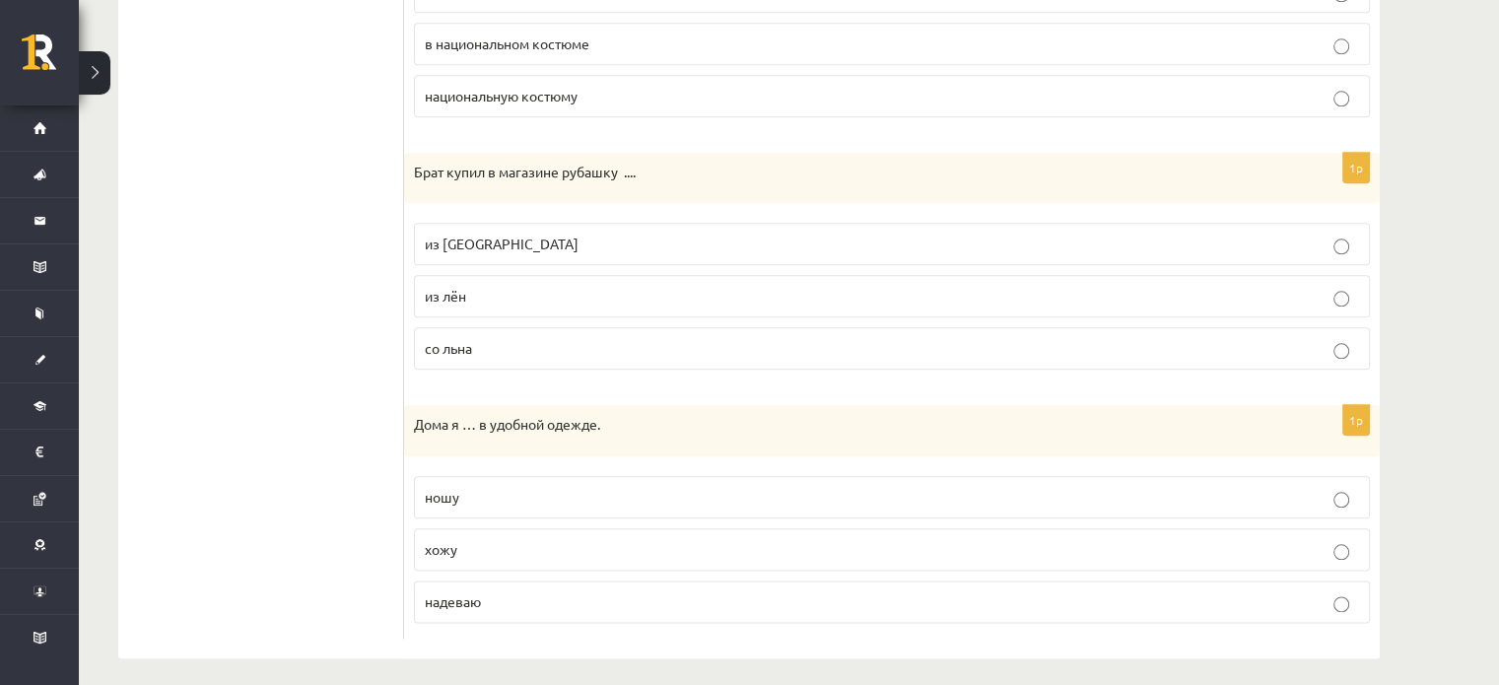
click at [662, 240] on p "из льна" at bounding box center [892, 244] width 935 height 21
click at [533, 557] on label "хожу" at bounding box center [892, 549] width 956 height 42
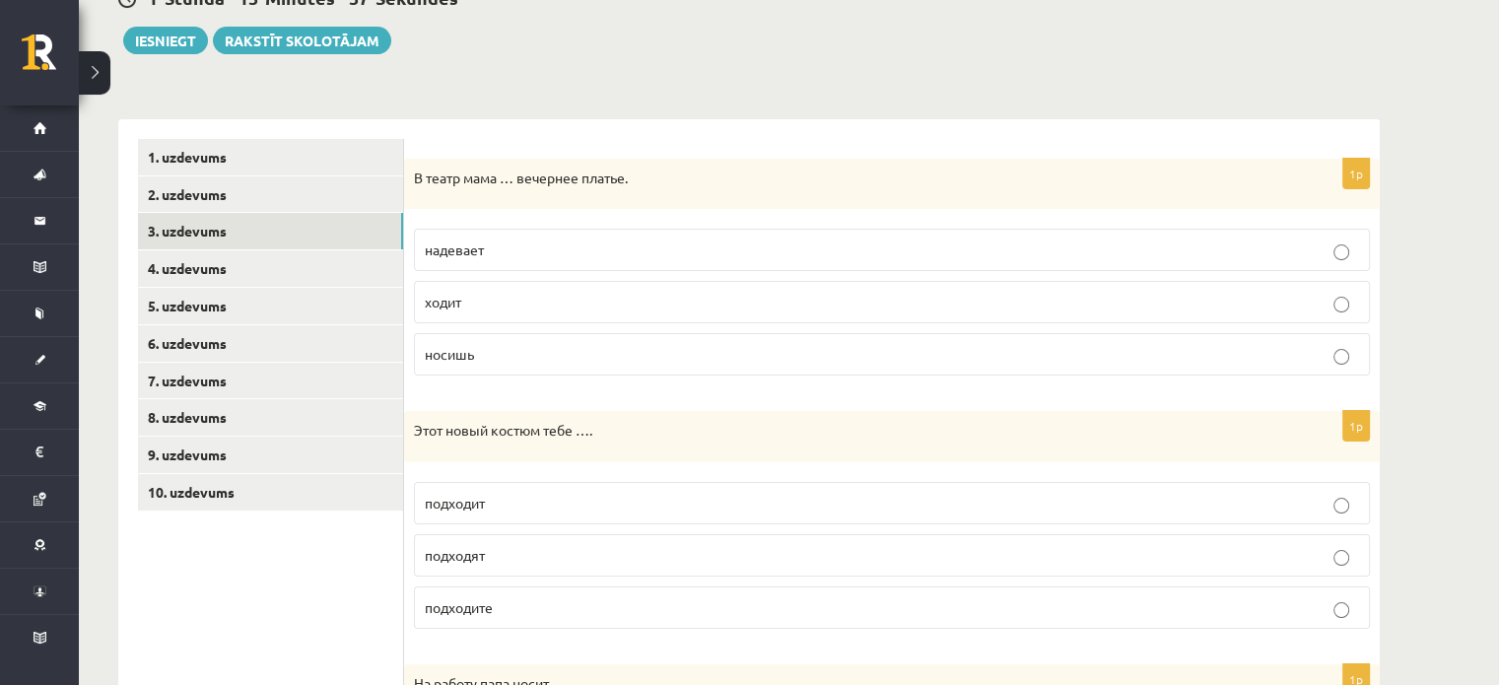
scroll to position [217, 0]
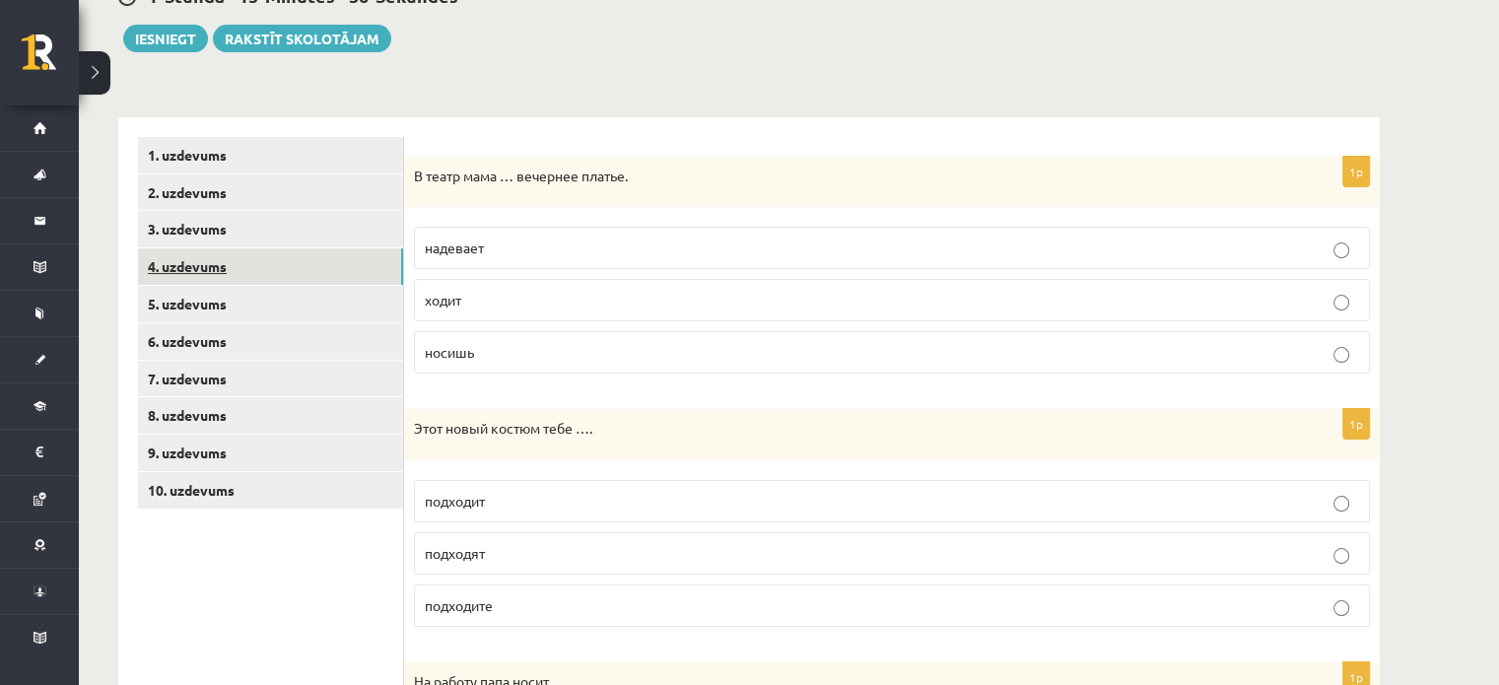
click at [312, 268] on link "4. uzdevums" at bounding box center [270, 266] width 265 height 36
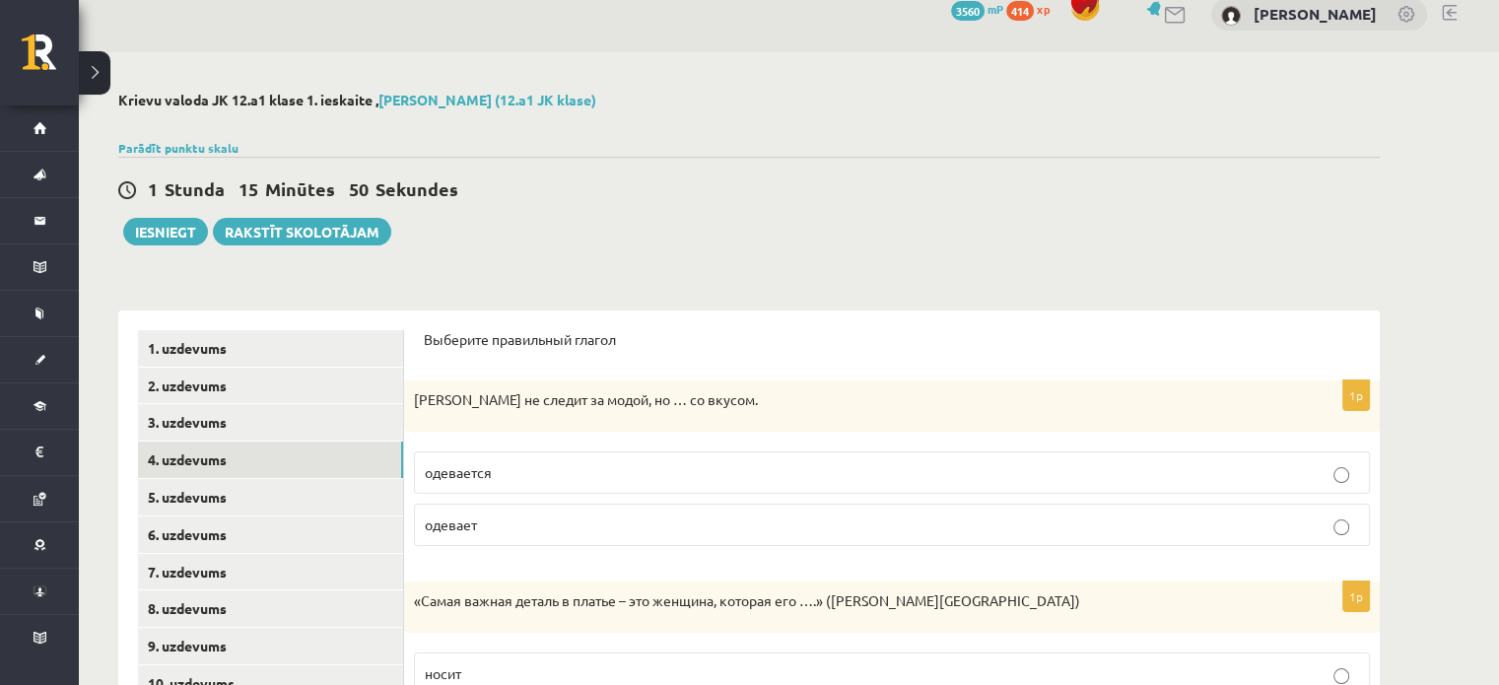
scroll to position [8, 0]
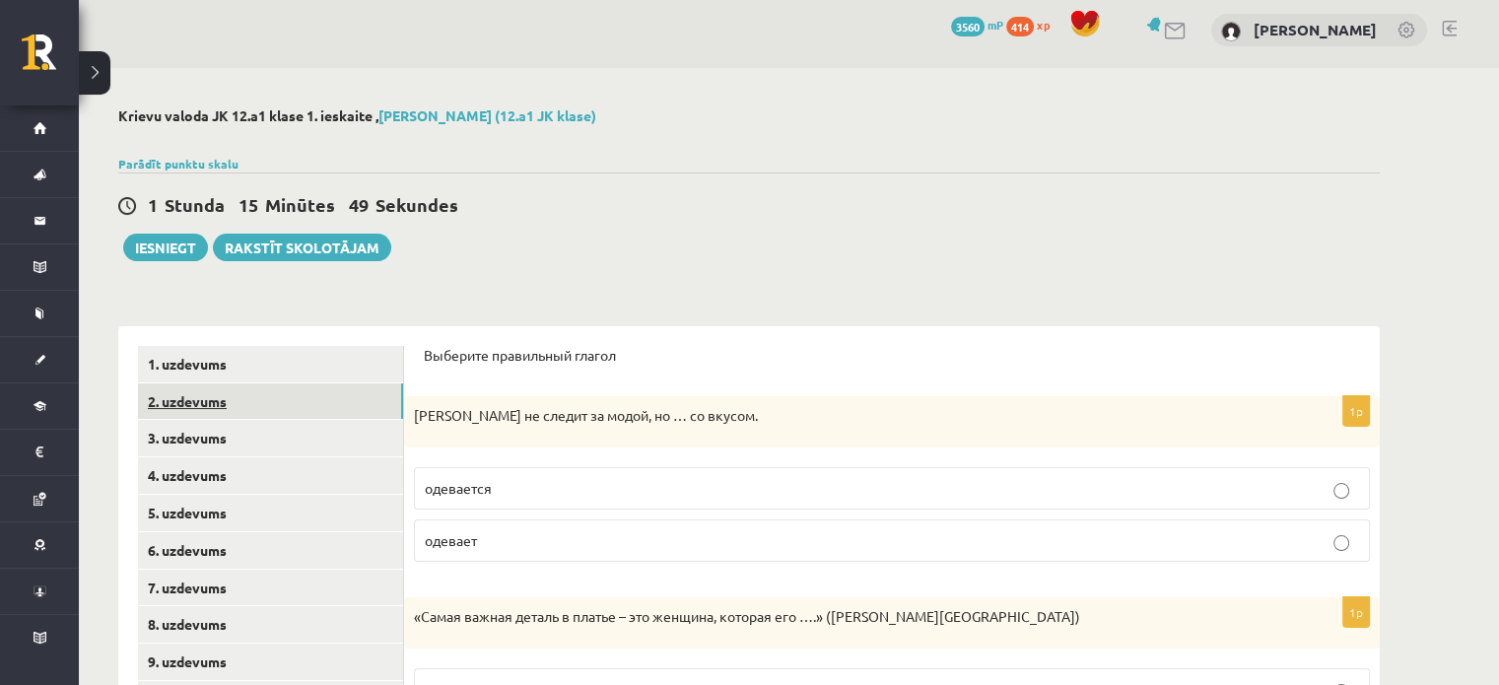
click at [300, 409] on link "2. uzdevums" at bounding box center [270, 401] width 265 height 36
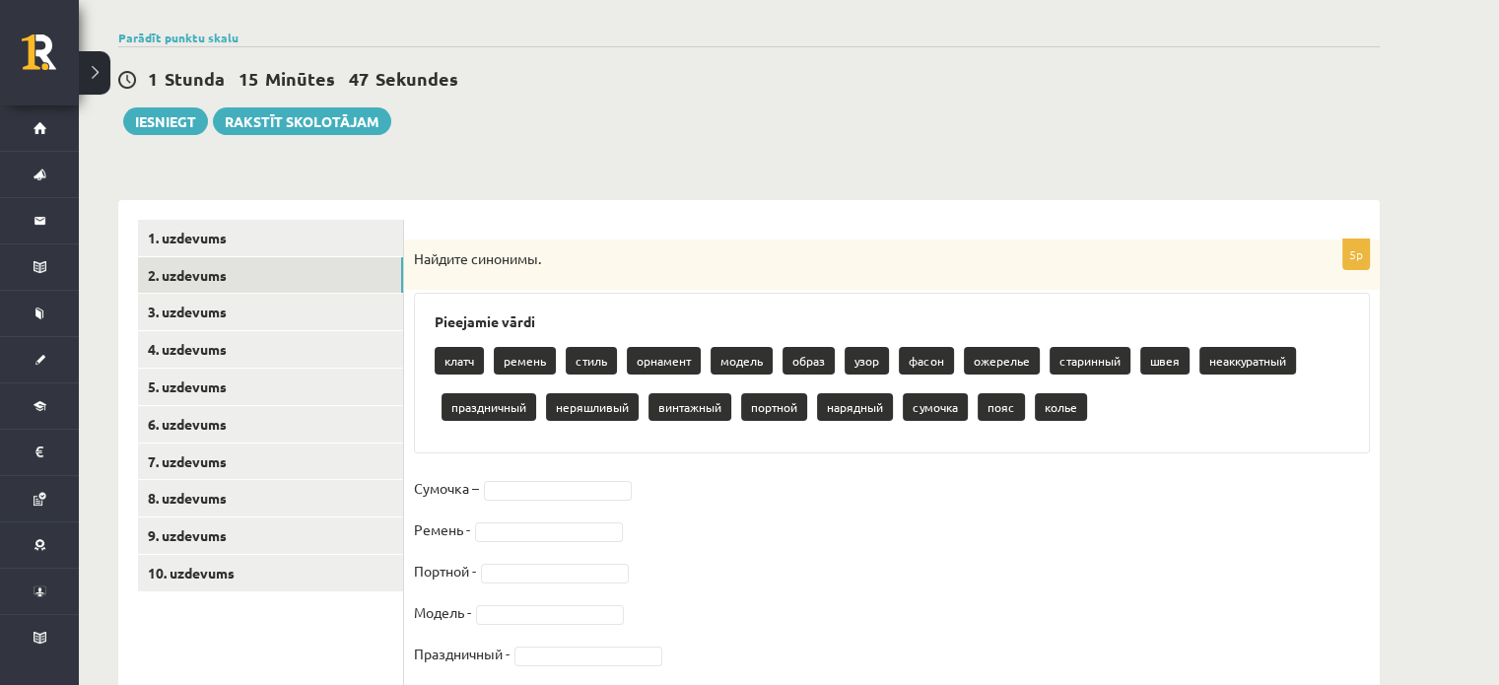
scroll to position [197, 0]
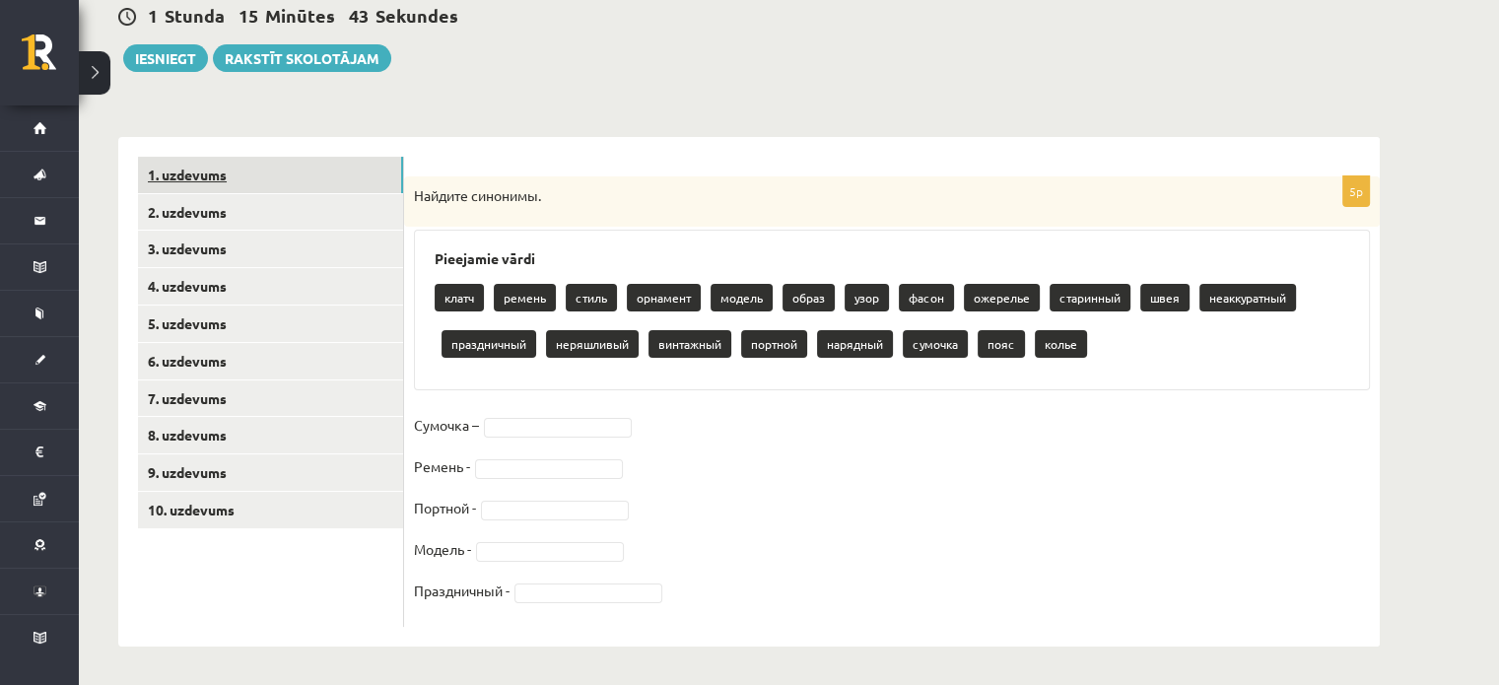
click at [321, 173] on link "1. uzdevums" at bounding box center [270, 175] width 265 height 36
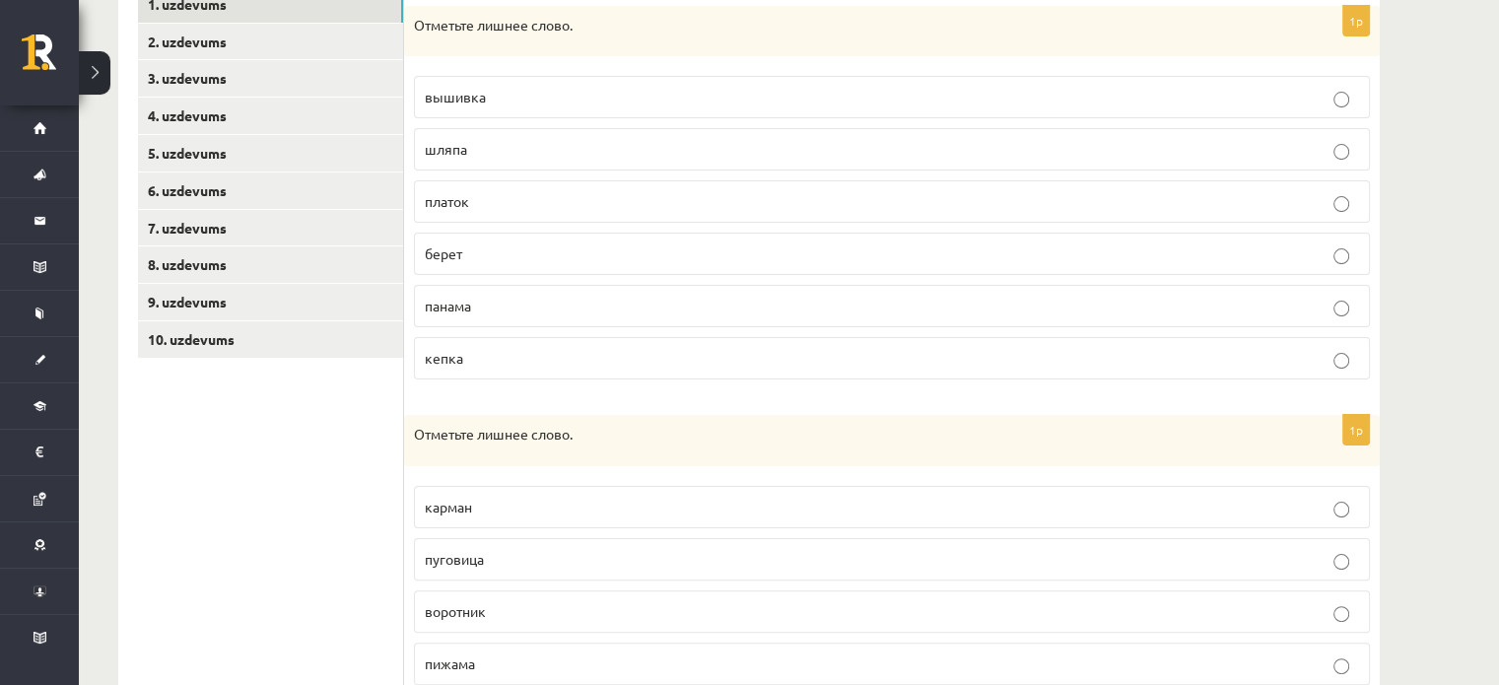
scroll to position [326, 0]
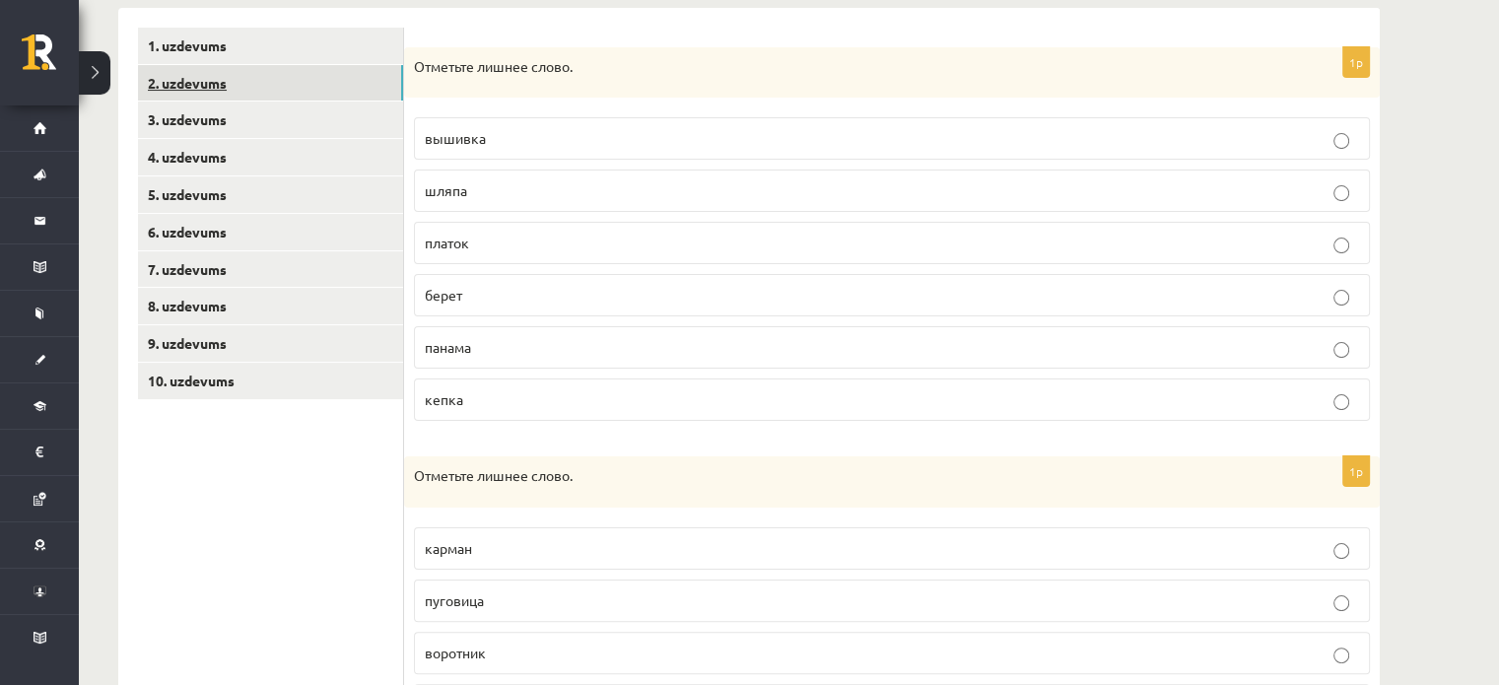
click at [332, 83] on link "2. uzdevums" at bounding box center [270, 83] width 265 height 36
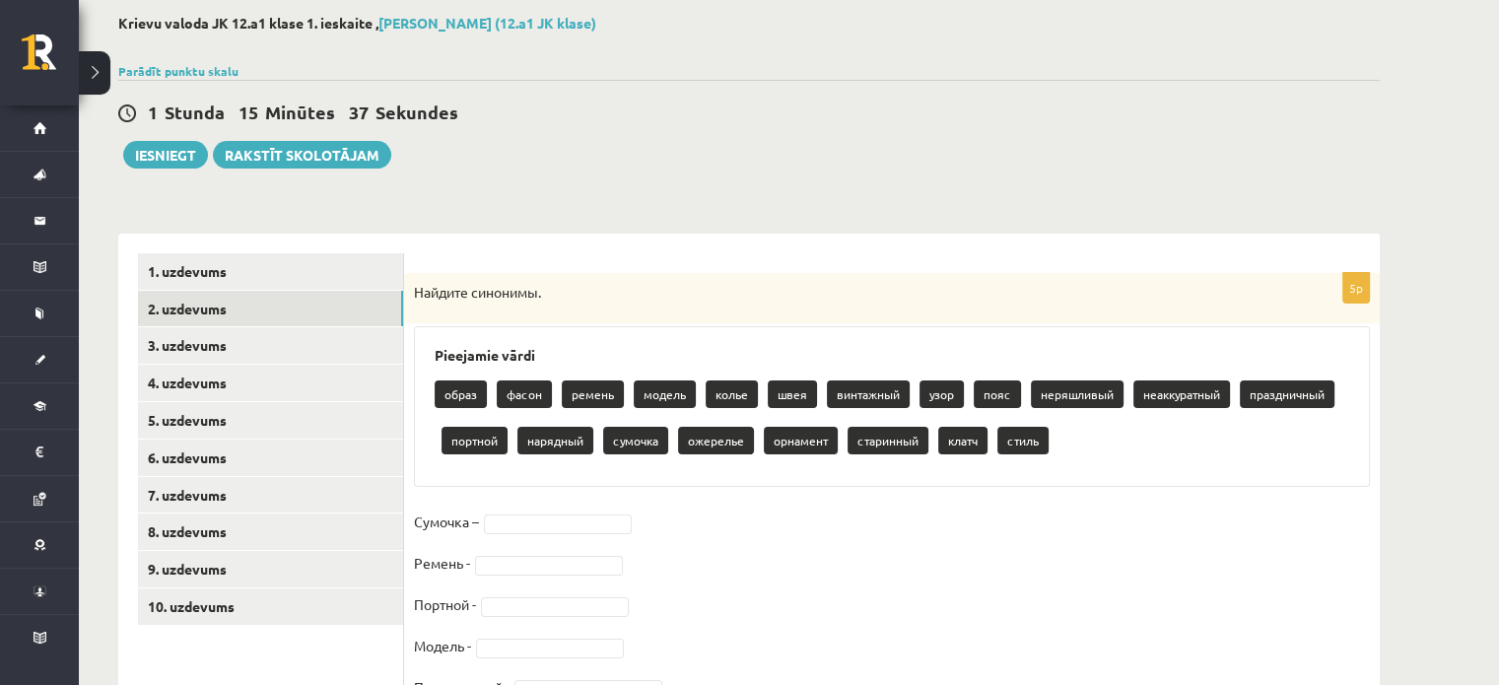
scroll to position [197, 0]
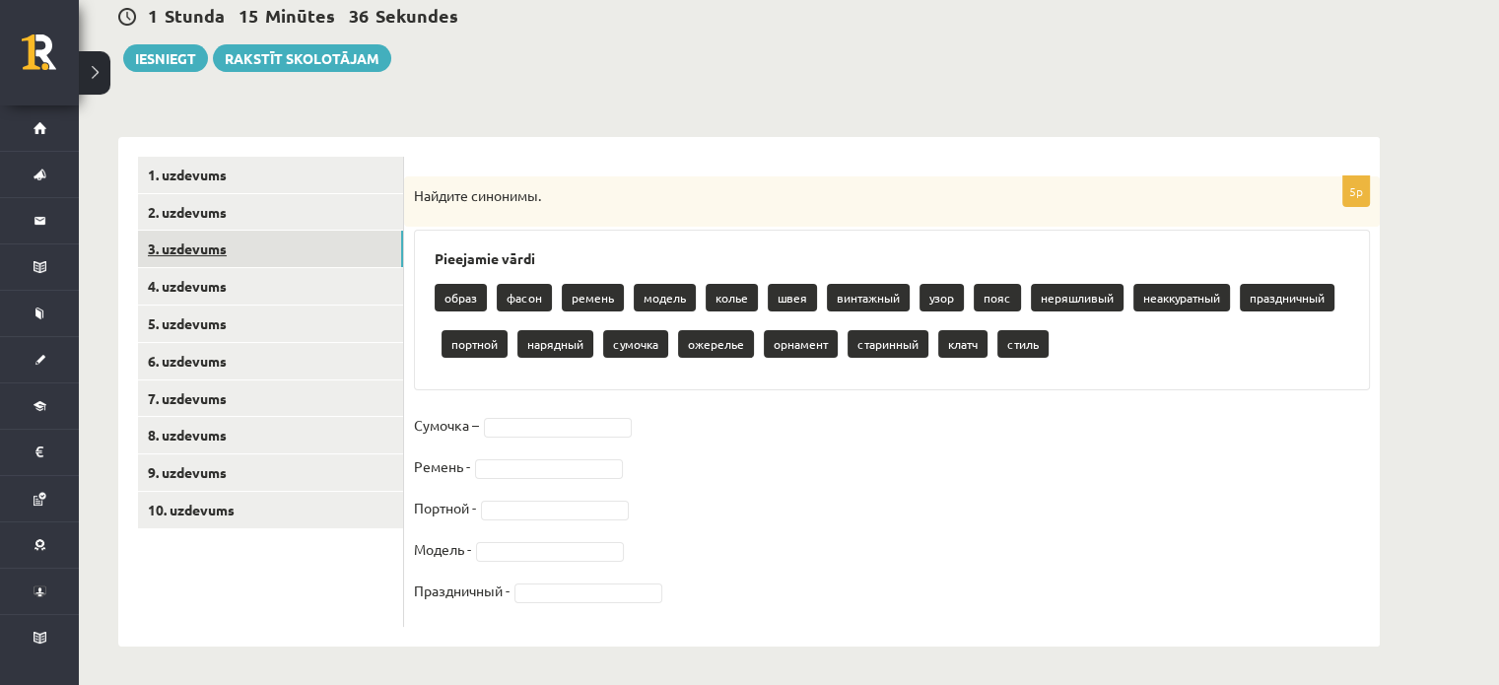
click at [324, 252] on link "3. uzdevums" at bounding box center [270, 249] width 265 height 36
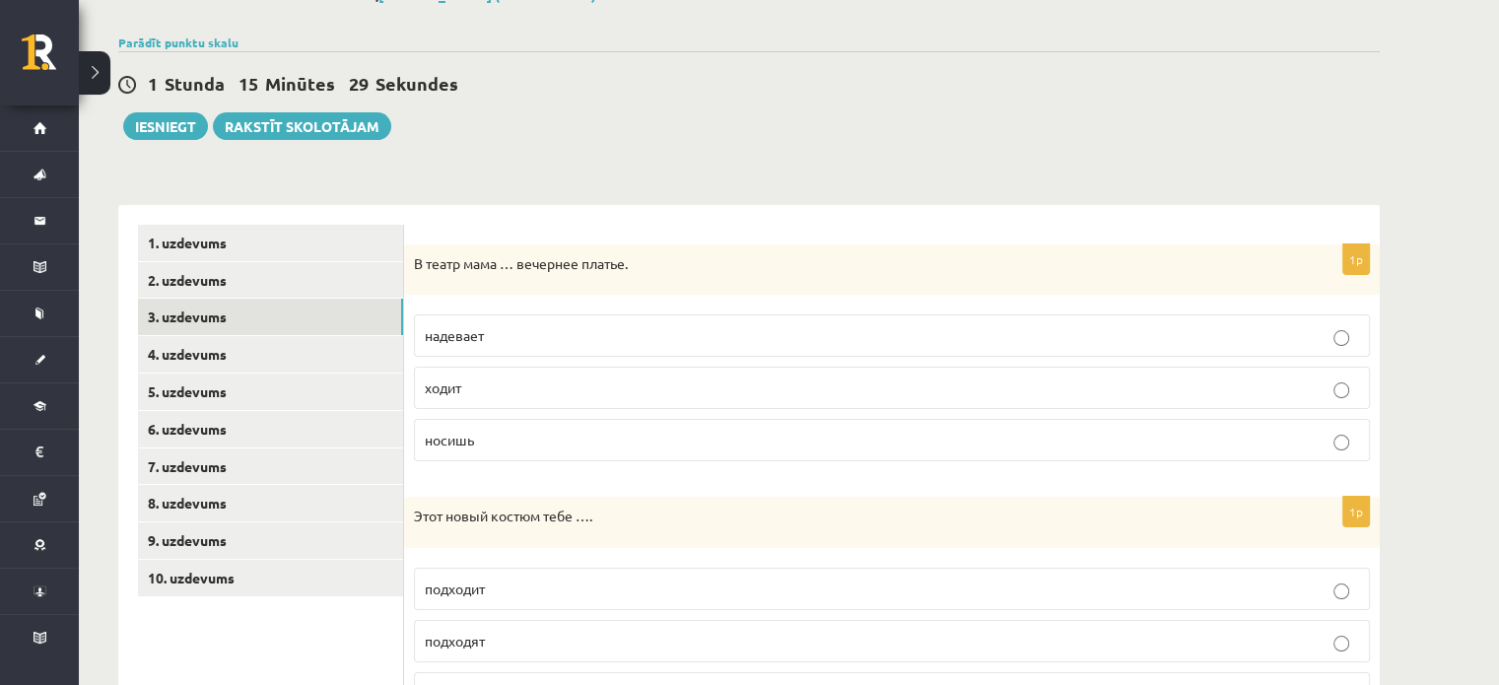
scroll to position [181, 0]
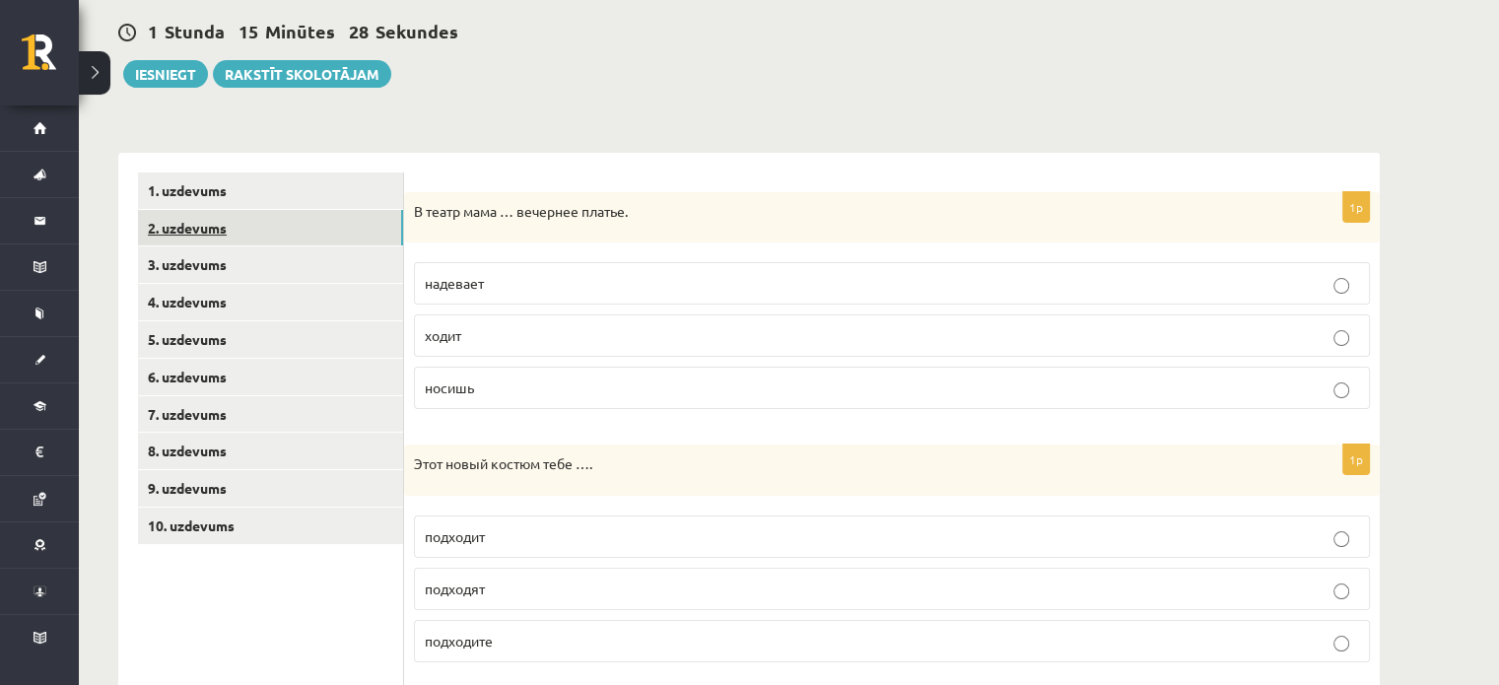
click at [271, 228] on link "2. uzdevums" at bounding box center [270, 228] width 265 height 36
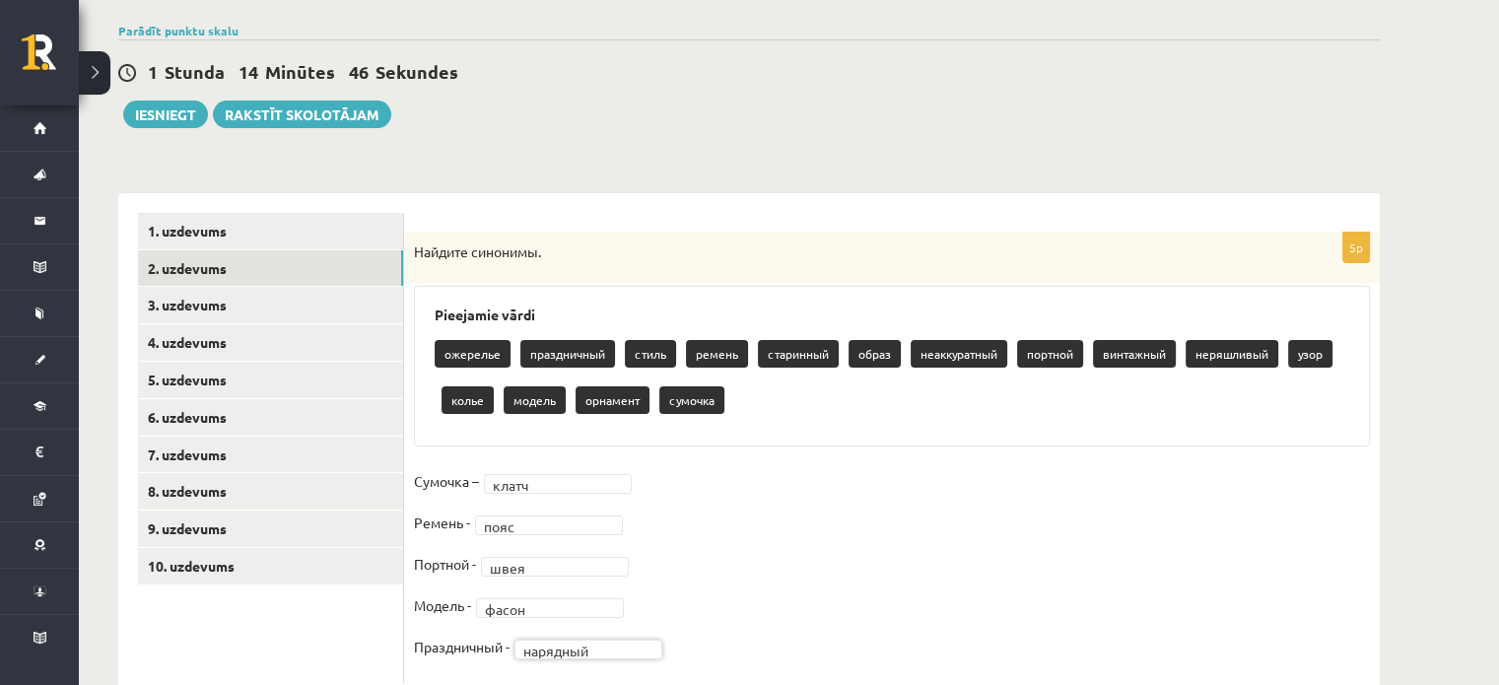
scroll to position [197, 0]
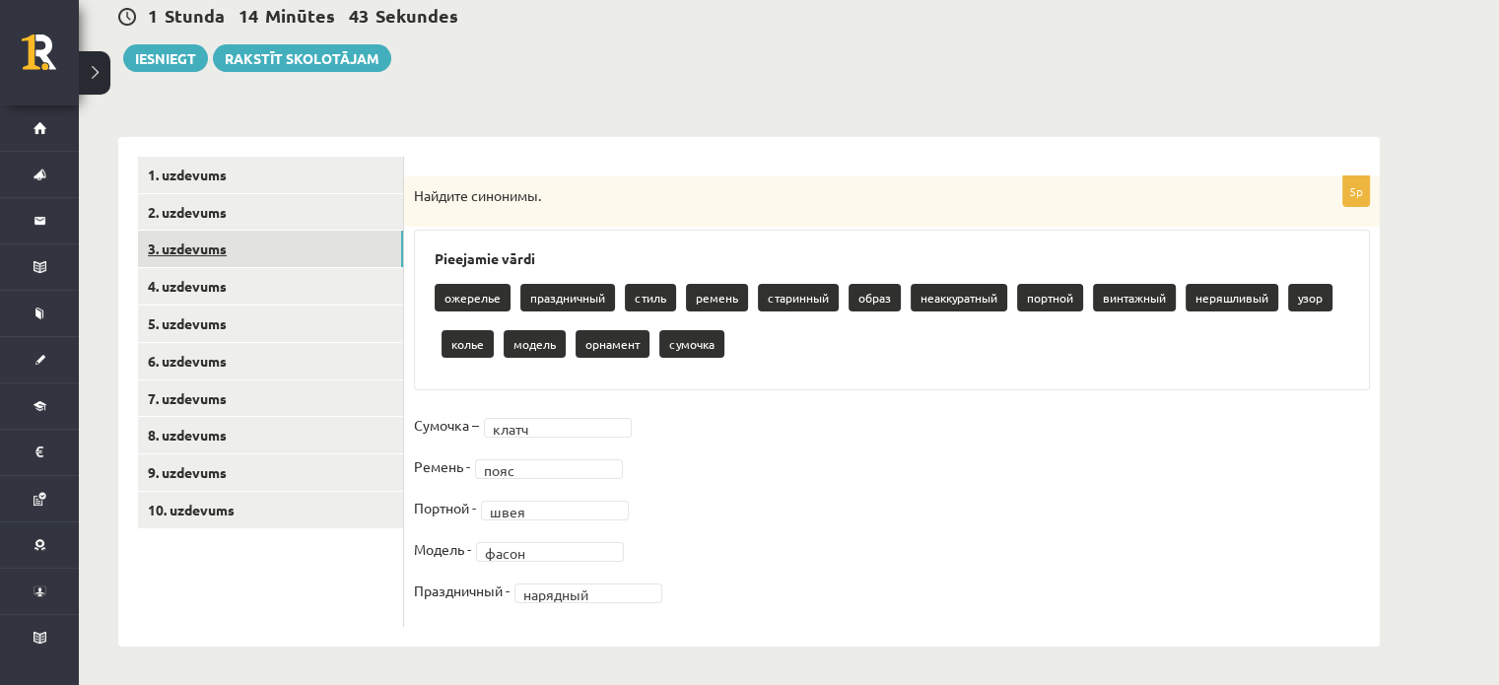
click at [260, 239] on link "3. uzdevums" at bounding box center [270, 249] width 265 height 36
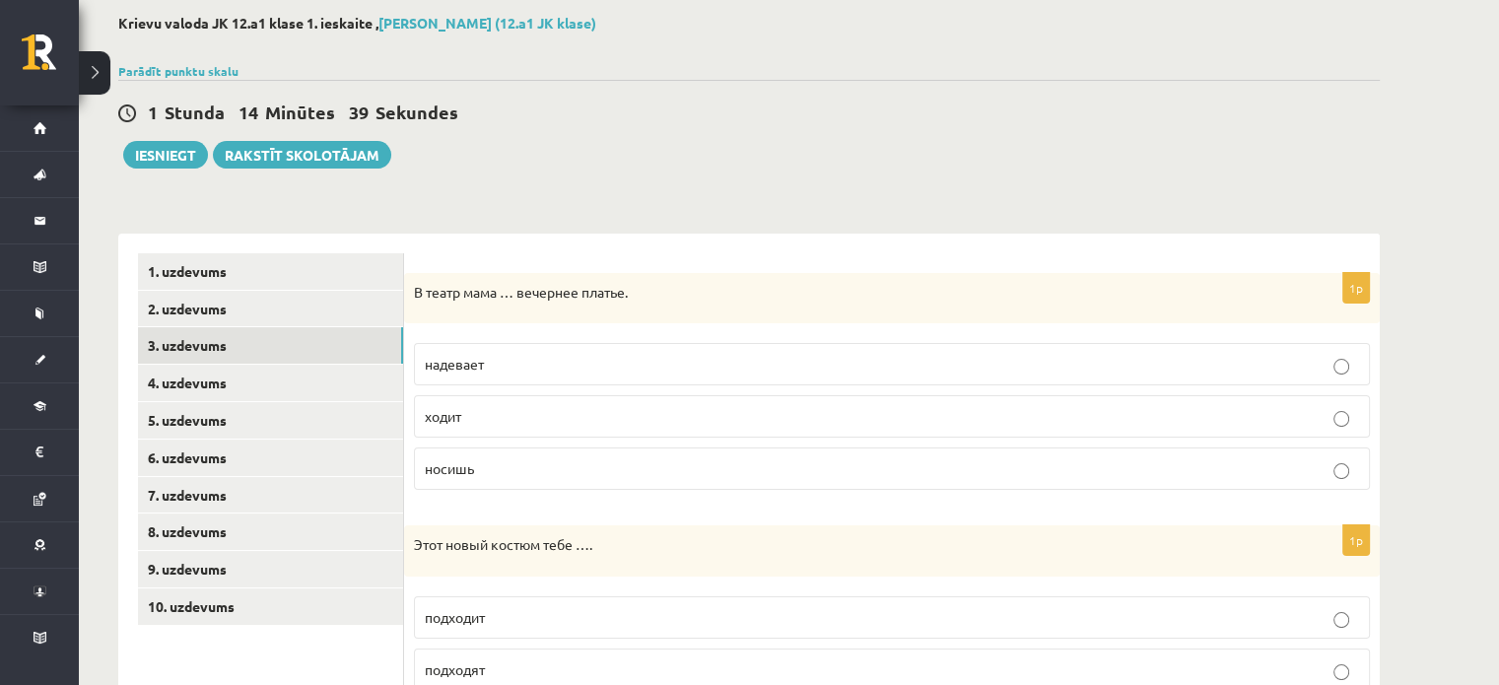
scroll to position [106, 0]
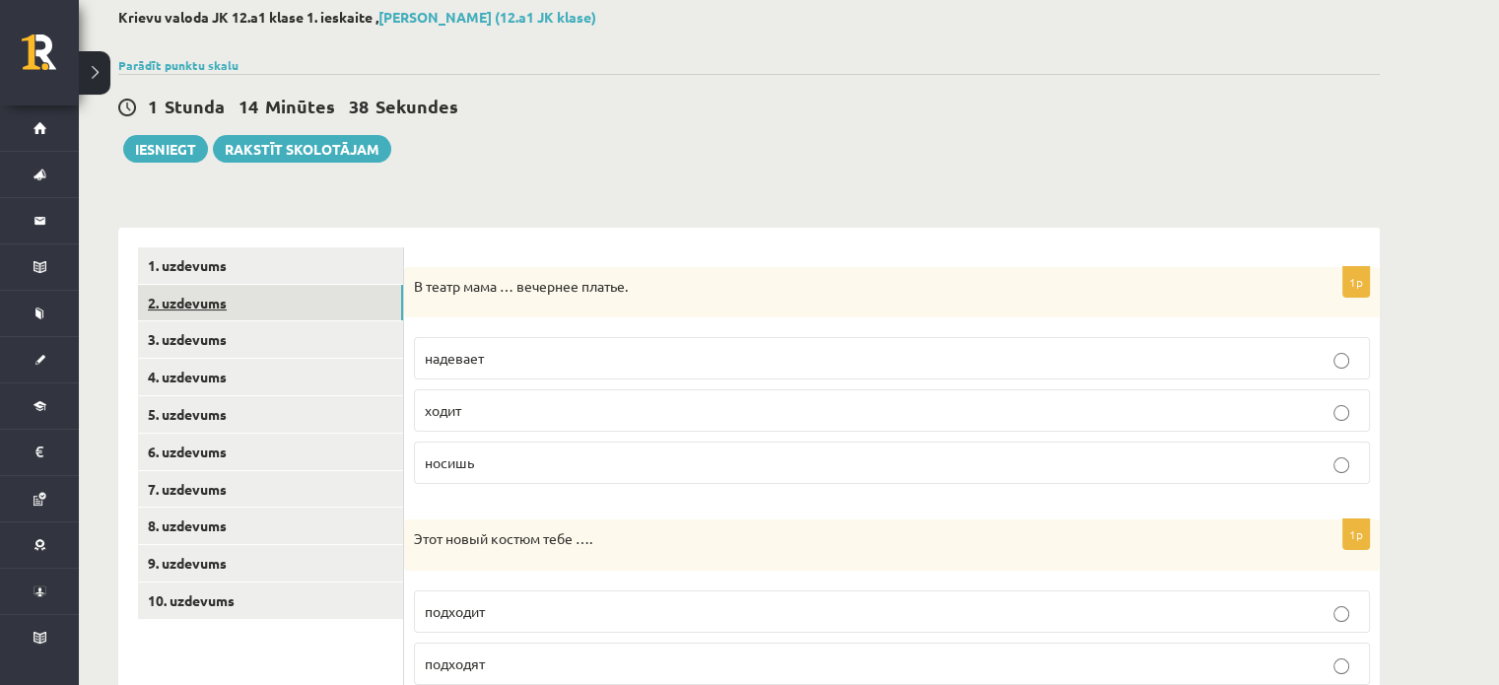
click at [293, 303] on link "2. uzdevums" at bounding box center [270, 303] width 265 height 36
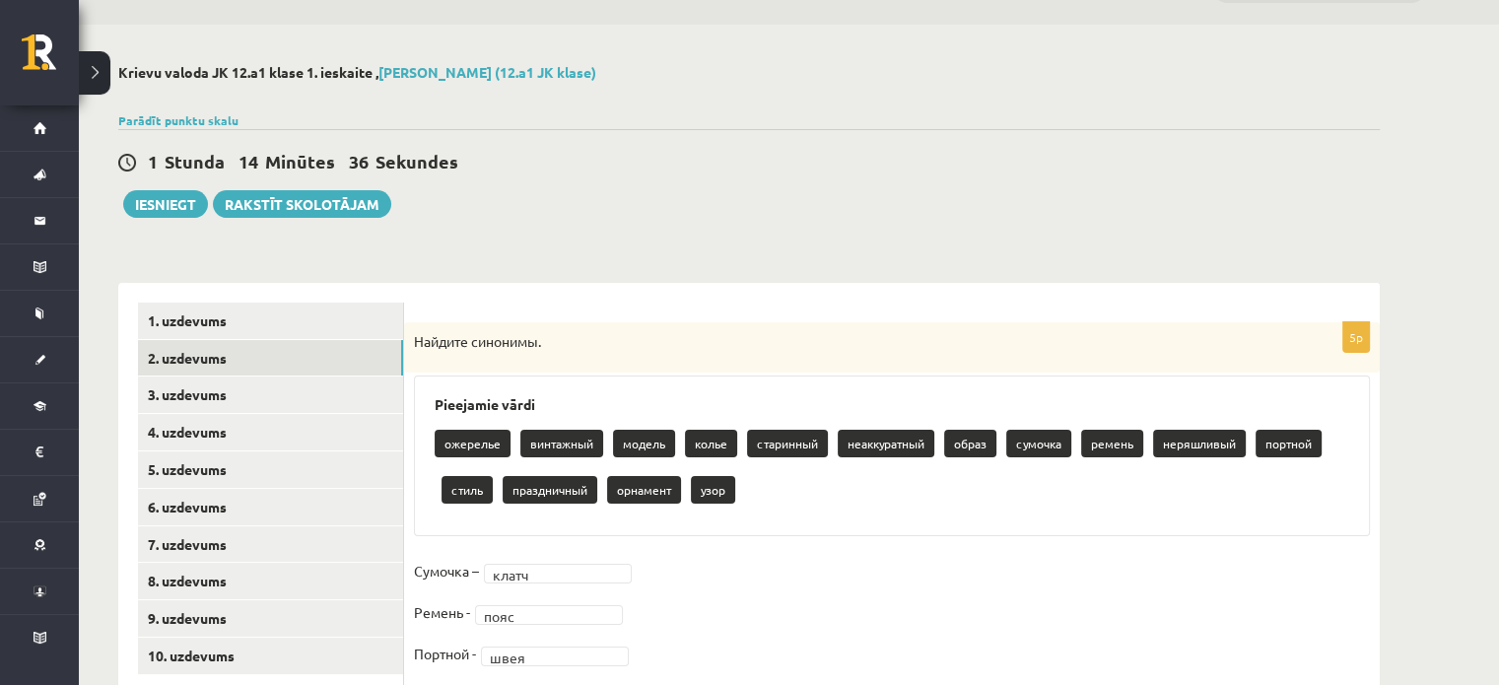
scroll to position [52, 0]
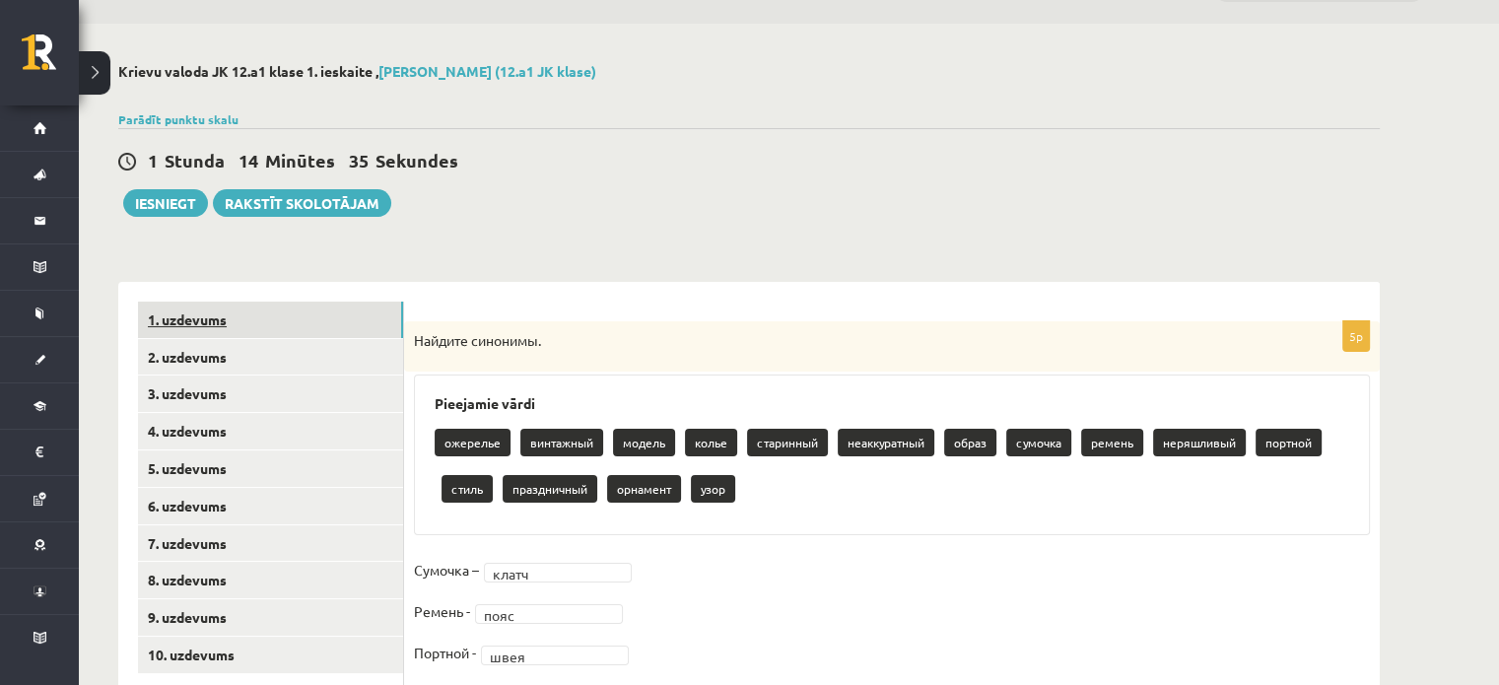
click at [272, 325] on link "1. uzdevums" at bounding box center [270, 320] width 265 height 36
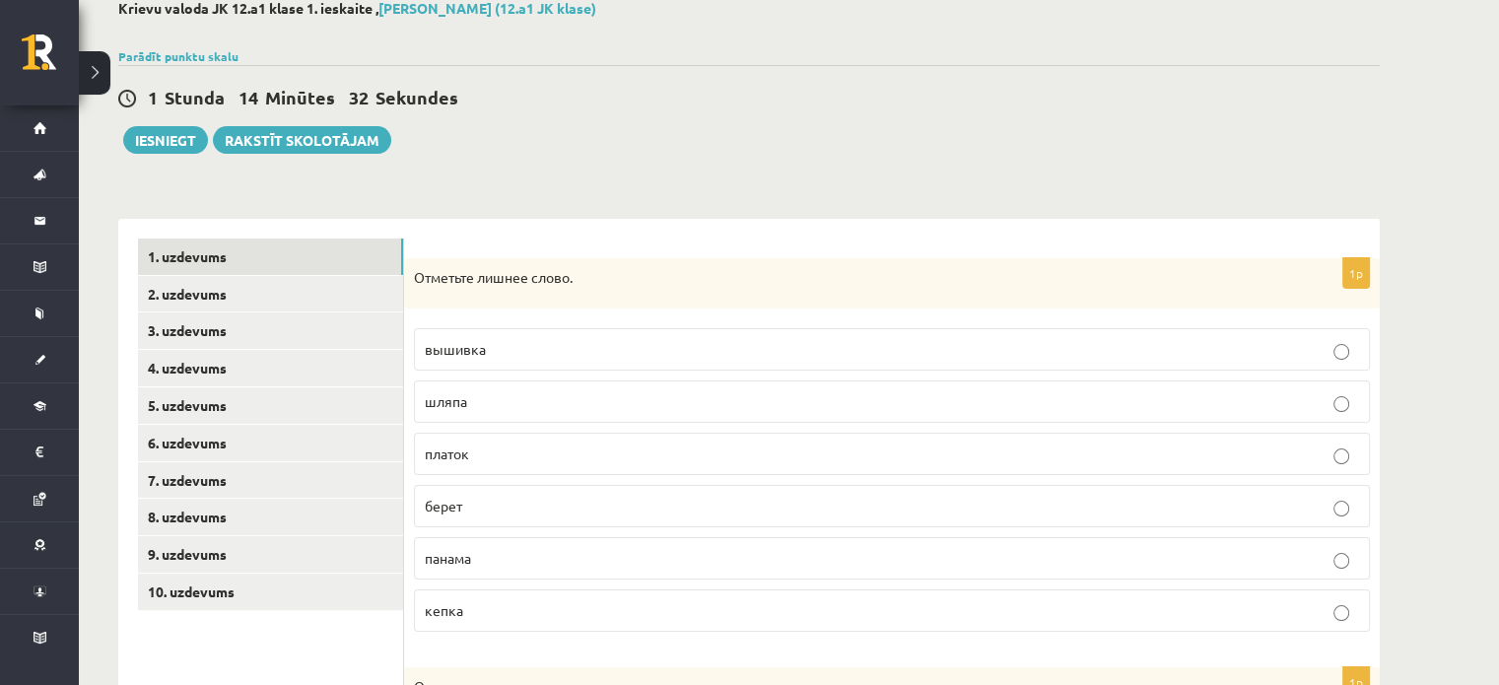
scroll to position [102, 0]
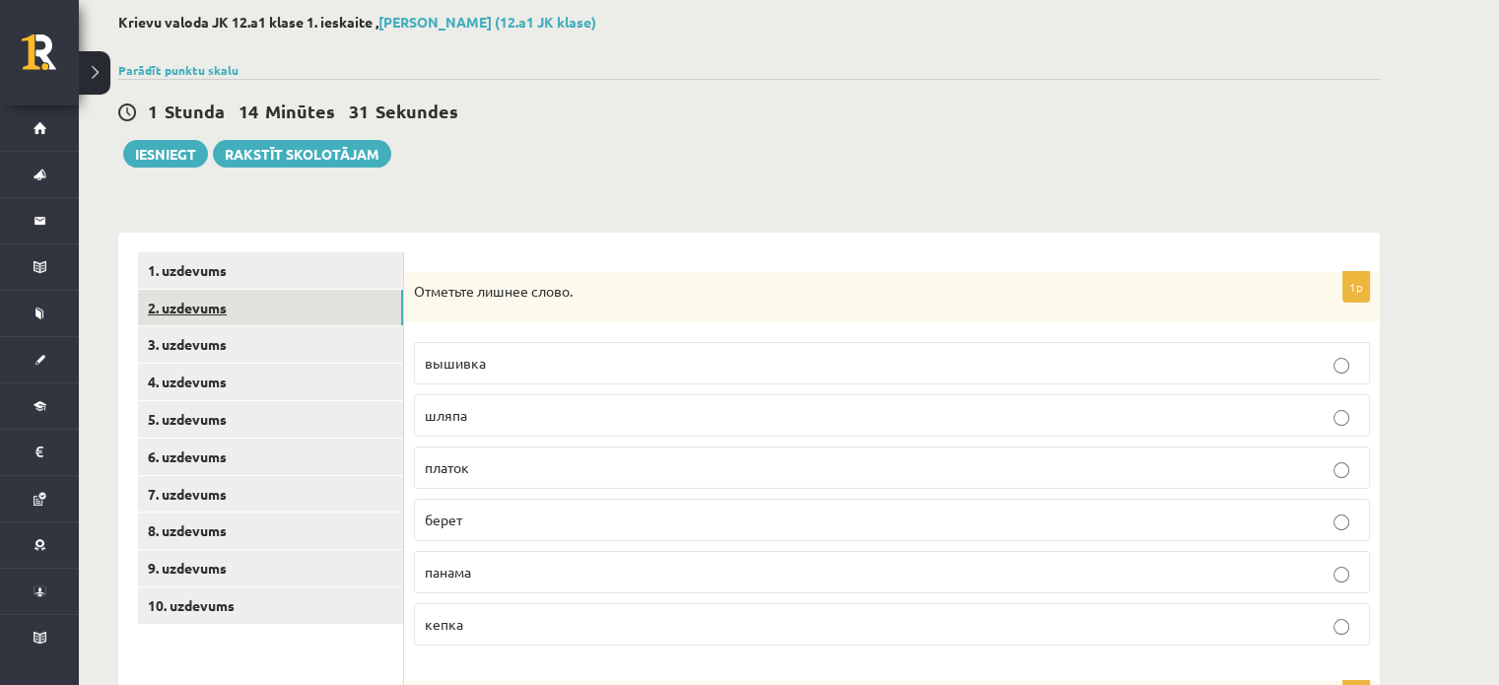
click at [293, 296] on link "2. uzdevums" at bounding box center [270, 308] width 265 height 36
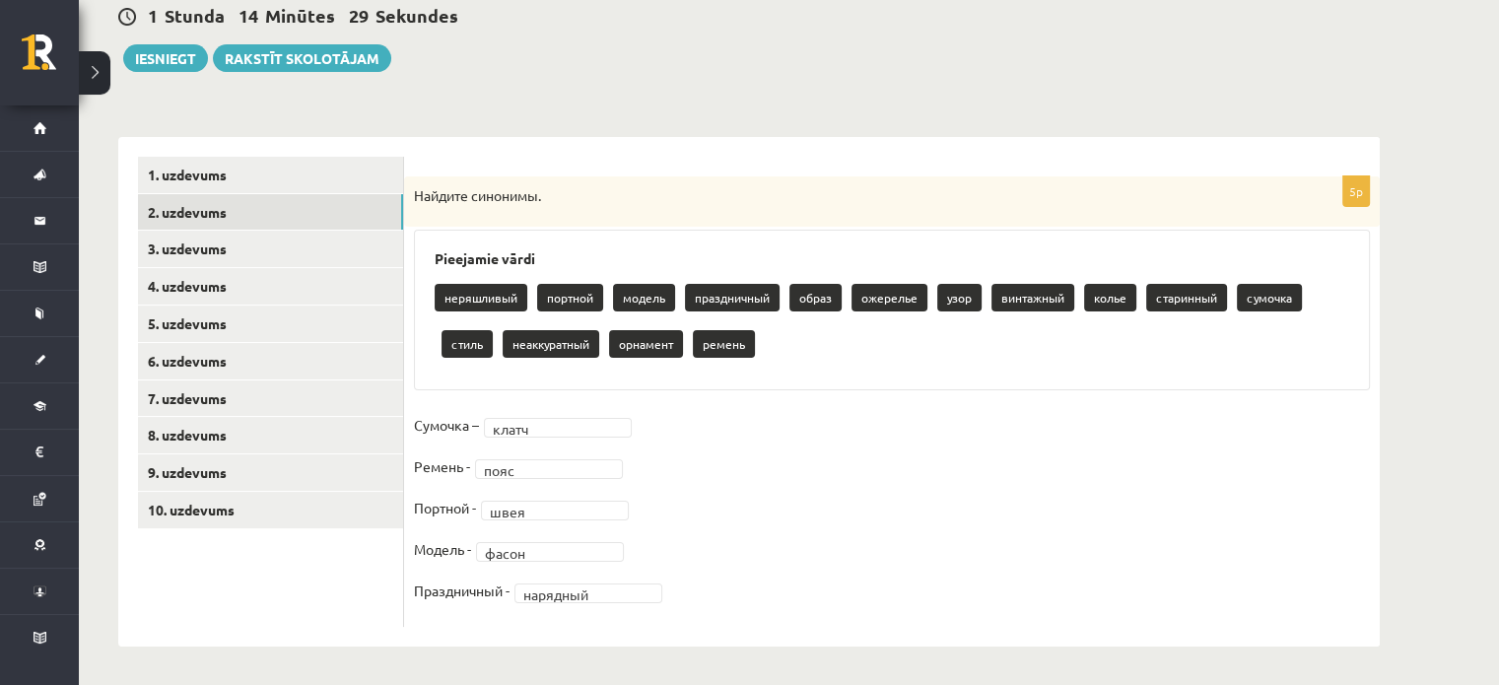
scroll to position [104, 0]
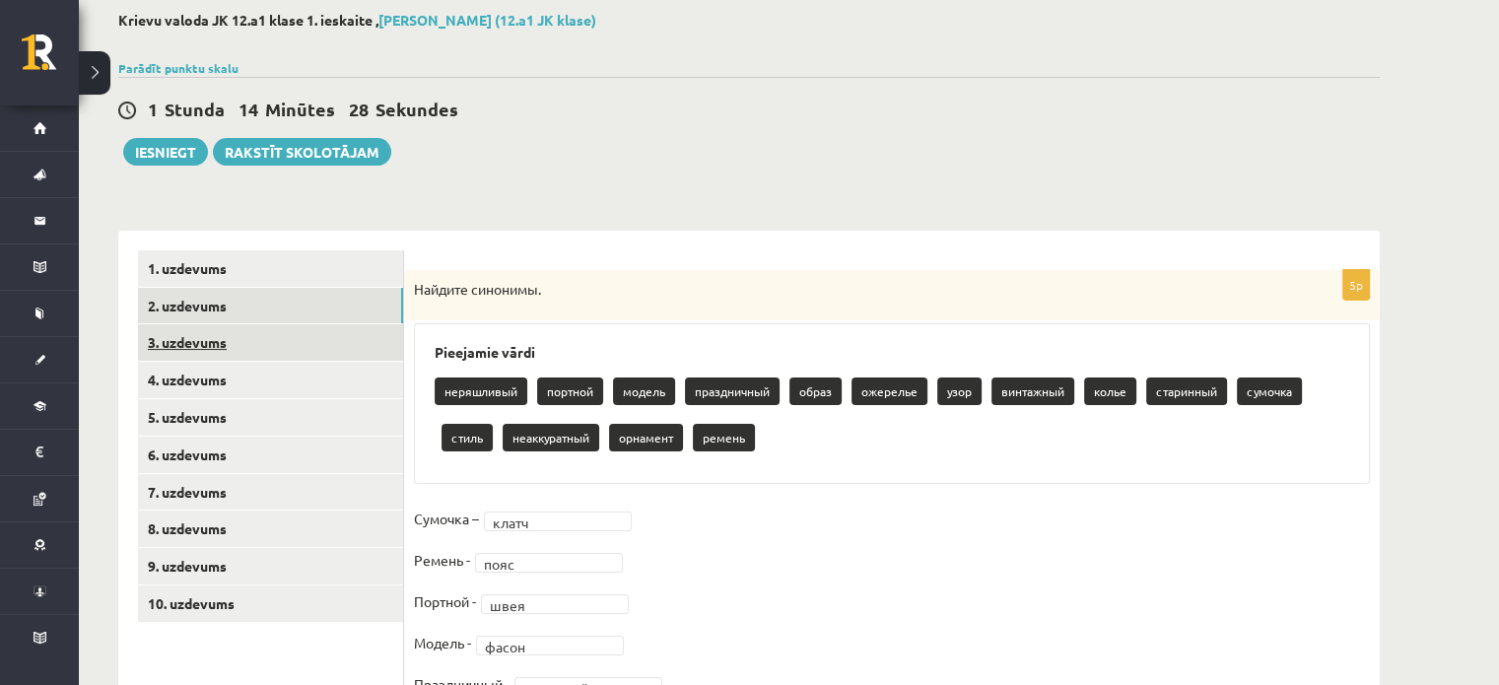
click at [264, 351] on link "3. uzdevums" at bounding box center [270, 342] width 265 height 36
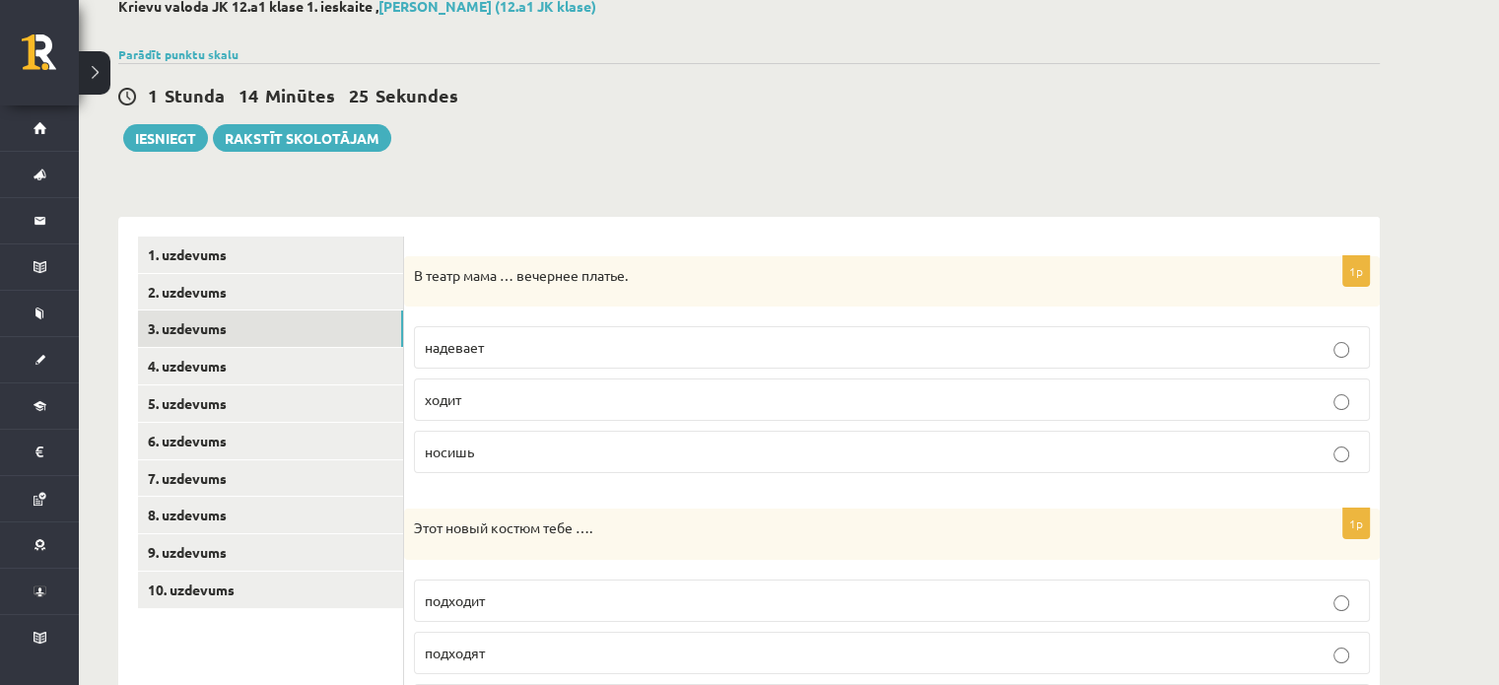
scroll to position [114, 0]
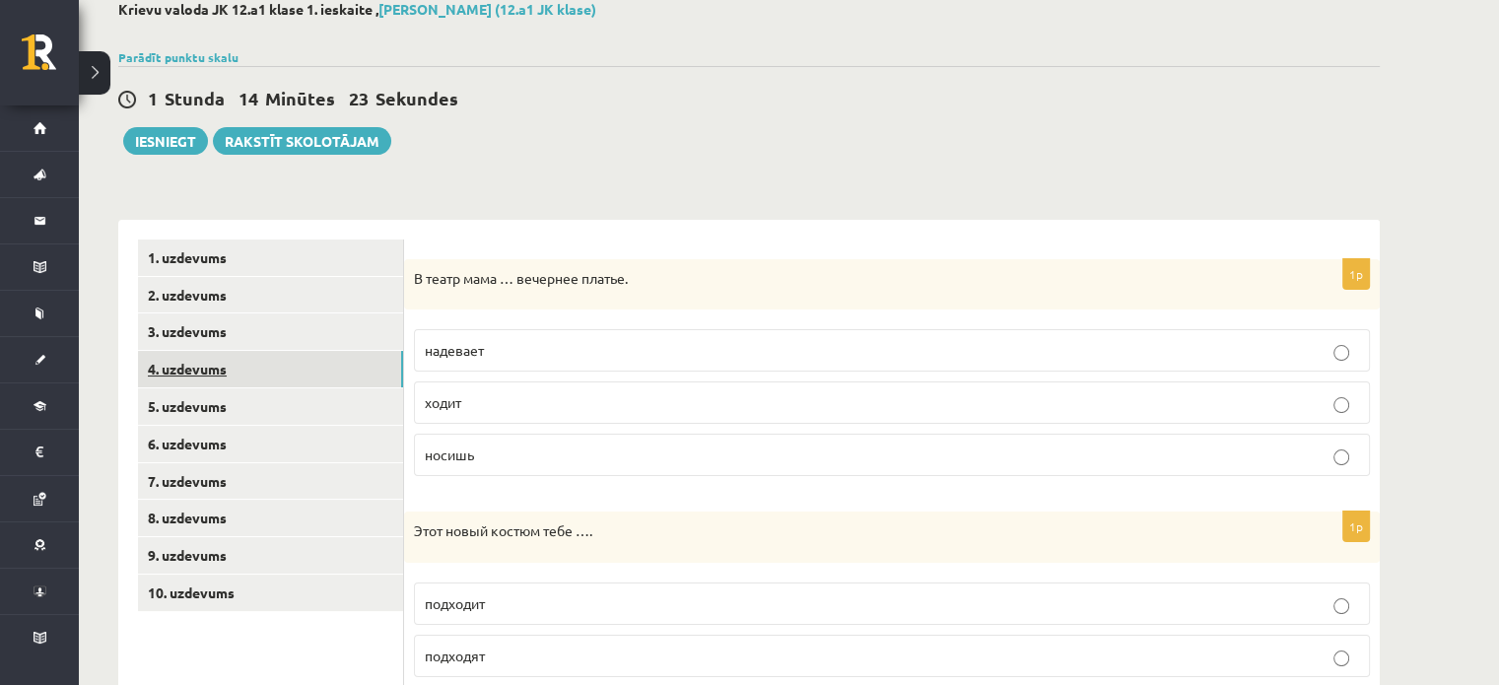
click at [244, 358] on link "4. uzdevums" at bounding box center [270, 369] width 265 height 36
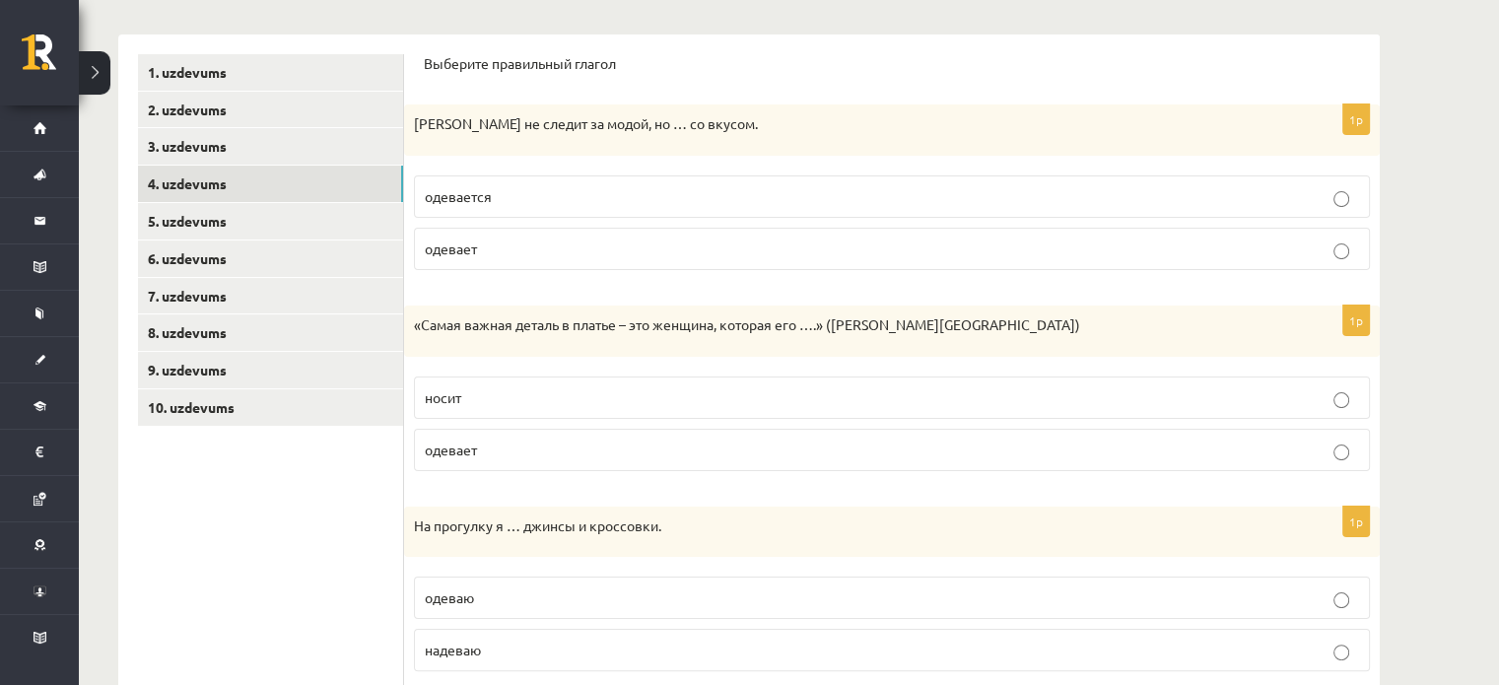
scroll to position [303, 0]
click at [798, 213] on label "одевается" at bounding box center [892, 194] width 956 height 42
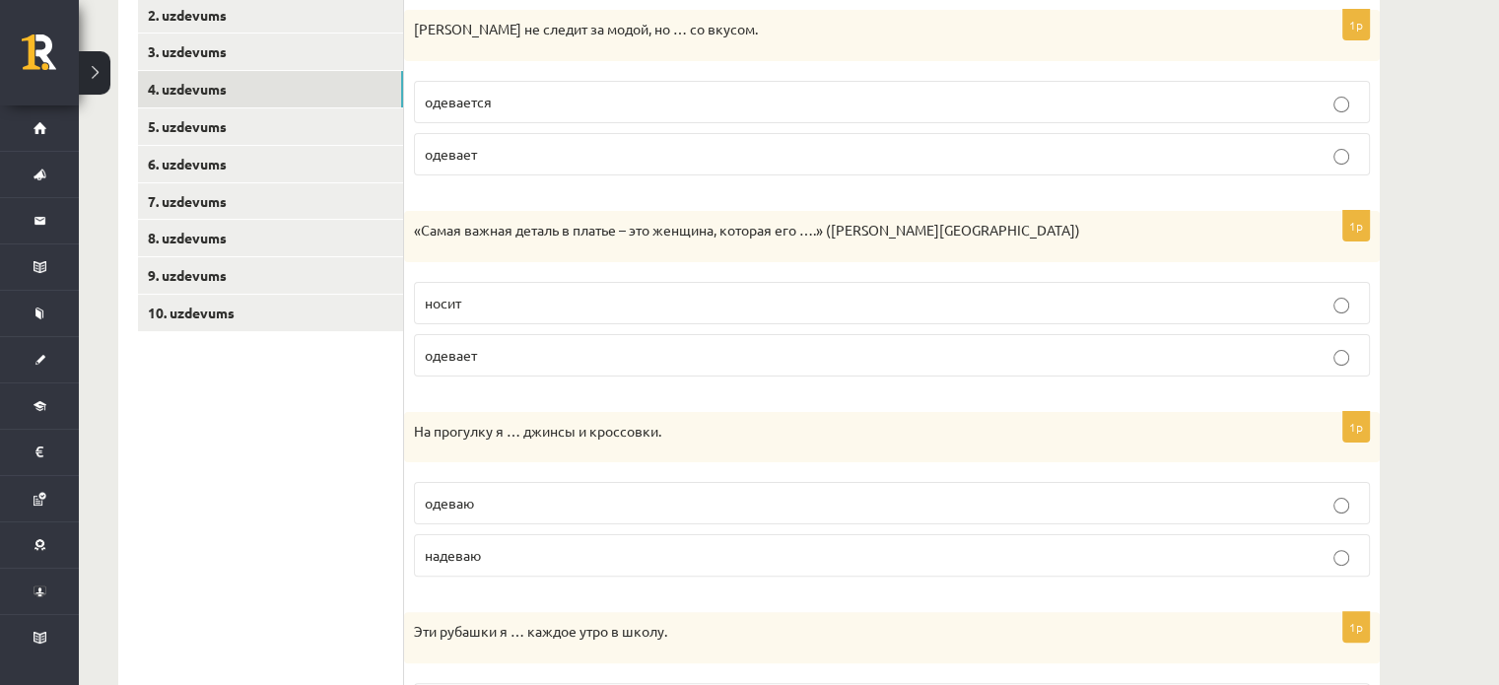
scroll to position [398, 0]
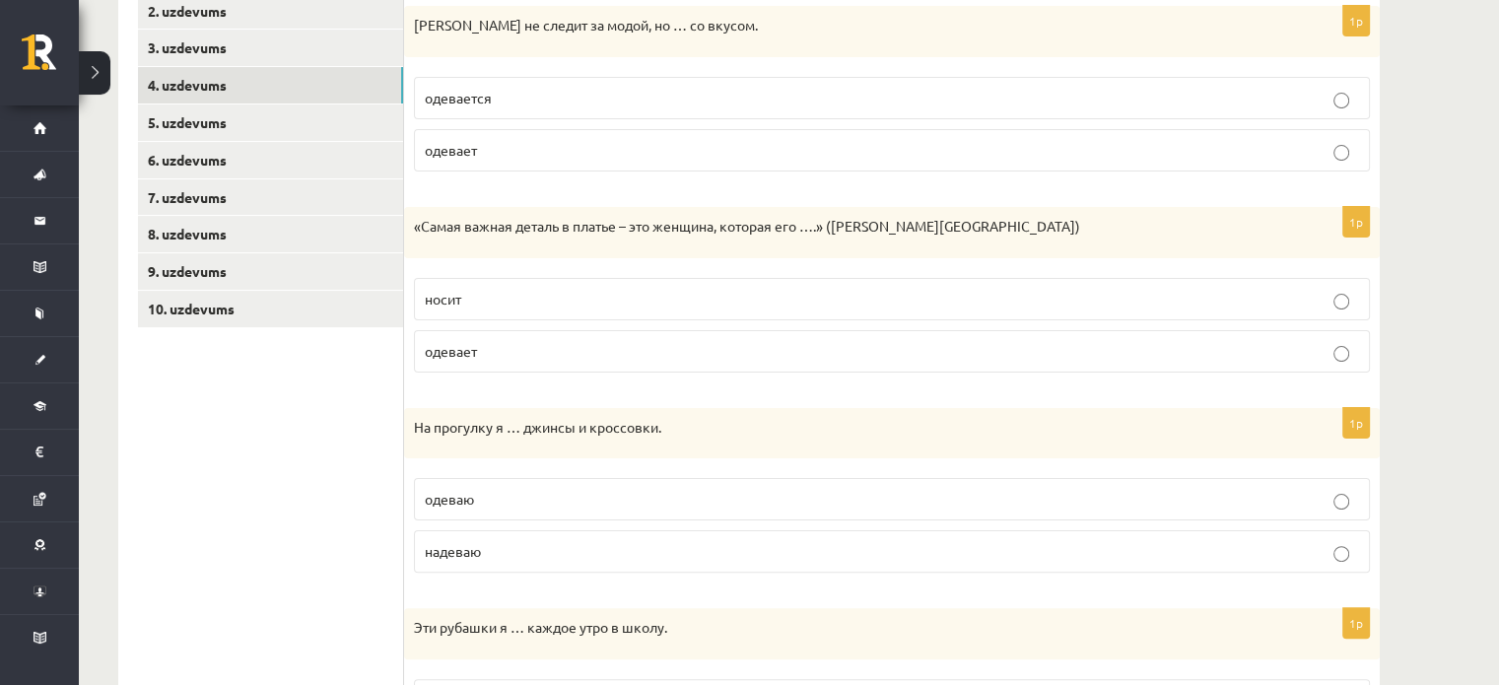
click at [752, 300] on p "носит" at bounding box center [892, 299] width 935 height 21
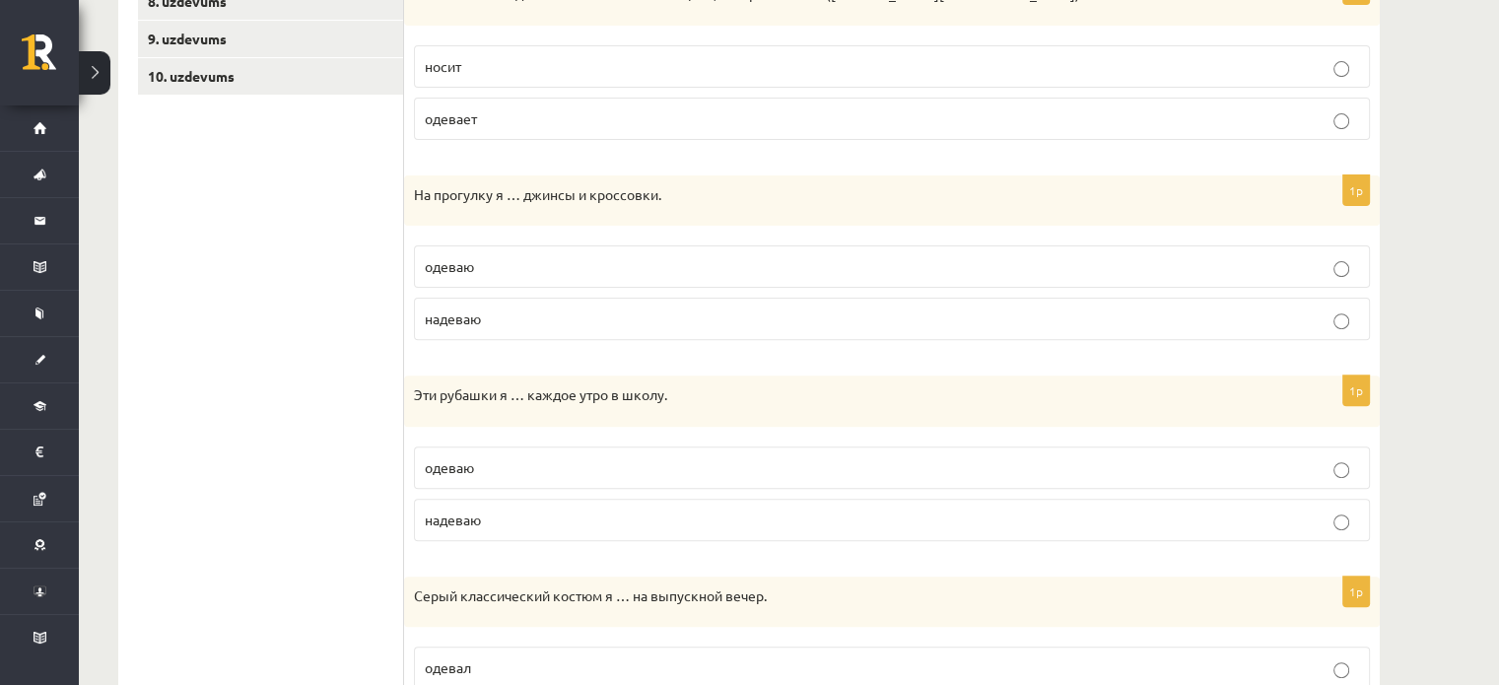
scroll to position [758, 0]
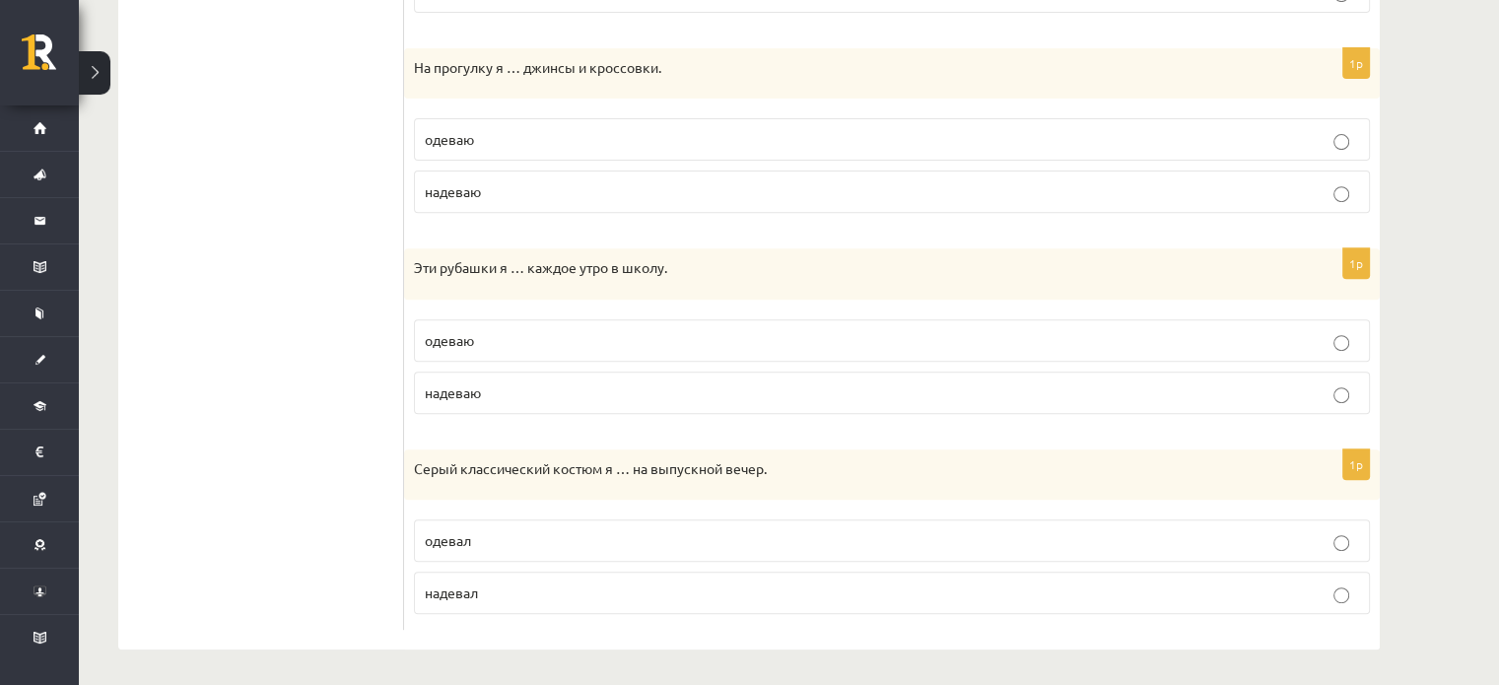
click at [856, 124] on label "одеваю" at bounding box center [892, 139] width 956 height 42
click at [798, 410] on fieldset "одеваю надеваю" at bounding box center [892, 365] width 956 height 110
click at [798, 405] on label "надеваю" at bounding box center [892, 393] width 956 height 42
click at [547, 530] on p "одевал" at bounding box center [892, 540] width 935 height 21
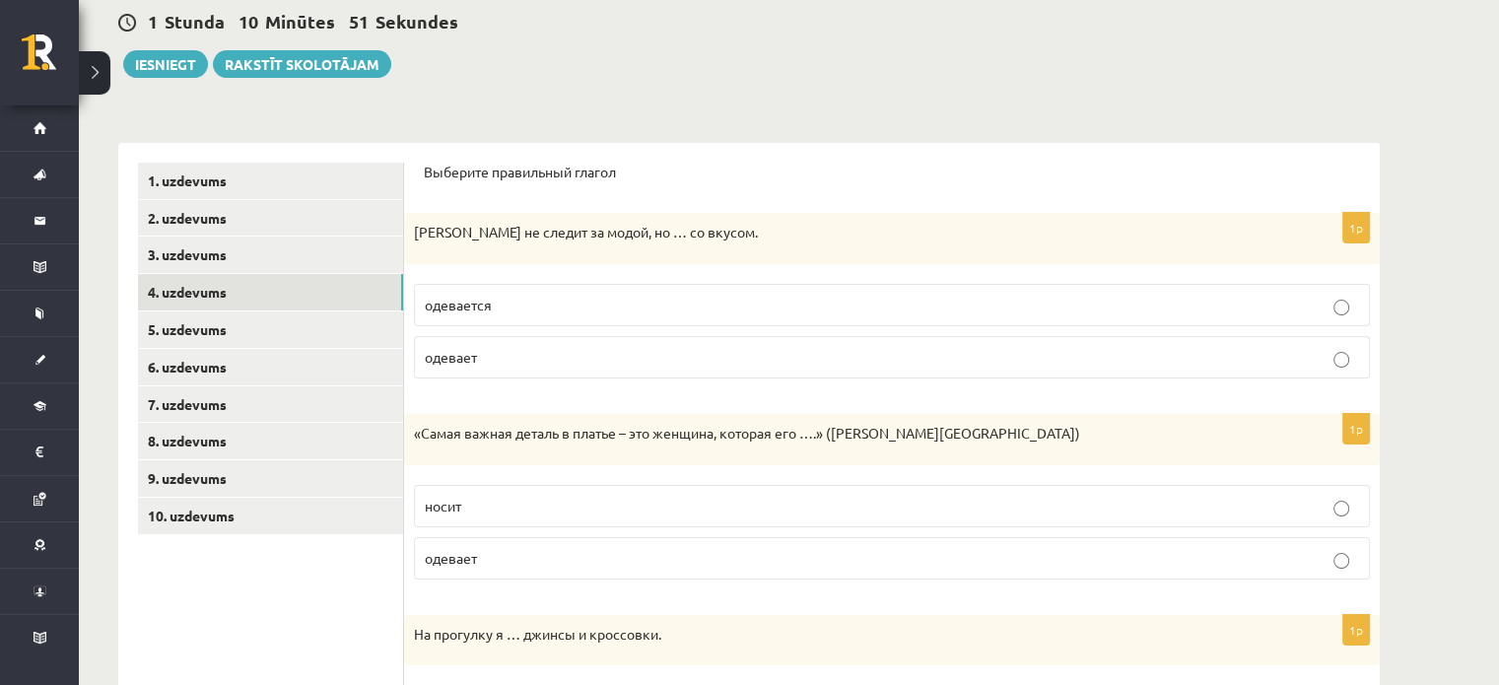
scroll to position [174, 0]
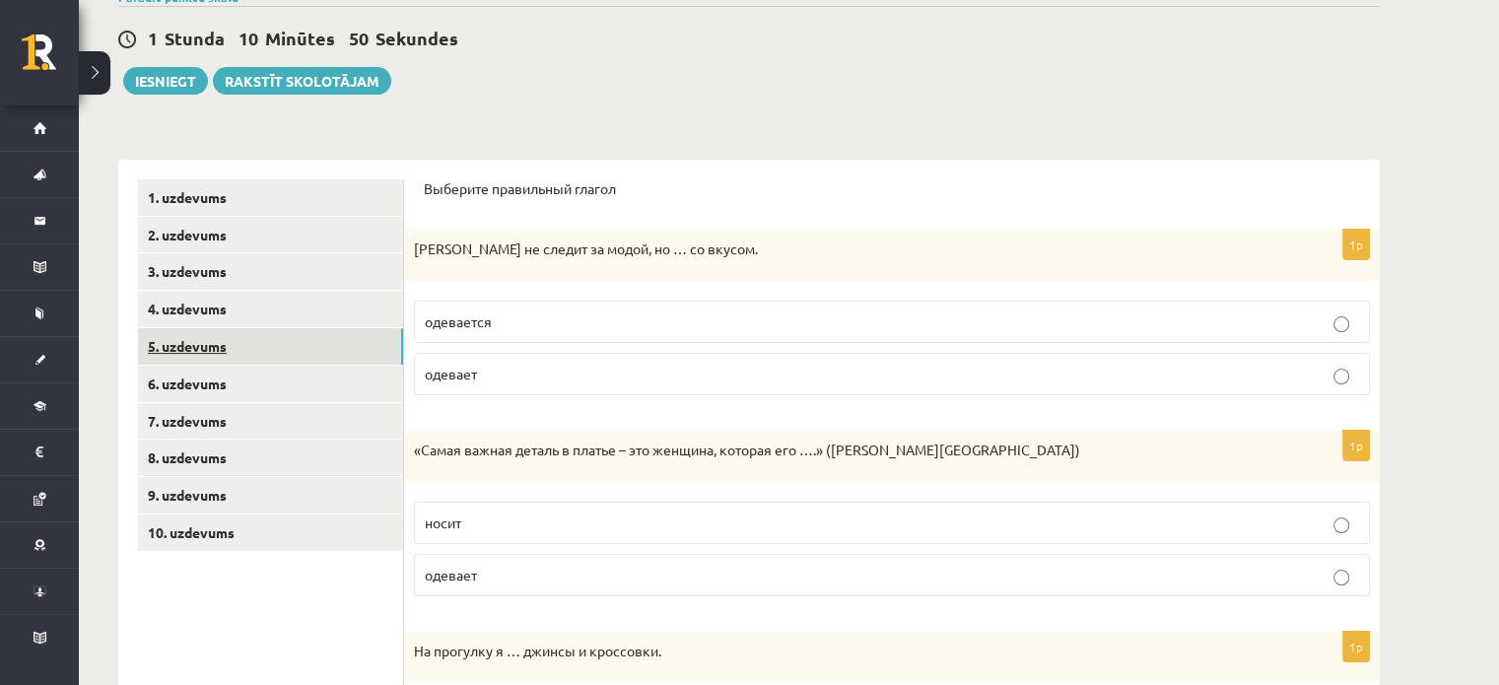
click at [252, 340] on link "5. uzdevums" at bounding box center [270, 346] width 265 height 36
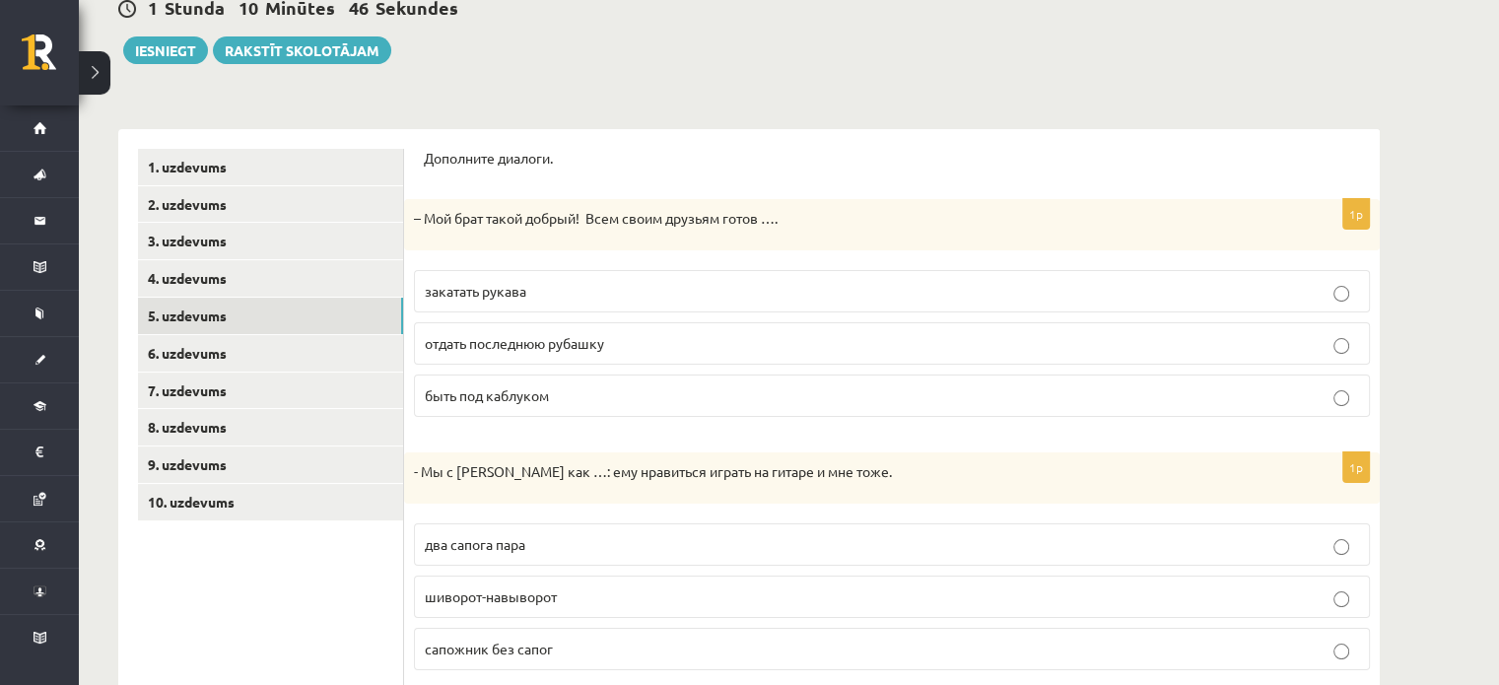
scroll to position [203, 0]
click at [774, 341] on p "отдать последнюю рубашку" at bounding box center [892, 345] width 935 height 21
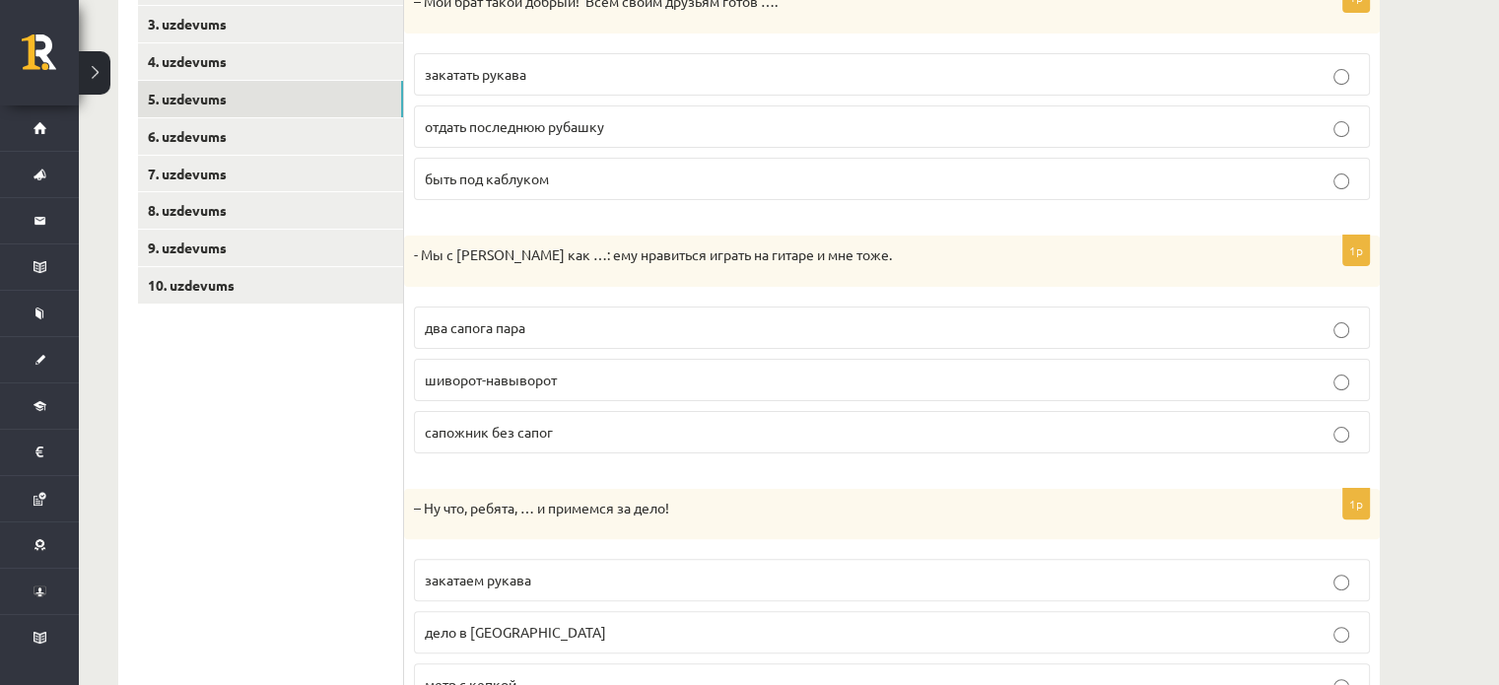
scroll to position [514, 0]
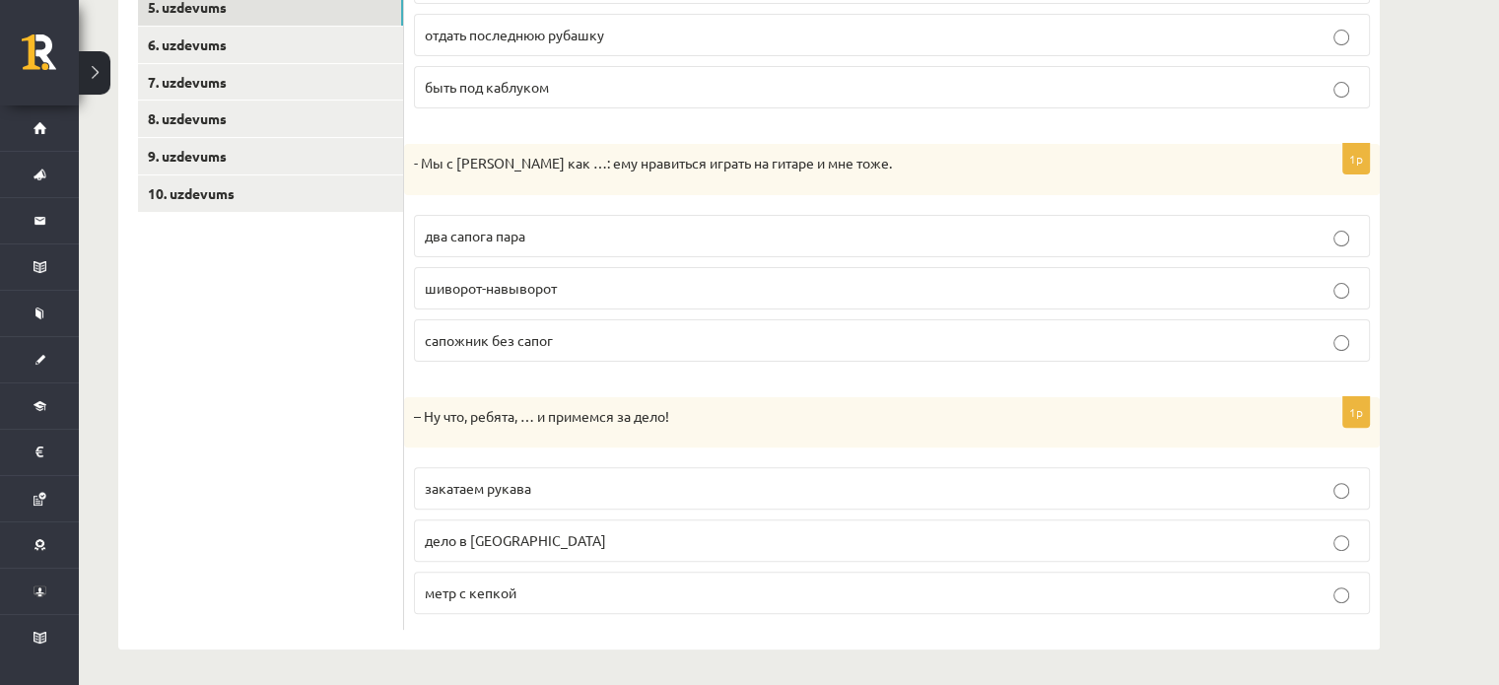
click at [493, 220] on label "два сапога пара" at bounding box center [892, 236] width 956 height 42
click at [463, 489] on span "закатаем рукава" at bounding box center [478, 488] width 106 height 18
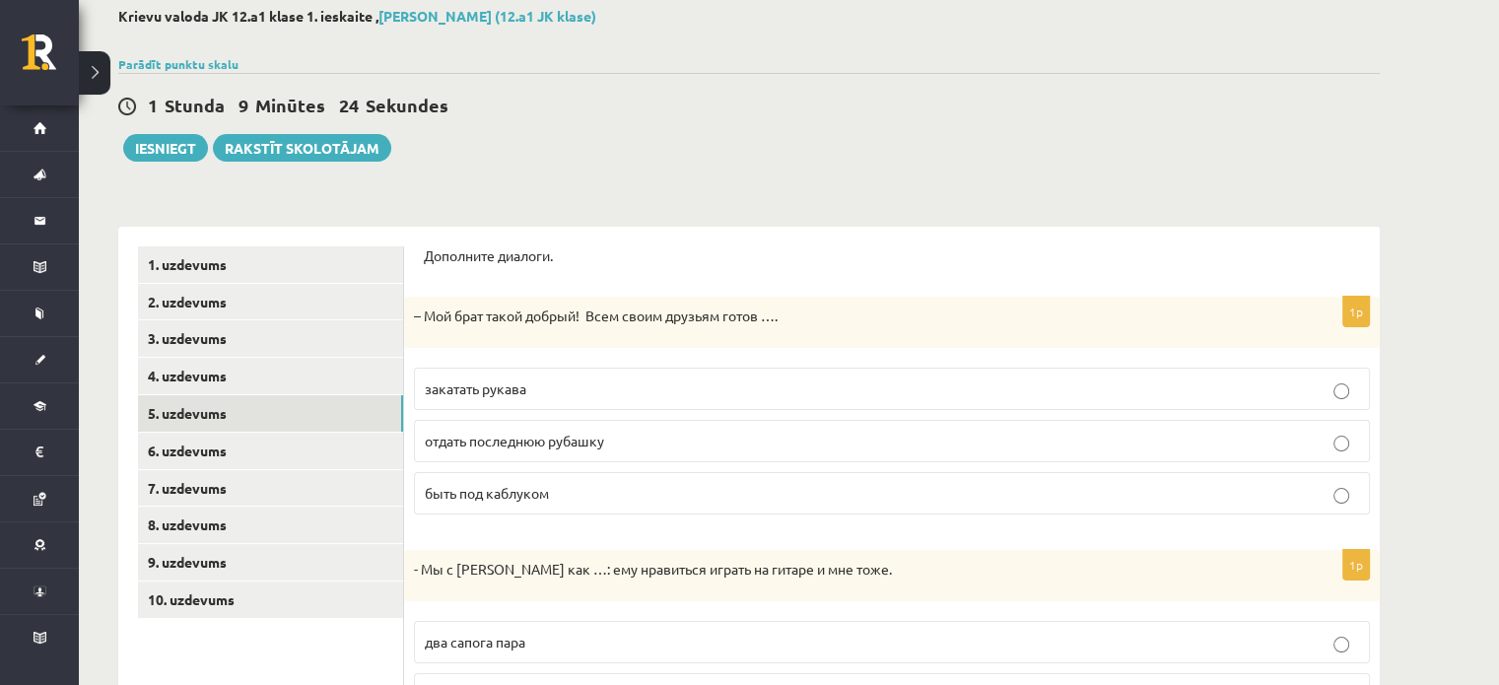
scroll to position [106, 0]
click at [209, 449] on link "6. uzdevums" at bounding box center [270, 452] width 265 height 36
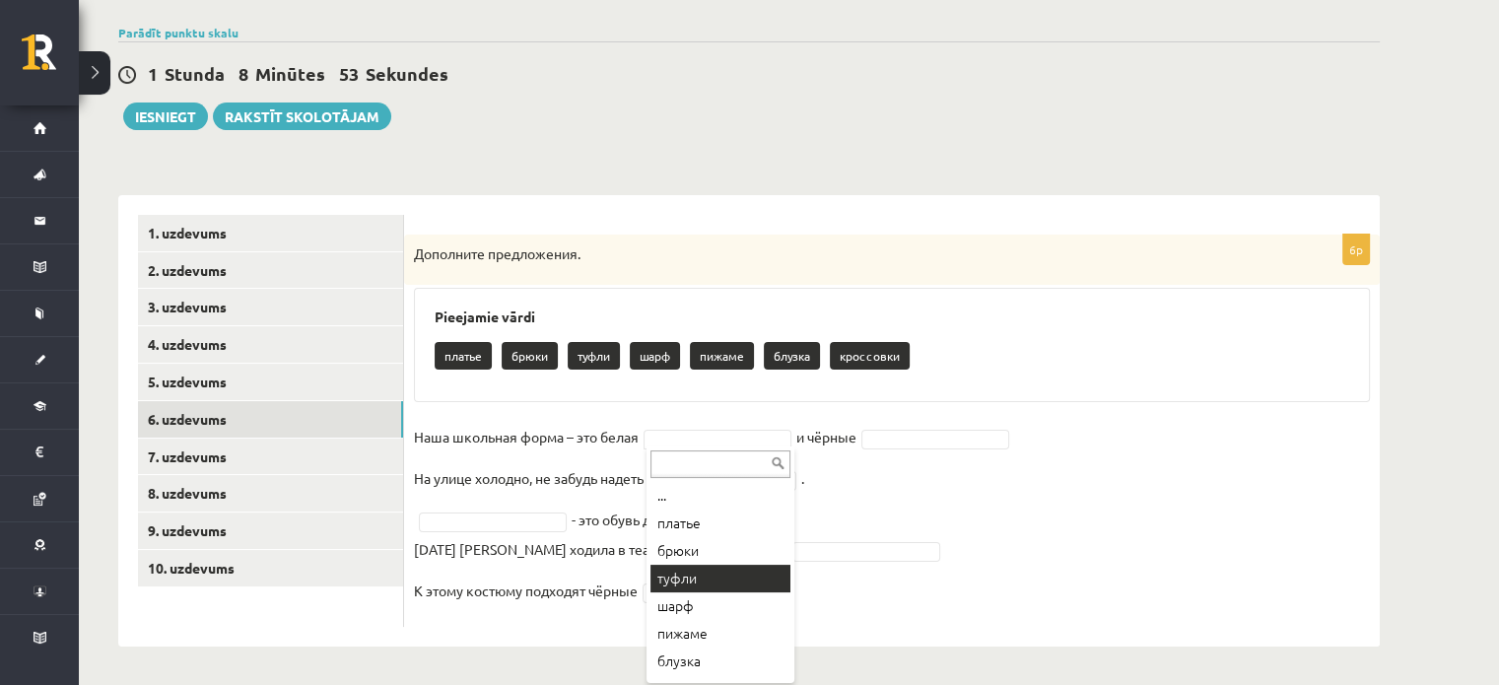
scroll to position [24, 0]
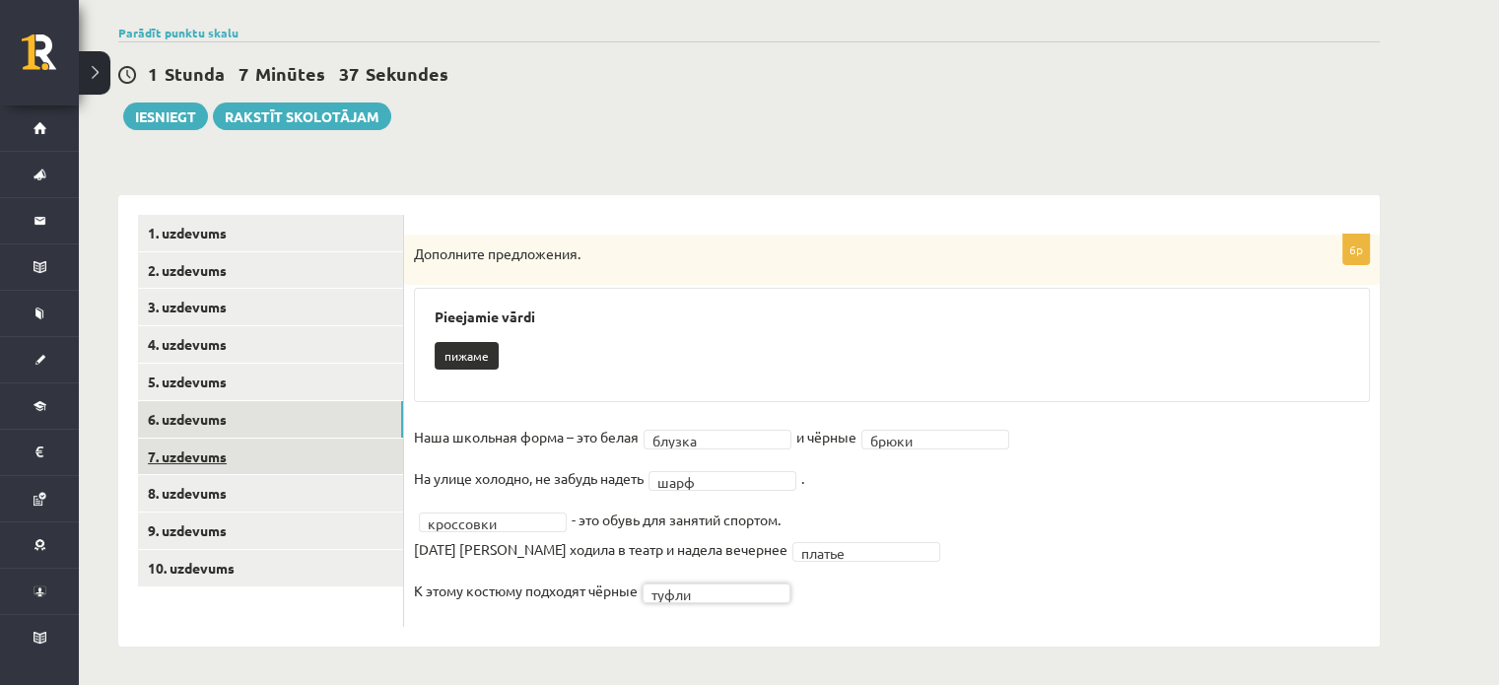
click at [223, 459] on link "7. uzdevums" at bounding box center [270, 457] width 265 height 36
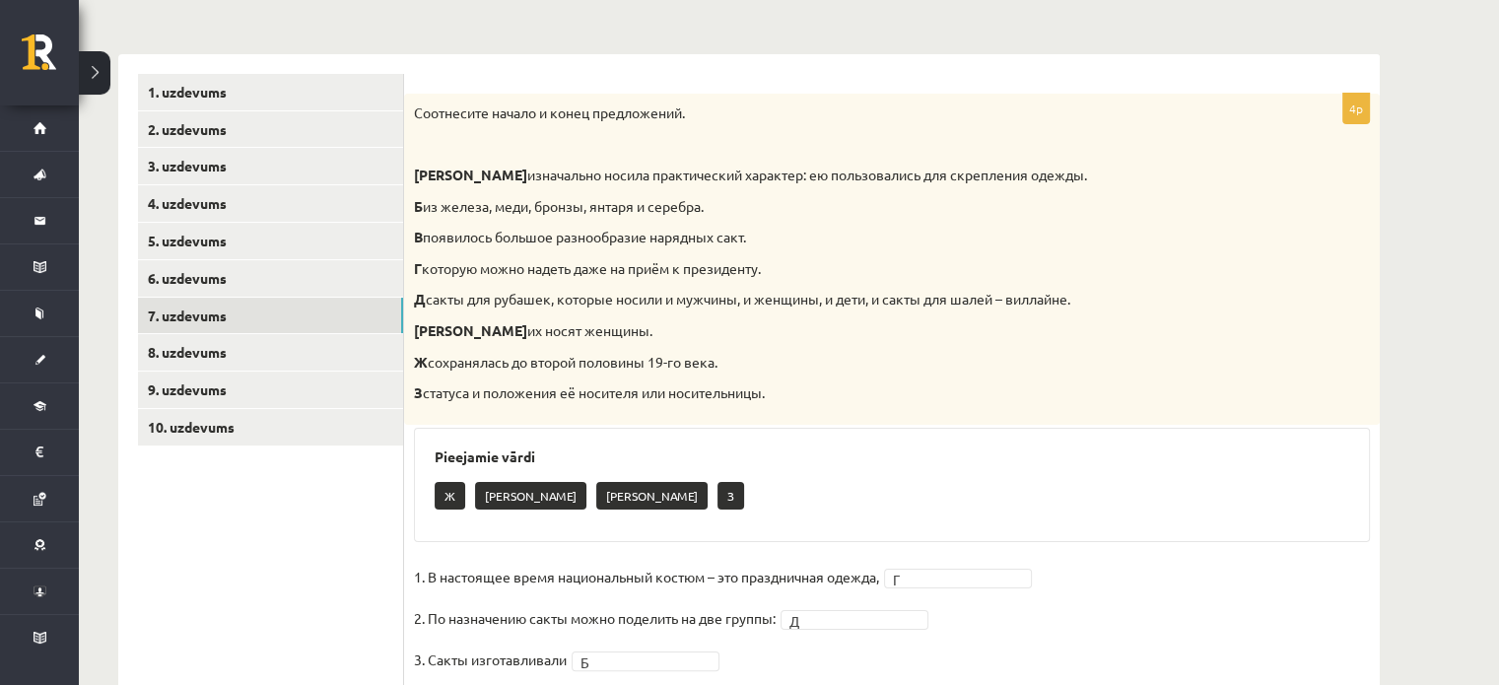
scroll to position [284, 0]
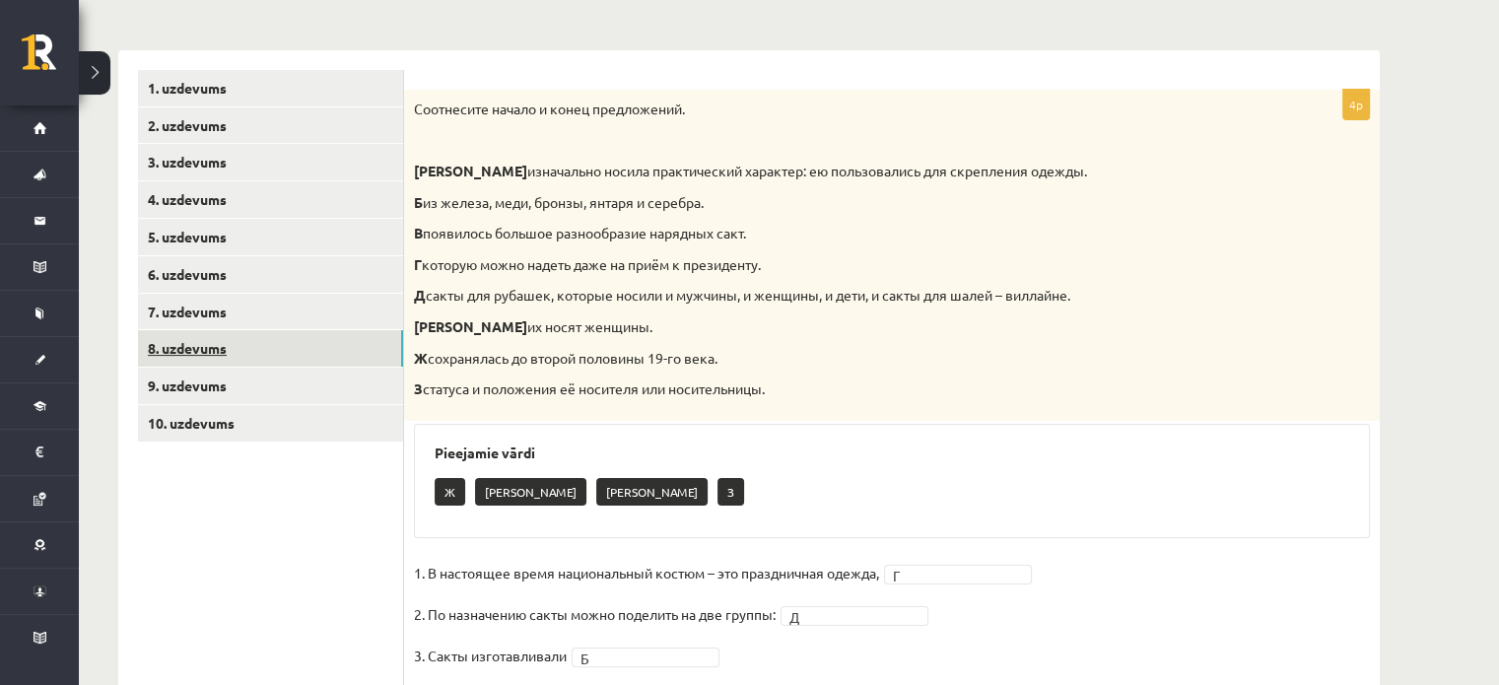
click at [259, 356] on link "8. uzdevums" at bounding box center [270, 348] width 265 height 36
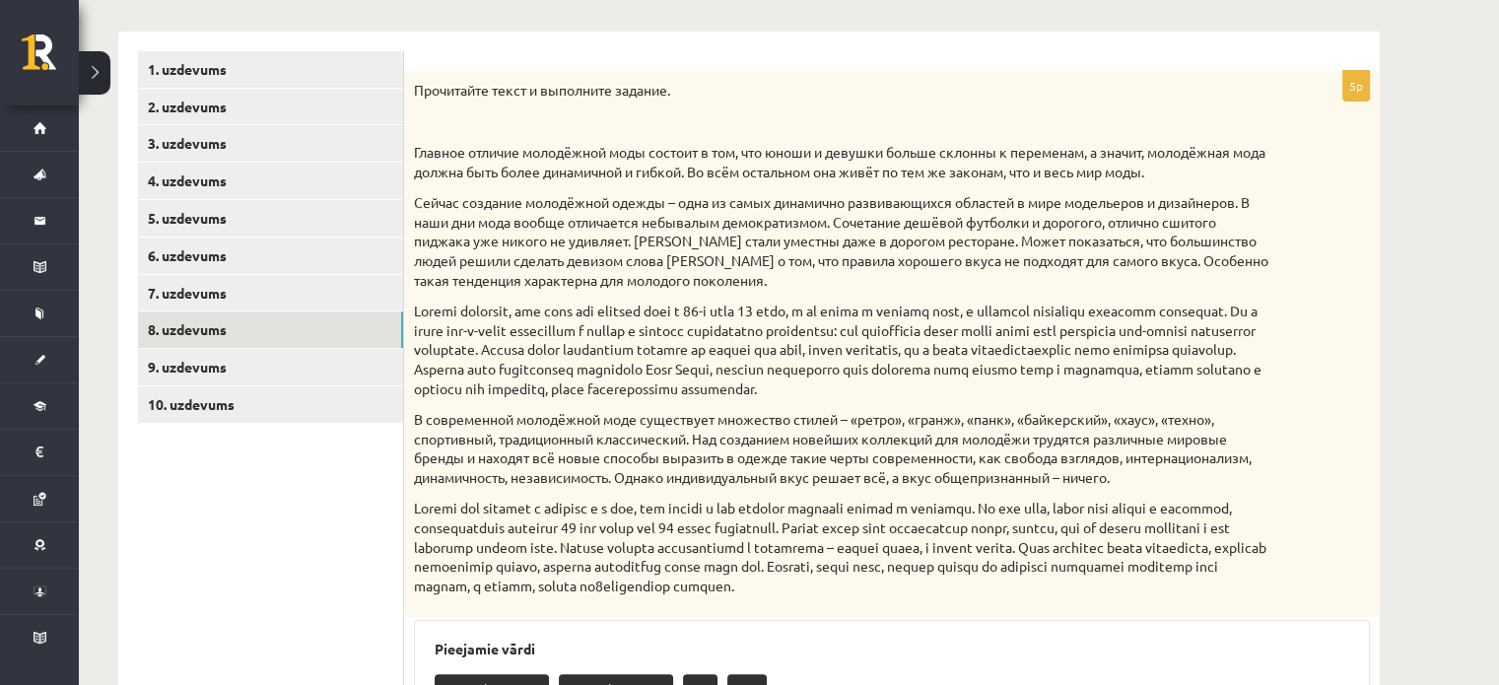
scroll to position [300, 0]
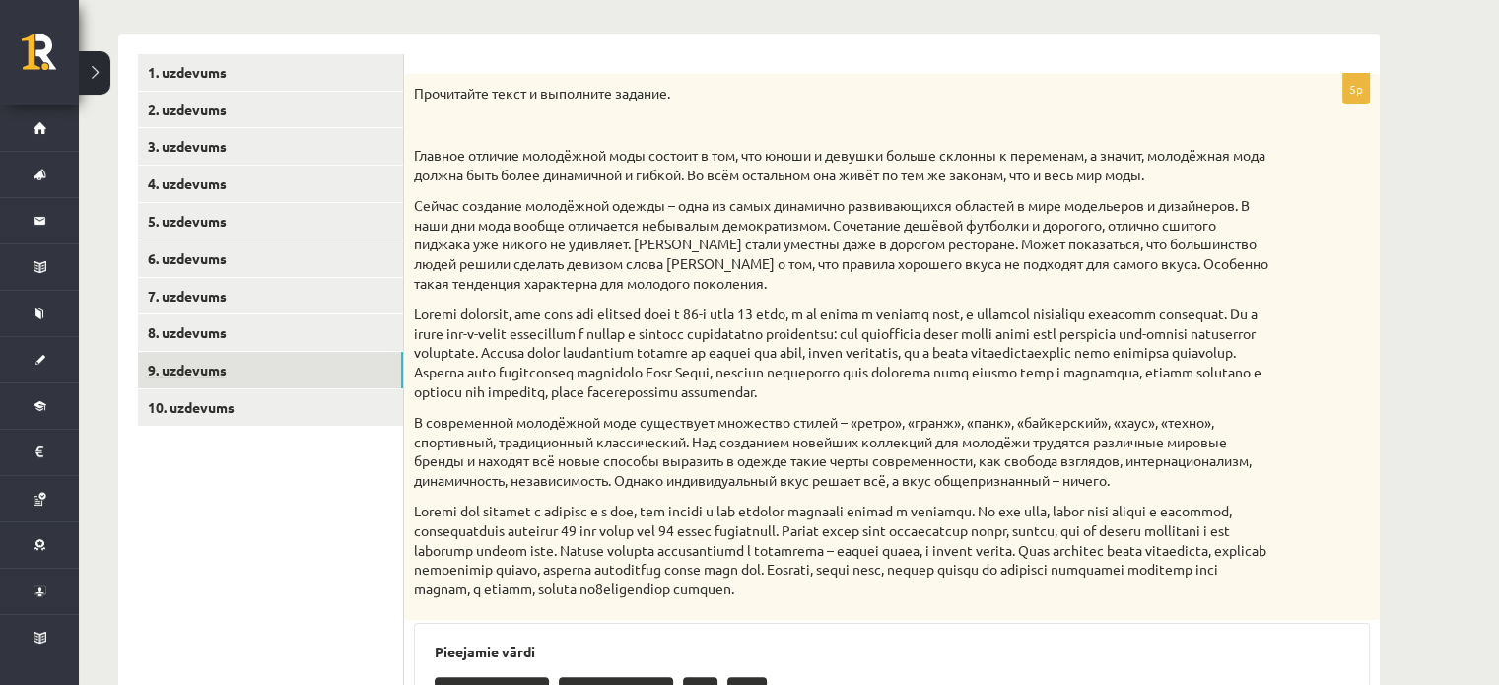
click at [340, 361] on link "9. uzdevums" at bounding box center [270, 370] width 265 height 36
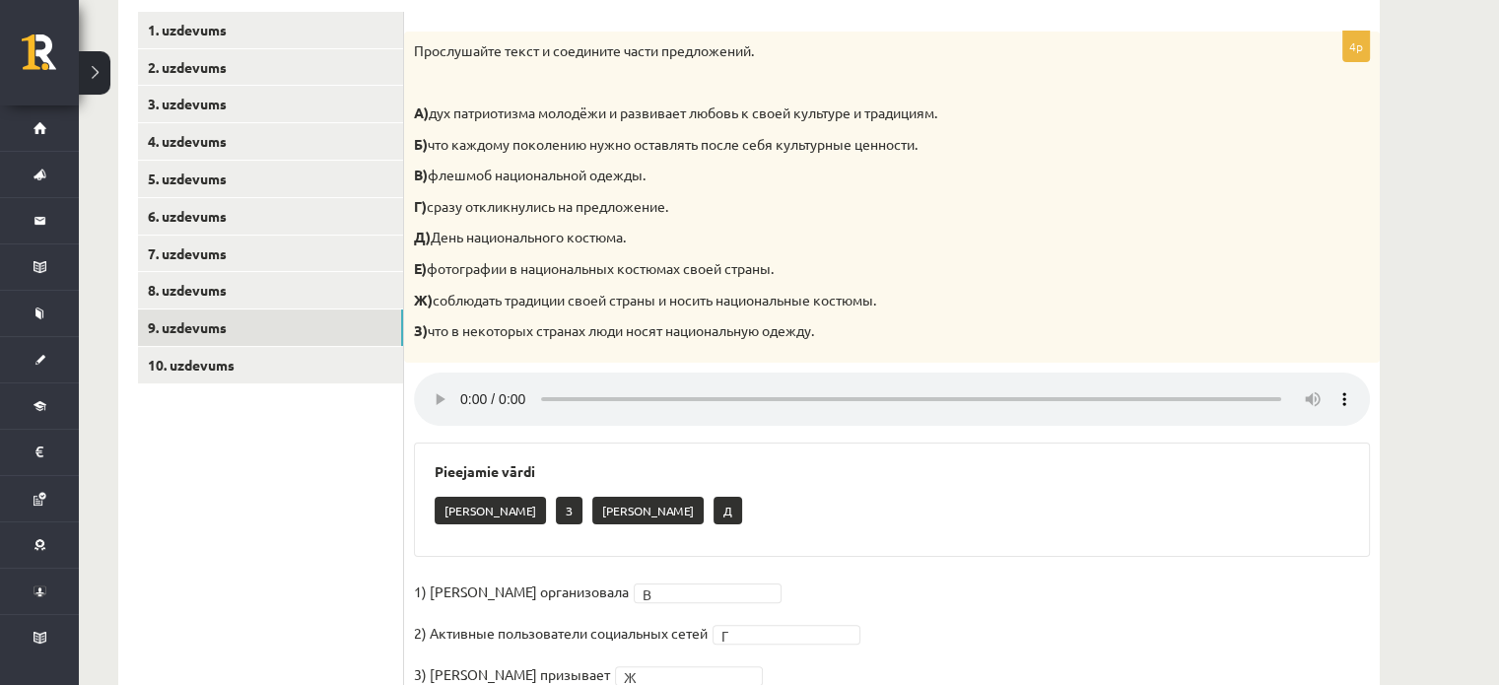
scroll to position [341, 0]
click at [330, 362] on link "10. uzdevums" at bounding box center [270, 366] width 265 height 36
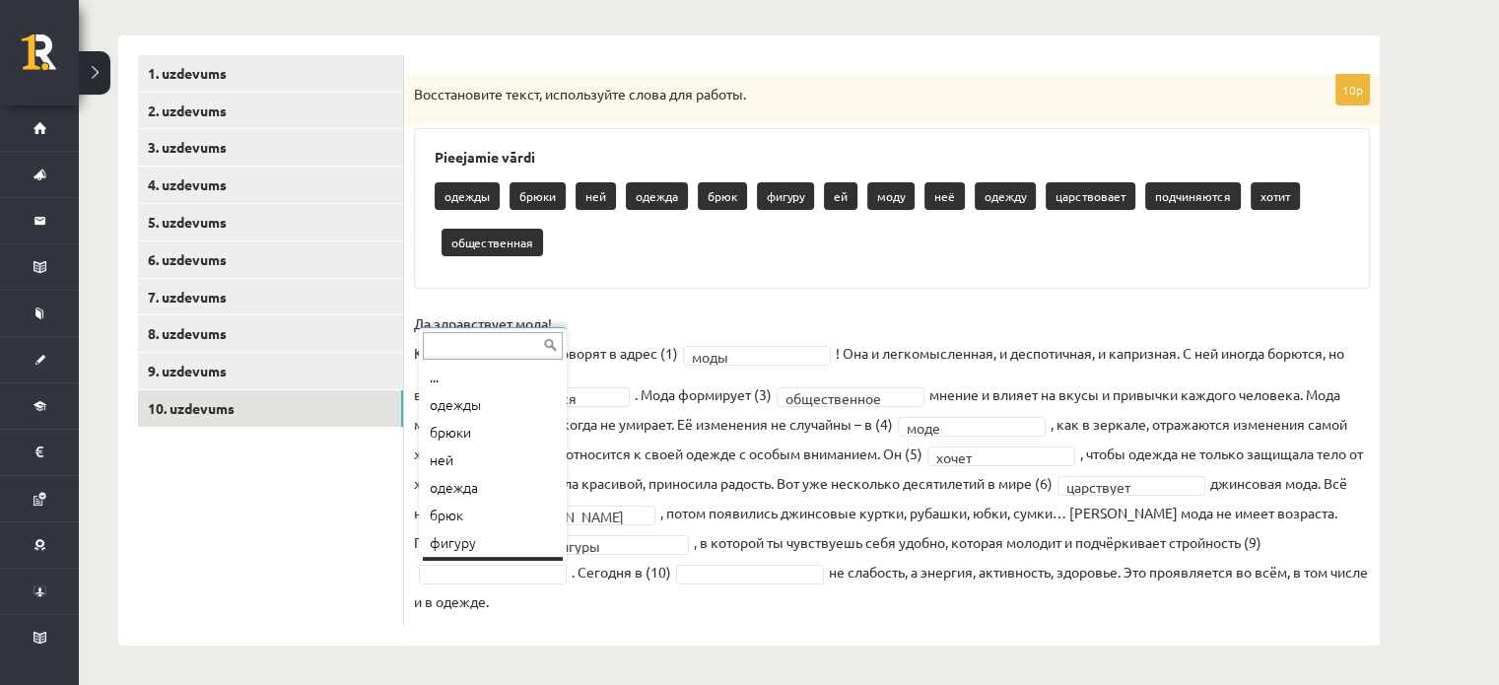
scroll to position [24, 0]
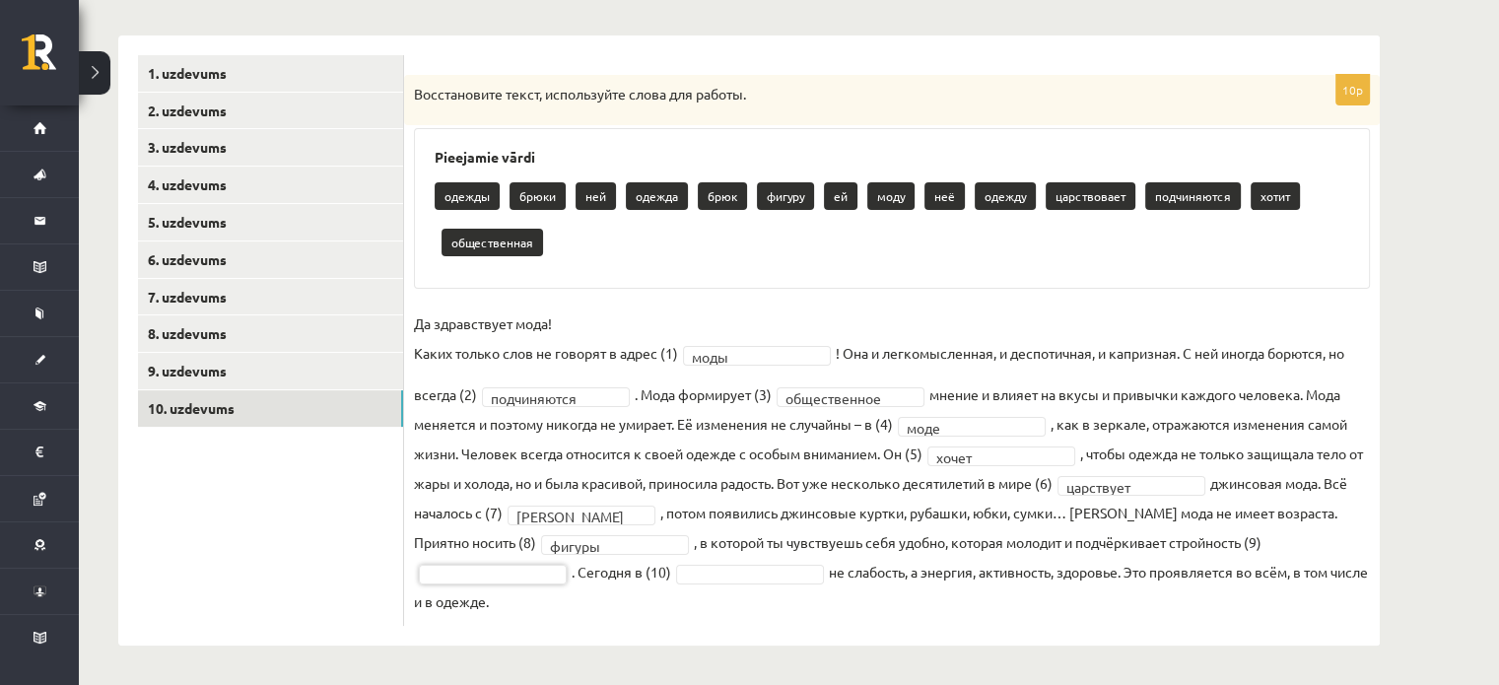
drag, startPoint x: 675, startPoint y: 590, endPoint x: 620, endPoint y: 535, distance: 78.1
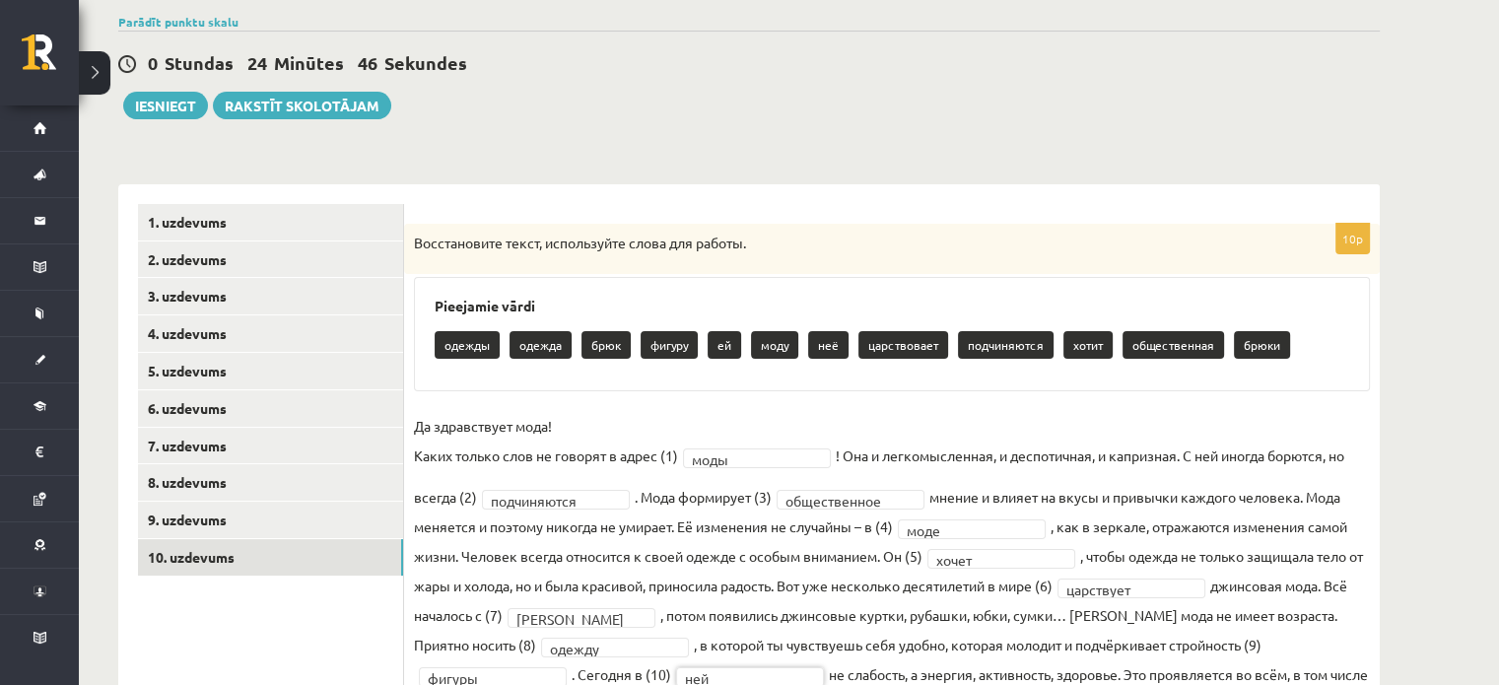
scroll to position [153, 0]
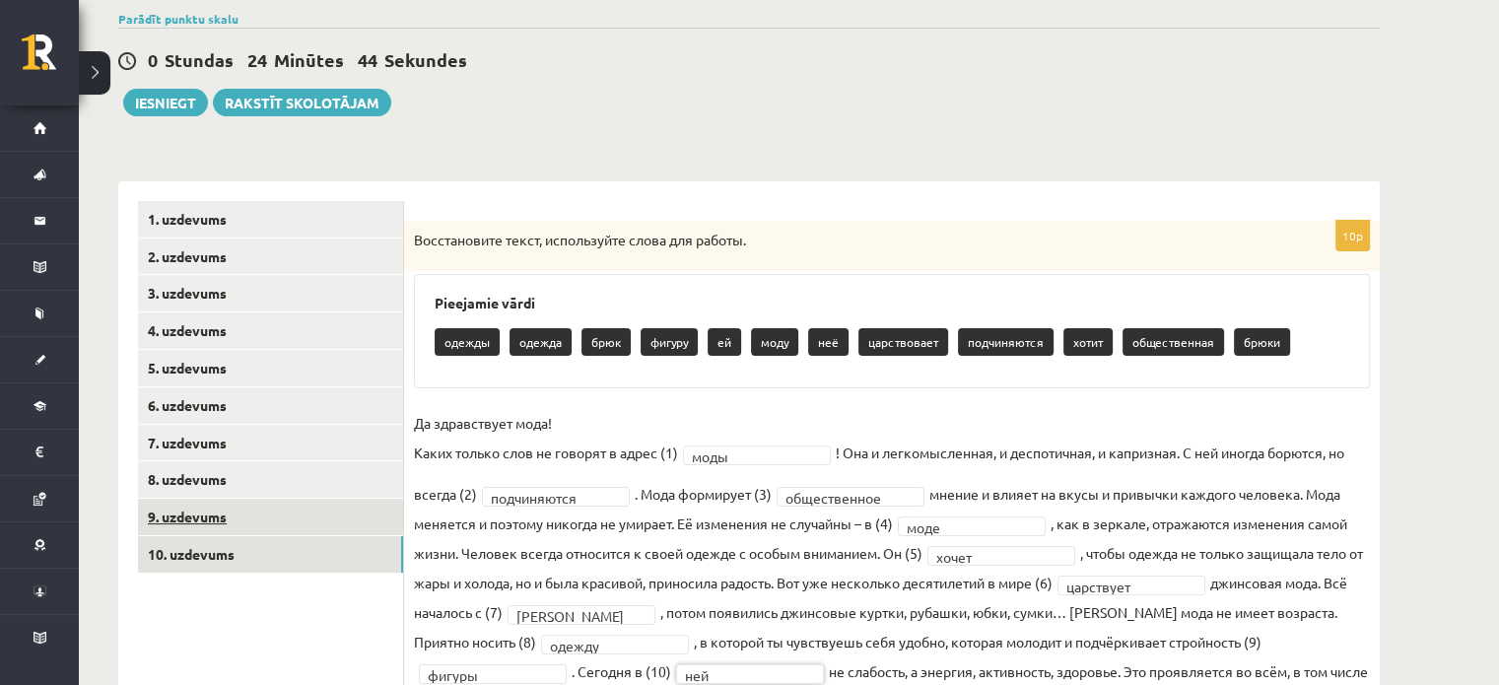
click at [316, 521] on link "9. uzdevums" at bounding box center [270, 517] width 265 height 36
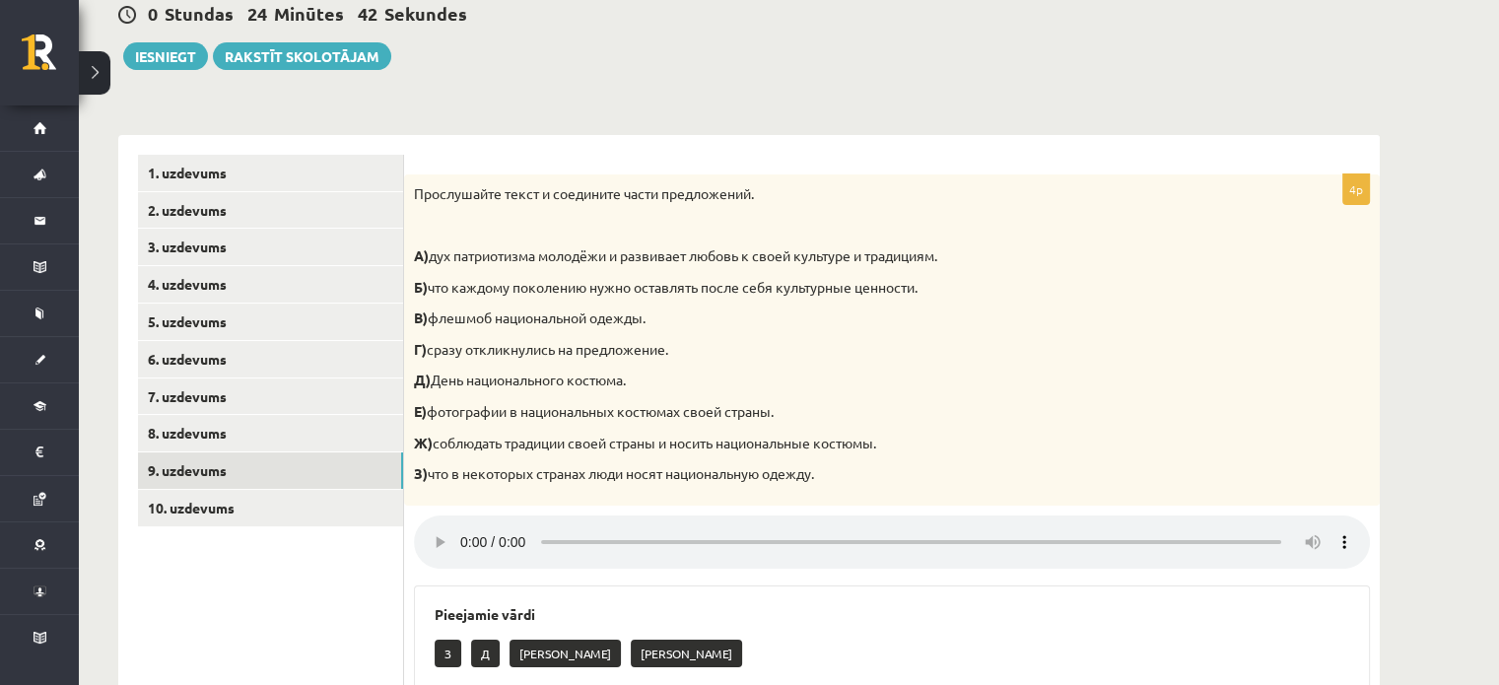
scroll to position [173, 0]
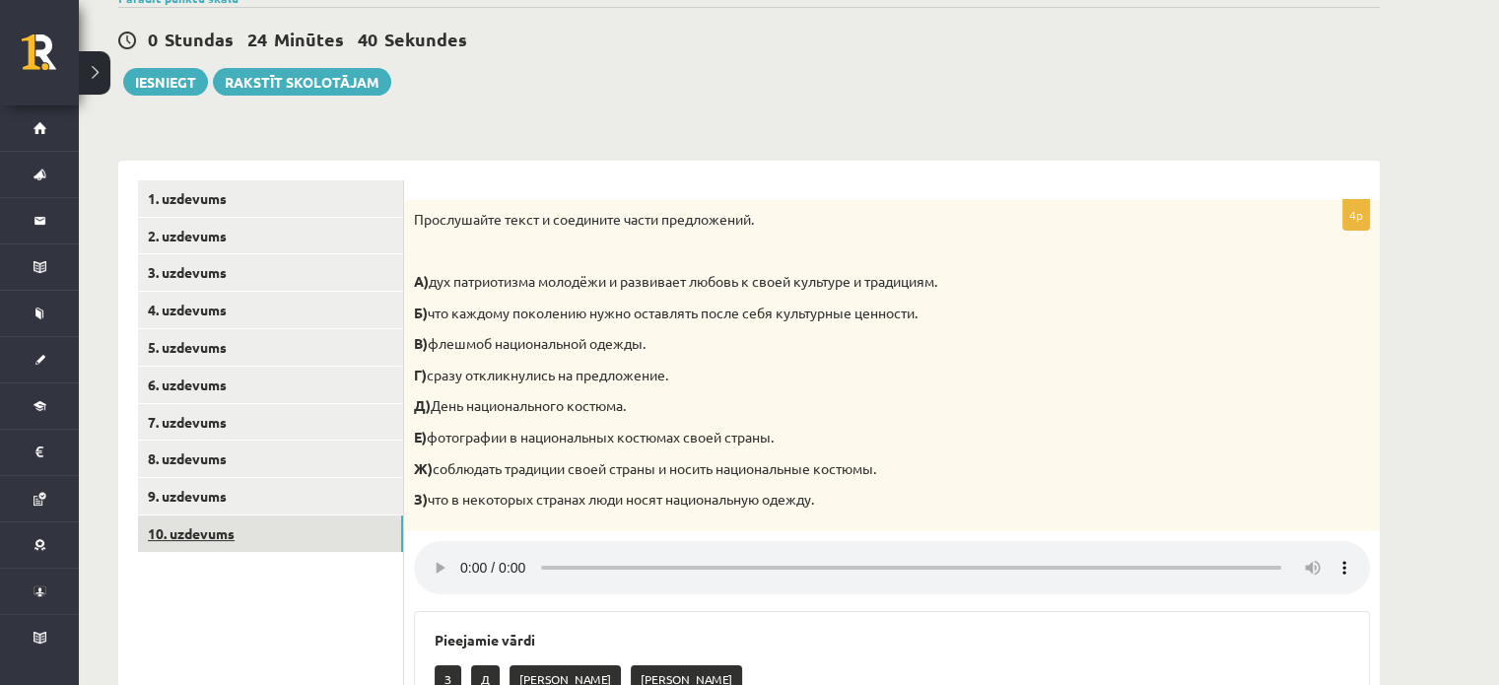
click at [316, 547] on link "10. uzdevums" at bounding box center [270, 534] width 265 height 36
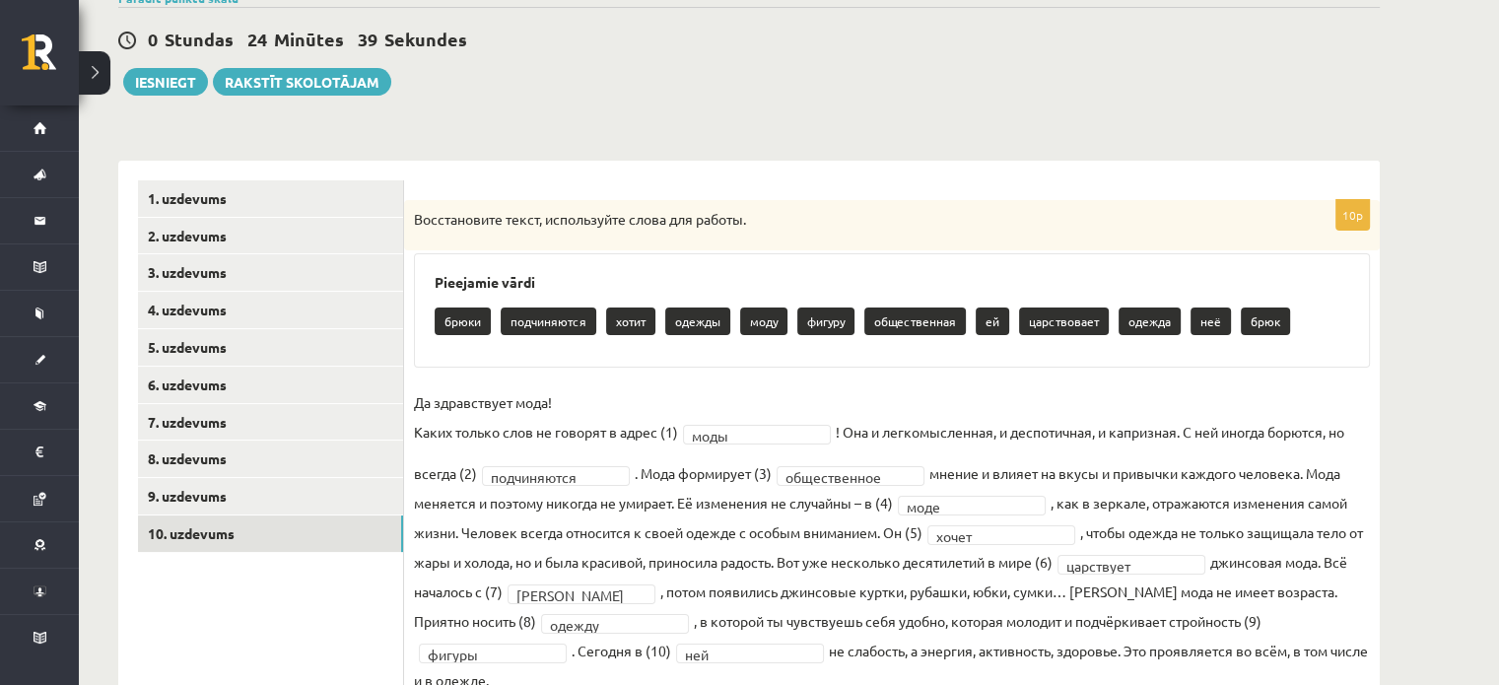
scroll to position [153, 0]
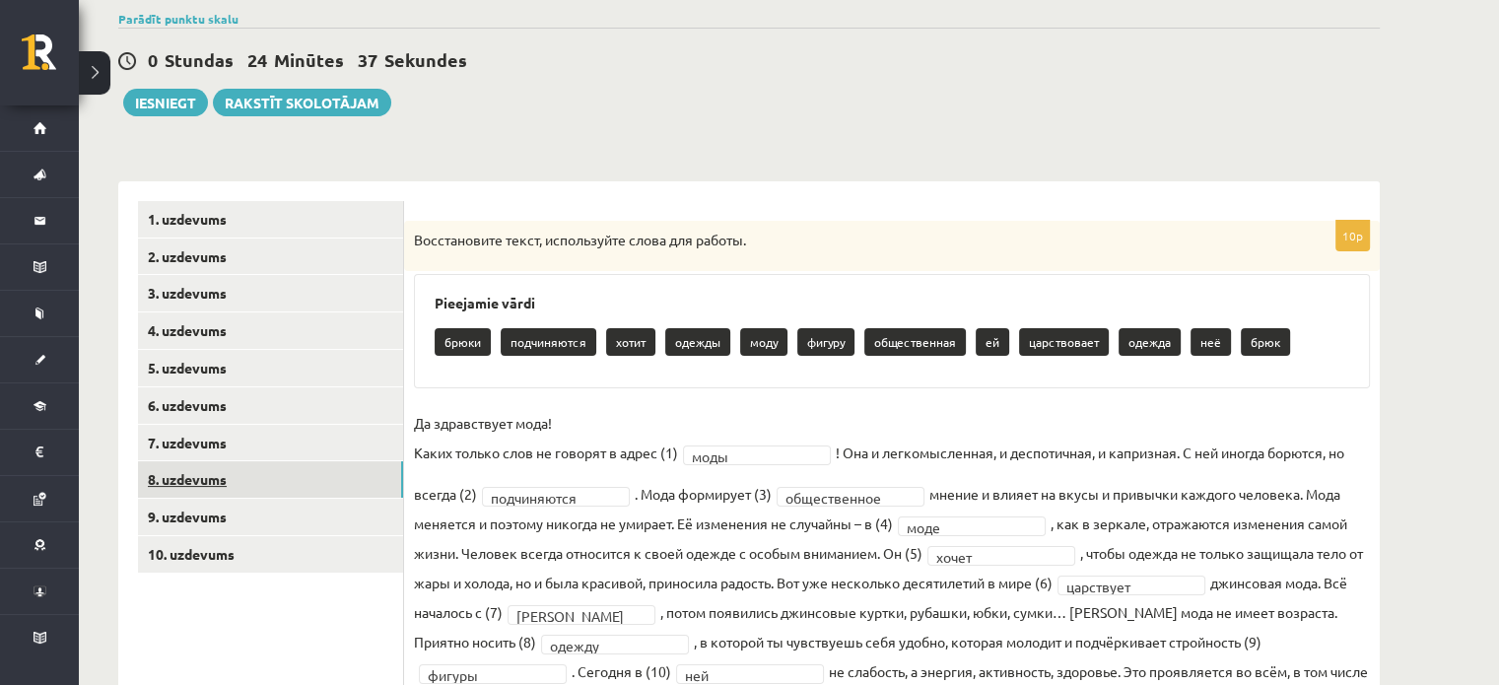
click at [227, 483] on link "8. uzdevums" at bounding box center [270, 479] width 265 height 36
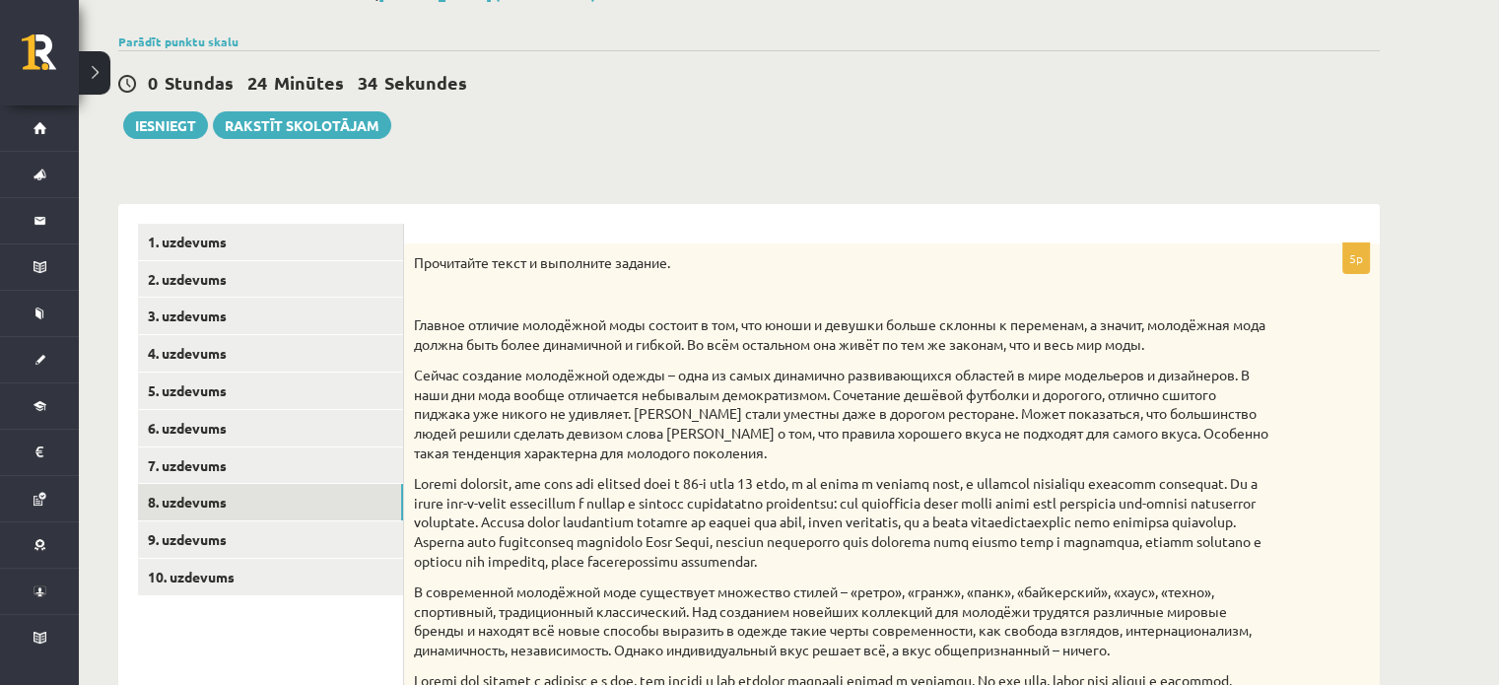
scroll to position [122, 0]
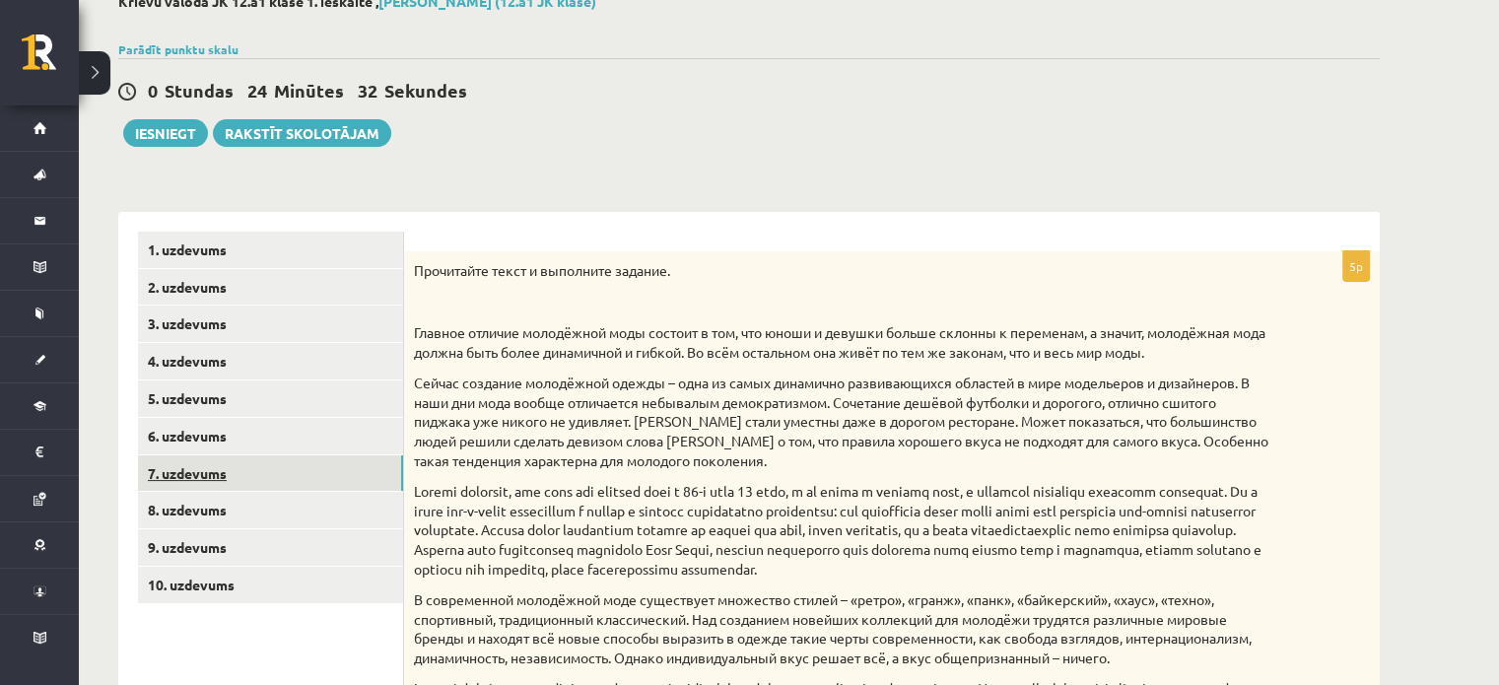
click at [272, 462] on link "7. uzdevums" at bounding box center [270, 473] width 265 height 36
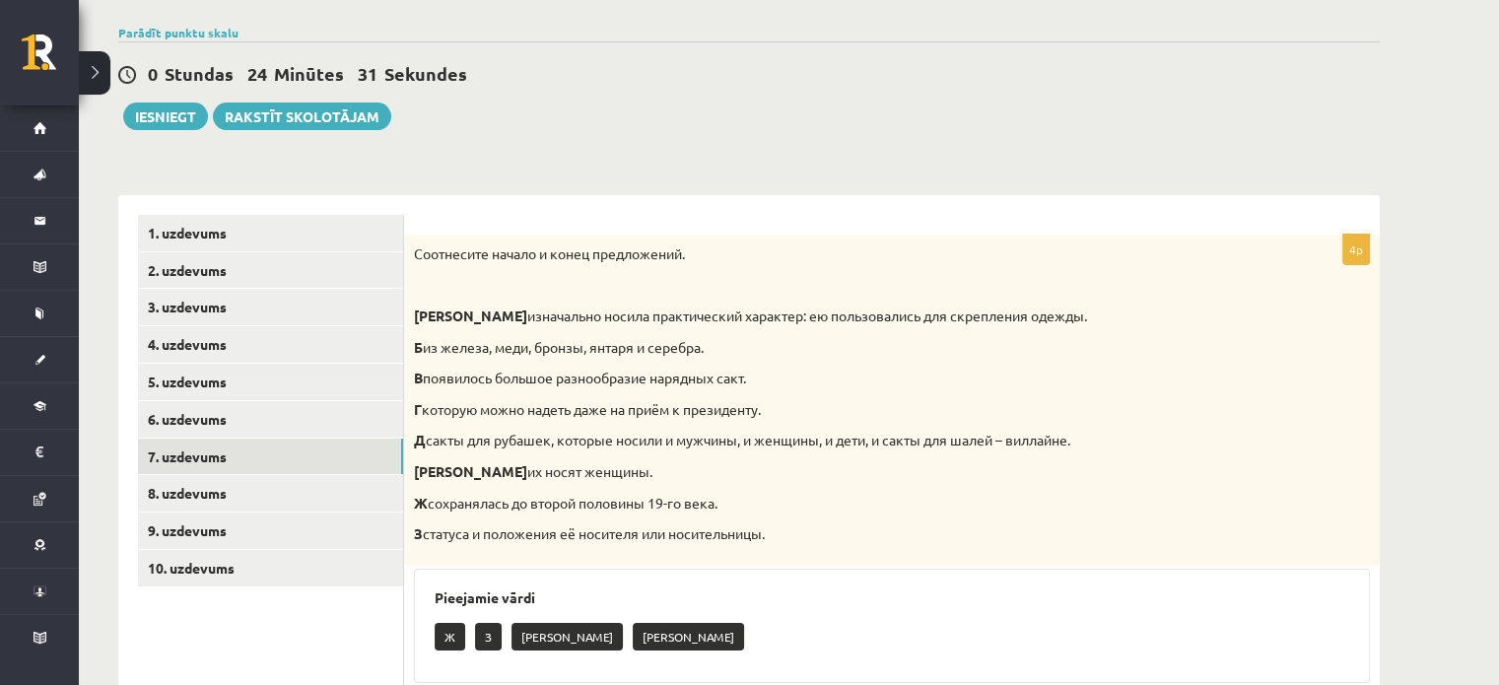
scroll to position [127, 0]
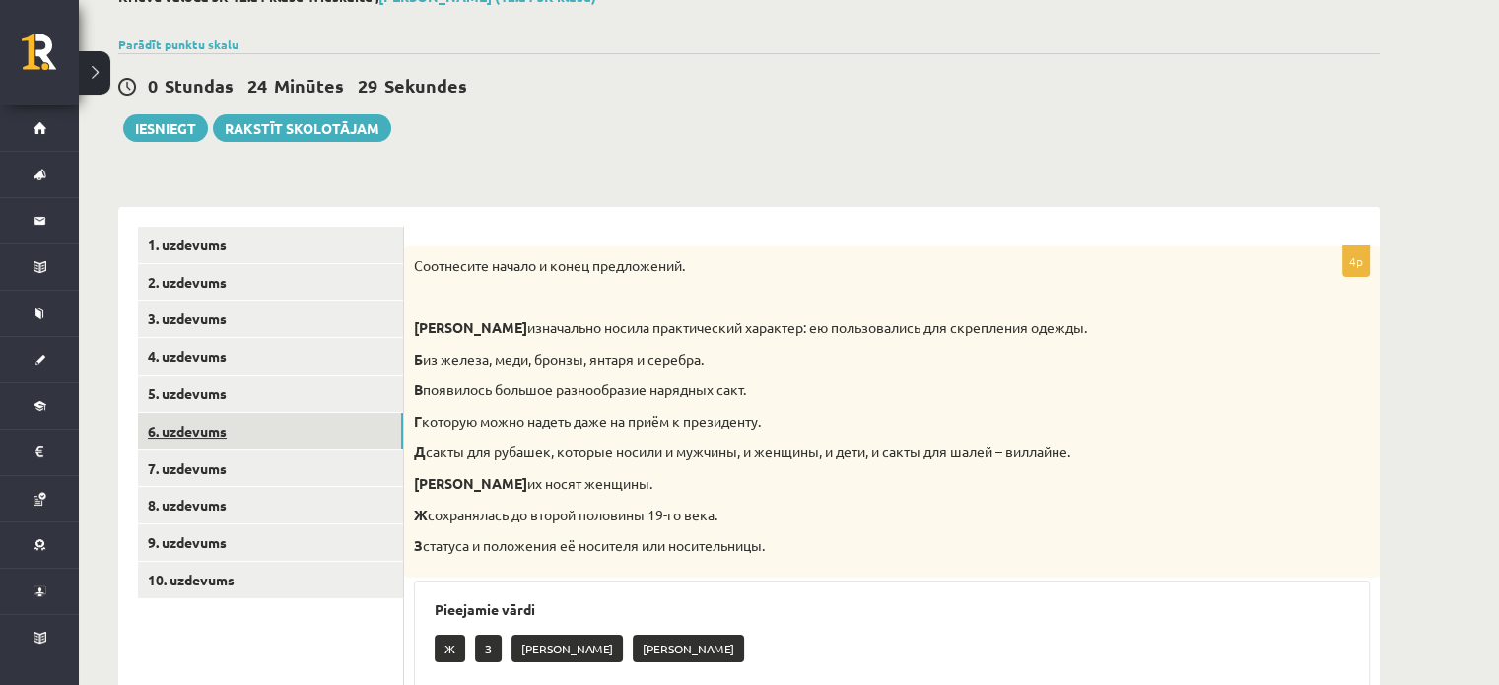
click at [273, 434] on link "6. uzdevums" at bounding box center [270, 431] width 265 height 36
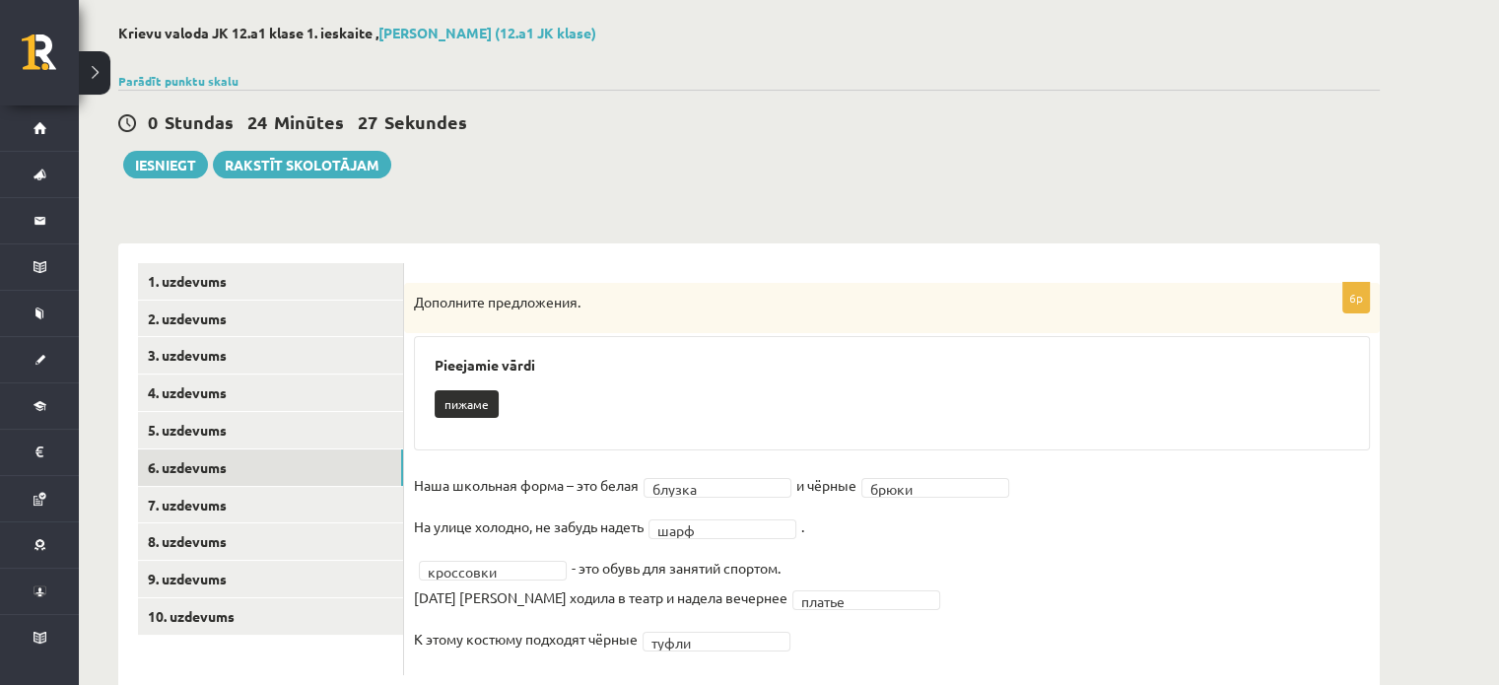
scroll to position [91, 0]
click at [295, 443] on link "5. uzdevums" at bounding box center [270, 430] width 265 height 36
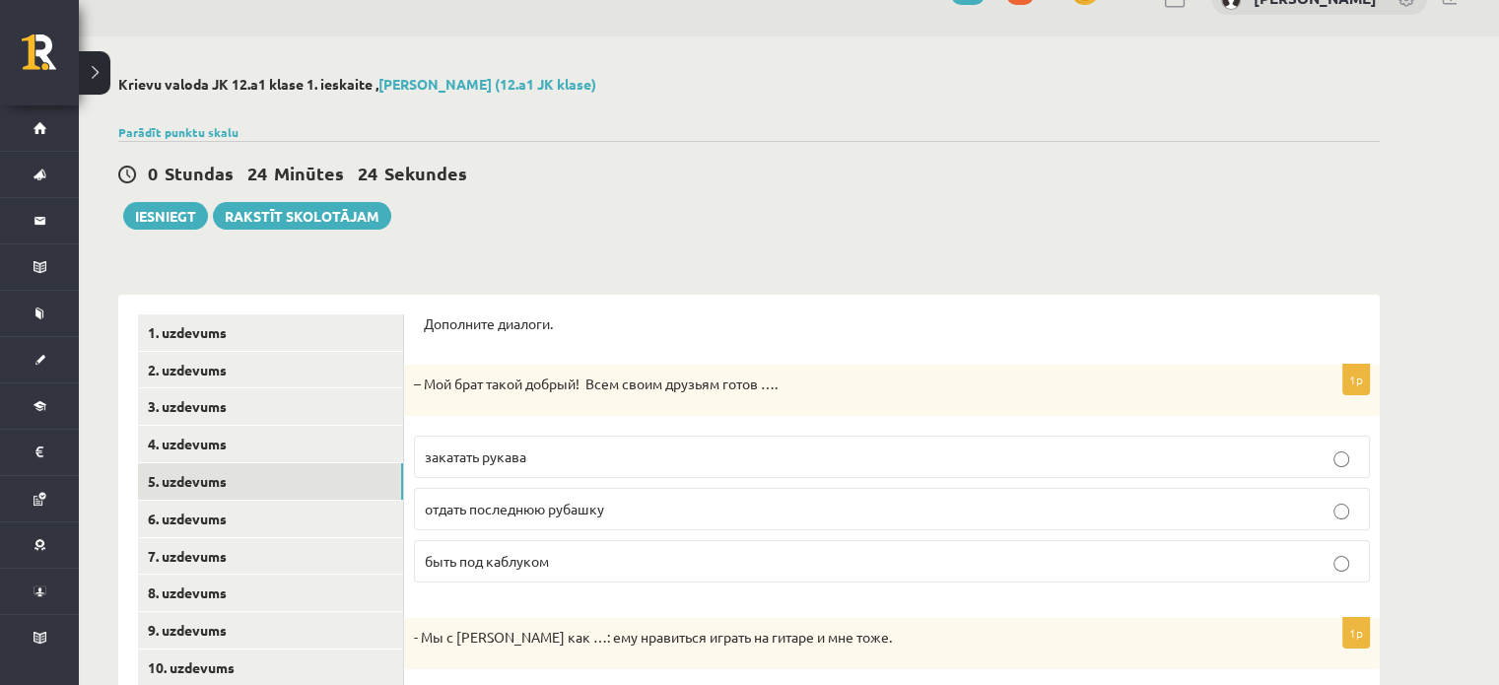
scroll to position [4, 0]
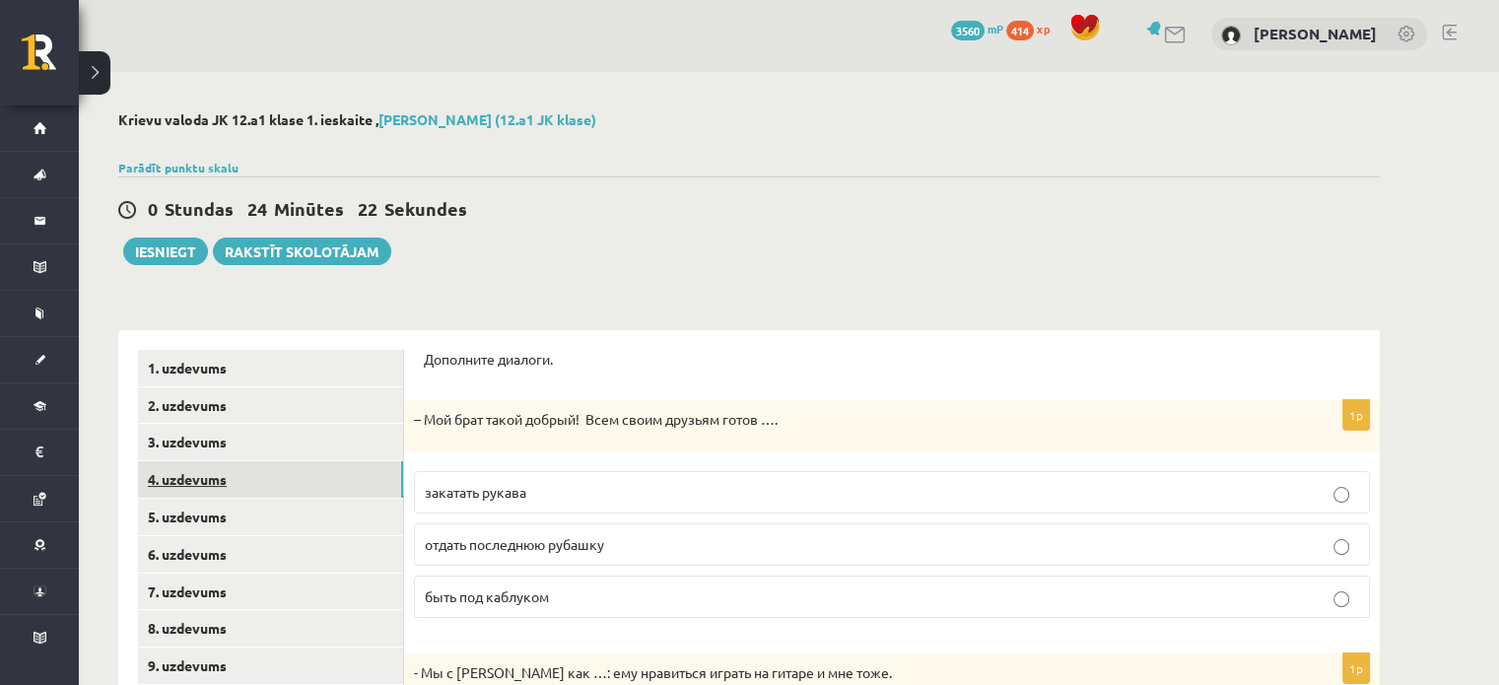
click at [273, 481] on link "4. uzdevums" at bounding box center [270, 479] width 265 height 36
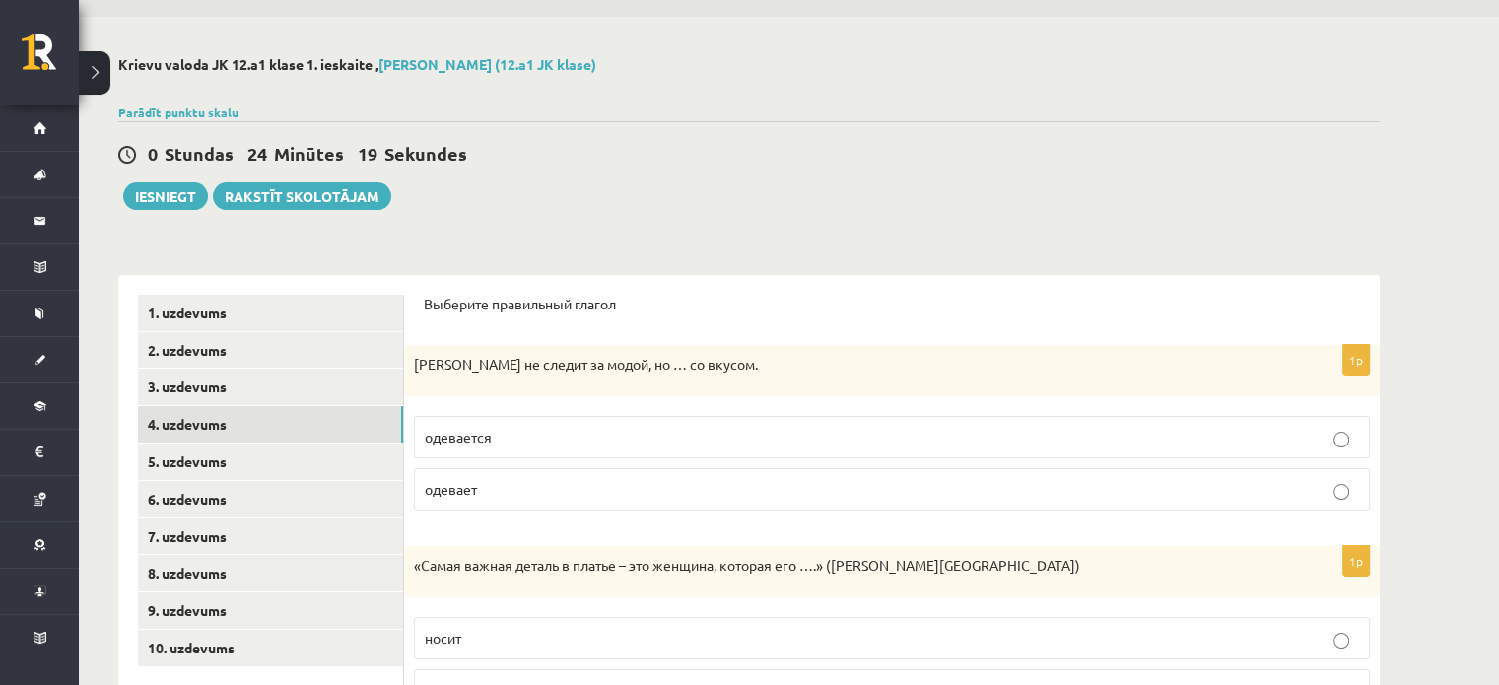
scroll to position [57, 0]
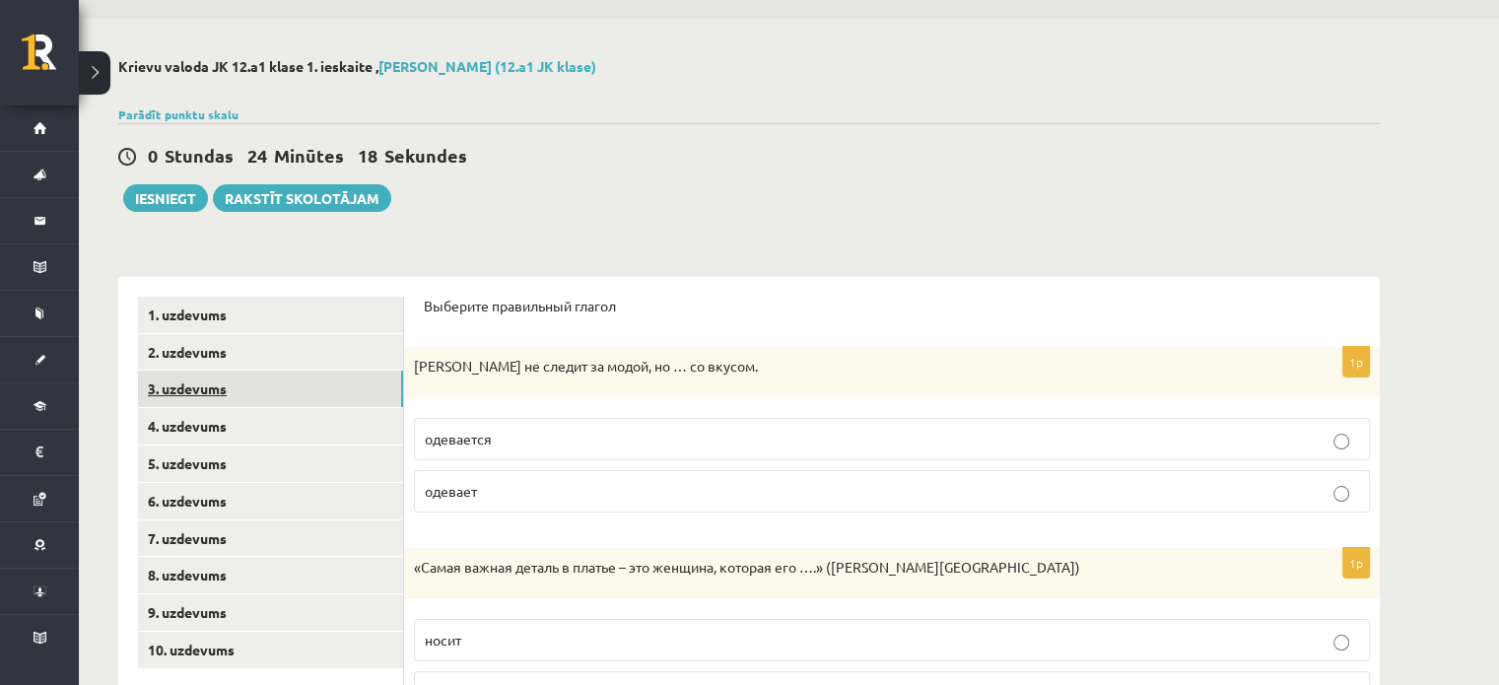
click at [321, 392] on link "3. uzdevums" at bounding box center [270, 389] width 265 height 36
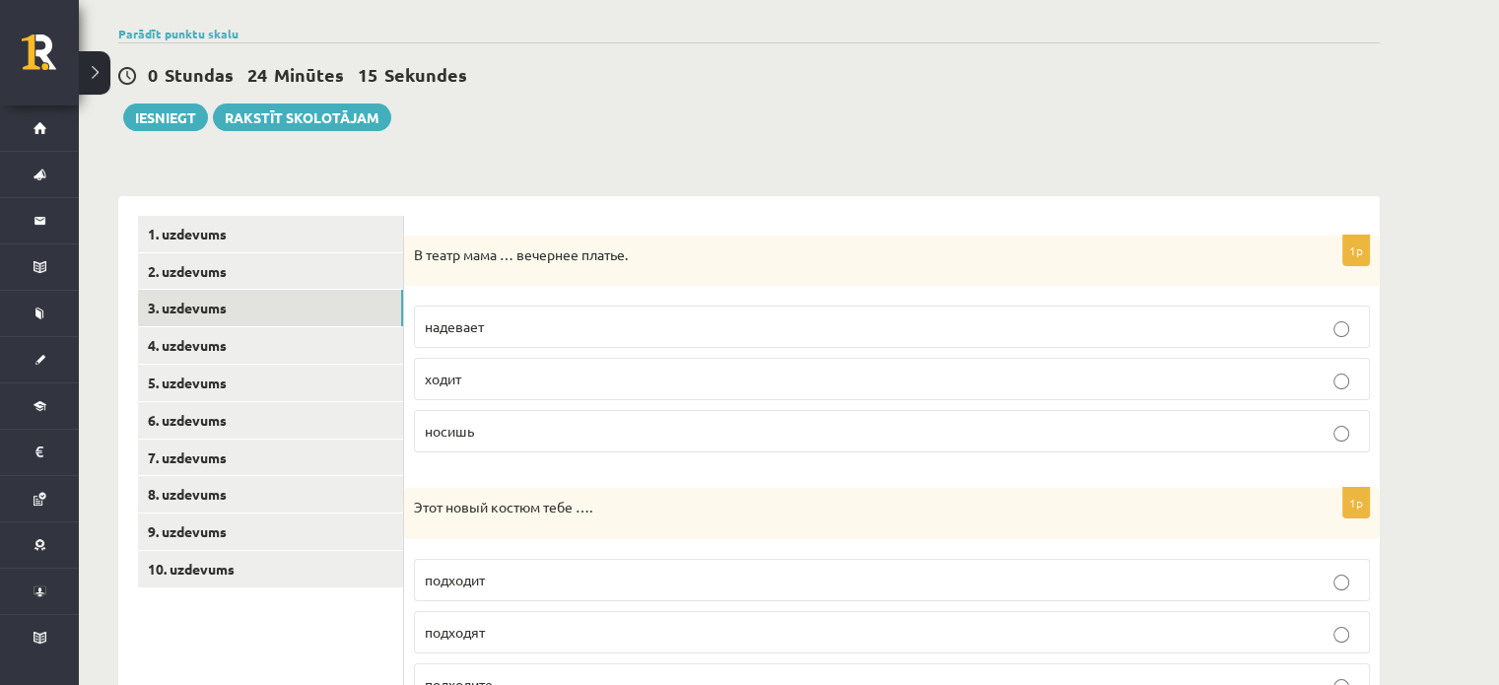
scroll to position [134, 0]
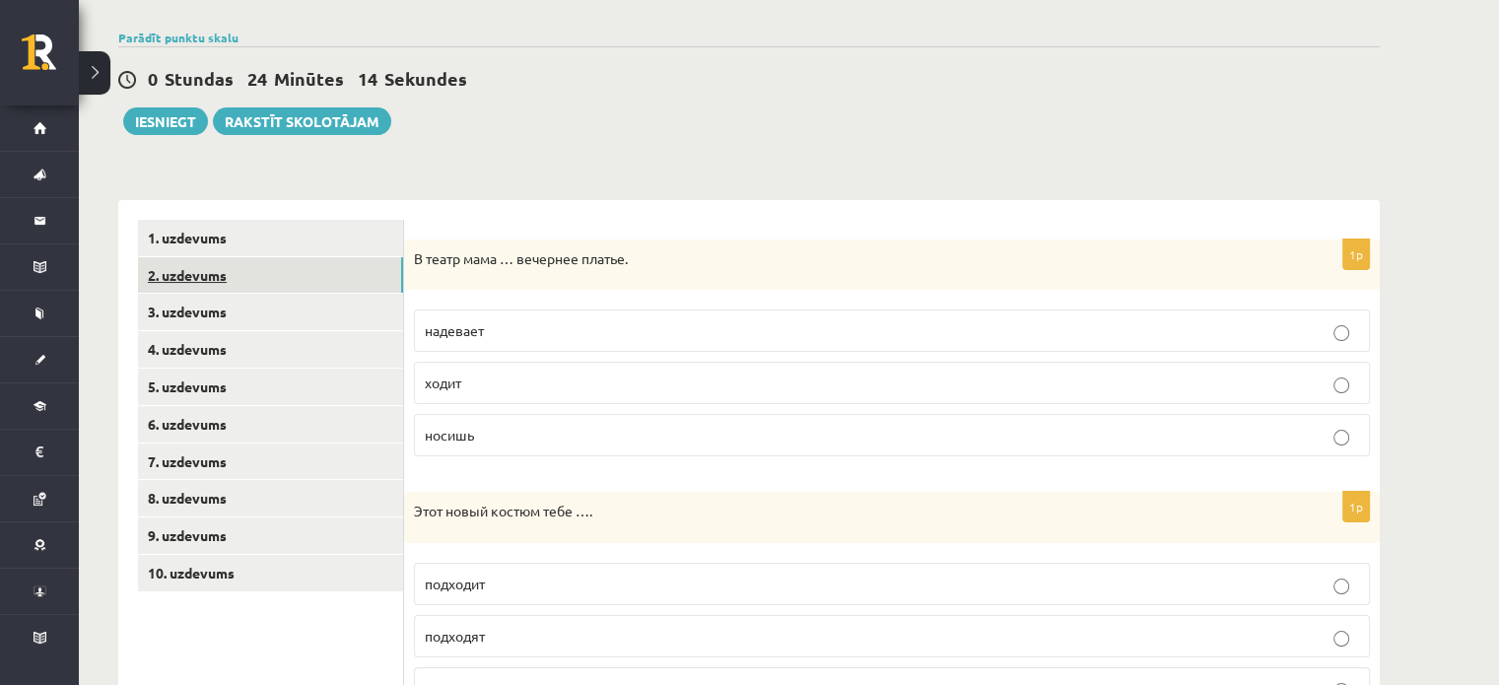
click at [288, 275] on link "2. uzdevums" at bounding box center [270, 275] width 265 height 36
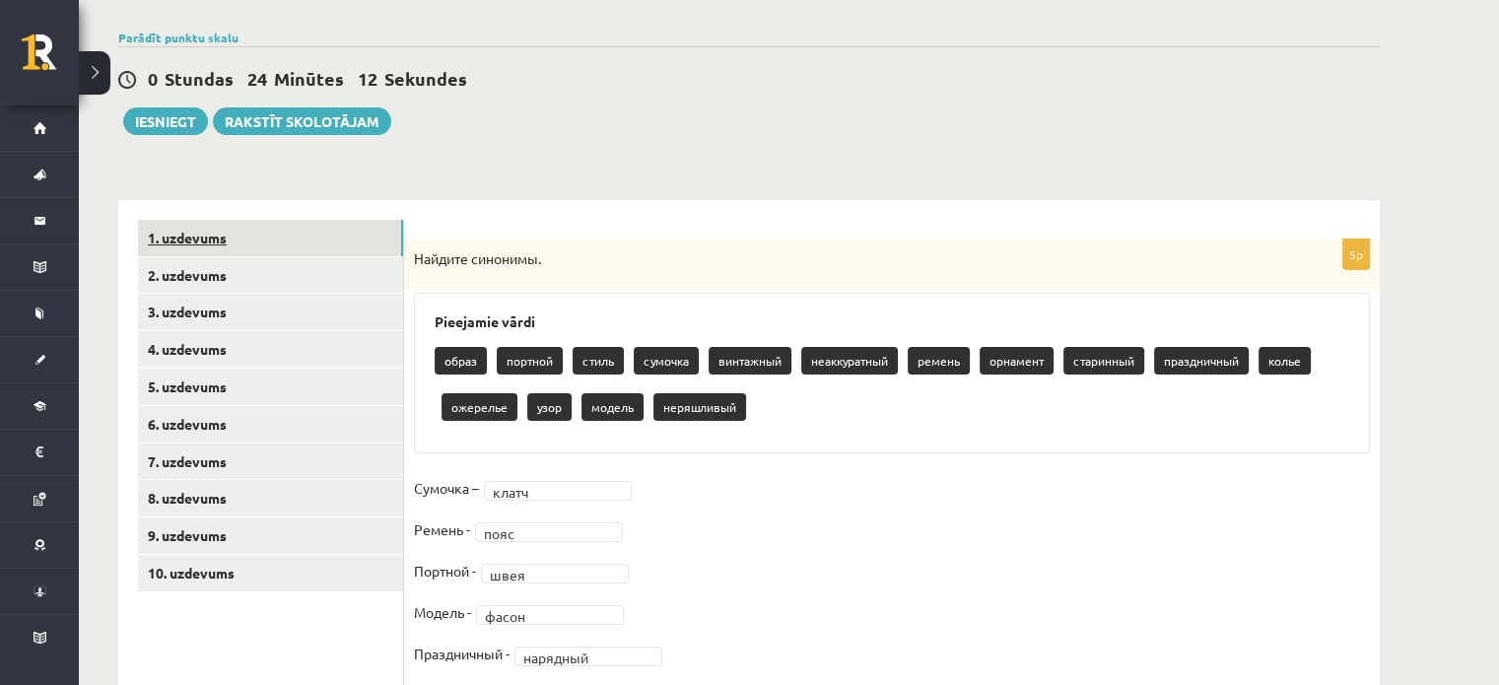
click at [287, 232] on link "1. uzdevums" at bounding box center [270, 238] width 265 height 36
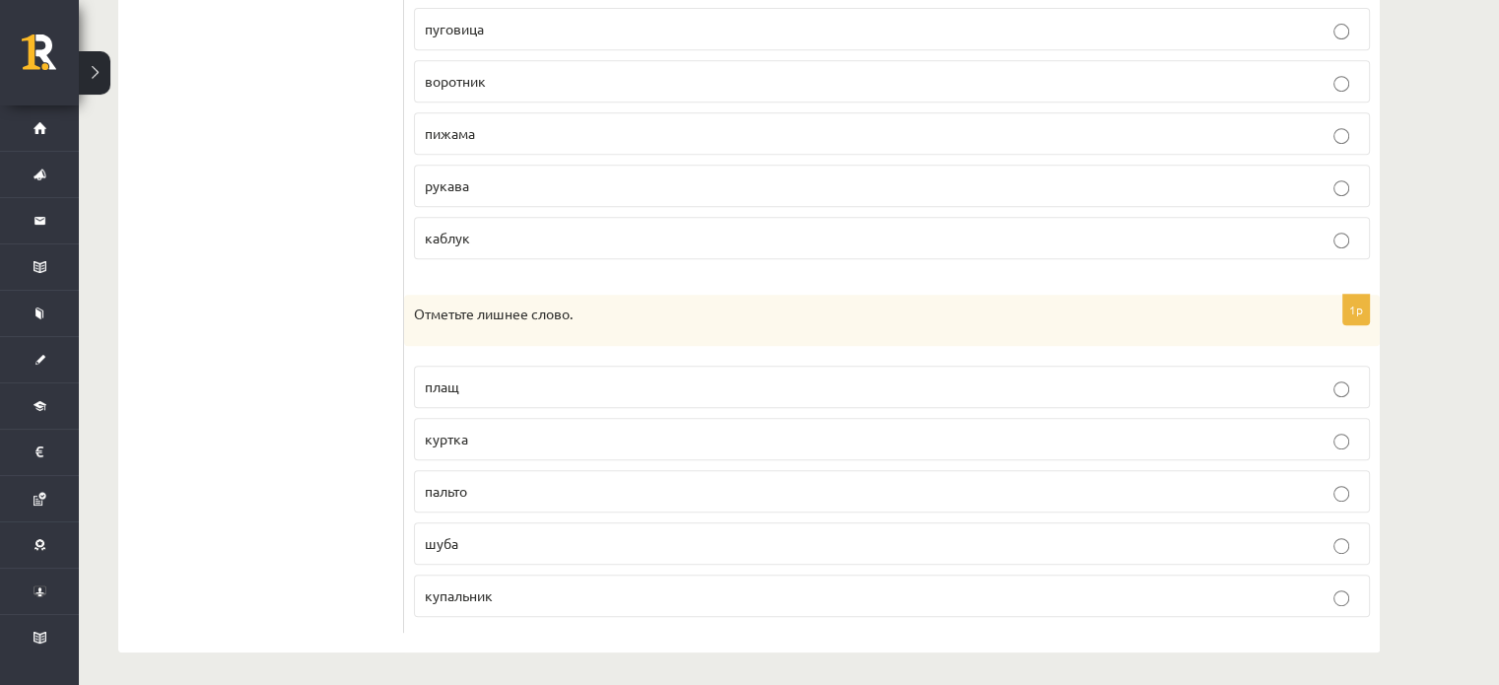
scroll to position [0, 0]
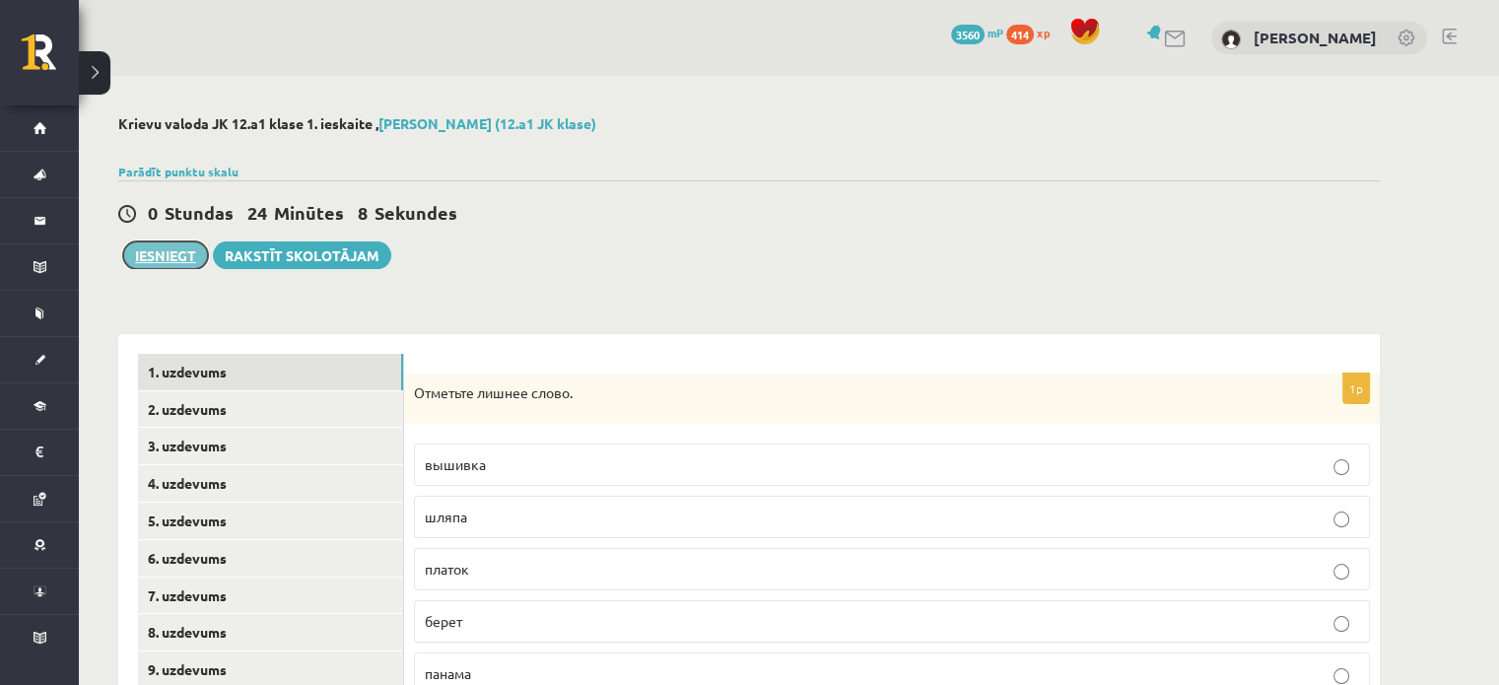
click at [152, 259] on button "Iesniegt" at bounding box center [165, 256] width 85 height 28
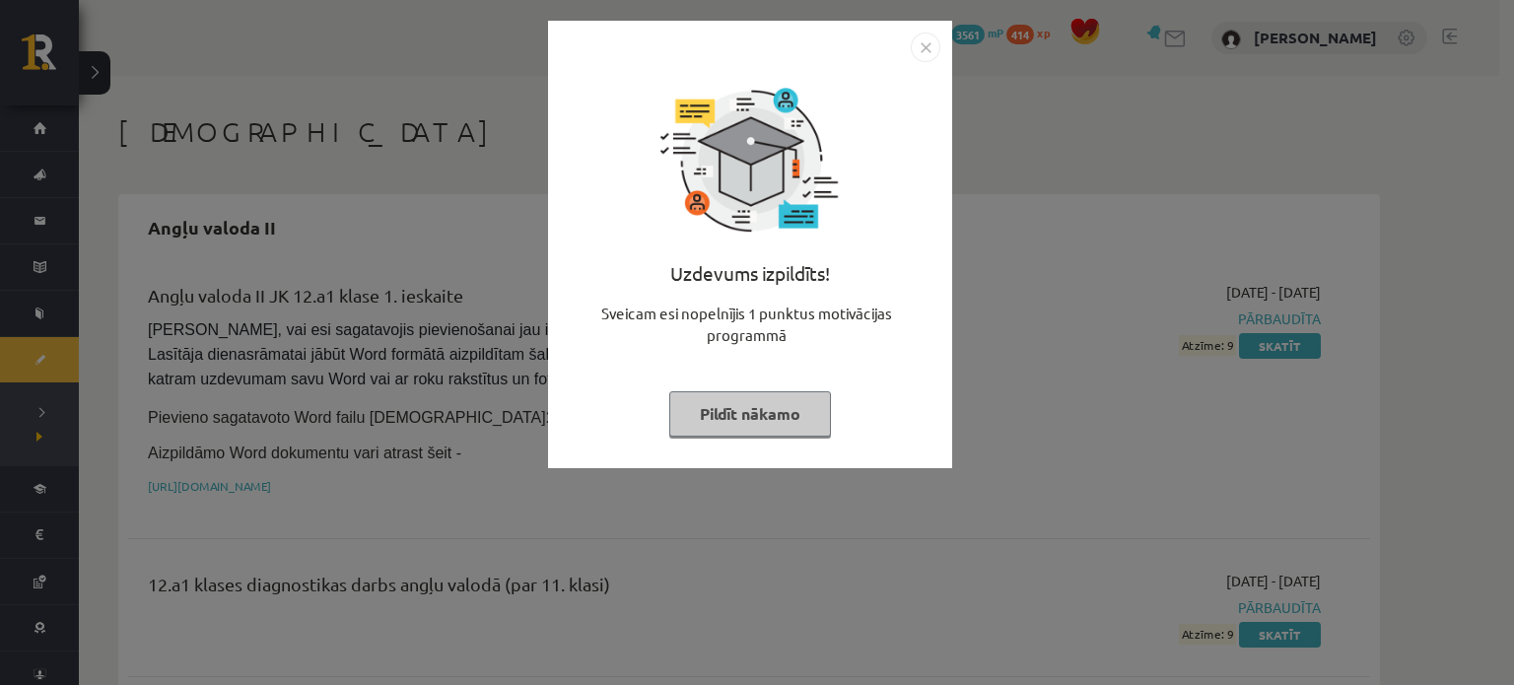
click at [935, 42] on img "Close" at bounding box center [926, 48] width 30 height 30
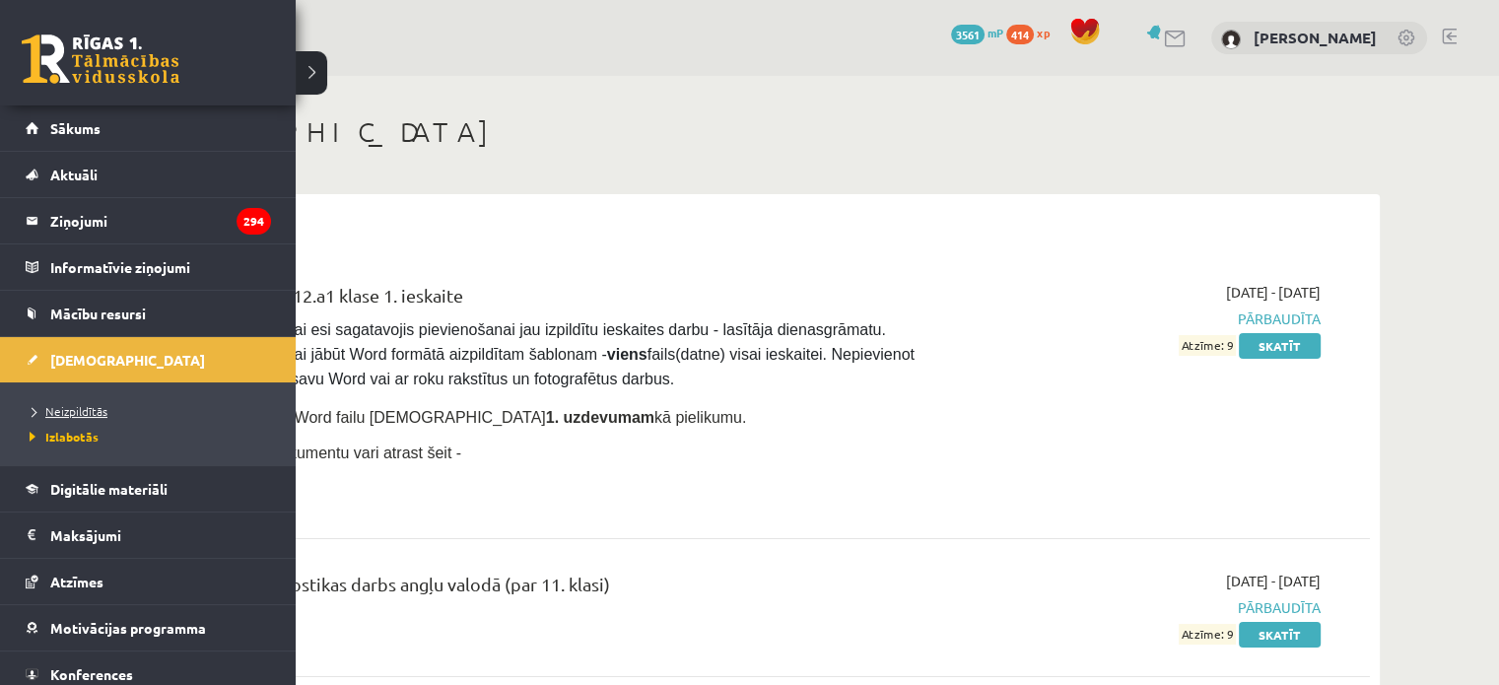
click at [111, 406] on link "Neizpildītās" at bounding box center [150, 411] width 251 height 18
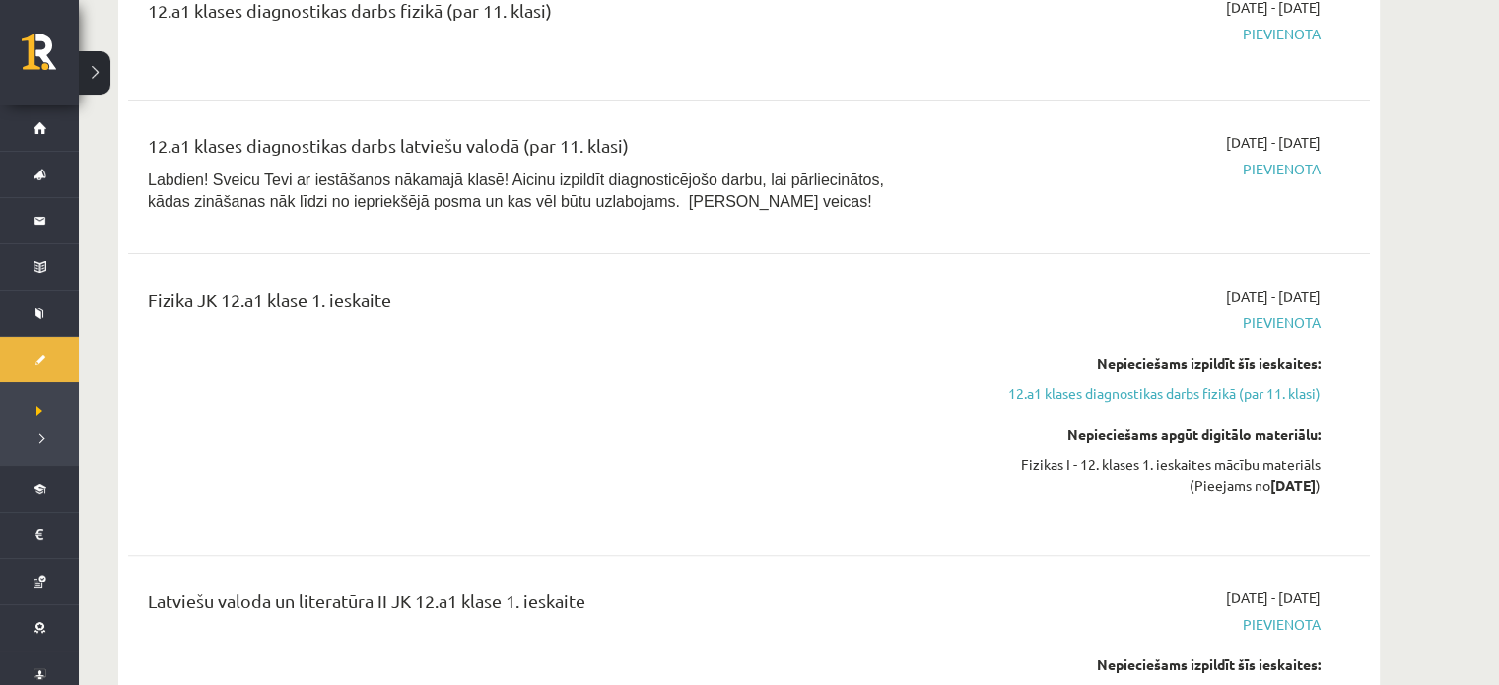
scroll to position [547, 0]
